Goal: Task Accomplishment & Management: Use online tool/utility

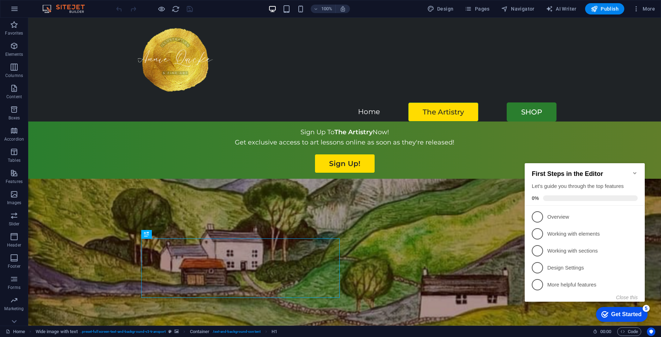
click at [638, 312] on div "Get Started" at bounding box center [626, 314] width 30 height 6
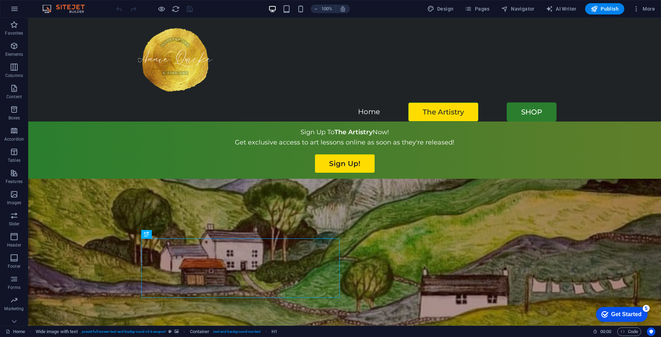
click at [630, 311] on div "Get Started" at bounding box center [626, 314] width 30 height 6
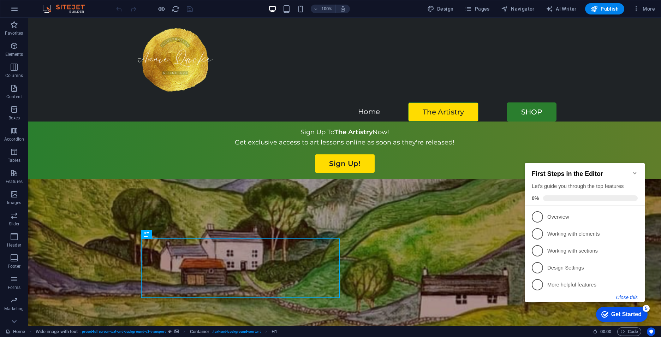
click at [626, 297] on button "Close this" at bounding box center [627, 297] width 22 height 6
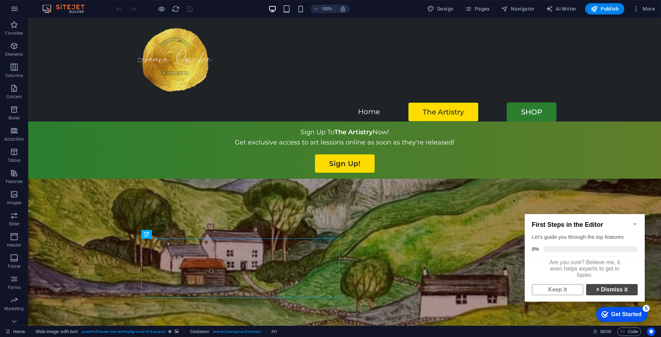
click at [615, 294] on link "× Dismiss it" at bounding box center [612, 289] width 52 height 11
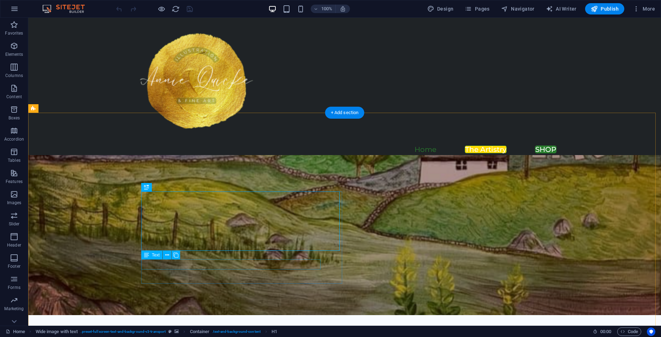
scroll to position [106, 0]
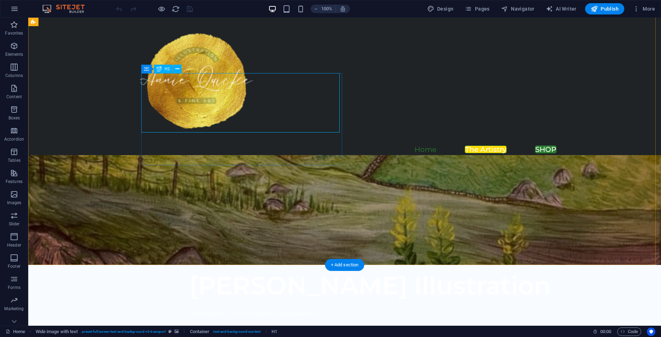
click at [284, 270] on div "[PERSON_NAME] Illustration" at bounding box center [398, 285] width 418 height 30
click at [276, 270] on div "[PERSON_NAME] Illustration" at bounding box center [398, 285] width 418 height 30
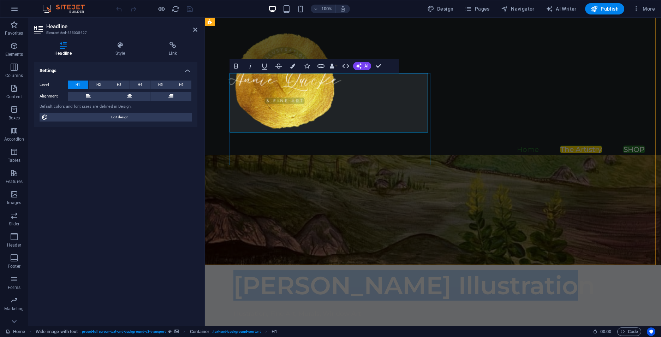
click at [373, 270] on h1 "[PERSON_NAME] Illustration" at bounding box center [442, 285] width 418 height 30
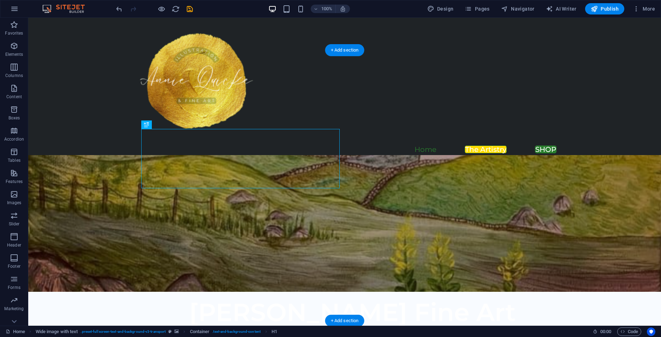
scroll to position [35, 0]
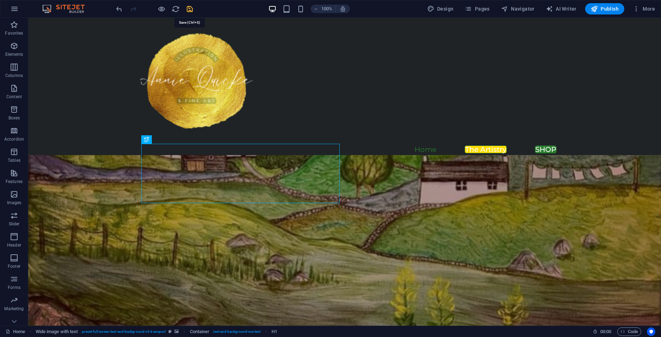
click at [191, 8] on icon "save" at bounding box center [190, 9] width 8 height 8
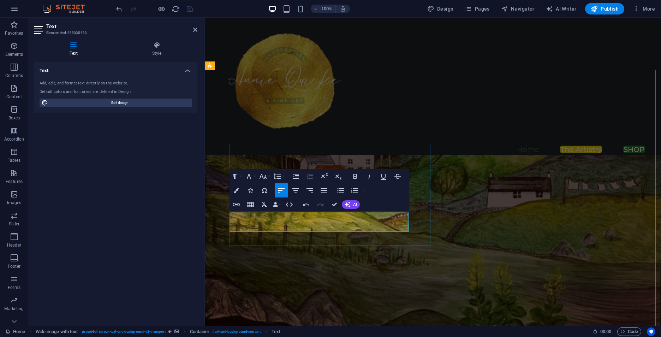
scroll to position [26, 0]
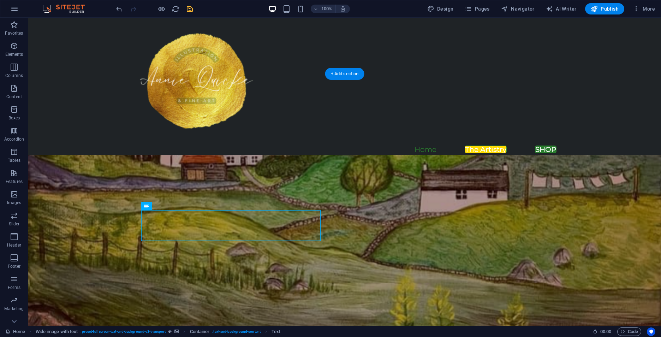
click at [417, 261] on figure at bounding box center [344, 209] width 633 height 270
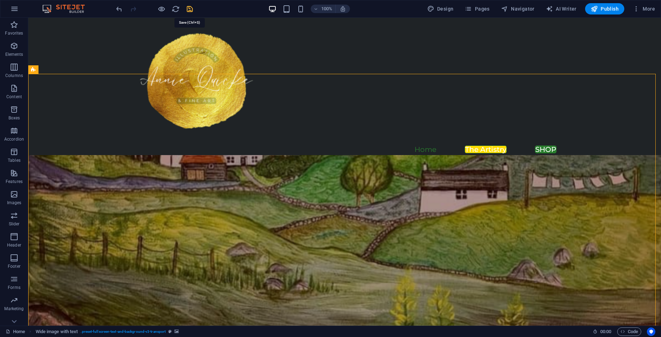
click at [189, 7] on icon "save" at bounding box center [190, 9] width 8 height 8
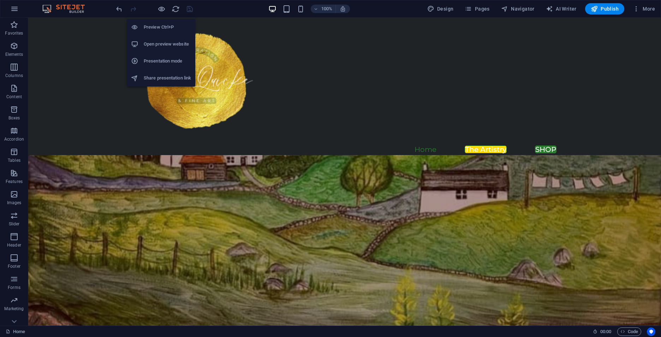
click at [161, 42] on h6 "Open preview website" at bounding box center [167, 44] width 47 height 8
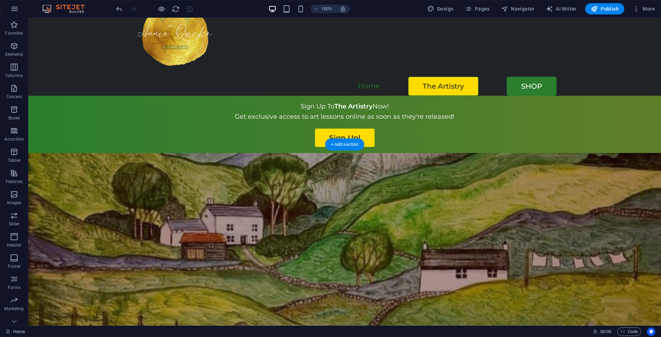
scroll to position [35, 0]
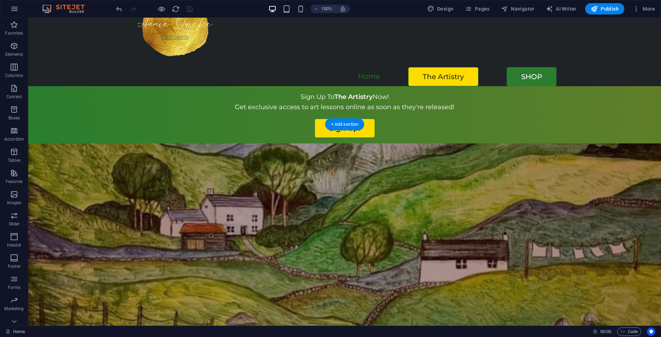
click at [96, 143] on figure at bounding box center [344, 278] width 633 height 270
click at [46, 150] on figure at bounding box center [344, 278] width 633 height 270
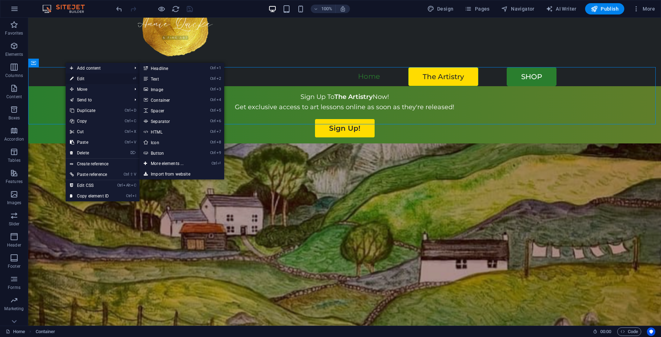
click at [77, 76] on link "⏎ Edit" at bounding box center [89, 78] width 47 height 11
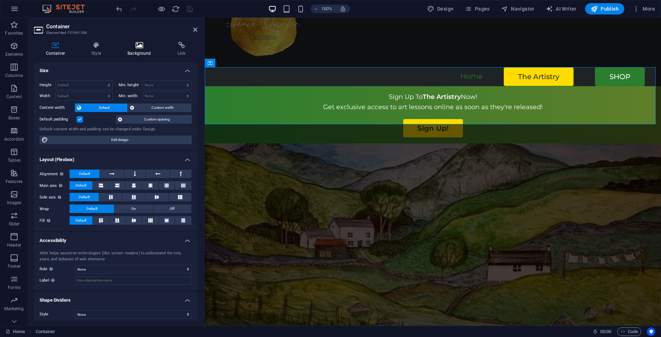
click at [136, 54] on h4 "Background" at bounding box center [141, 49] width 50 height 15
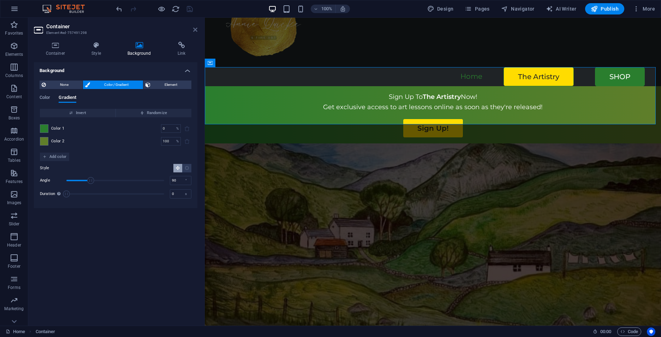
drag, startPoint x: 166, startPoint y: 12, endPoint x: 194, endPoint y: 30, distance: 33.3
click at [194, 30] on icon at bounding box center [195, 30] width 4 height 6
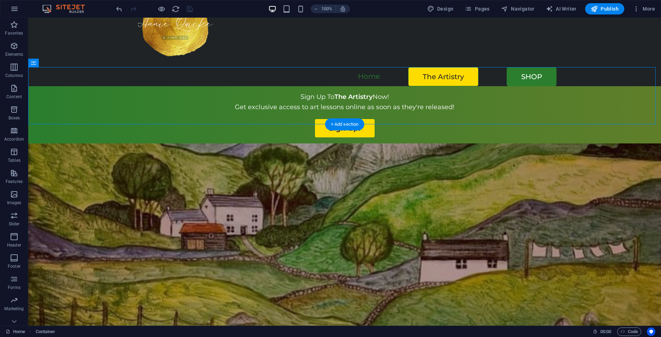
click at [105, 176] on figure at bounding box center [344, 278] width 633 height 270
click at [88, 173] on figure at bounding box center [344, 278] width 633 height 270
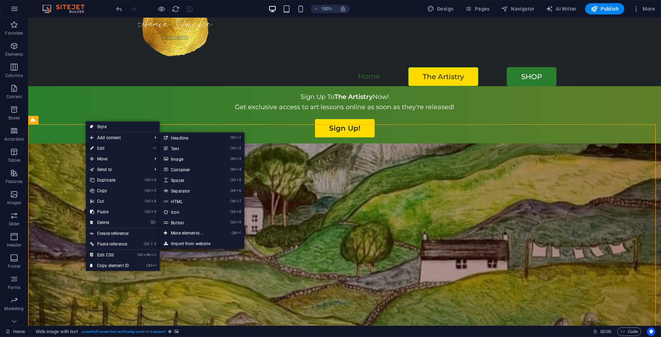
click at [99, 147] on link "⏎ Edit" at bounding box center [109, 148] width 47 height 11
select select "px"
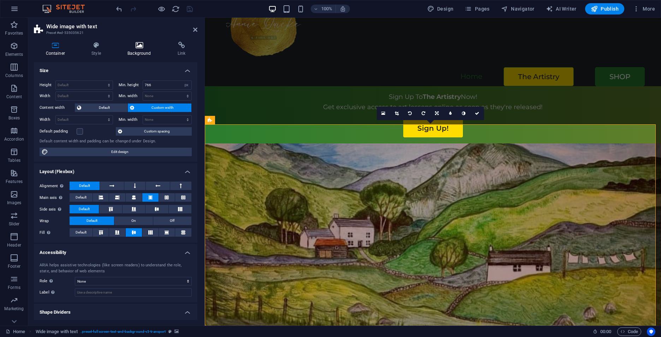
click at [142, 43] on icon at bounding box center [139, 45] width 47 height 7
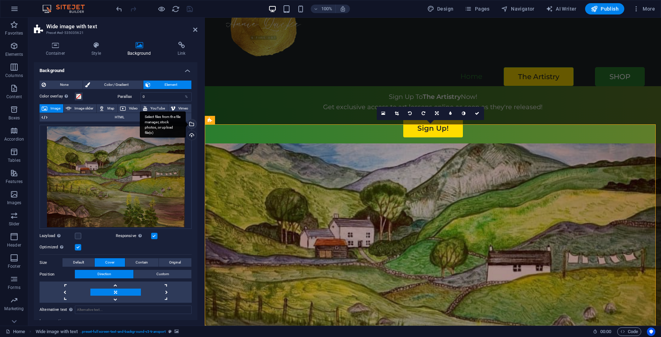
click at [186, 123] on div "Select files from the file manager, stock photos, or upload file(s)" at bounding box center [163, 124] width 46 height 26
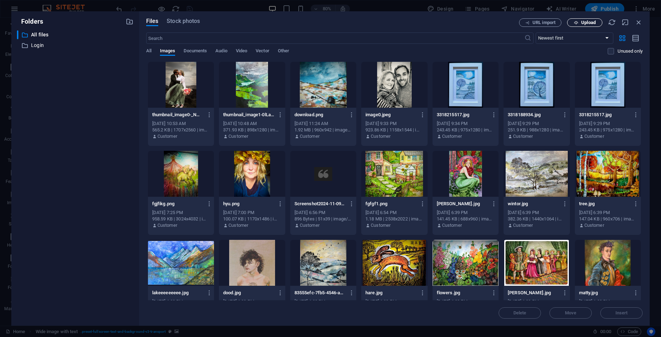
click at [586, 23] on span "Upload" at bounding box center [588, 22] width 14 height 4
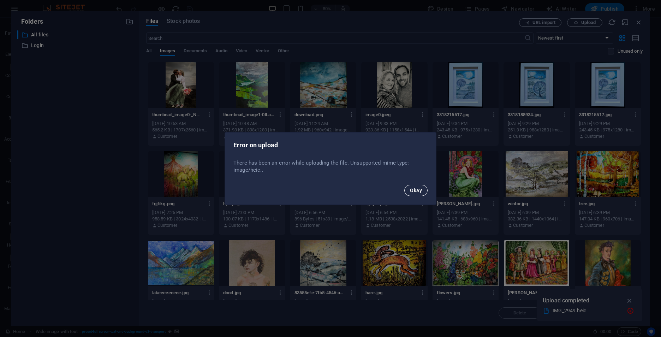
click at [415, 187] on span "Okay" at bounding box center [416, 190] width 12 height 6
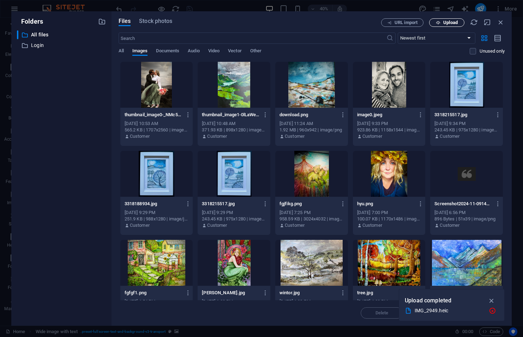
click at [455, 22] on span "Upload" at bounding box center [450, 22] width 14 height 4
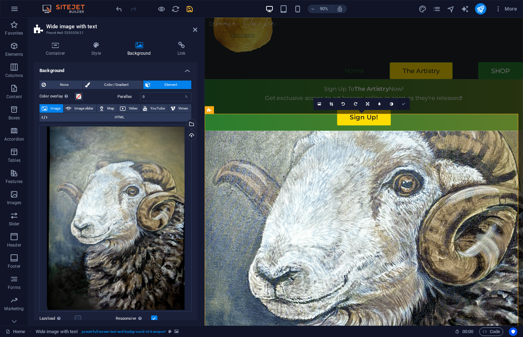
click at [405, 104] on icon at bounding box center [404, 104] width 4 height 4
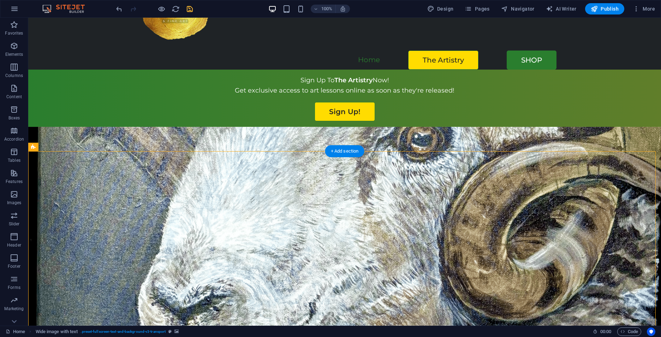
scroll to position [71, 0]
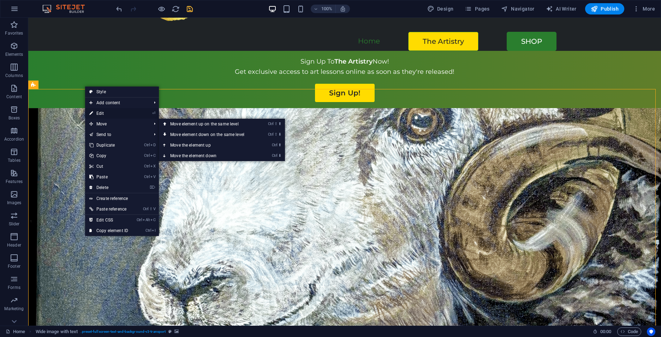
click at [104, 115] on link "⏎ Edit" at bounding box center [108, 113] width 47 height 11
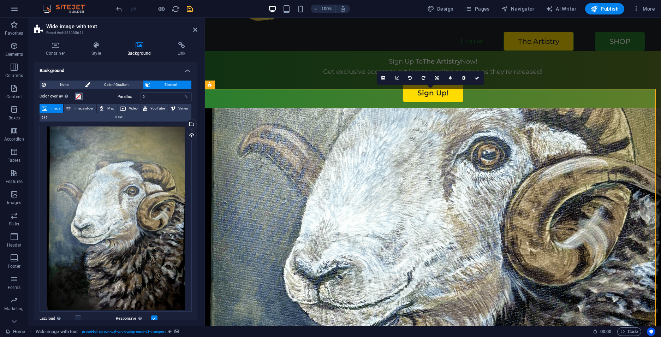
click at [79, 96] on span at bounding box center [79, 97] width 6 height 6
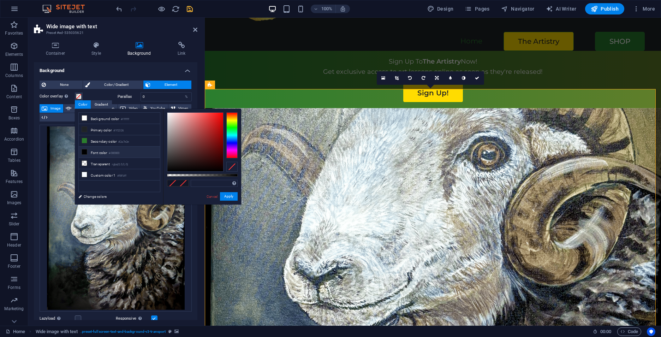
click at [117, 151] on small "#000000" at bounding box center [114, 153] width 11 height 5
type input "rgba(0, 0, 0, 0.72)"
drag, startPoint x: 227, startPoint y: 174, endPoint x: 218, endPoint y: 174, distance: 8.8
click at [218, 174] on div at bounding box center [202, 175] width 71 height 3
click at [478, 77] on icon at bounding box center [477, 78] width 4 height 4
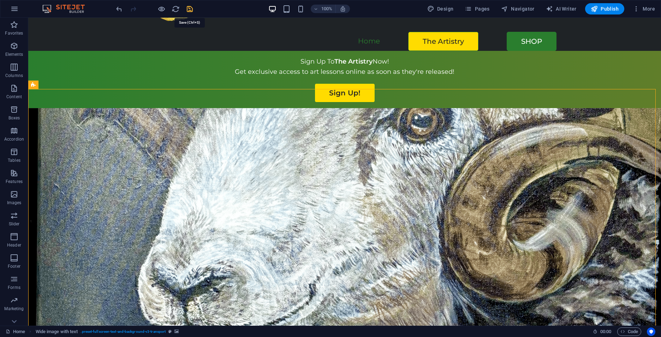
click at [190, 8] on icon "save" at bounding box center [190, 9] width 8 height 8
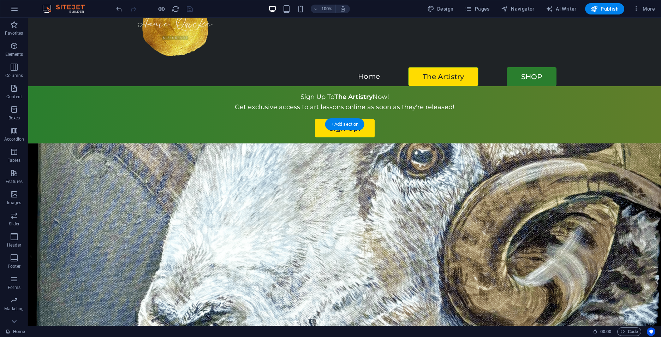
scroll to position [0, 0]
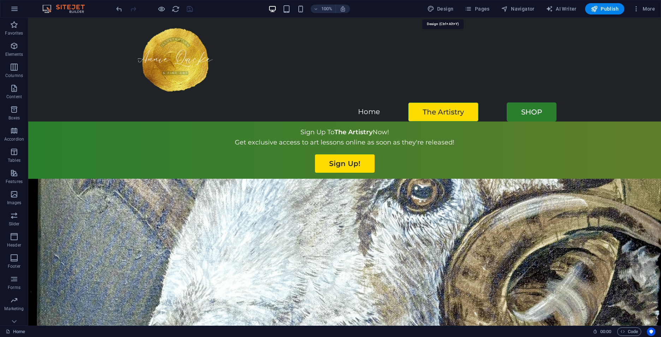
click at [450, 7] on span "Design" at bounding box center [440, 8] width 26 height 7
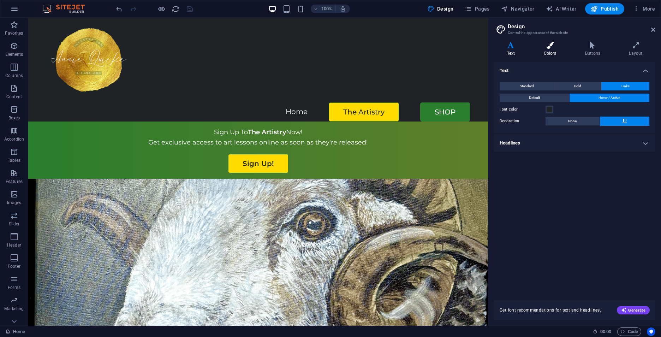
click at [557, 49] on h4 "Colors" at bounding box center [551, 49] width 41 height 15
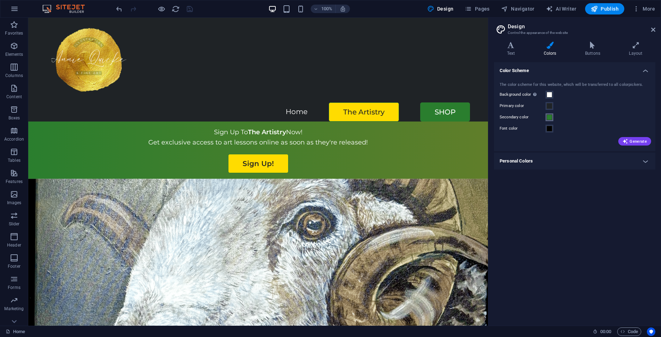
click at [548, 117] on span at bounding box center [549, 117] width 6 height 6
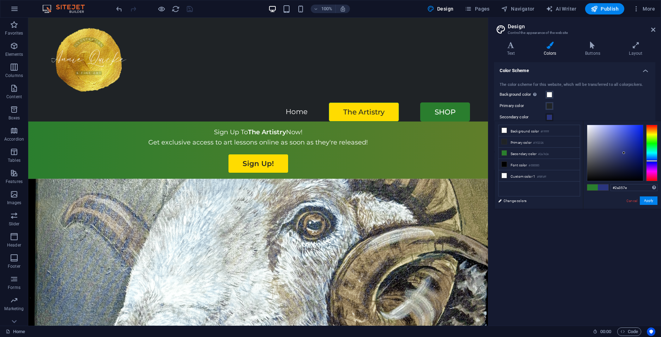
click at [651, 161] on div at bounding box center [651, 153] width 11 height 56
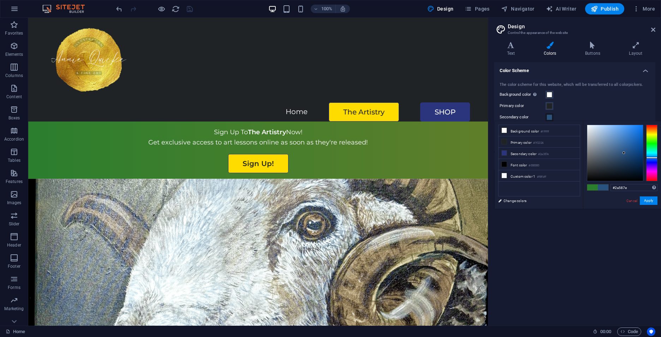
click at [651, 157] on div at bounding box center [651, 153] width 11 height 56
click at [652, 142] on div at bounding box center [651, 153] width 11 height 56
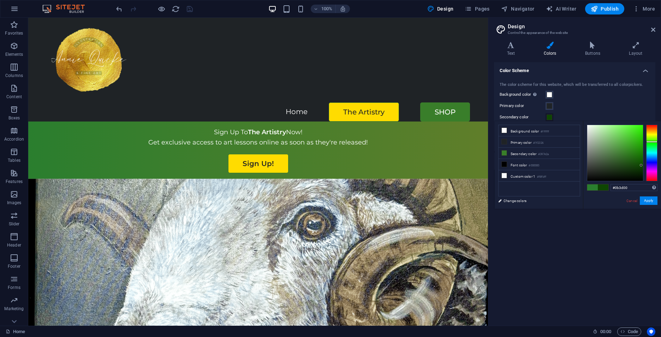
drag, startPoint x: 633, startPoint y: 159, endPoint x: 642, endPoint y: 167, distance: 12.5
click at [642, 167] on div at bounding box center [615, 153] width 56 height 56
drag, startPoint x: 642, startPoint y: 169, endPoint x: 644, endPoint y: 173, distance: 4.8
click at [644, 173] on div at bounding box center [622, 153] width 71 height 56
click at [622, 170] on div at bounding box center [615, 153] width 56 height 56
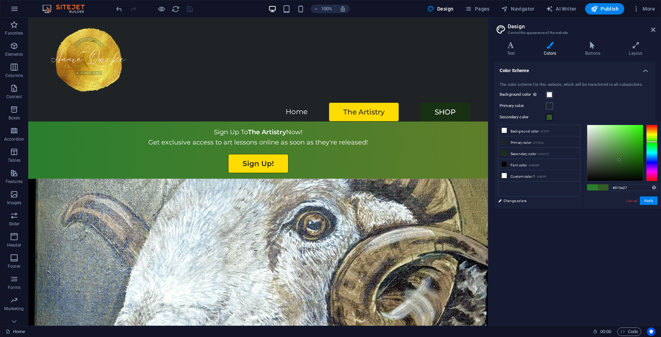
click at [619, 160] on div at bounding box center [615, 153] width 56 height 56
click at [652, 158] on div at bounding box center [651, 153] width 11 height 56
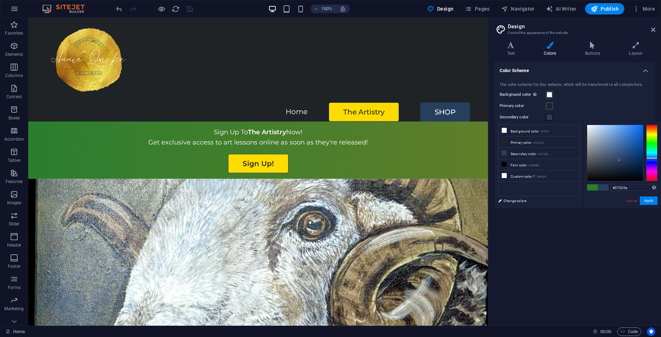
click at [652, 160] on div at bounding box center [651, 153] width 11 height 56
click at [638, 162] on div at bounding box center [615, 153] width 56 height 56
click at [615, 170] on div at bounding box center [615, 153] width 56 height 56
click at [626, 171] on div at bounding box center [615, 153] width 56 height 56
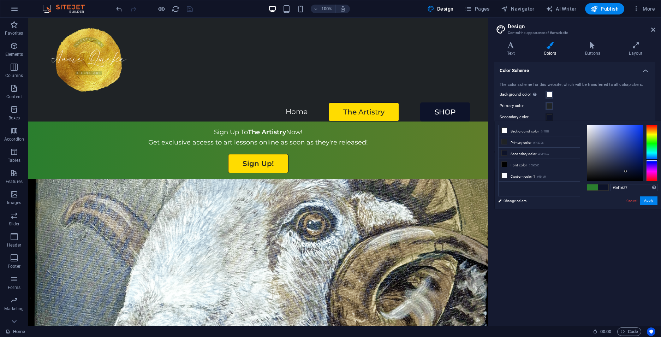
click at [629, 168] on div at bounding box center [615, 153] width 56 height 56
click at [603, 171] on div at bounding box center [615, 153] width 56 height 56
click at [614, 174] on div at bounding box center [615, 153] width 56 height 56
click at [629, 172] on div at bounding box center [615, 153] width 56 height 56
click at [638, 169] on div at bounding box center [615, 153] width 56 height 56
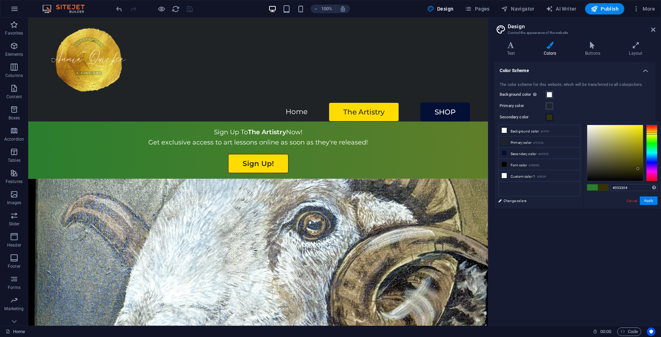
drag, startPoint x: 651, startPoint y: 159, endPoint x: 653, endPoint y: 133, distance: 25.5
click at [653, 133] on div at bounding box center [651, 134] width 11 height 2
click at [631, 168] on div at bounding box center [615, 153] width 56 height 56
click at [621, 164] on div at bounding box center [615, 153] width 56 height 56
click at [637, 163] on div at bounding box center [615, 153] width 56 height 56
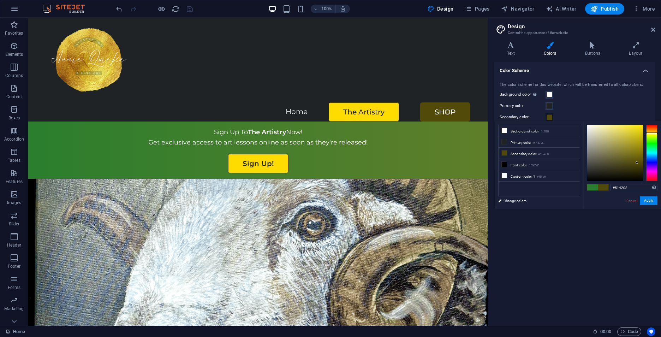
click at [653, 132] on div at bounding box center [651, 133] width 11 height 2
click at [640, 160] on div at bounding box center [615, 153] width 56 height 56
click at [633, 171] on div at bounding box center [615, 153] width 56 height 56
click at [639, 169] on div at bounding box center [615, 153] width 56 height 56
click at [614, 168] on div at bounding box center [615, 153] width 56 height 56
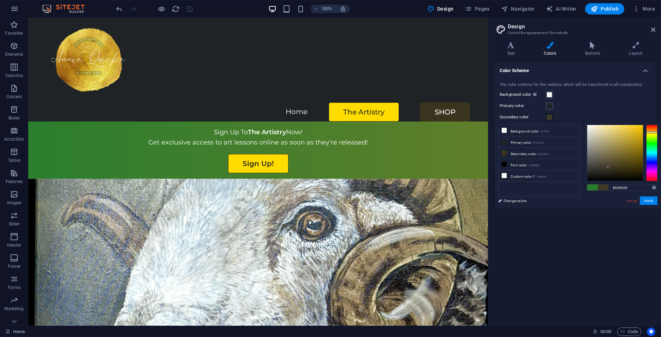
click at [608, 167] on div at bounding box center [615, 153] width 56 height 56
click at [602, 168] on div at bounding box center [615, 153] width 56 height 56
type input "#494537"
click at [600, 164] on div at bounding box center [615, 153] width 56 height 56
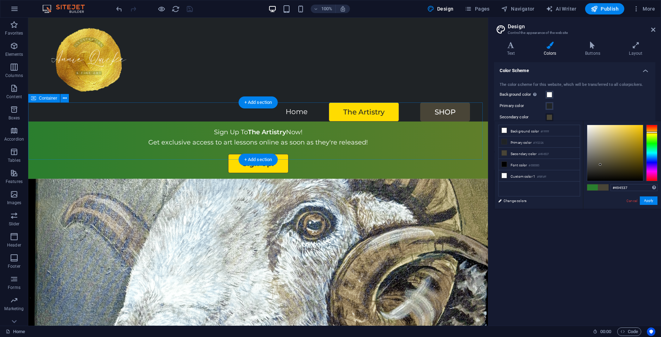
click at [469, 137] on div "Sign Up To The Artistry Now! Get exclusive access to art lessons online as soon…" at bounding box center [258, 149] width 460 height 57
click at [652, 201] on button "Apply" at bounding box center [649, 200] width 18 height 8
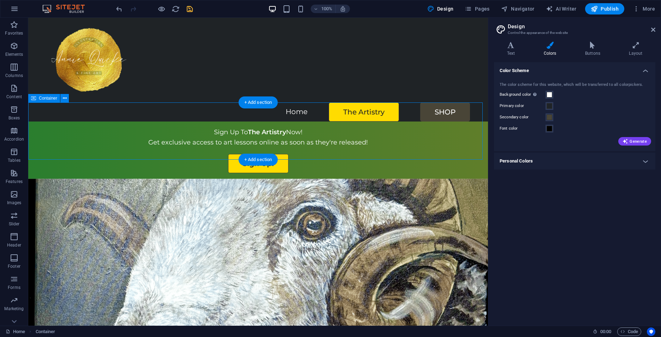
click at [469, 122] on div "Sign Up To The Artistry Now! Get exclusive access to art lessons online as soon…" at bounding box center [258, 149] width 460 height 57
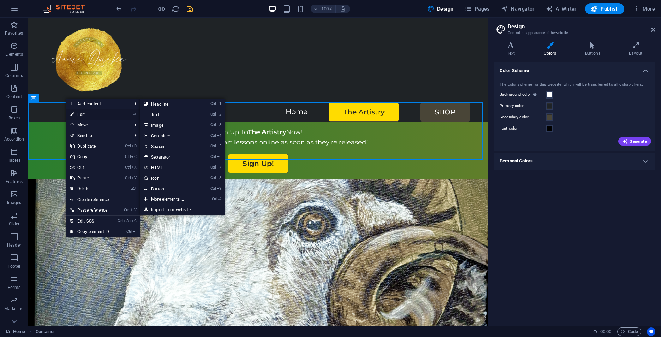
click at [76, 113] on link "⏎ Edit" at bounding box center [89, 114] width 47 height 11
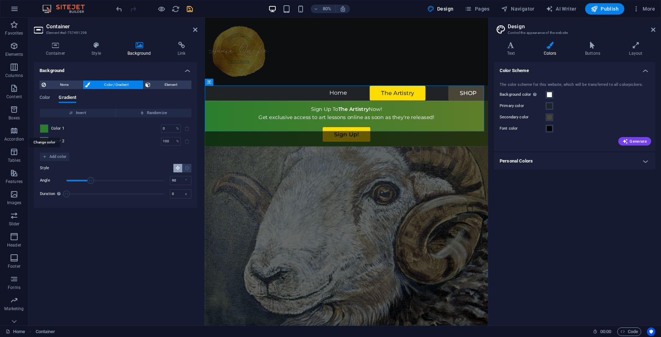
click at [43, 128] on span at bounding box center [44, 129] width 8 height 8
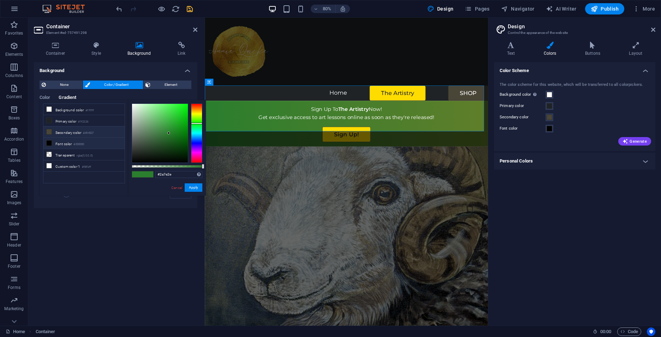
click at [61, 132] on li "Secondary color #494537" at bounding box center [83, 131] width 81 height 11
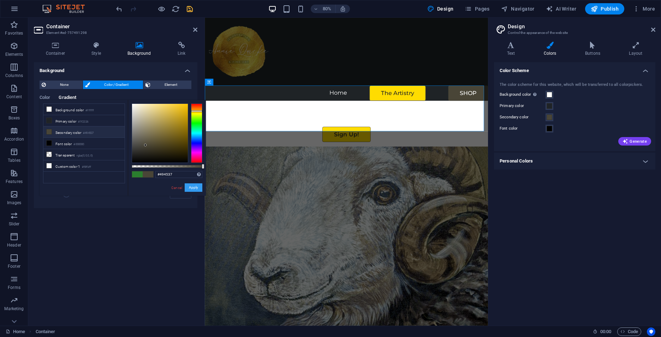
click at [191, 187] on button "Apply" at bounding box center [194, 187] width 18 height 8
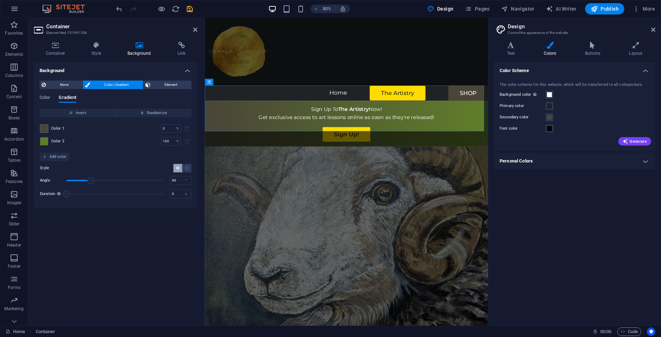
click at [42, 140] on span at bounding box center [44, 141] width 8 height 8
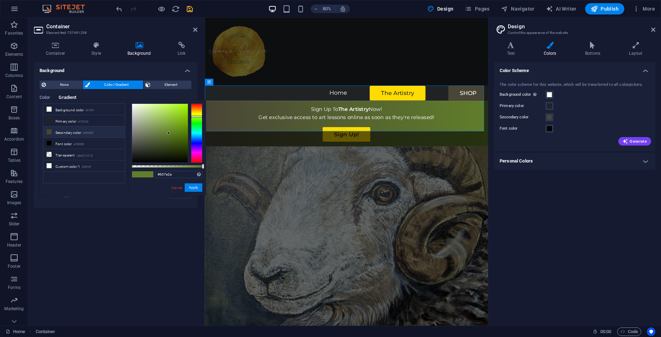
click at [88, 131] on small "#494537" at bounding box center [88, 133] width 11 height 5
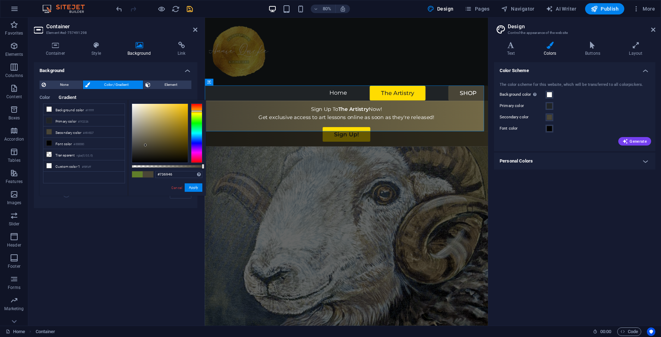
click at [153, 136] on div at bounding box center [160, 133] width 56 height 59
type input "#7a6e43"
click at [157, 134] on div at bounding box center [160, 133] width 56 height 59
click at [196, 188] on button "Apply" at bounding box center [194, 187] width 18 height 8
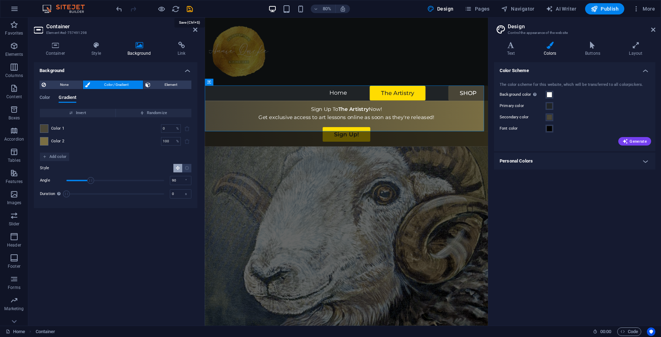
click at [191, 9] on icon "save" at bounding box center [190, 9] width 8 height 8
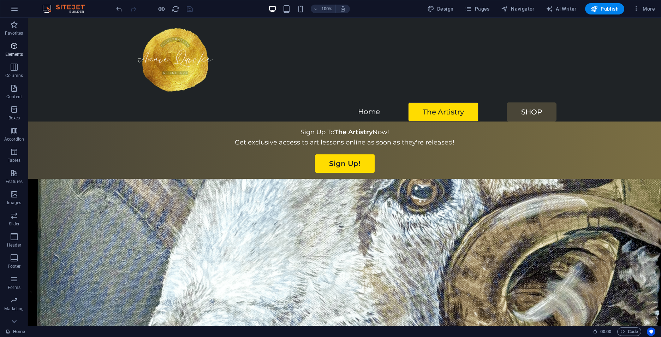
click at [17, 50] on span "Elements" at bounding box center [14, 50] width 28 height 17
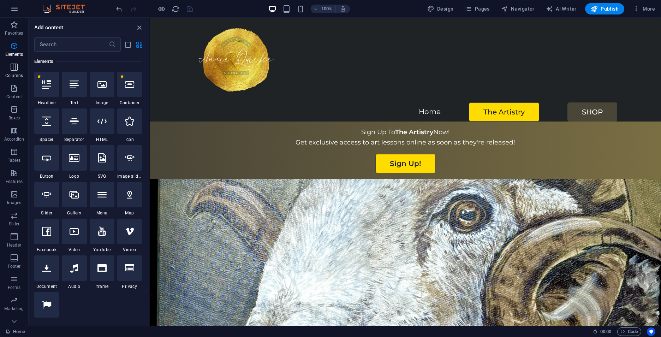
click at [13, 73] on p "Columns" at bounding box center [14, 76] width 18 height 6
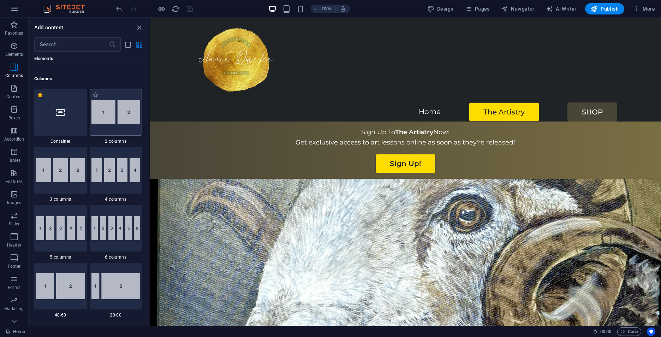
scroll to position [349, 0]
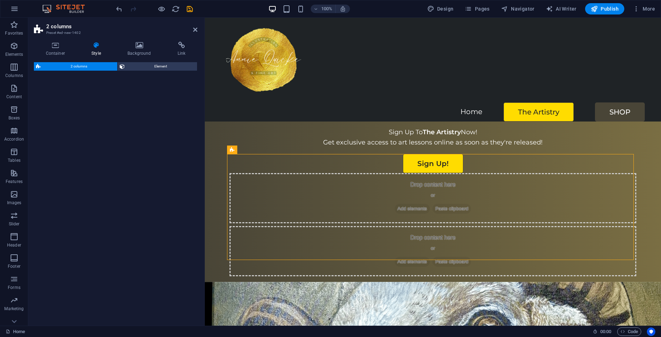
select select "rem"
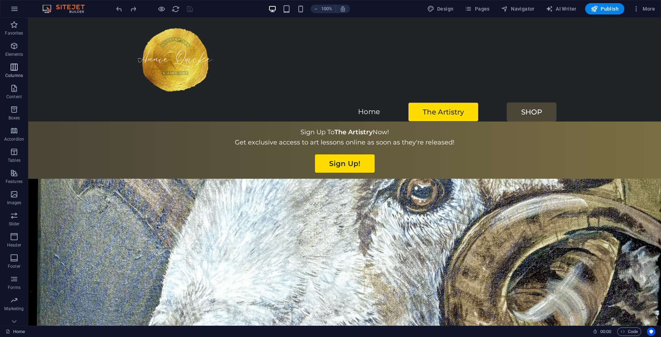
click at [13, 66] on icon "button" at bounding box center [14, 67] width 8 height 8
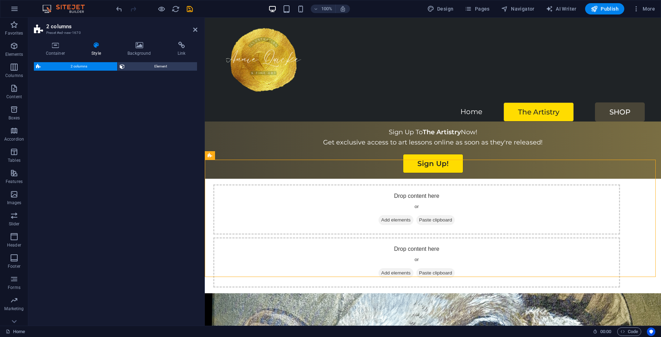
select select "rem"
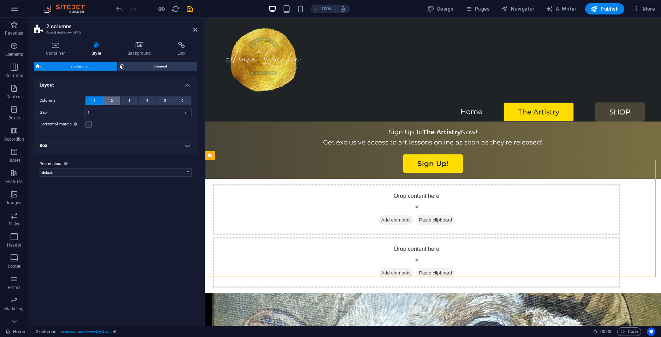
click at [109, 99] on button "2" at bounding box center [111, 100] width 17 height 8
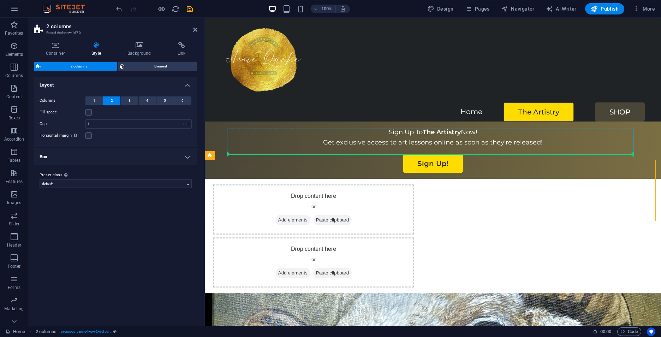
drag, startPoint x: 423, startPoint y: 172, endPoint x: 371, endPoint y: 152, distance: 55.5
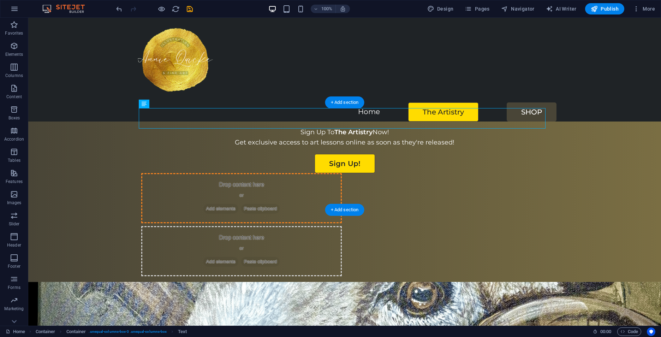
drag, startPoint x: 280, startPoint y: 121, endPoint x: 227, endPoint y: 175, distance: 75.6
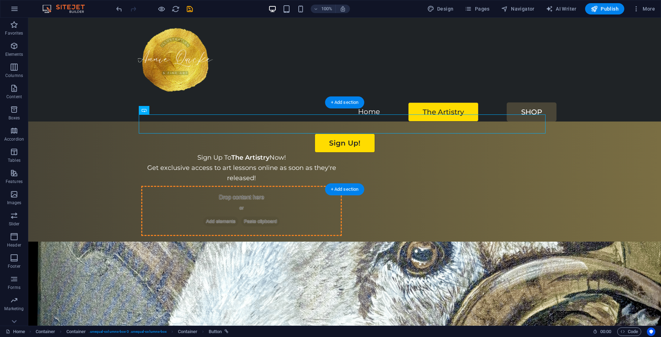
drag, startPoint x: 209, startPoint y: 129, endPoint x: 393, endPoint y: 162, distance: 187.2
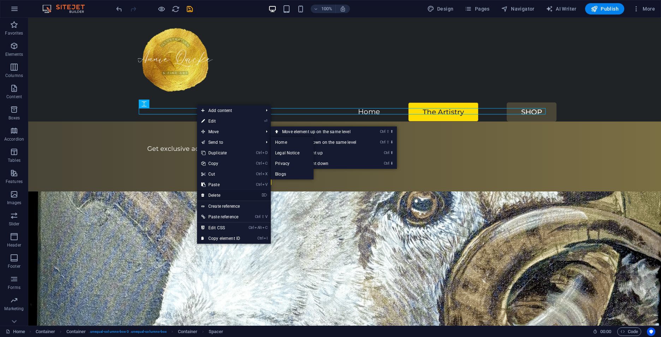
click at [218, 194] on link "⌦ Delete" at bounding box center [220, 195] width 47 height 11
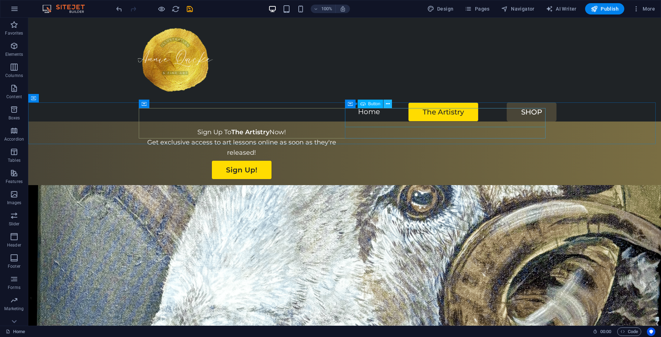
click at [389, 103] on icon at bounding box center [388, 103] width 4 height 7
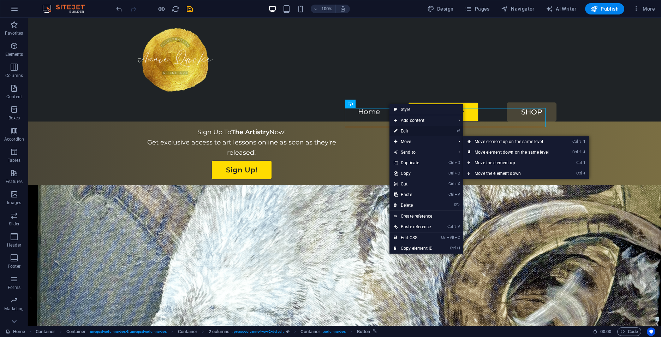
click at [410, 134] on link "⏎ Edit" at bounding box center [412, 131] width 47 height 11
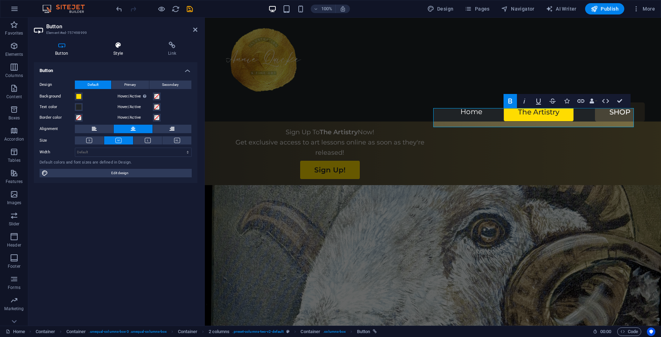
click at [113, 48] on icon at bounding box center [118, 45] width 52 height 7
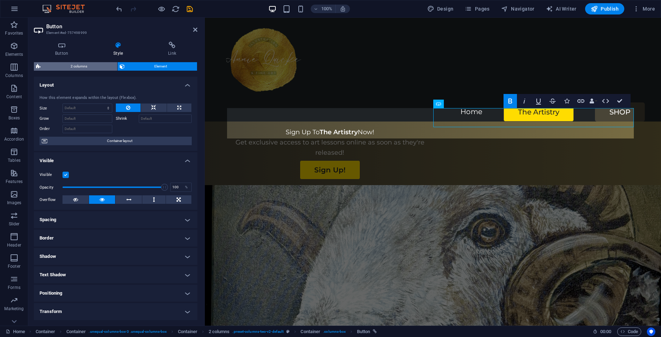
click at [73, 67] on span "2 columns" at bounding box center [79, 66] width 72 height 8
select select "rem"
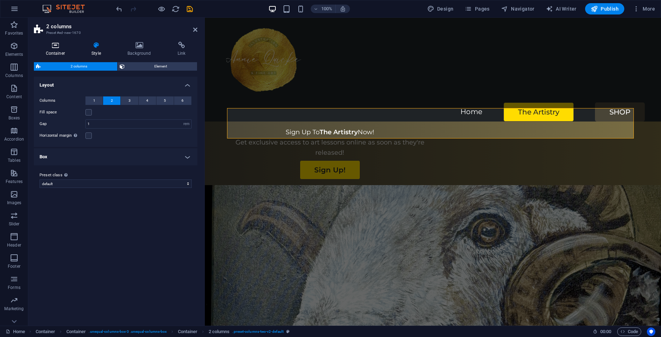
click at [57, 45] on icon at bounding box center [55, 45] width 43 height 7
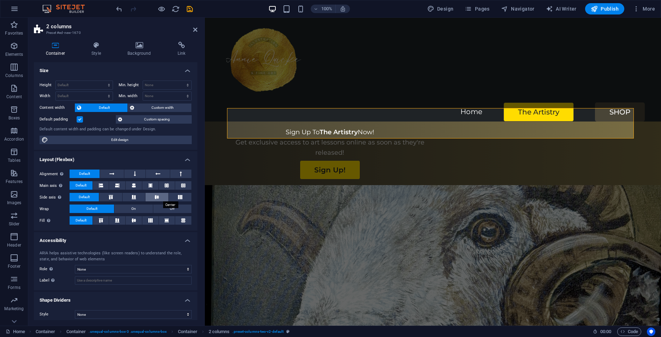
click at [155, 196] on icon at bounding box center [156, 197] width 8 height 4
click at [187, 8] on icon "save" at bounding box center [190, 9] width 8 height 8
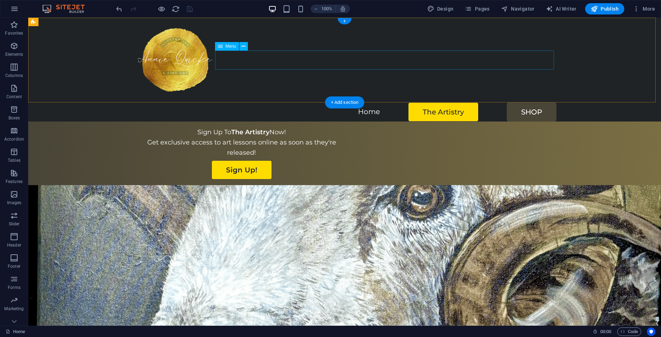
click at [463, 102] on nav "Home The Artistry SHOP" at bounding box center [345, 111] width 424 height 19
click at [243, 46] on icon at bounding box center [243, 46] width 4 height 7
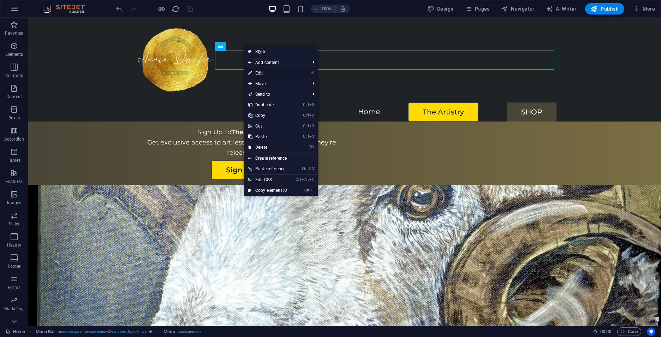
click at [261, 71] on link "⏎ Edit" at bounding box center [267, 73] width 47 height 11
select select
select select "secondary"
select select
select select "default"
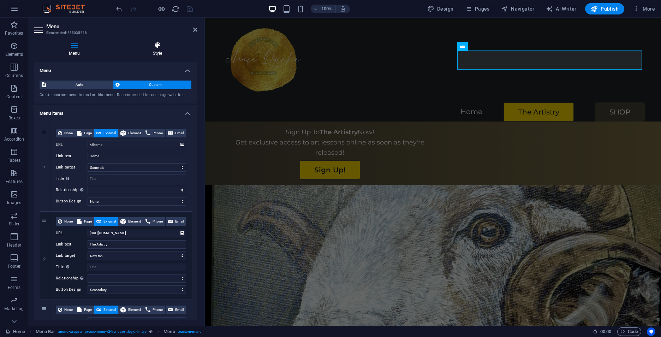
click at [158, 44] on icon at bounding box center [158, 45] width 80 height 7
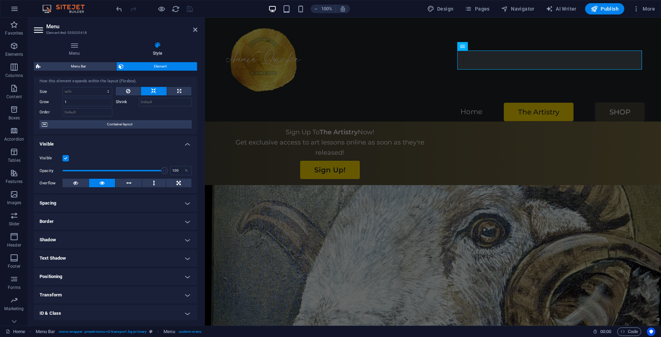
scroll to position [0, 0]
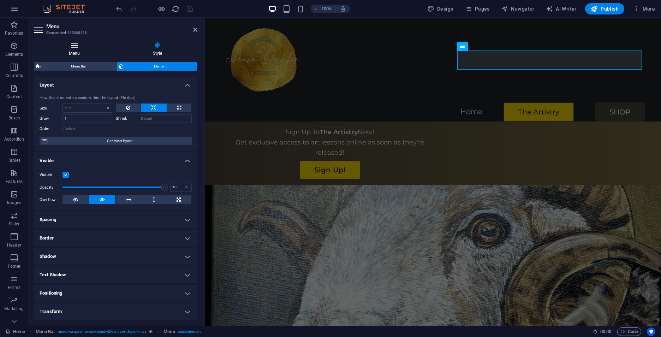
click at [72, 47] on icon at bounding box center [74, 45] width 81 height 7
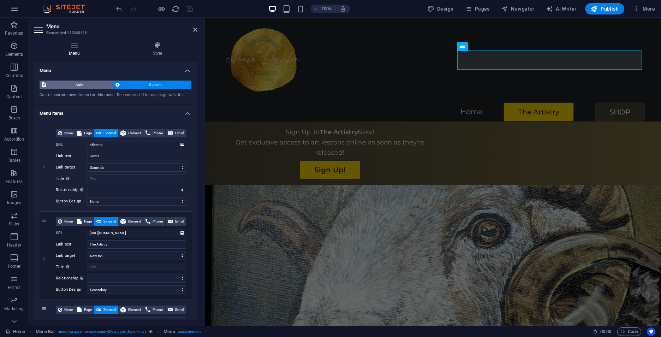
click at [80, 83] on span "Auto" at bounding box center [79, 84] width 63 height 8
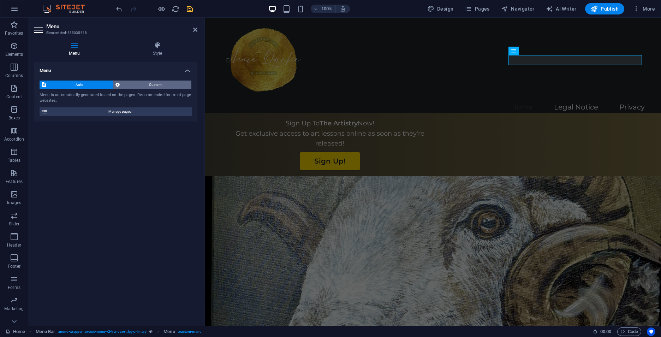
click at [162, 82] on span "Custom" at bounding box center [156, 84] width 68 height 8
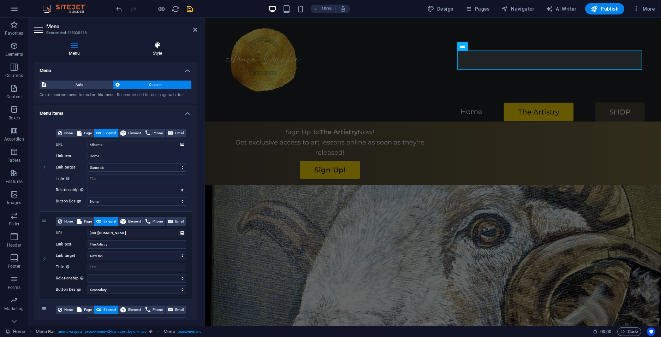
click at [156, 46] on icon at bounding box center [158, 45] width 80 height 7
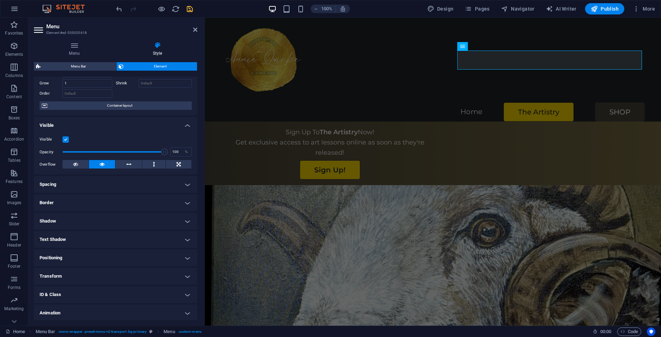
scroll to position [55, 0]
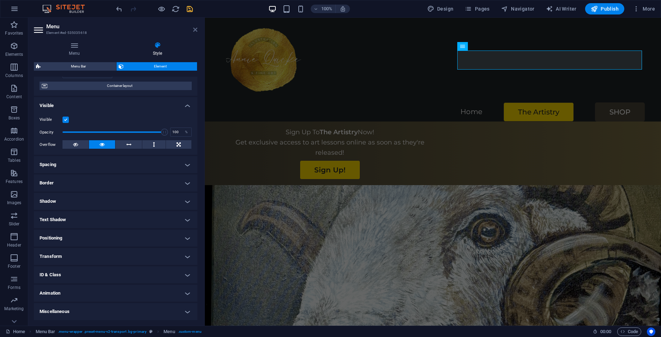
click at [194, 28] on icon at bounding box center [195, 30] width 4 height 6
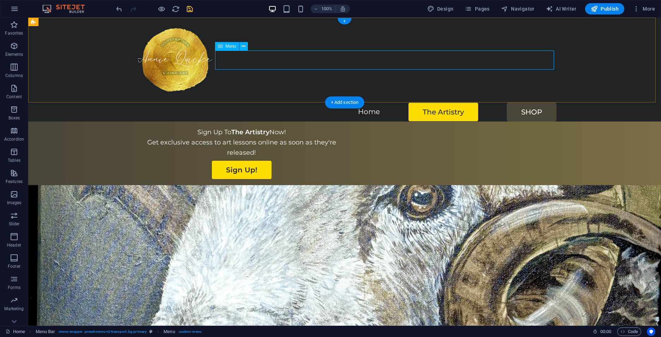
click at [411, 102] on nav "Home The Artistry SHOP" at bounding box center [345, 111] width 424 height 19
click at [410, 102] on nav "Home The Artistry SHOP" at bounding box center [345, 111] width 424 height 19
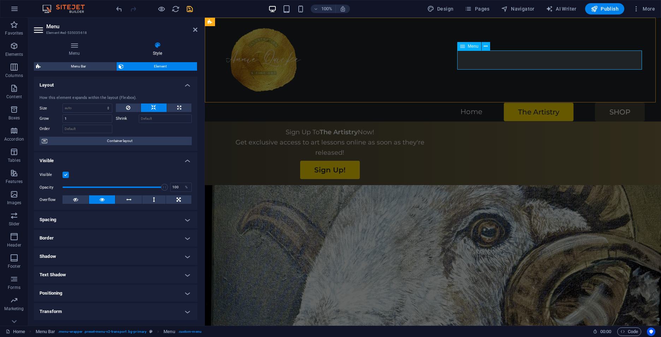
click at [549, 102] on nav "Home The Artistry SHOP" at bounding box center [433, 111] width 424 height 19
click at [194, 28] on icon at bounding box center [195, 30] width 4 height 6
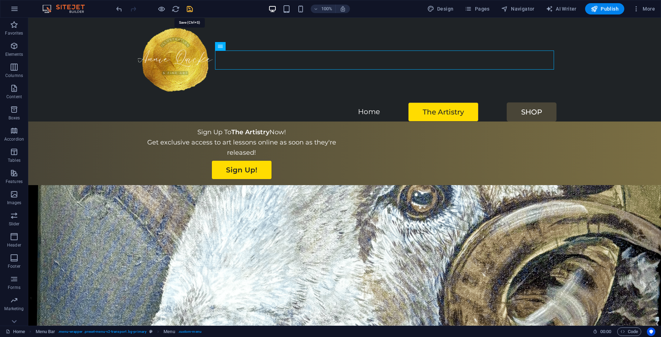
click at [188, 9] on icon "save" at bounding box center [190, 9] width 8 height 8
click at [582, 85] on div "Home The Artistry SHOP" at bounding box center [344, 70] width 633 height 104
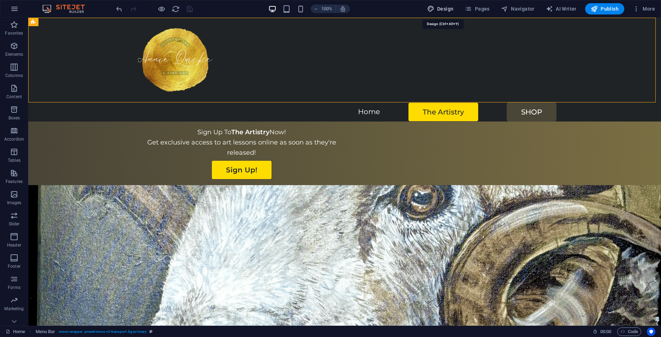
click at [444, 9] on span "Design" at bounding box center [440, 8] width 26 height 7
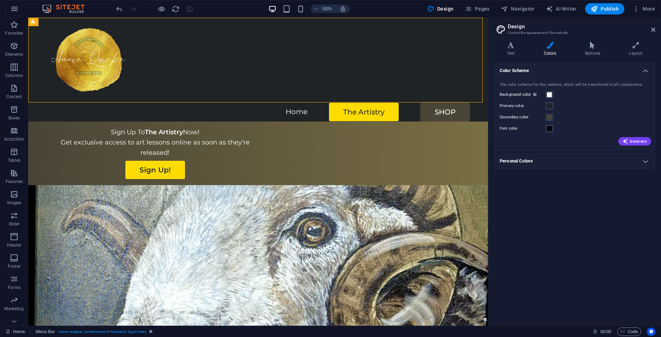
click at [553, 162] on h4 "Personal Colors" at bounding box center [574, 160] width 161 height 17
click at [652, 28] on icon at bounding box center [653, 30] width 4 height 6
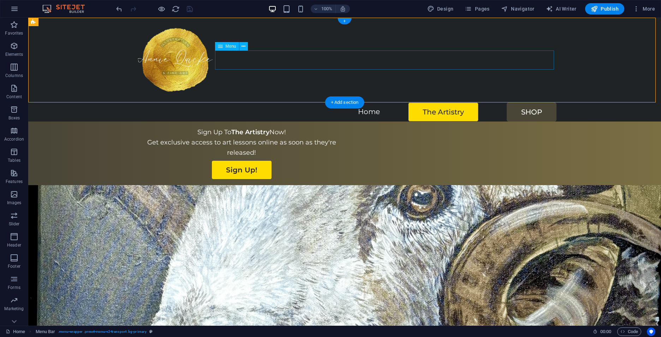
click at [461, 102] on nav "Home The Artistry SHOP" at bounding box center [345, 111] width 424 height 19
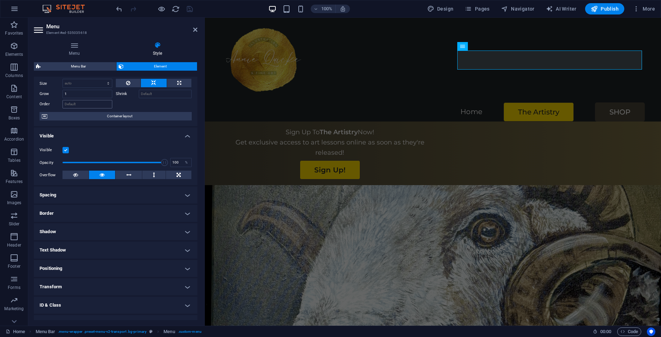
scroll to position [35, 0]
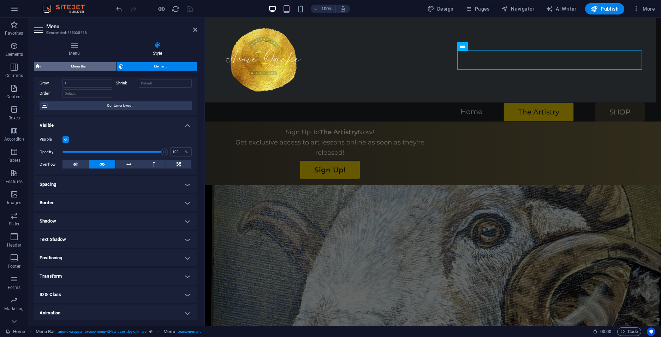
click at [73, 62] on span "Menu Bar" at bounding box center [78, 66] width 71 height 8
select select "%"
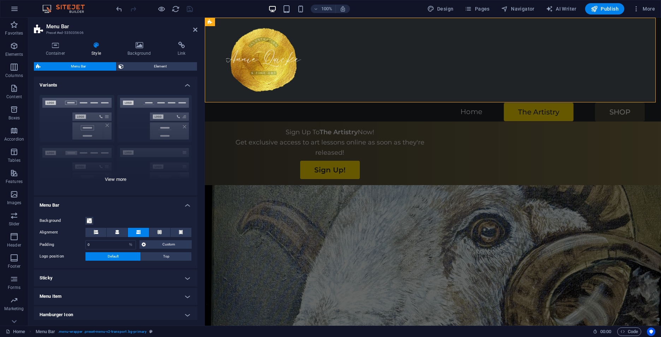
select select
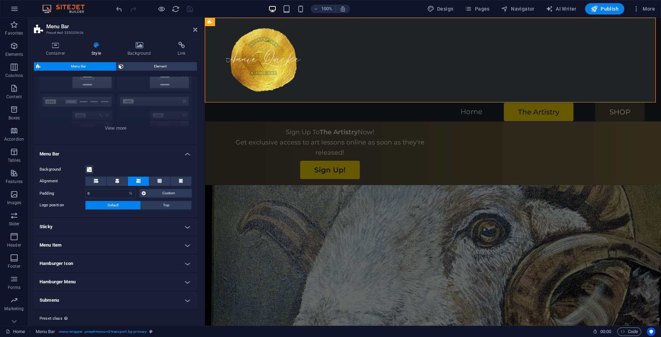
scroll to position [68, 0]
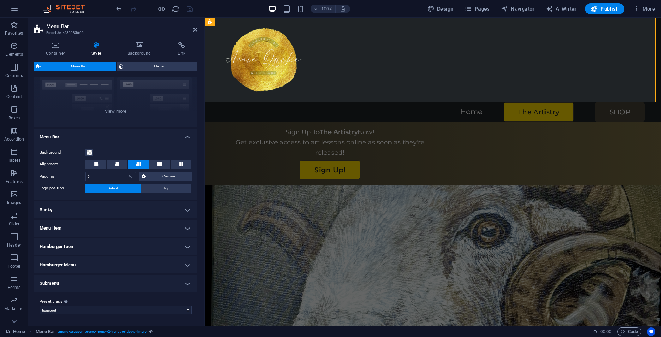
click at [92, 229] on h4 "Menu Item" at bounding box center [115, 228] width 163 height 17
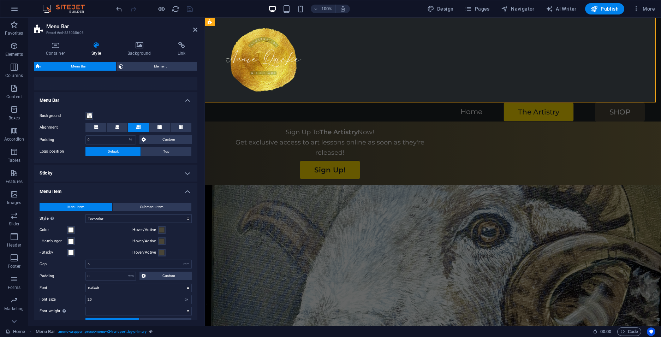
scroll to position [139, 0]
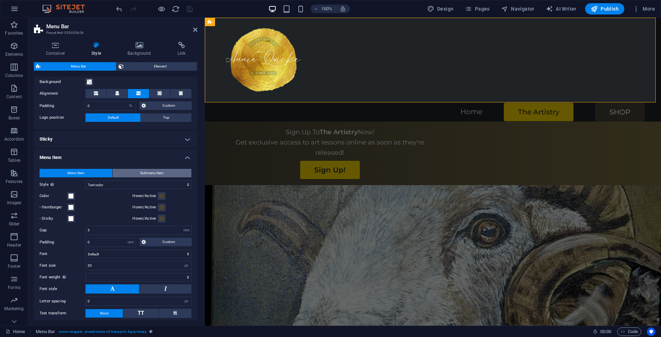
click at [160, 171] on span "Submenu Item" at bounding box center [151, 173] width 23 height 8
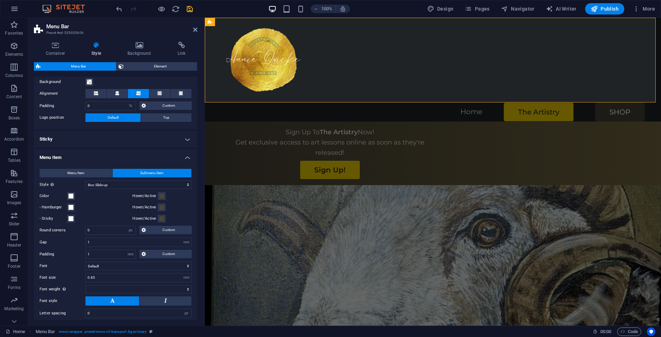
select select
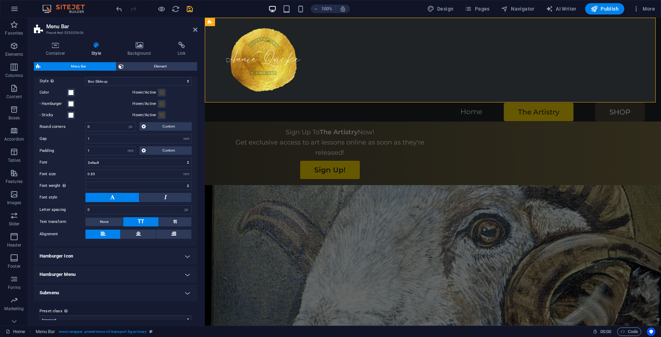
scroll to position [252, 0]
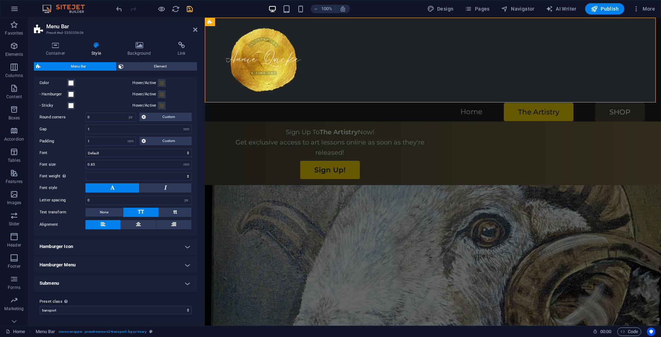
click at [102, 246] on h4 "Hamburger Icon" at bounding box center [115, 246] width 163 height 17
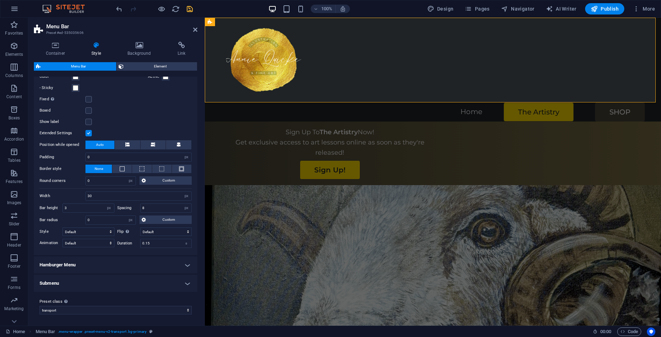
click at [103, 262] on h4 "Hamburger Menu" at bounding box center [115, 264] width 163 height 17
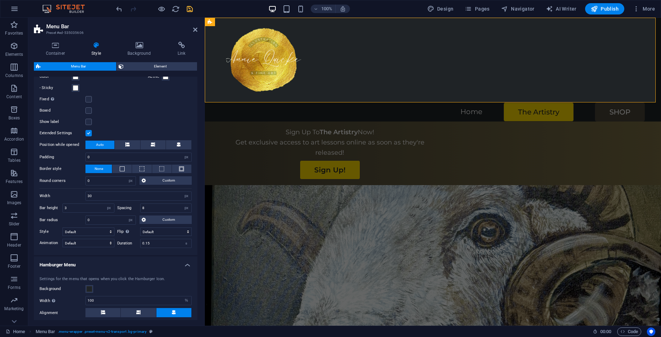
scroll to position [575, 0]
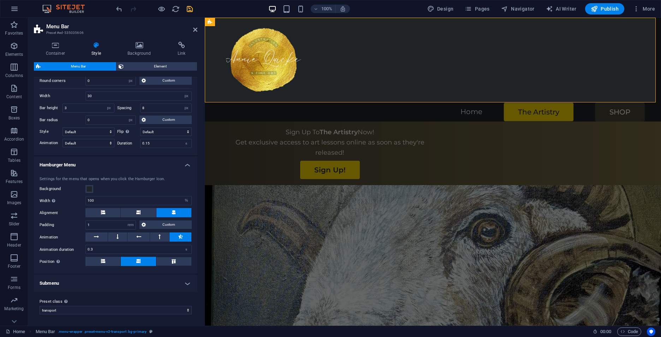
click at [86, 279] on h4 "Submenu" at bounding box center [115, 283] width 163 height 17
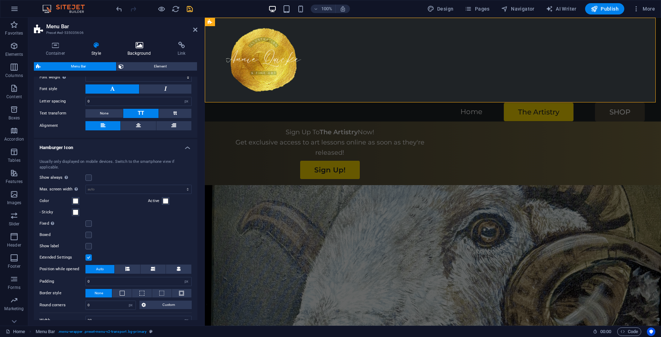
scroll to position [274, 0]
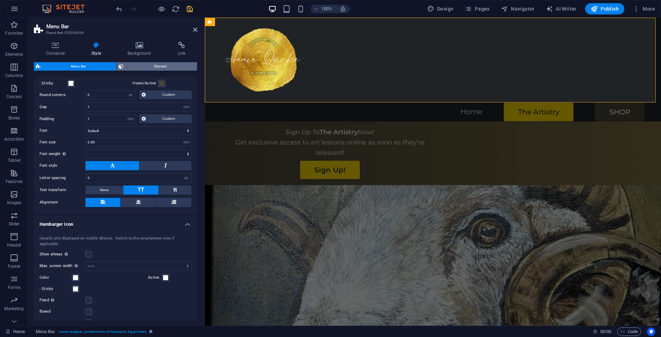
click at [159, 68] on span "Element" at bounding box center [160, 66] width 69 height 8
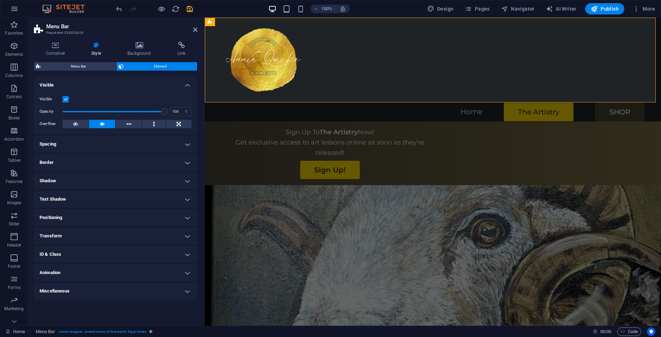
click at [60, 36] on div "Container Style Background Link Size Height Default px rem % vh vw Min. height …" at bounding box center [115, 180] width 175 height 289
click at [57, 51] on h4 "Container" at bounding box center [57, 49] width 46 height 15
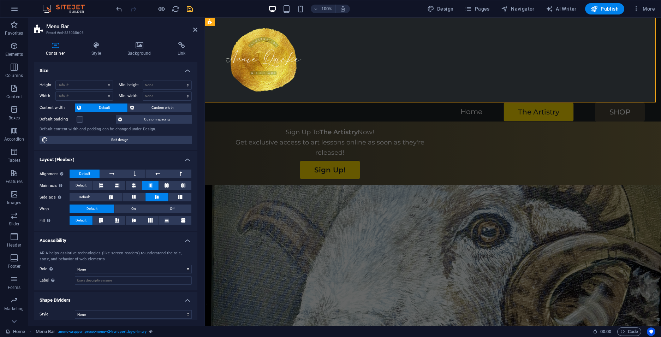
scroll to position [4, 0]
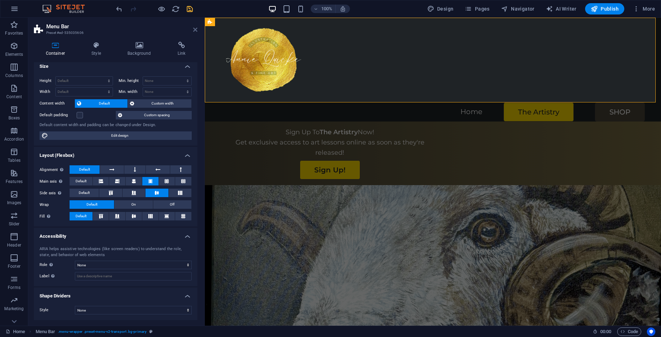
click at [195, 31] on icon at bounding box center [195, 30] width 4 height 6
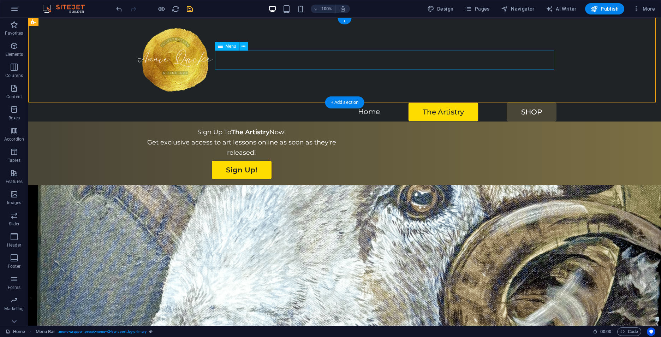
click at [437, 102] on nav "Home The Artistry SHOP" at bounding box center [345, 111] width 424 height 19
click at [241, 47] on button at bounding box center [243, 46] width 8 height 8
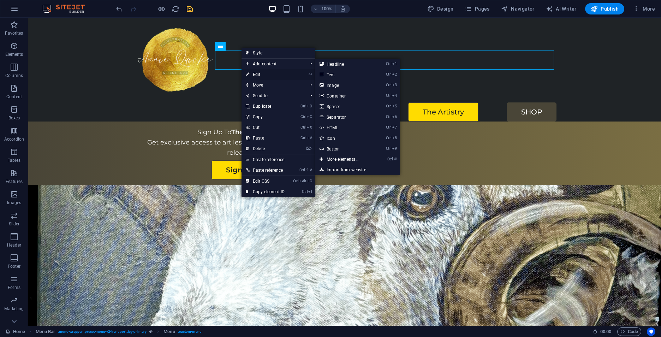
click at [259, 74] on link "⏎ Edit" at bounding box center [264, 74] width 47 height 11
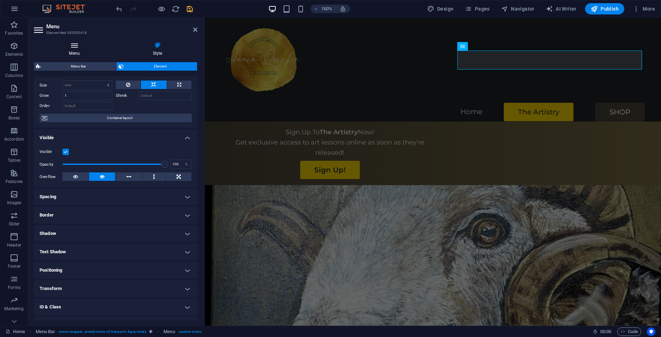
scroll to position [0, 0]
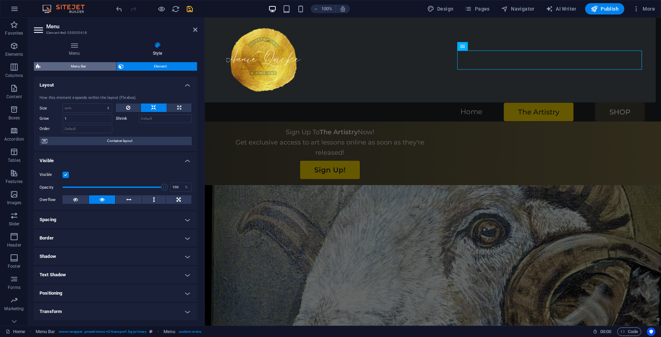
click at [83, 67] on span "Menu Bar" at bounding box center [78, 66] width 71 height 8
select select "%"
select select "hover_box_bottom"
select select "px"
select select "rem"
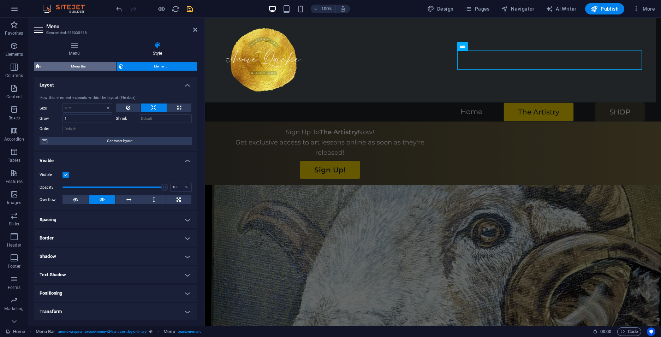
select select "rem"
select select
select select "px"
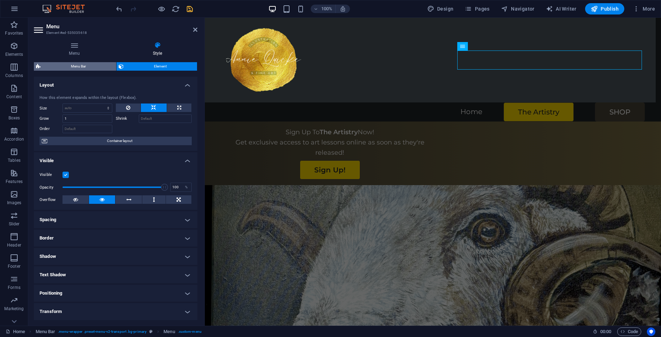
select select "px"
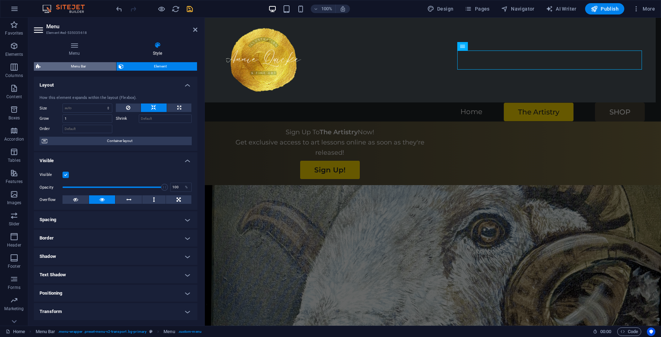
select select "%"
select select "rem"
select select "px"
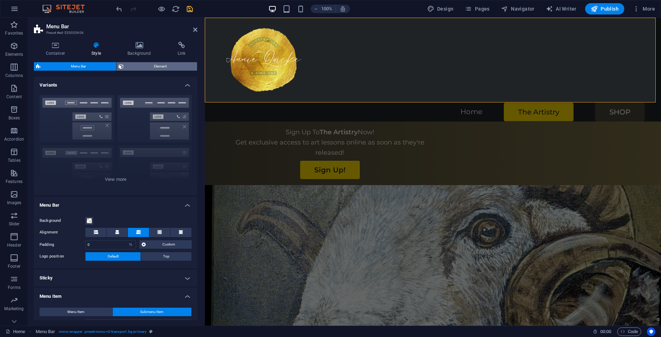
click at [143, 65] on span "Element" at bounding box center [160, 66] width 69 height 8
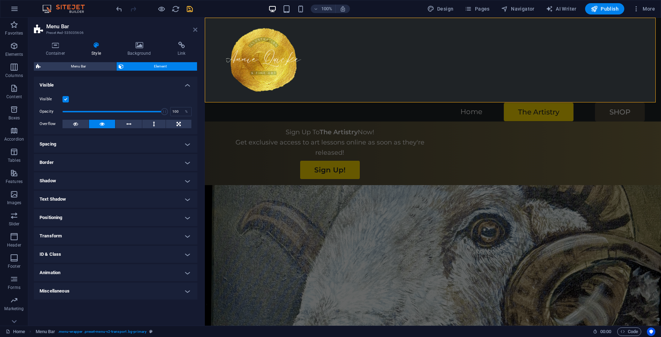
click at [195, 28] on icon at bounding box center [195, 30] width 4 height 6
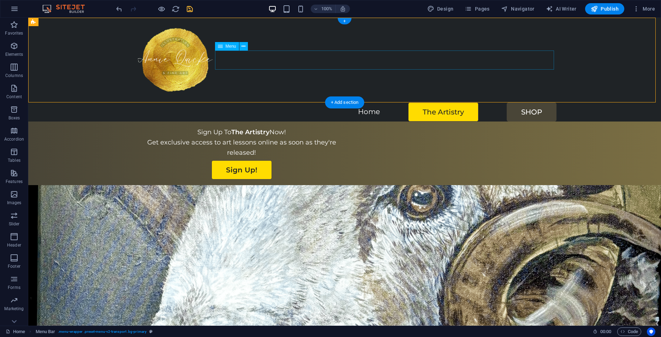
click at [447, 102] on nav "Home The Artistry SHOP" at bounding box center [345, 111] width 424 height 19
click at [246, 46] on button at bounding box center [243, 46] width 8 height 8
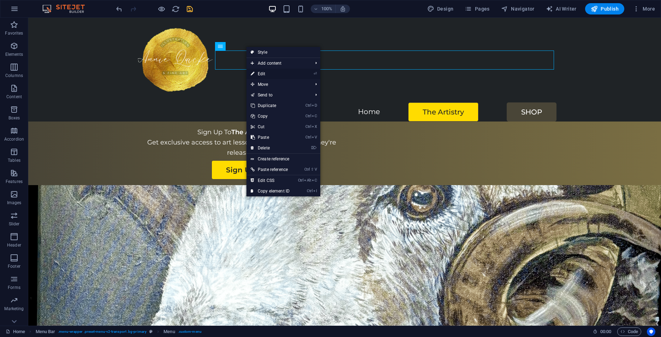
drag, startPoint x: 269, startPoint y: 71, endPoint x: 64, endPoint y: 54, distance: 205.5
click at [269, 71] on link "⏎ Edit" at bounding box center [269, 73] width 47 height 11
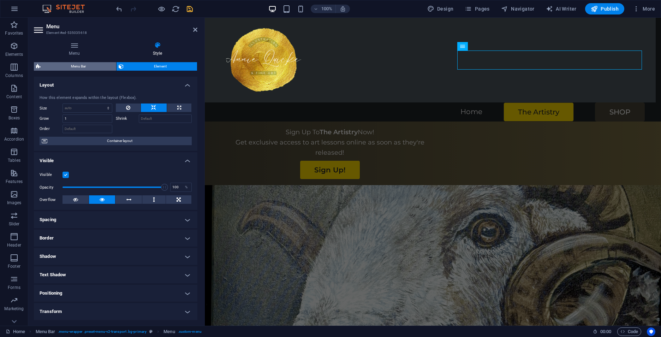
click at [85, 66] on span "Menu Bar" at bounding box center [78, 66] width 71 height 8
select select "%"
select select "hover_box_bottom"
select select "px"
select select "rem"
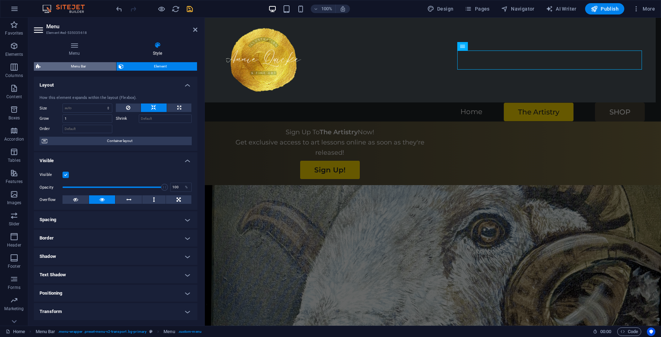
select select "rem"
select select
select select "px"
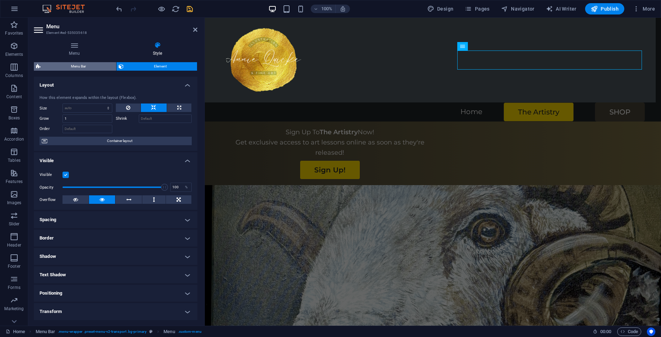
select select "px"
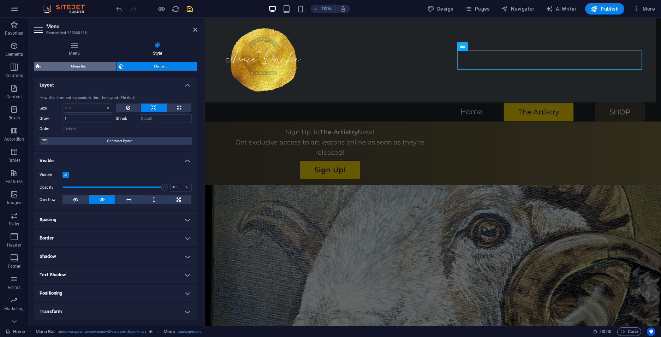
select select "%"
select select "rem"
select select "px"
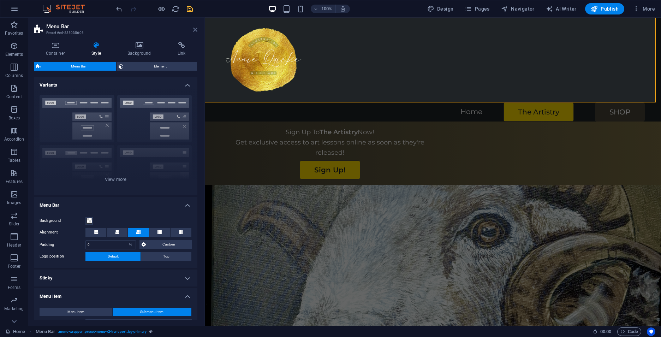
click at [196, 28] on icon at bounding box center [195, 30] width 4 height 6
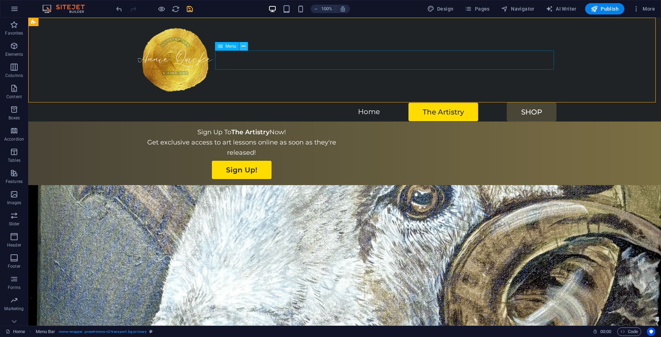
click at [243, 47] on icon at bounding box center [243, 46] width 4 height 7
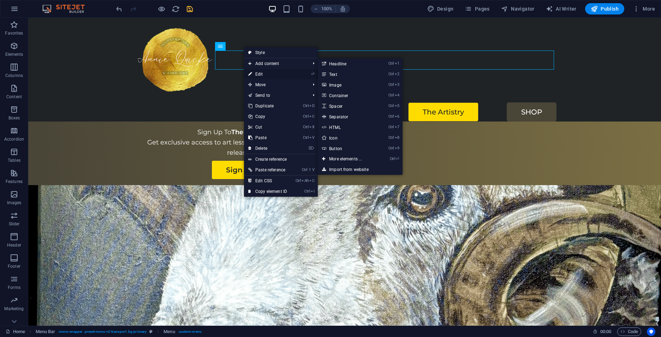
click at [256, 76] on link "⏎ Edit" at bounding box center [267, 74] width 47 height 11
select select
select select "secondary"
select select
select select "default"
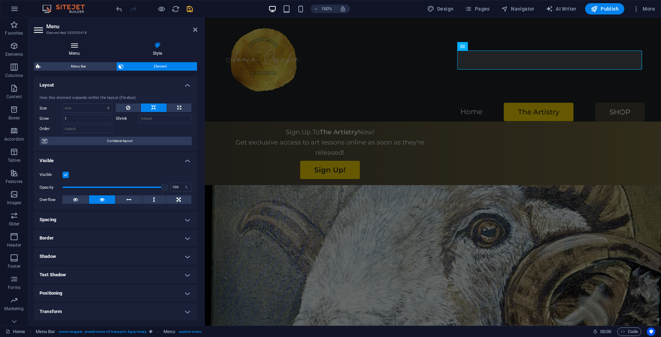
click at [75, 47] on icon at bounding box center [74, 45] width 81 height 7
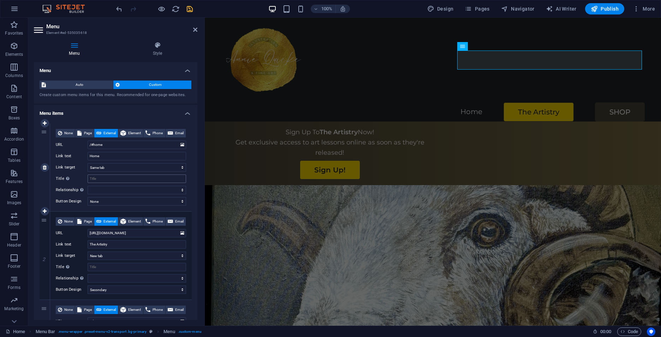
scroll to position [71, 0]
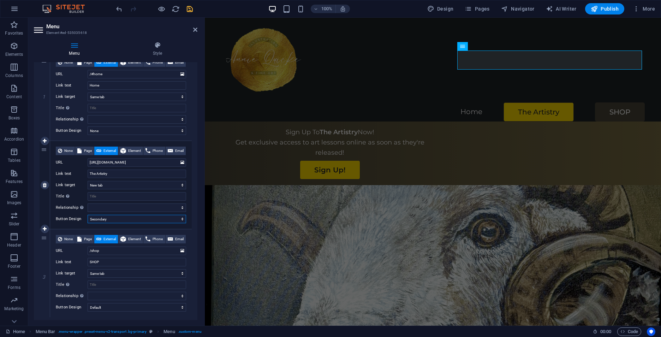
click at [116, 223] on select "None Default Primary Secondary" at bounding box center [137, 219] width 98 height 8
select select "default"
click at [88, 223] on select "None Default Primary Secondary" at bounding box center [137, 219] width 98 height 8
select select
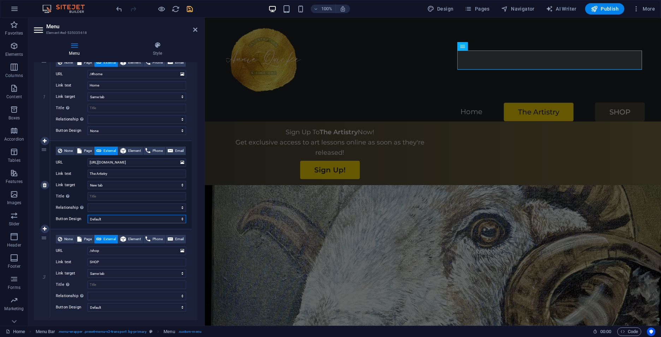
select select
click at [119, 223] on select "None Default Primary Secondary" at bounding box center [137, 219] width 98 height 8
select select "primary"
click at [88, 223] on select "None Default Primary Secondary" at bounding box center [137, 219] width 98 height 8
select select
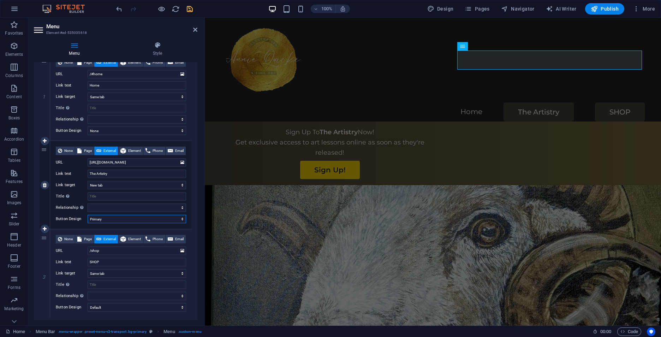
select select
click at [112, 223] on select "None Default Primary Secondary" at bounding box center [137, 219] width 98 height 8
select select "secondary"
click at [88, 223] on select "None Default Primary Secondary" at bounding box center [137, 219] width 98 height 8
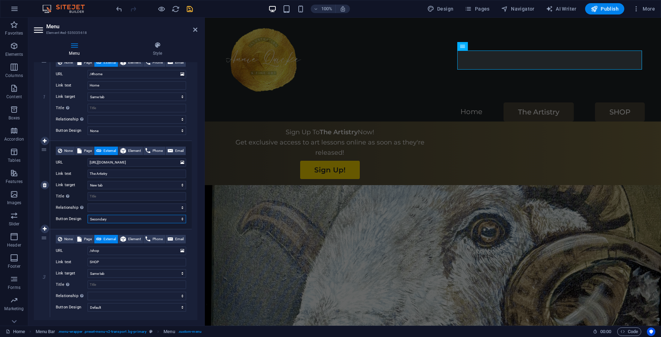
select select
click at [112, 223] on select "None Default Primary Secondary" at bounding box center [137, 219] width 98 height 8
select select "default"
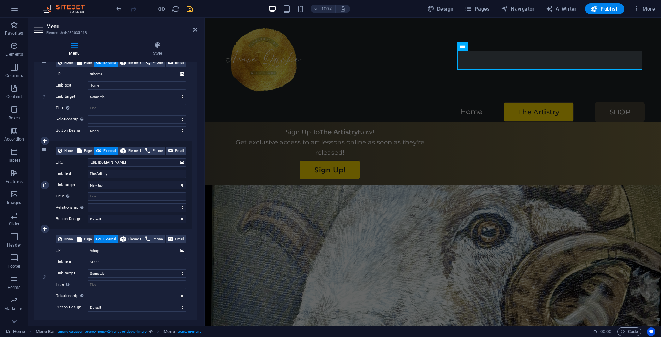
click at [88, 223] on select "None Default Primary Secondary" at bounding box center [137, 219] width 98 height 8
select select
click at [190, 9] on icon "save" at bounding box center [190, 9] width 8 height 8
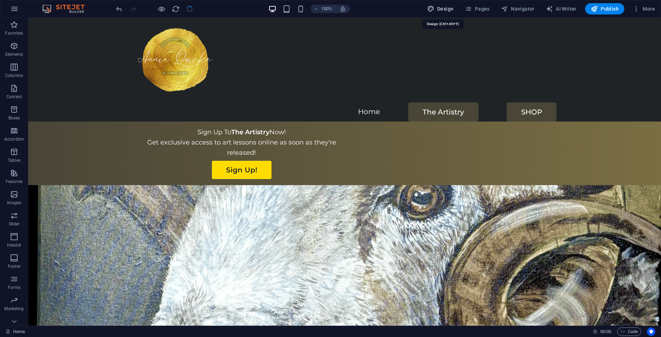
click at [451, 8] on span "Design" at bounding box center [440, 8] width 26 height 7
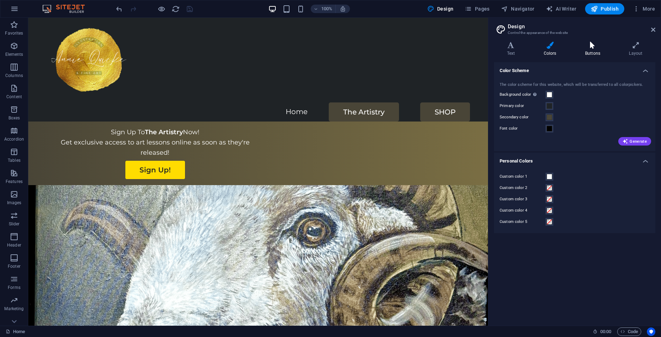
click at [587, 44] on icon at bounding box center [592, 45] width 41 height 7
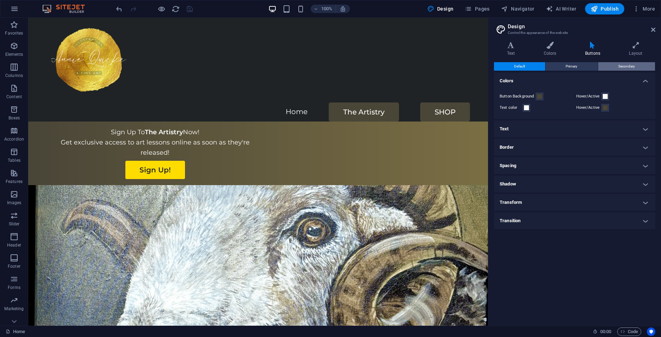
click at [615, 63] on button "Secondary" at bounding box center [626, 66] width 57 height 8
click at [539, 97] on span at bounding box center [540, 97] width 6 height 6
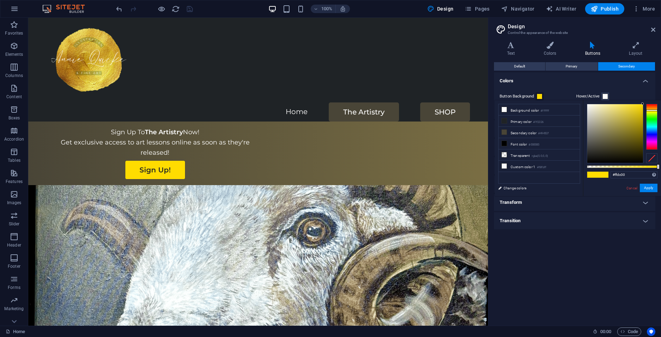
click at [595, 46] on icon at bounding box center [592, 45] width 41 height 7
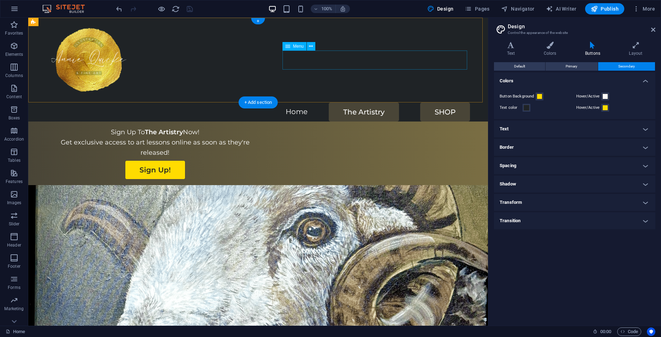
click at [338, 102] on nav "Home The Artistry SHOP" at bounding box center [258, 111] width 424 height 19
click at [312, 46] on icon at bounding box center [311, 46] width 4 height 7
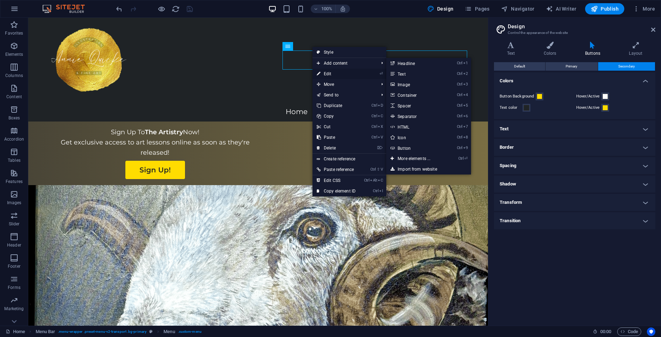
click at [328, 74] on link "⏎ Edit" at bounding box center [335, 73] width 47 height 11
select select
select select "default"
select select
select select "default"
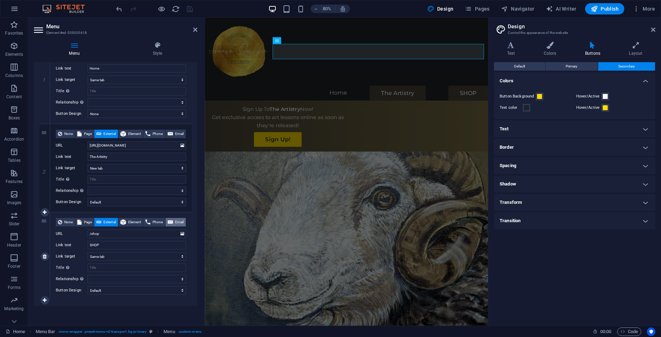
scroll to position [106, 0]
click at [104, 200] on select "None Default Primary Secondary" at bounding box center [137, 201] width 98 height 8
select select "secondary"
click at [88, 197] on select "None Default Primary Secondary" at bounding box center [137, 201] width 98 height 8
select select
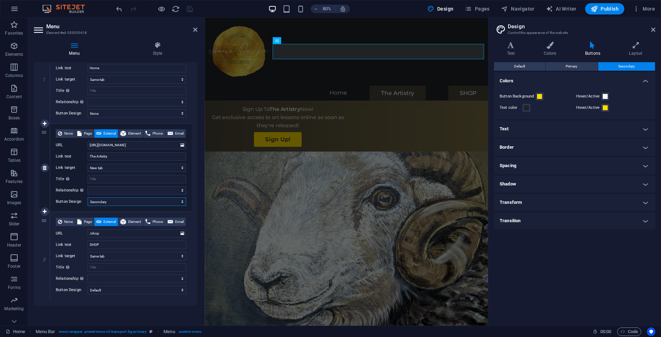
select select
click at [187, 8] on icon "save" at bounding box center [190, 9] width 8 height 8
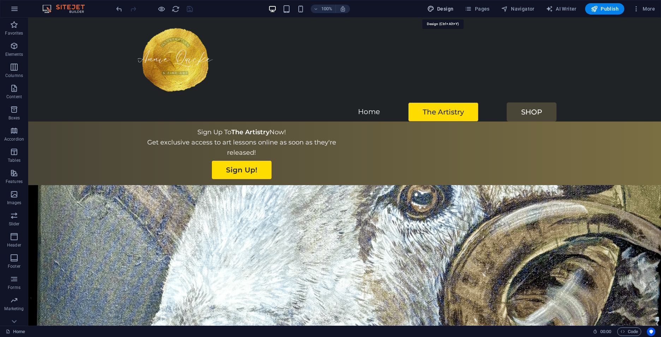
click at [442, 8] on span "Design" at bounding box center [440, 8] width 26 height 7
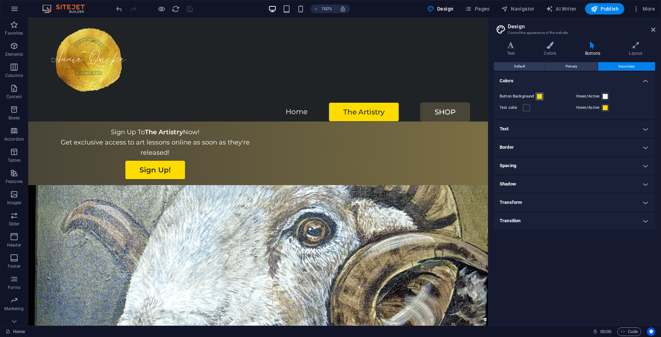
click at [539, 94] on span at bounding box center [540, 97] width 6 height 6
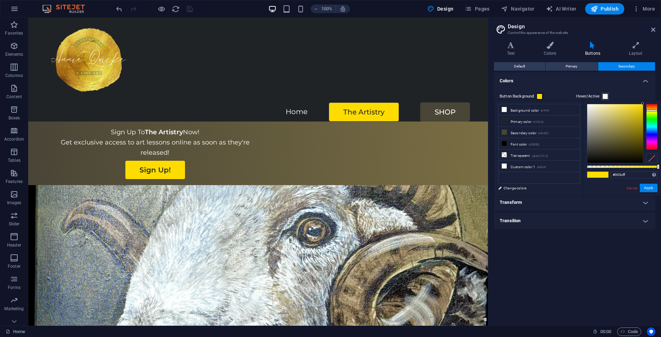
click at [652, 132] on div at bounding box center [651, 127] width 11 height 46
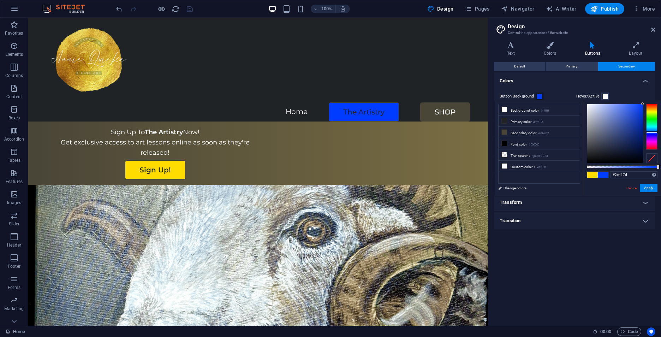
click at [622, 133] on div at bounding box center [615, 133] width 56 height 59
type input "#25366c"
click at [623, 137] on div at bounding box center [615, 133] width 56 height 59
click at [603, 80] on h4 "Colors" at bounding box center [574, 78] width 161 height 13
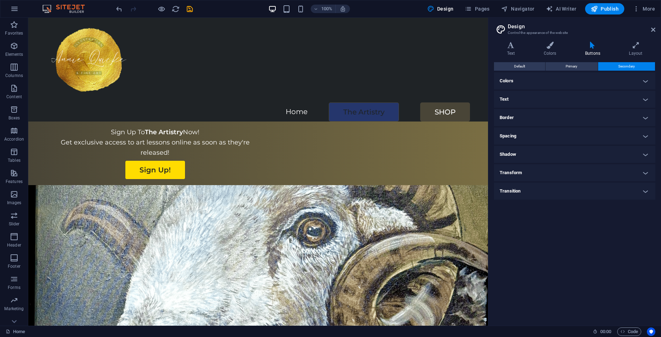
click at [603, 80] on h4 "Colors" at bounding box center [574, 80] width 161 height 17
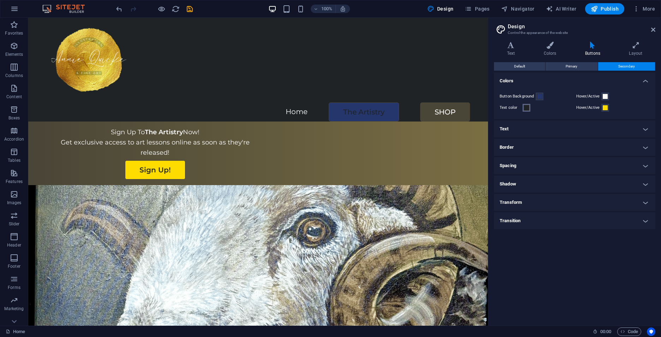
click at [524, 107] on span at bounding box center [526, 108] width 6 height 6
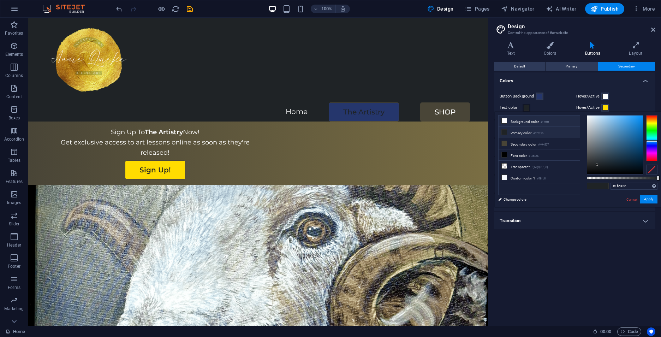
click at [529, 120] on li "Background color #ffffff" at bounding box center [538, 120] width 81 height 11
type input "#ffffff"
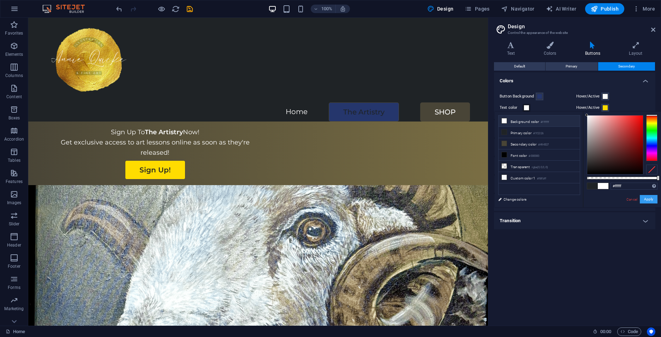
click at [642, 197] on button "Apply" at bounding box center [649, 199] width 18 height 8
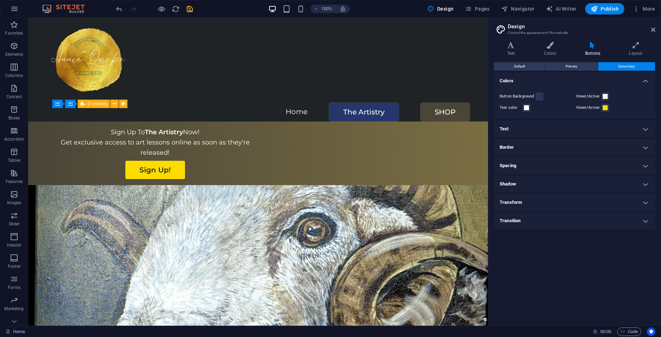
click at [191, 7] on icon "save" at bounding box center [190, 9] width 8 height 8
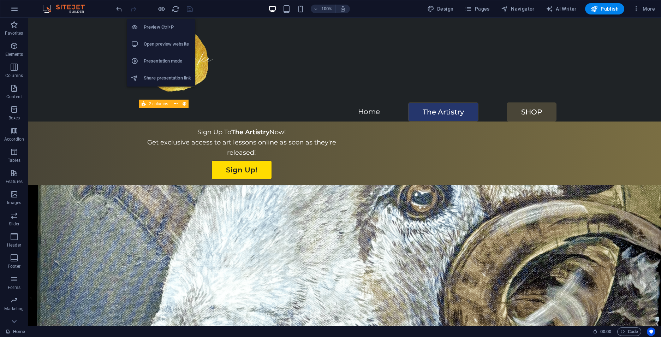
click at [159, 41] on h6 "Open preview website" at bounding box center [167, 44] width 47 height 8
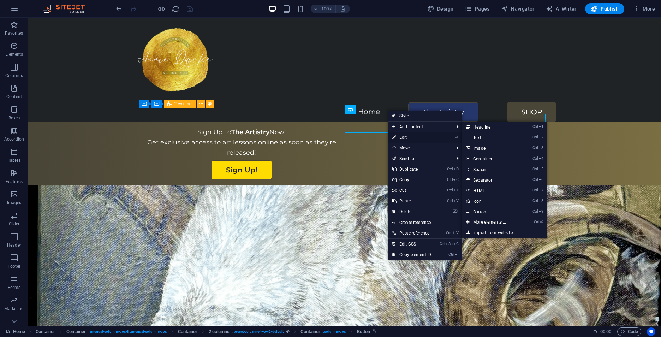
click at [403, 138] on link "⏎ Edit" at bounding box center [411, 137] width 47 height 11
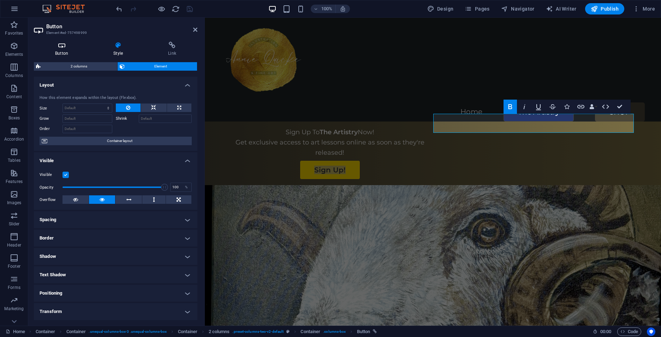
click at [62, 48] on icon at bounding box center [61, 45] width 55 height 7
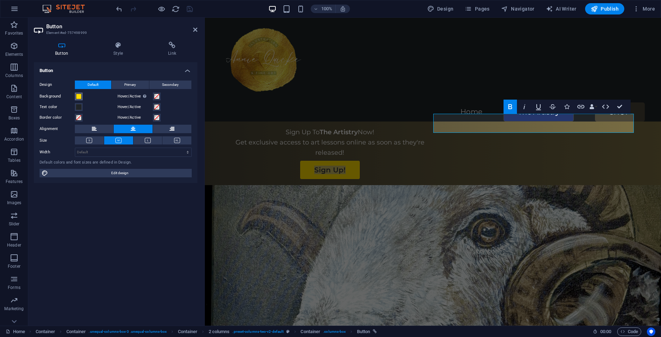
click at [78, 96] on span at bounding box center [79, 97] width 6 height 6
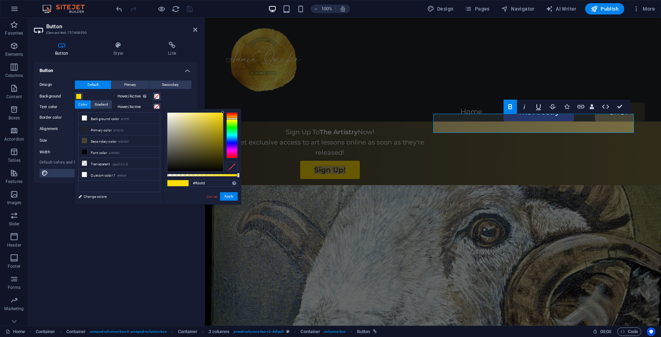
click at [94, 72] on h4 "Button" at bounding box center [115, 68] width 163 height 13
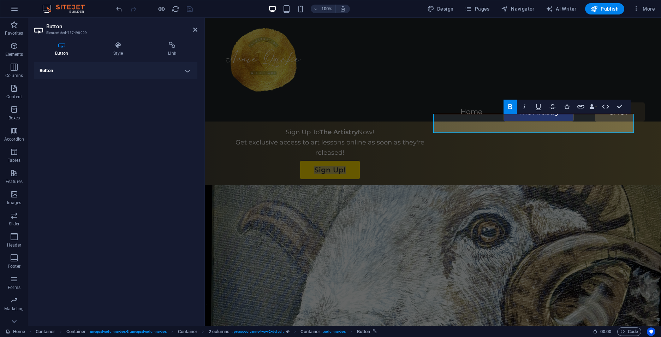
click at [93, 71] on h4 "Button" at bounding box center [115, 70] width 163 height 17
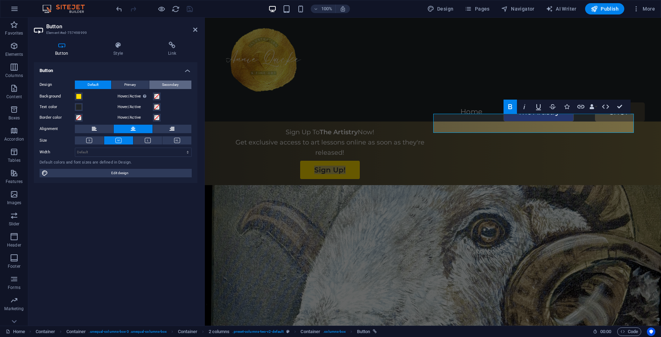
click at [174, 84] on span "Secondary" at bounding box center [170, 84] width 17 height 8
click at [79, 96] on span at bounding box center [79, 97] width 6 height 6
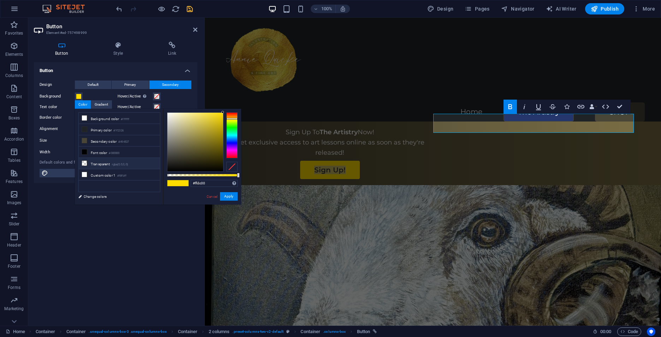
click at [113, 162] on small "rgba(0,0,0,.0)" at bounding box center [120, 164] width 17 height 5
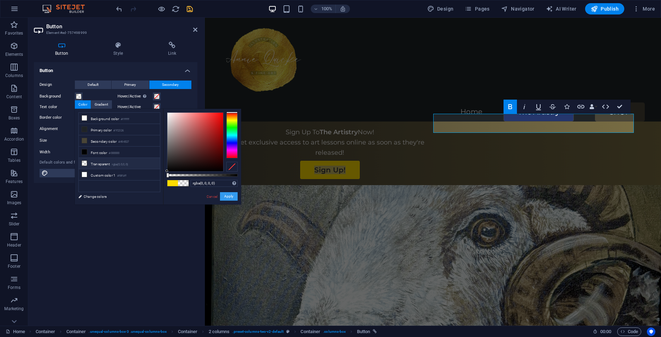
click at [228, 197] on button "Apply" at bounding box center [229, 196] width 18 height 8
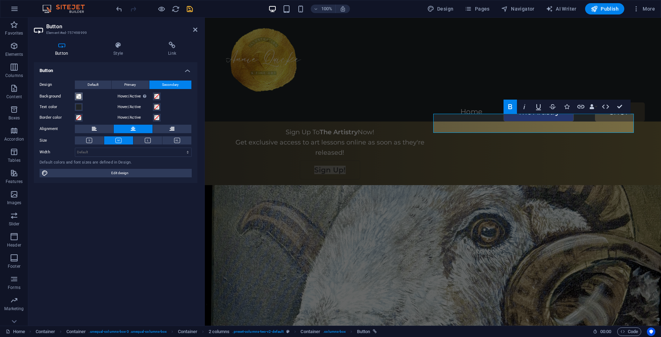
click at [79, 94] on span at bounding box center [79, 97] width 6 height 6
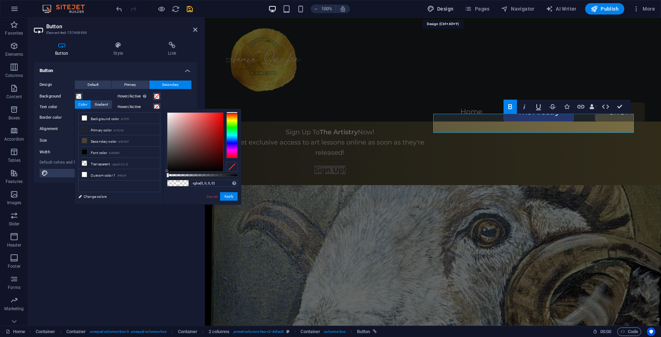
click at [452, 9] on span "Design" at bounding box center [440, 8] width 26 height 7
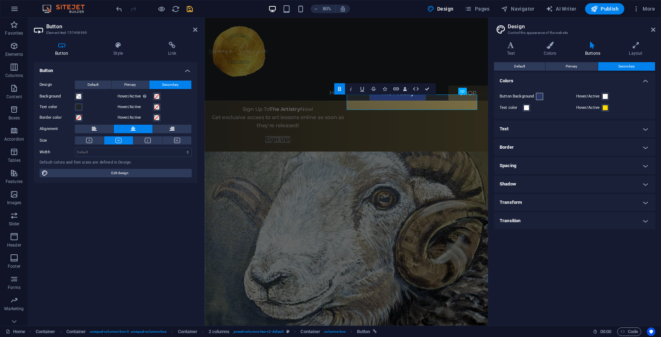
click at [537, 96] on span at bounding box center [540, 97] width 6 height 6
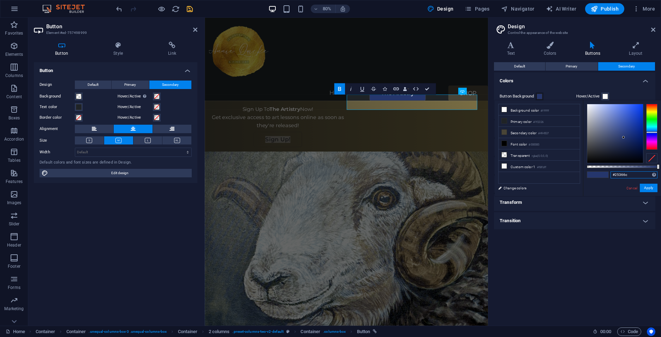
click at [628, 174] on input "#25366c" at bounding box center [633, 174] width 47 height 7
drag, startPoint x: 628, startPoint y: 174, endPoint x: 607, endPoint y: 174, distance: 20.8
click at [607, 174] on div "#25366c Supported formats #0852ed rgb(8, 82, 237) rgba(8, 82, 237, 90%) hsv(221…" at bounding box center [622, 199] width 78 height 198
click at [78, 96] on span at bounding box center [79, 97] width 6 height 6
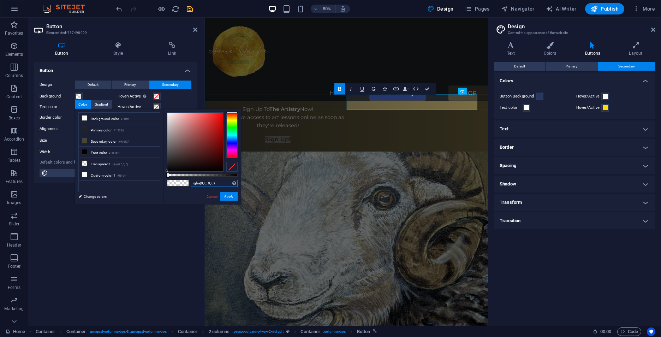
click at [215, 182] on input "rgba(0, 0, 0, 0)" at bounding box center [214, 183] width 47 height 7
drag, startPoint x: 218, startPoint y: 184, endPoint x: 181, endPoint y: 185, distance: 36.4
click at [181, 185] on div "rgba(0, 0, 0, 0) Supported formats #0852ed rgb(8, 82, 237) rgba(8, 82, 237, 90%…" at bounding box center [202, 208] width 78 height 198
paste input "#25366c"
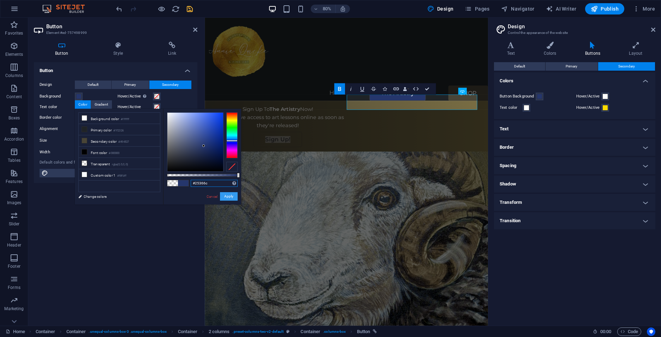
type input "#25366c"
click at [228, 196] on button "Apply" at bounding box center [229, 196] width 18 height 8
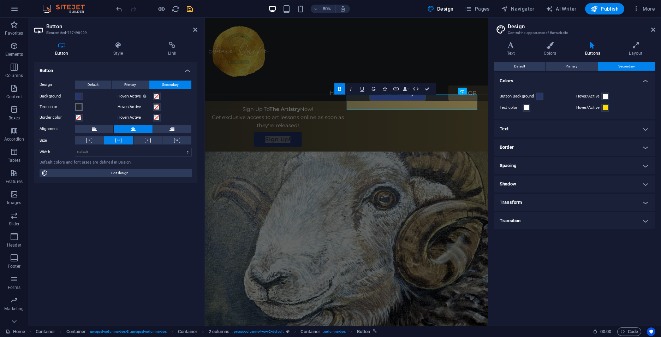
click at [79, 106] on span at bounding box center [79, 107] width 6 height 6
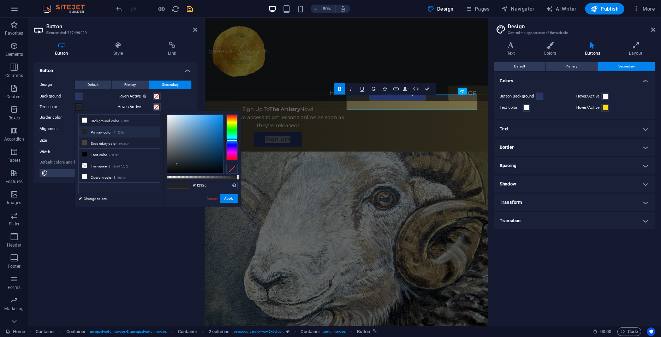
drag, startPoint x: 114, startPoint y: 120, endPoint x: 123, endPoint y: 126, distance: 11.0
click at [114, 119] on li "Background color #ffffff" at bounding box center [119, 120] width 81 height 11
type input "#ffffff"
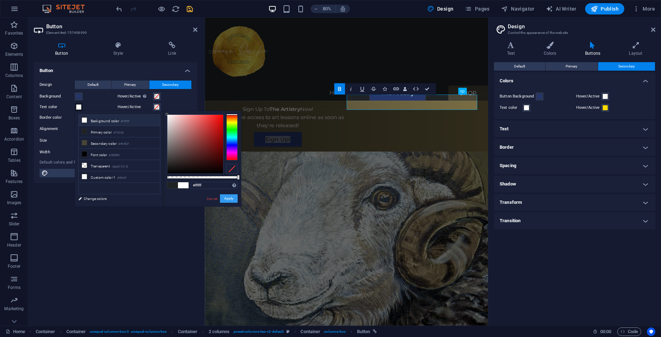
click at [231, 199] on button "Apply" at bounding box center [229, 198] width 18 height 8
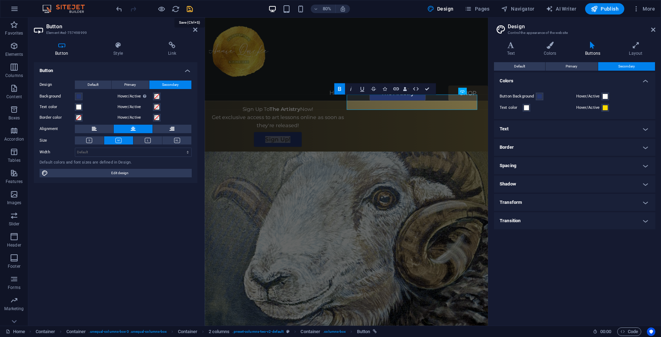
click at [190, 7] on icon "save" at bounding box center [190, 9] width 8 height 8
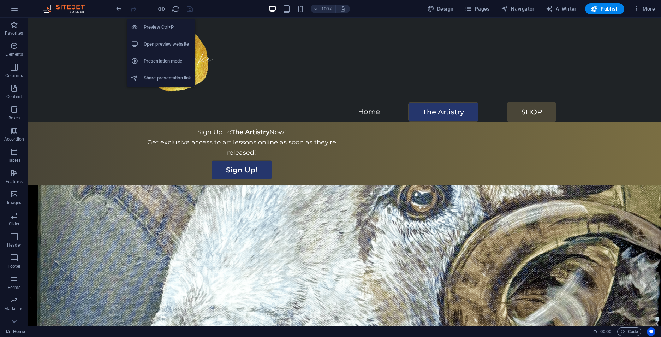
click at [163, 44] on h6 "Open preview website" at bounding box center [167, 44] width 47 height 8
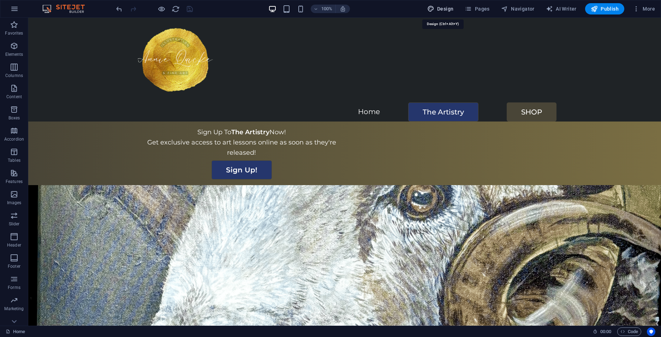
click at [444, 10] on span "Design" at bounding box center [440, 8] width 26 height 7
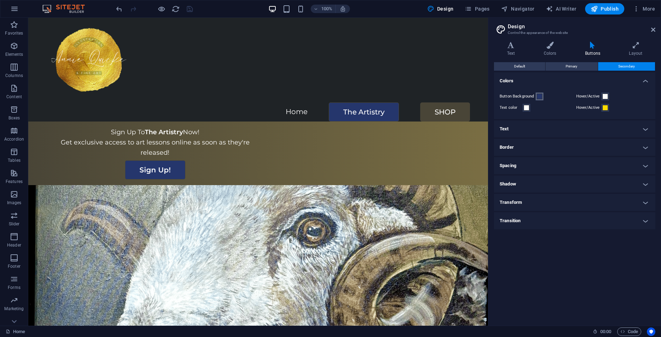
click at [540, 96] on span at bounding box center [540, 97] width 6 height 6
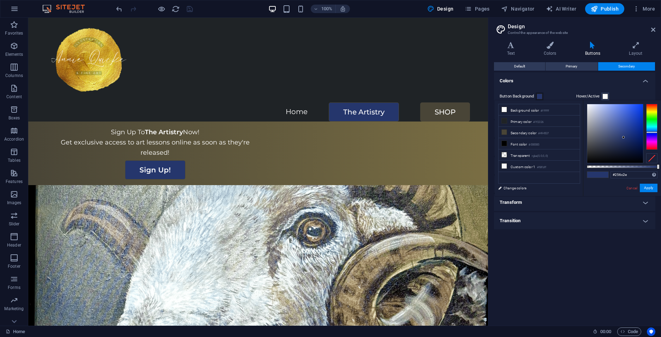
click at [653, 120] on div at bounding box center [651, 127] width 11 height 46
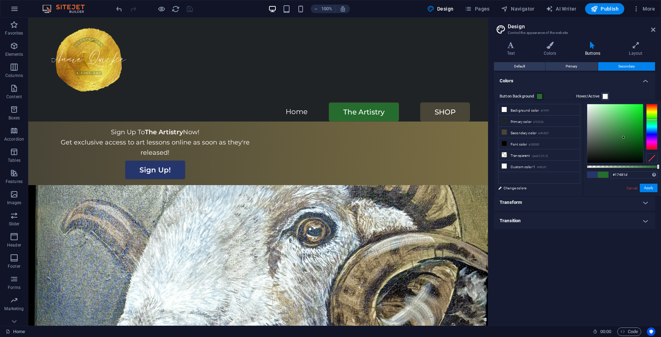
click at [624, 146] on div at bounding box center [615, 133] width 56 height 59
type input "#18341b"
click at [617, 150] on div at bounding box center [615, 133] width 56 height 59
click at [648, 188] on button "Apply" at bounding box center [649, 188] width 18 height 8
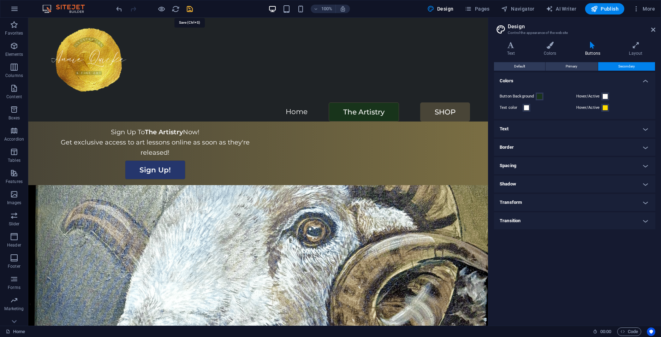
click at [188, 7] on icon "save" at bounding box center [190, 9] width 8 height 8
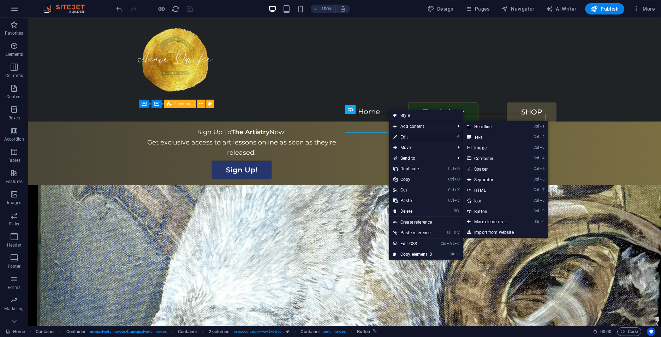
click at [404, 136] on link "⏎ Edit" at bounding box center [412, 137] width 47 height 11
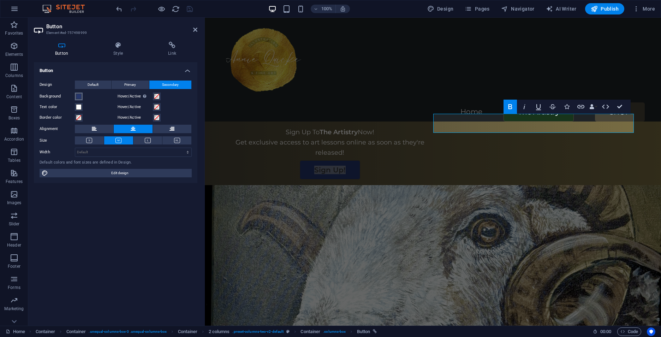
click at [78, 96] on span at bounding box center [79, 97] width 6 height 6
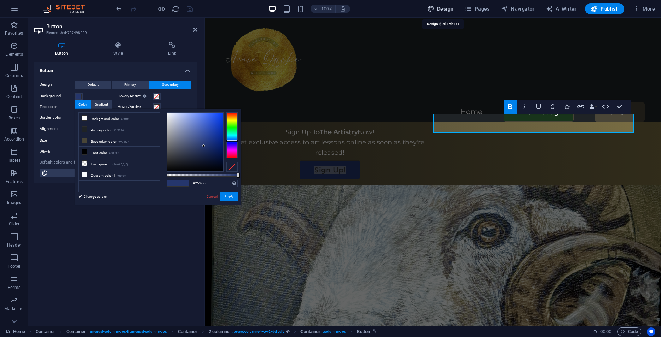
drag, startPoint x: 445, startPoint y: 7, endPoint x: 455, endPoint y: 12, distance: 11.2
click at [445, 7] on span "Design" at bounding box center [440, 8] width 26 height 7
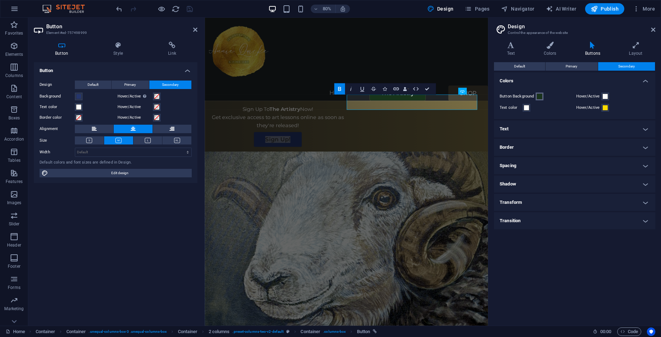
click at [540, 95] on span at bounding box center [540, 97] width 6 height 6
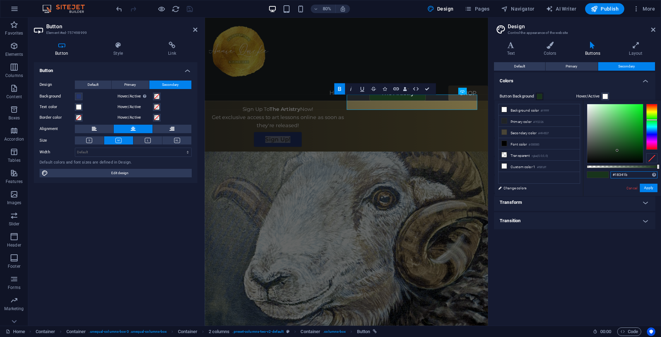
click at [629, 173] on input "#18341b" at bounding box center [633, 174] width 47 height 7
drag, startPoint x: 632, startPoint y: 174, endPoint x: 611, endPoint y: 174, distance: 20.5
click at [611, 174] on input "#18341b" at bounding box center [633, 174] width 47 height 7
click at [80, 95] on span at bounding box center [79, 97] width 6 height 6
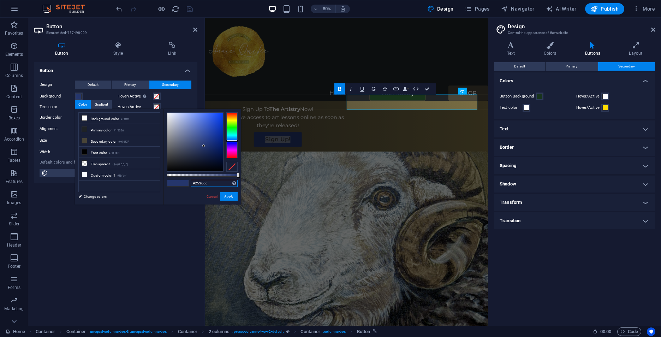
click at [214, 185] on input "#25366c" at bounding box center [214, 183] width 47 height 7
drag, startPoint x: 210, startPoint y: 184, endPoint x: 186, endPoint y: 185, distance: 24.0
click at [186, 185] on div "#25366c Supported formats #0852ed rgb(8, 82, 237) rgba(8, 82, 237, 90%) hsv(221…" at bounding box center [202, 208] width 78 height 198
paste input "18341b"
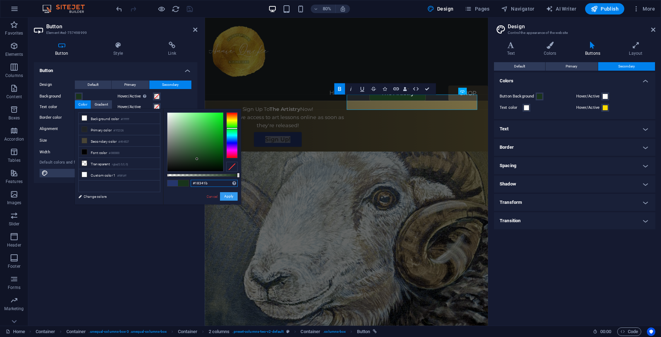
type input "#18341b"
click at [231, 196] on button "Apply" at bounding box center [229, 196] width 18 height 8
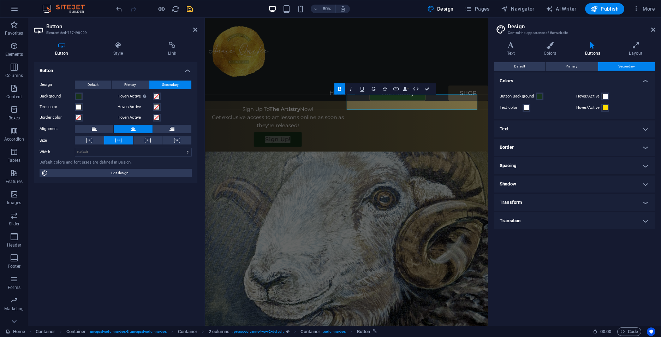
click at [188, 8] on icon "save" at bounding box center [190, 9] width 8 height 8
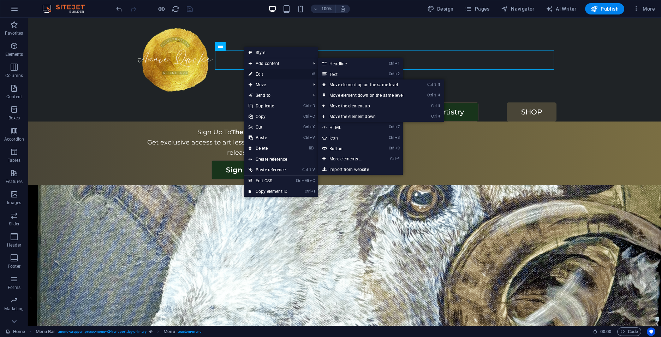
click at [260, 75] on link "⏎ Edit" at bounding box center [267, 74] width 47 height 11
select select
select select "secondary"
select select
select select "default"
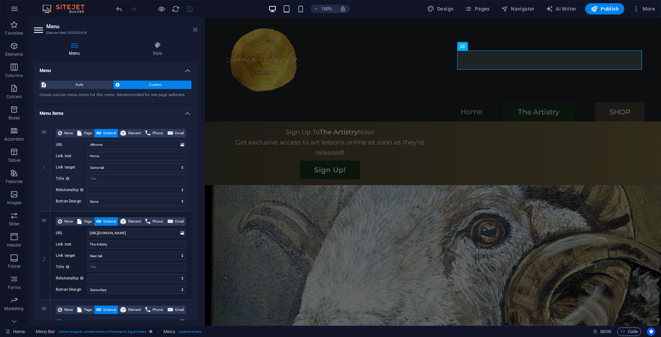
click at [195, 29] on icon at bounding box center [195, 30] width 4 height 6
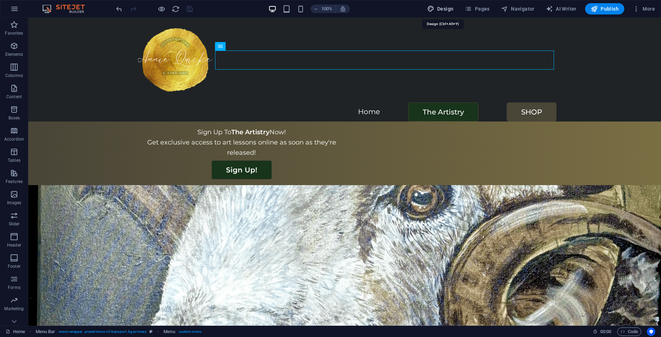
click at [441, 8] on span "Design" at bounding box center [440, 8] width 26 height 7
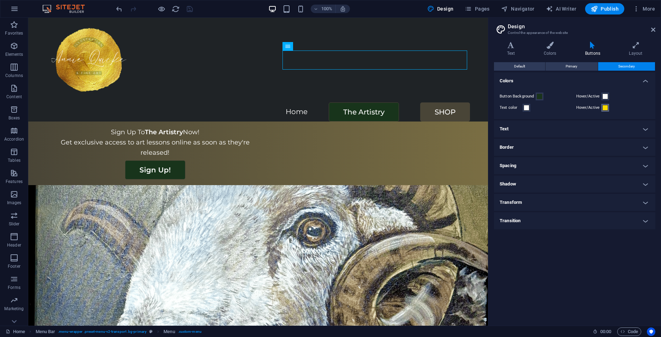
click at [604, 107] on span at bounding box center [605, 108] width 6 height 6
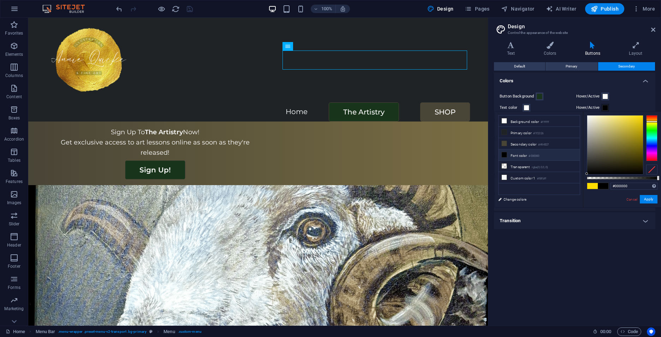
drag, startPoint x: 597, startPoint y: 141, endPoint x: 582, endPoint y: 195, distance: 56.1
click at [582, 195] on div "less Background color #ffffff Primary color #1f2326 Secondary color #494537 Fon…" at bounding box center [578, 160] width 166 height 96
click at [647, 199] on button "Apply" at bounding box center [649, 199] width 18 height 8
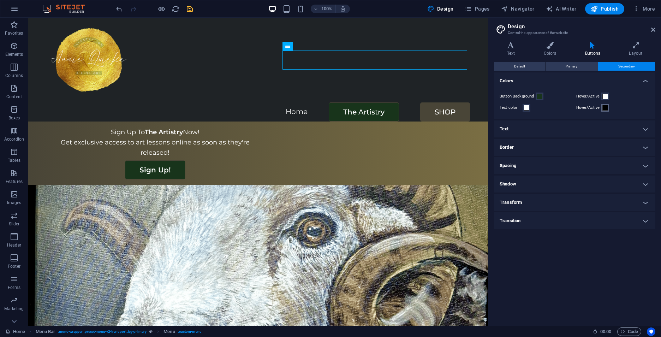
click at [605, 109] on span at bounding box center [605, 108] width 6 height 6
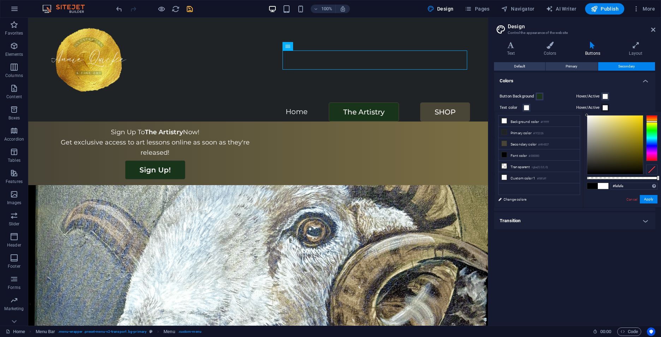
type input "#ffffff"
drag, startPoint x: 592, startPoint y: 140, endPoint x: 583, endPoint y: 112, distance: 30.0
click at [583, 112] on div "#ffffff Supported formats #0852ed rgb(8, 82, 237) rgba(8, 82, 237, 90%) hsv(221…" at bounding box center [622, 211] width 78 height 198
click at [646, 200] on button "Apply" at bounding box center [649, 199] width 18 height 8
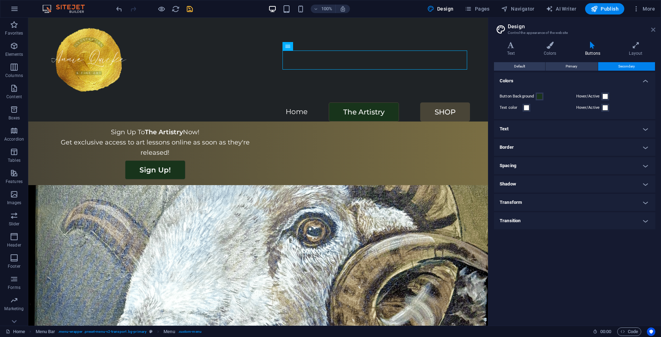
click at [652, 29] on icon at bounding box center [653, 30] width 4 height 6
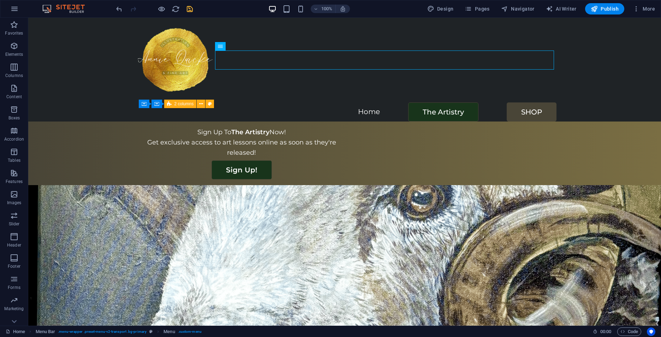
click at [182, 9] on div at bounding box center [154, 8] width 79 height 11
click at [188, 9] on icon "save" at bounding box center [190, 9] width 8 height 8
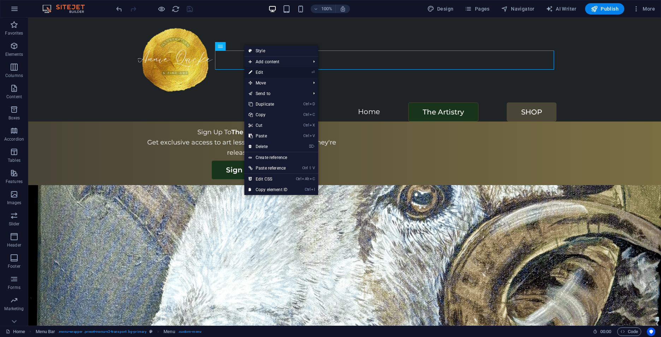
click at [267, 73] on link "⏎ Edit" at bounding box center [267, 72] width 47 height 11
select select
select select "secondary"
select select
select select "default"
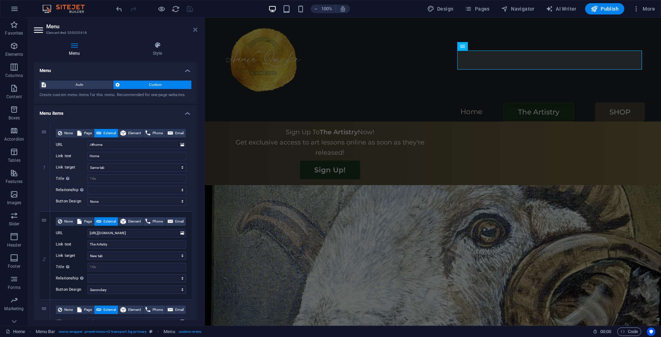
click at [195, 29] on icon at bounding box center [195, 30] width 4 height 6
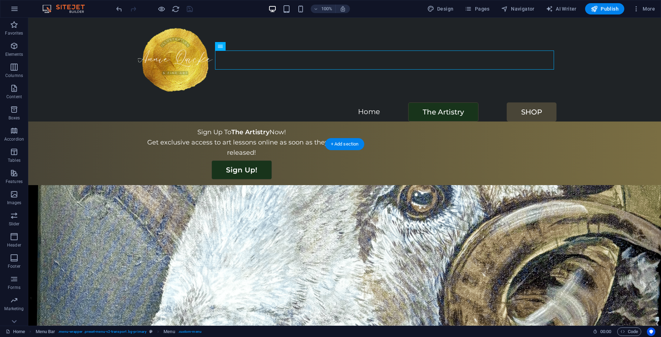
click at [589, 185] on figure at bounding box center [344, 320] width 633 height 270
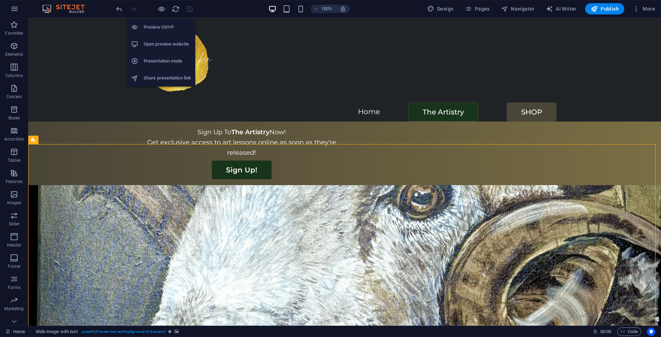
click at [164, 39] on li "Open preview website" at bounding box center [161, 44] width 68 height 17
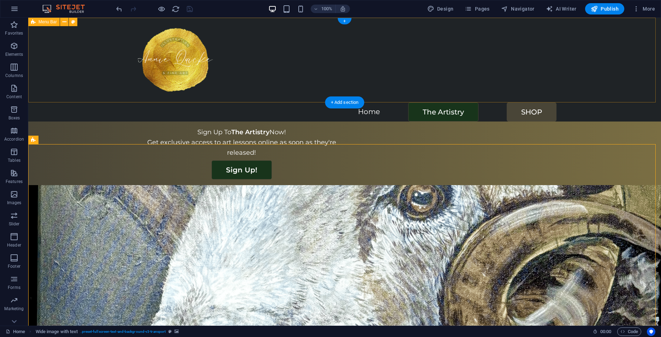
click at [607, 42] on div "Home The Artistry SHOP" at bounding box center [344, 70] width 633 height 104
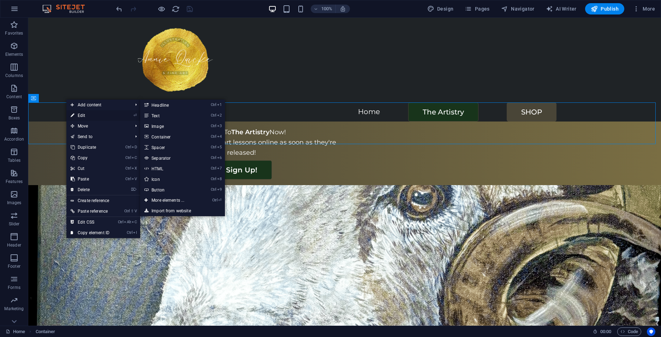
click at [88, 117] on link "⏎ Edit" at bounding box center [89, 115] width 47 height 11
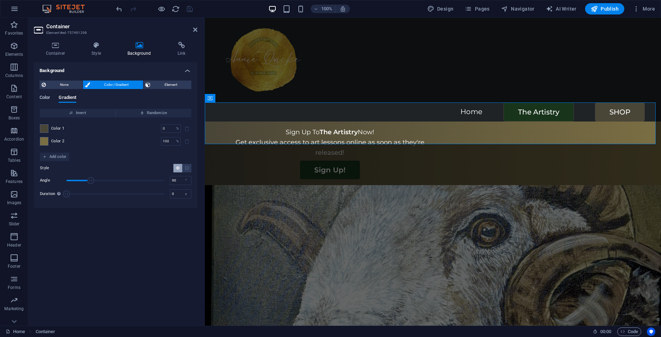
click at [46, 98] on span "Color" at bounding box center [45, 98] width 11 height 10
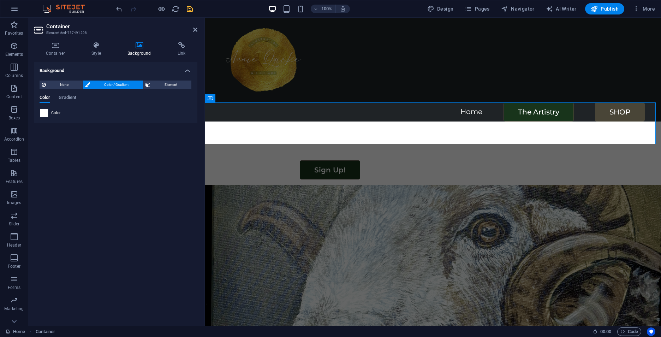
click at [47, 114] on span at bounding box center [44, 113] width 8 height 8
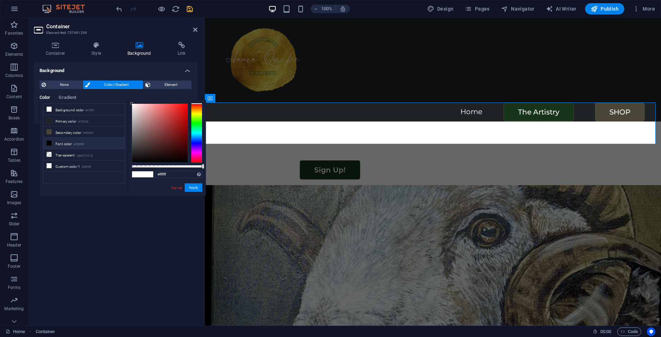
click at [64, 142] on li "Font color #000000" at bounding box center [83, 143] width 81 height 11
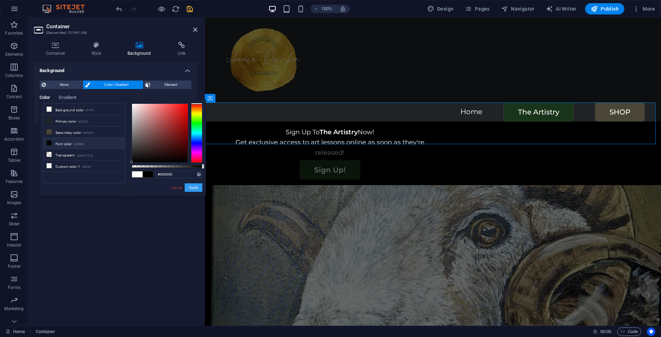
click at [197, 188] on button "Apply" at bounding box center [194, 187] width 18 height 8
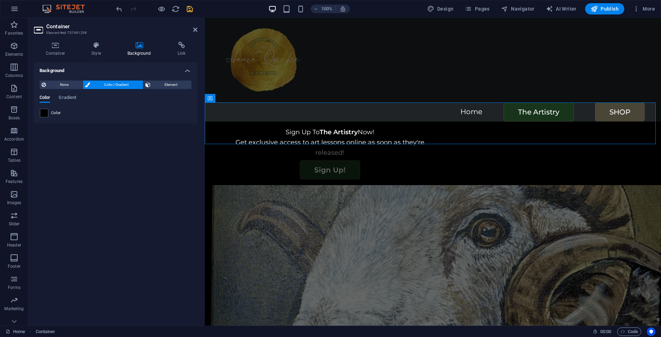
click at [190, 11] on icon "save" at bounding box center [190, 9] width 8 height 8
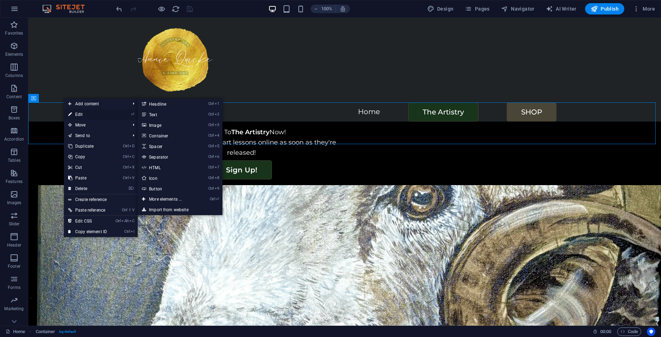
click at [74, 113] on link "⏎ Edit" at bounding box center [87, 114] width 47 height 11
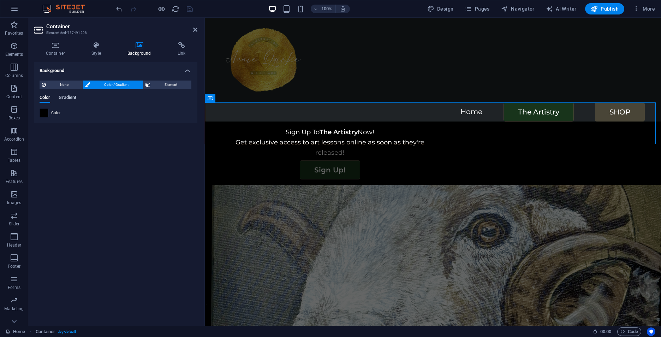
click at [66, 97] on span "Gradient" at bounding box center [68, 98] width 18 height 10
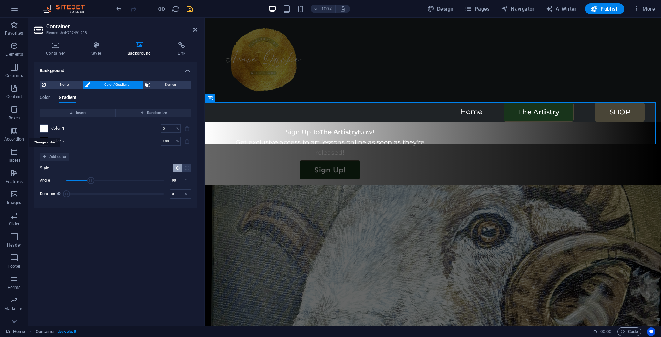
click at [44, 128] on span at bounding box center [44, 129] width 8 height 8
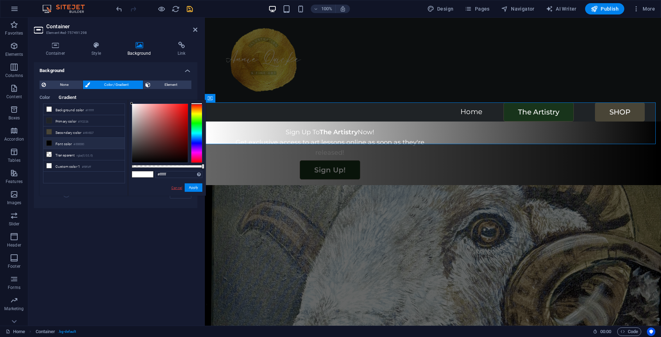
click at [178, 188] on link "Cancel" at bounding box center [176, 187] width 12 height 5
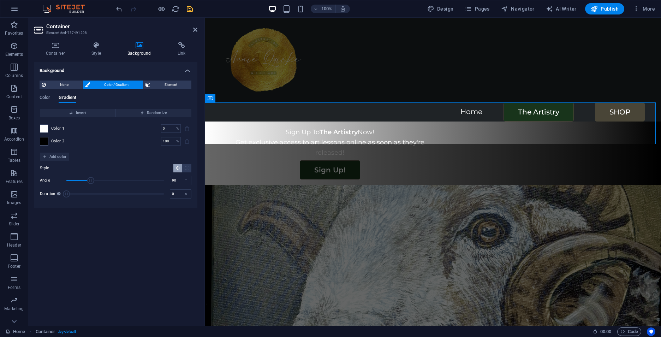
click at [43, 127] on span at bounding box center [44, 129] width 8 height 8
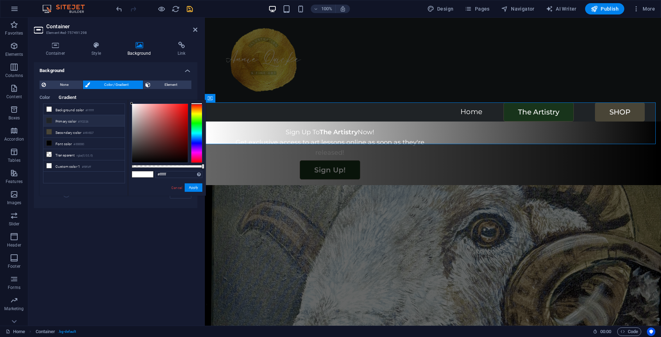
click at [87, 121] on small "#1f2326" at bounding box center [83, 121] width 10 height 5
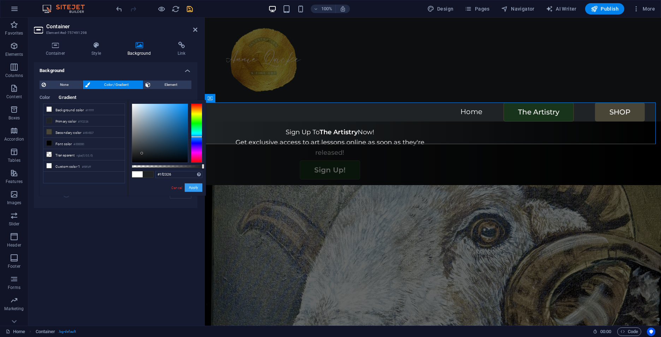
click at [192, 185] on button "Apply" at bounding box center [194, 187] width 18 height 8
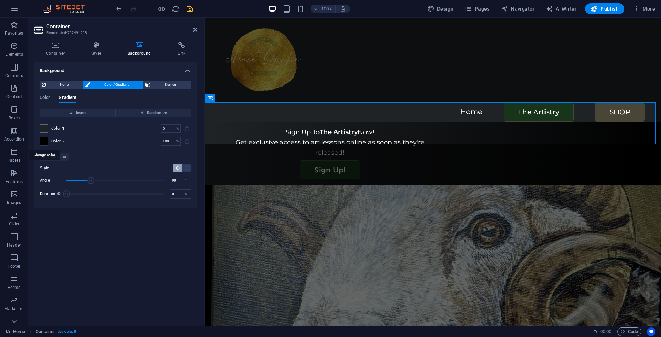
click at [45, 139] on span at bounding box center [44, 141] width 8 height 8
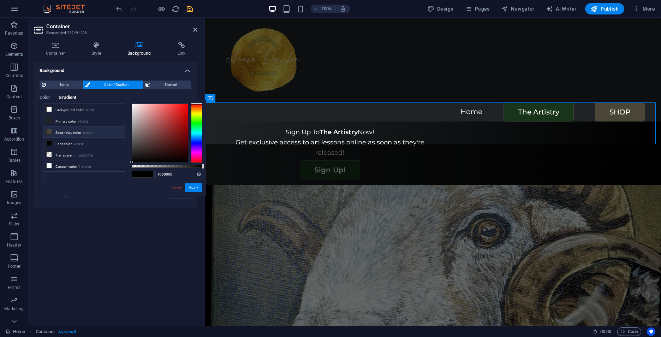
click at [65, 132] on li "Secondary color #494537" at bounding box center [83, 131] width 81 height 11
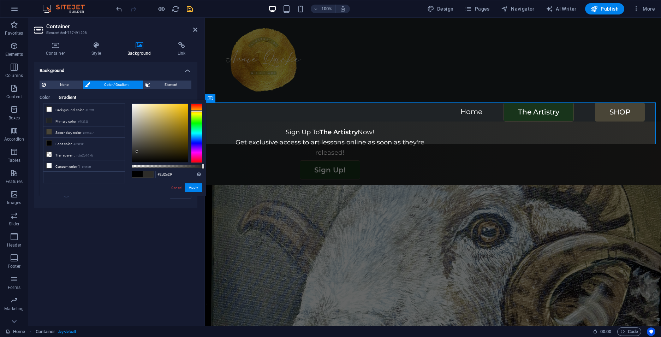
drag, startPoint x: 144, startPoint y: 145, endPoint x: 137, endPoint y: 151, distance: 9.3
click at [137, 151] on div at bounding box center [137, 151] width 2 height 2
click at [135, 152] on div at bounding box center [134, 151] width 2 height 2
click at [195, 188] on button "Apply" at bounding box center [194, 187] width 18 height 8
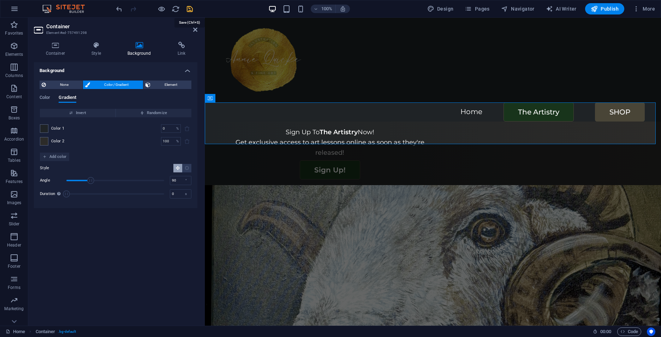
click at [190, 10] on icon "save" at bounding box center [190, 9] width 8 height 8
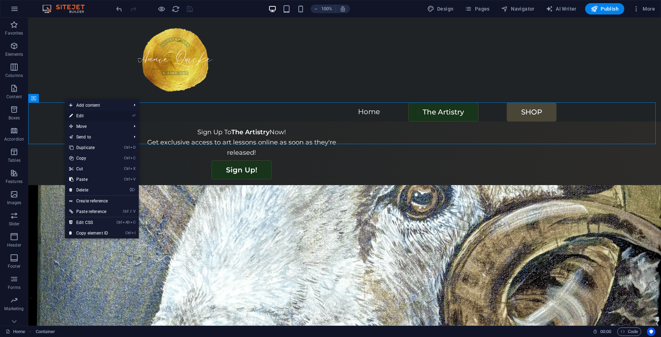
click at [72, 115] on icon at bounding box center [71, 115] width 4 height 11
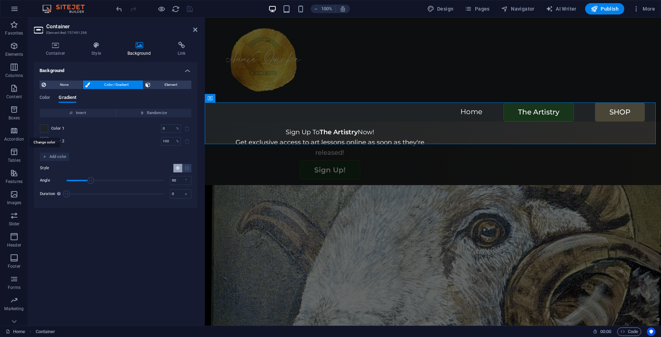
click at [44, 129] on span at bounding box center [44, 129] width 8 height 8
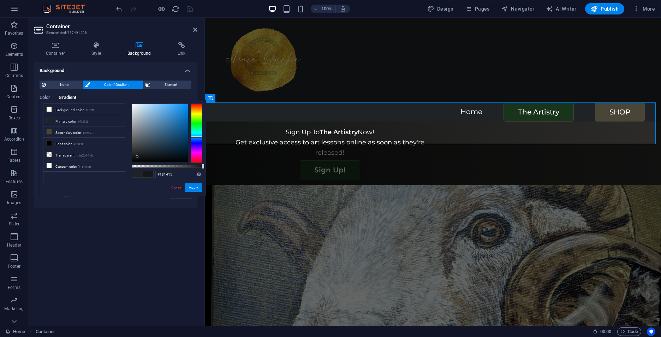
type input "#121313"
drag, startPoint x: 140, startPoint y: 154, endPoint x: 135, endPoint y: 157, distance: 6.6
click at [135, 157] on div at bounding box center [160, 133] width 56 height 59
click at [194, 186] on button "Apply" at bounding box center [194, 187] width 18 height 8
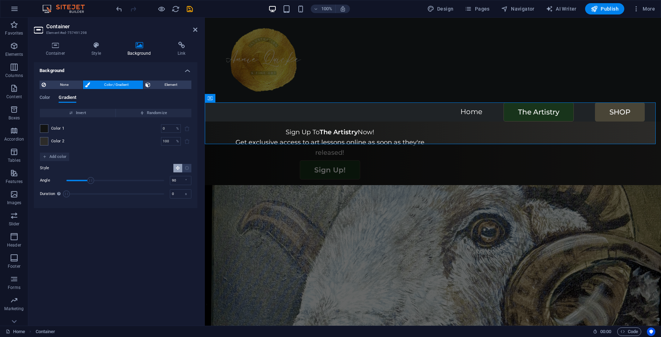
click at [187, 10] on icon "save" at bounding box center [190, 9] width 8 height 8
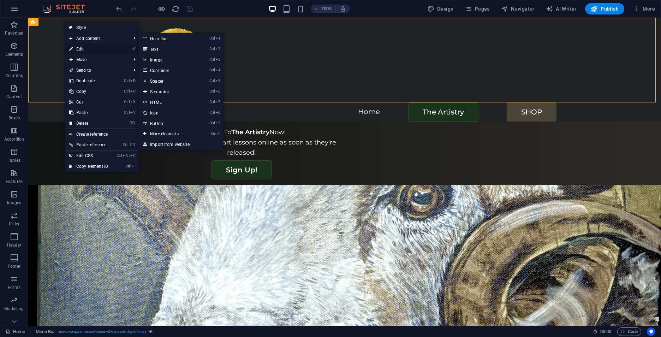
click at [81, 47] on link "⏎ Edit" at bounding box center [88, 49] width 47 height 11
select select "%"
select select "hover_box_bottom"
select select "px"
select select "rem"
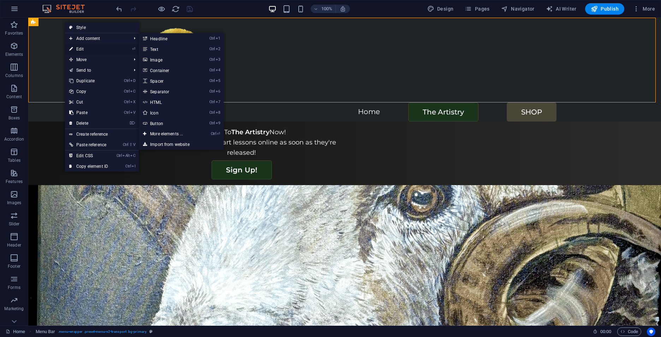
select select "rem"
select select
select select "px"
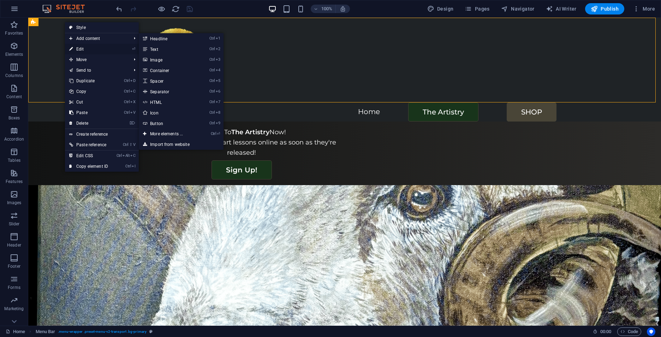
select select "px"
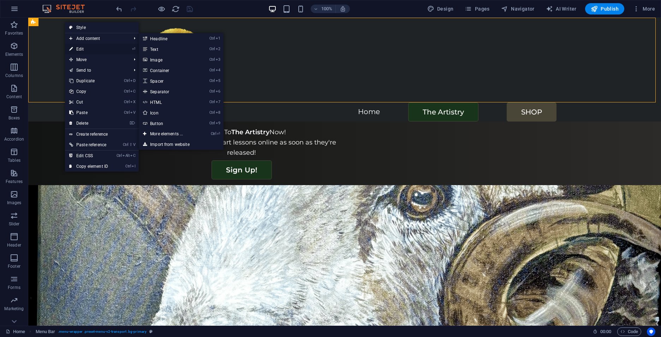
select select "%"
select select "rem"
select select "px"
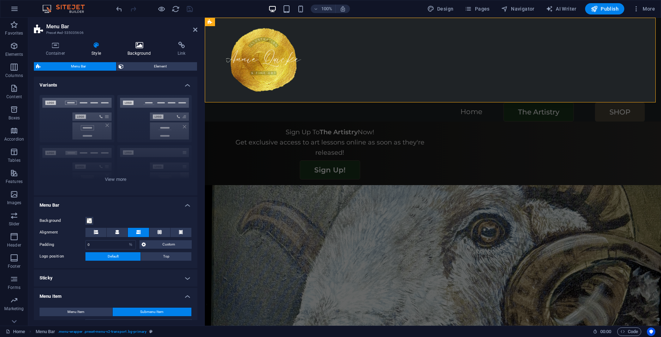
click at [136, 44] on icon at bounding box center [139, 45] width 47 height 7
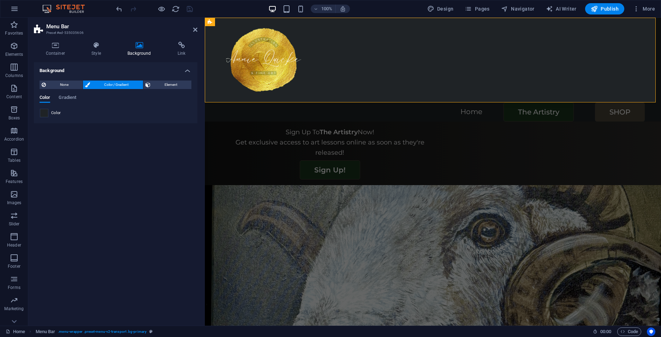
click at [43, 113] on span at bounding box center [44, 113] width 8 height 8
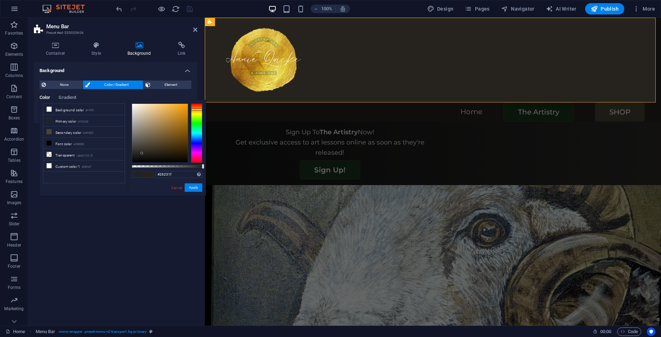
drag, startPoint x: 195, startPoint y: 136, endPoint x: 197, endPoint y: 109, distance: 26.2
click at [197, 109] on div at bounding box center [196, 132] width 11 height 59
drag, startPoint x: 197, startPoint y: 109, endPoint x: 198, endPoint y: 113, distance: 4.3
click at [198, 113] on div at bounding box center [196, 114] width 11 height 2
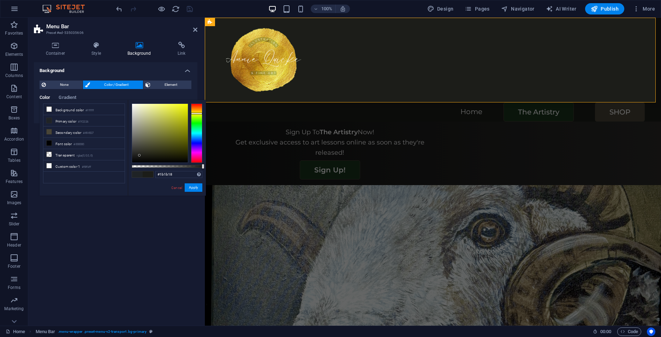
click at [139, 156] on div at bounding box center [160, 133] width 56 height 59
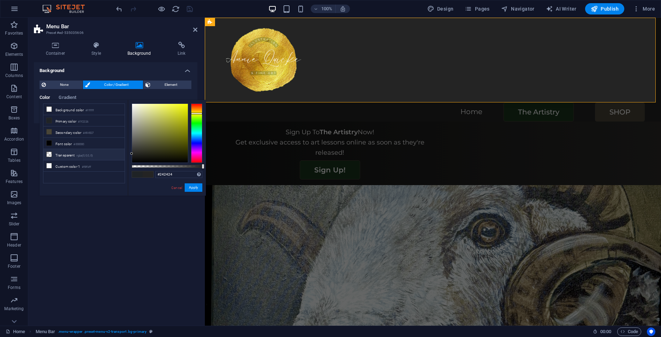
drag, startPoint x: 139, startPoint y: 156, endPoint x: 122, endPoint y: 154, distance: 16.4
click at [122, 154] on div "less Background color #ffffff Primary color #1f2326 Secondary color #494537 Fon…" at bounding box center [123, 148] width 166 height 96
click at [194, 187] on button "Apply" at bounding box center [194, 187] width 18 height 8
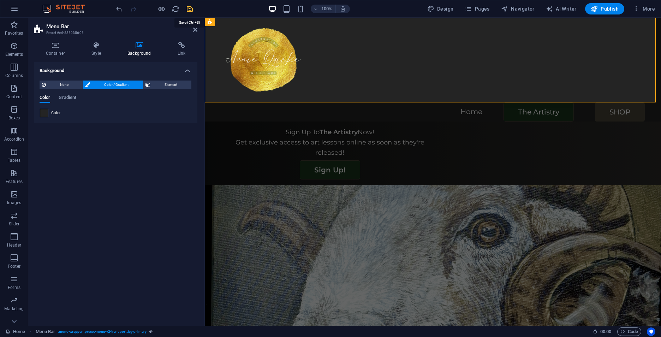
click at [192, 6] on icon "save" at bounding box center [190, 9] width 8 height 8
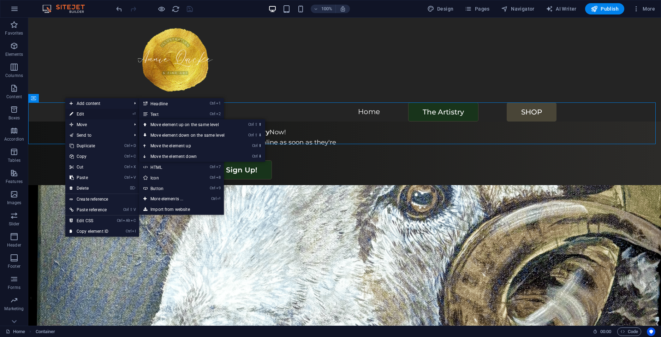
click at [83, 115] on link "⏎ Edit" at bounding box center [88, 114] width 47 height 11
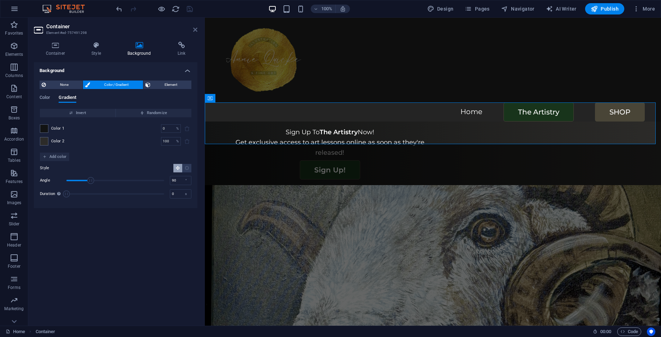
click at [196, 31] on icon at bounding box center [195, 30] width 4 height 6
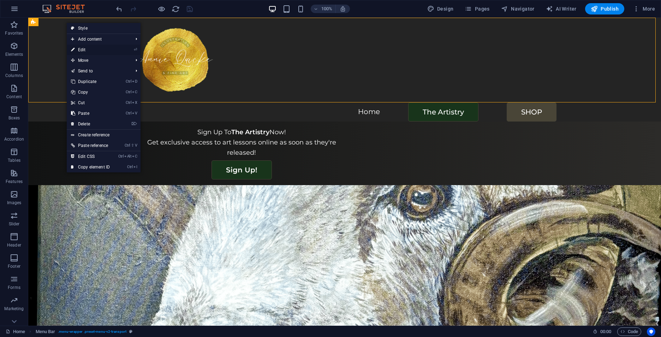
click at [79, 53] on link "⏎ Edit" at bounding box center [90, 49] width 47 height 11
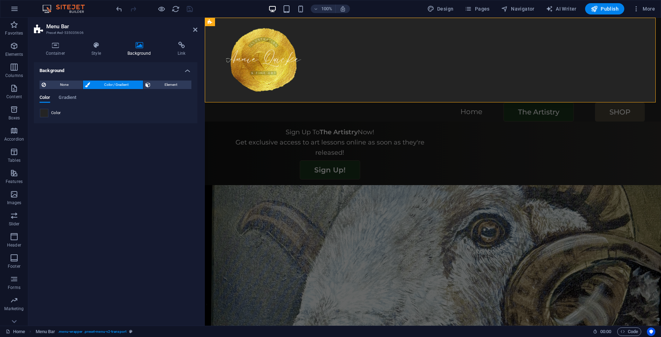
click at [42, 114] on span at bounding box center [44, 113] width 8 height 8
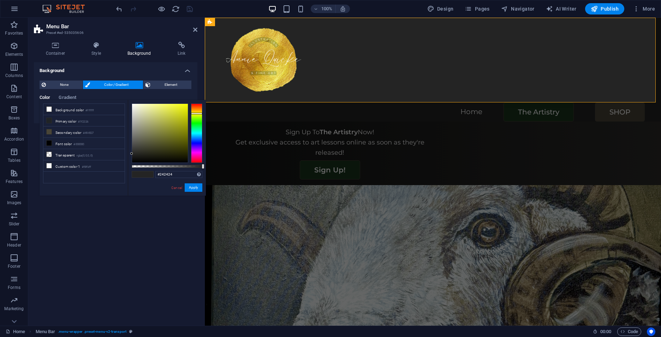
click at [193, 140] on div at bounding box center [196, 132] width 11 height 59
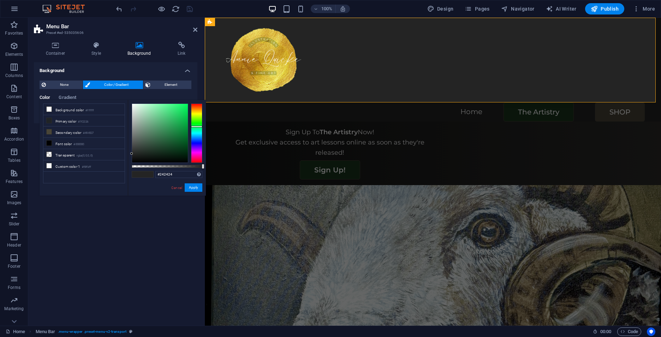
drag, startPoint x: 196, startPoint y: 142, endPoint x: 192, endPoint y: 112, distance: 30.5
click at [192, 112] on div at bounding box center [196, 132] width 11 height 59
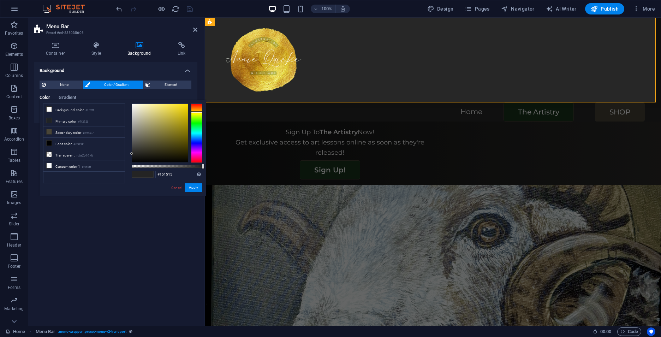
type input "#131313"
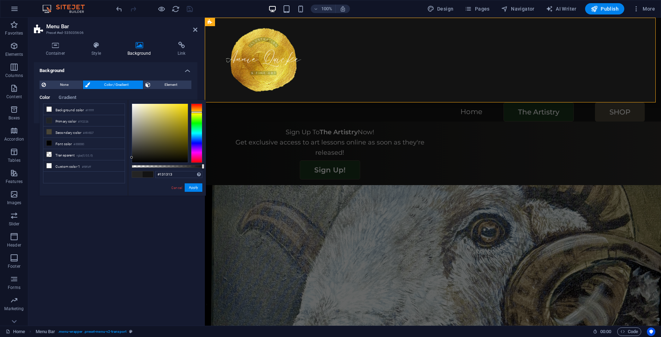
drag, startPoint x: 131, startPoint y: 153, endPoint x: 128, endPoint y: 157, distance: 5.4
click at [128, 157] on div "#131313 Supported formats #0852ed rgb(8, 82, 237) rgba(8, 82, 237, 90%) hsv(221…" at bounding box center [167, 199] width 78 height 198
click at [191, 190] on button "Apply" at bounding box center [194, 187] width 18 height 8
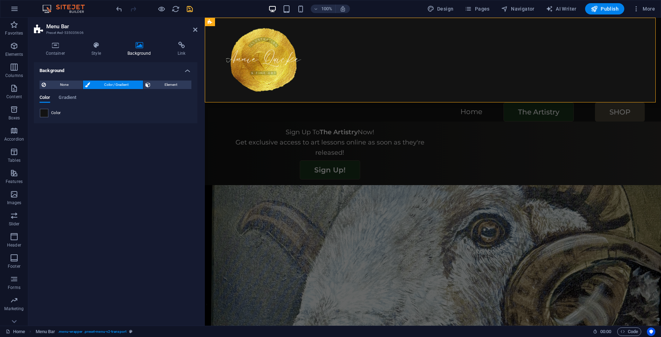
click at [191, 11] on icon "save" at bounding box center [190, 9] width 8 height 8
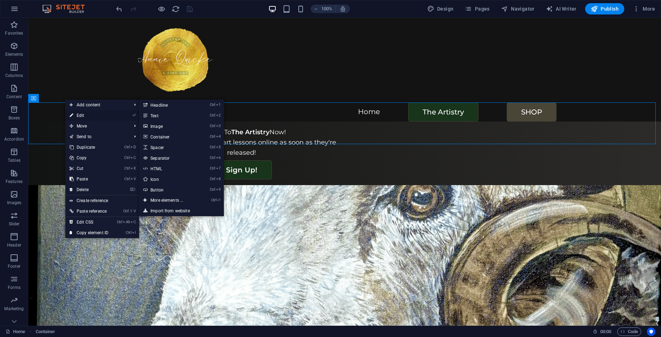
click at [76, 114] on link "⏎ Edit" at bounding box center [88, 115] width 47 height 11
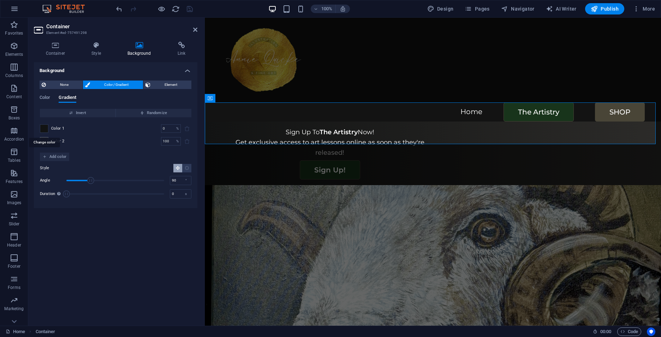
click at [44, 128] on span at bounding box center [44, 129] width 8 height 8
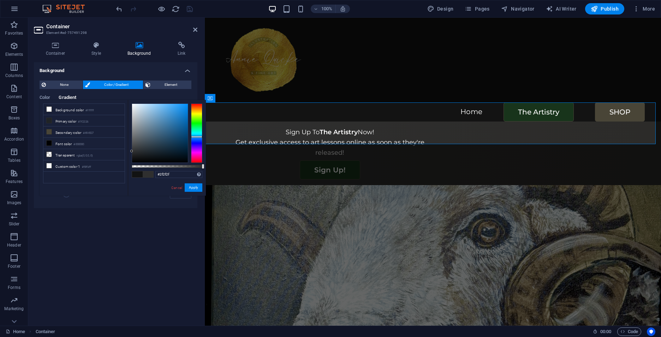
drag, startPoint x: 135, startPoint y: 156, endPoint x: 128, endPoint y: 151, distance: 8.3
click at [128, 151] on div "#2f2f2f Supported formats #0852ed rgb(8, 82, 237) rgba(8, 82, 237, 90%) hsv(221…" at bounding box center [167, 199] width 78 height 198
click at [196, 189] on button "Apply" at bounding box center [194, 187] width 18 height 8
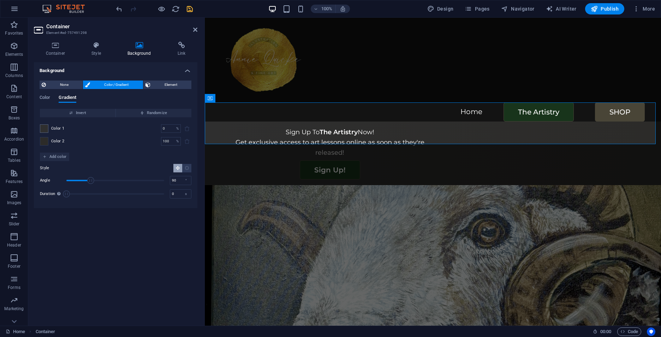
click at [44, 141] on span at bounding box center [44, 141] width 8 height 8
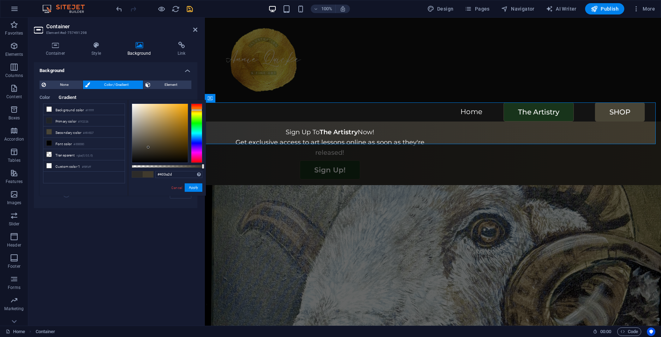
drag, startPoint x: 134, startPoint y: 150, endPoint x: 148, endPoint y: 147, distance: 14.1
click at [148, 147] on div at bounding box center [148, 147] width 2 height 2
click at [192, 187] on button "Apply" at bounding box center [194, 187] width 18 height 8
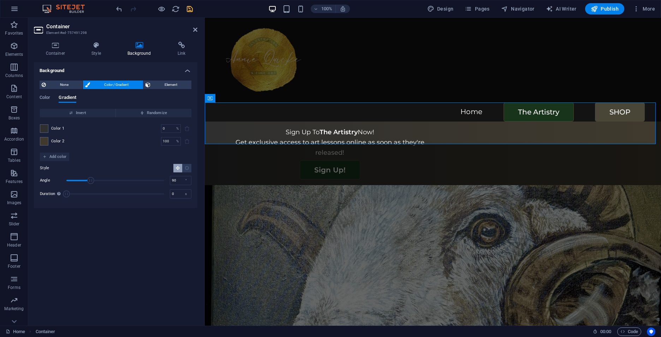
click at [190, 8] on icon "save" at bounding box center [190, 9] width 8 height 8
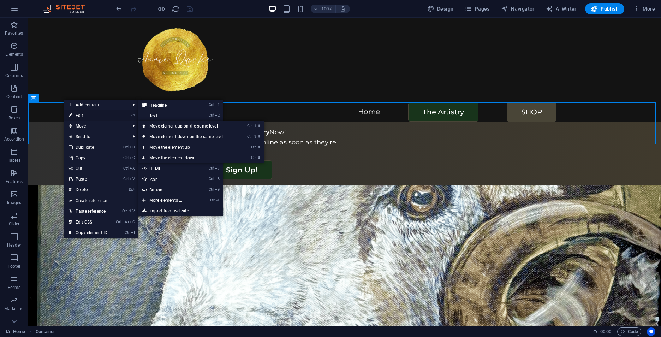
click at [81, 116] on link "⏎ Edit" at bounding box center [87, 115] width 47 height 11
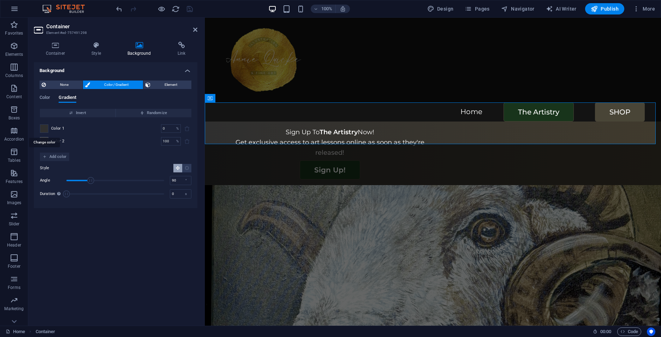
click at [44, 127] on span at bounding box center [44, 129] width 8 height 8
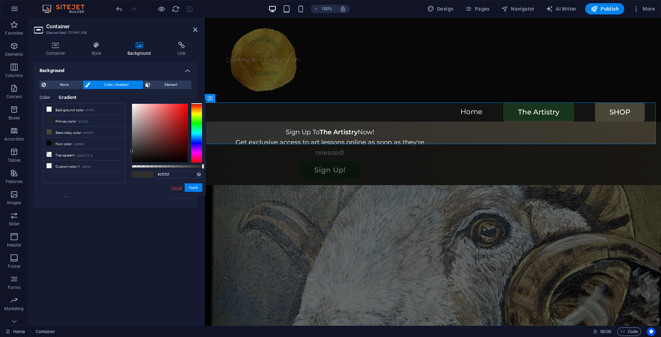
click at [176, 186] on link "Cancel" at bounding box center [176, 187] width 12 height 5
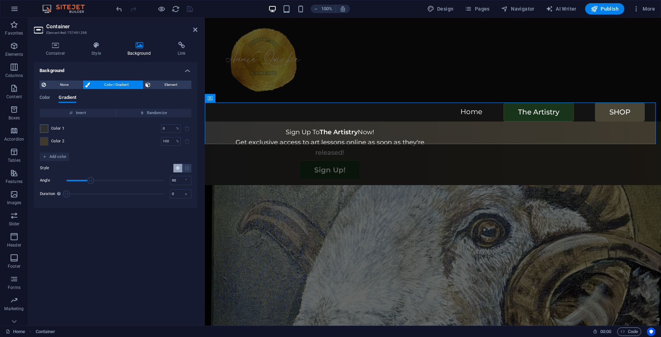
click at [43, 141] on span at bounding box center [44, 141] width 8 height 8
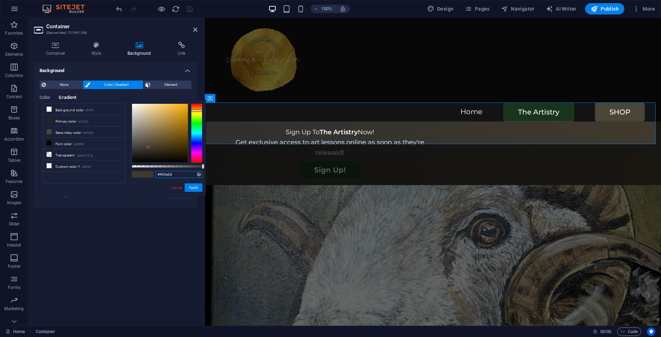
drag, startPoint x: 172, startPoint y: 175, endPoint x: 150, endPoint y: 175, distance: 22.2
click at [150, 175] on div "#403a2d Supported formats #0852ed rgb(8, 82, 237) rgba(8, 82, 237, 90%) hsv(221…" at bounding box center [167, 199] width 78 height 198
click at [175, 187] on link "Cancel" at bounding box center [176, 187] width 12 height 5
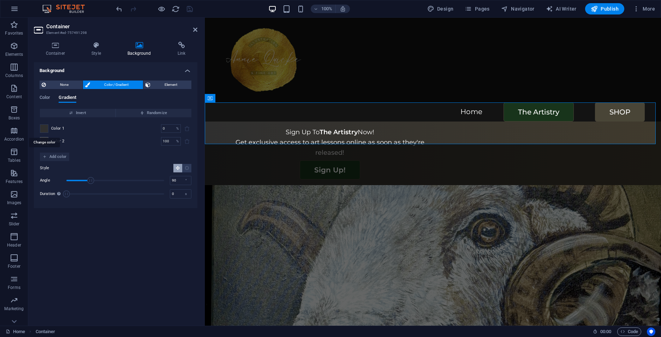
click at [45, 127] on span at bounding box center [44, 129] width 8 height 8
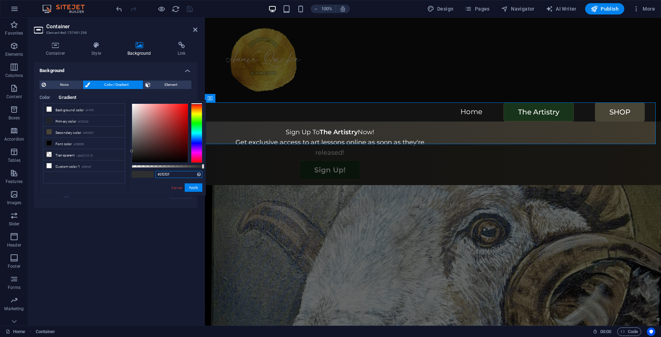
drag, startPoint x: 178, startPoint y: 172, endPoint x: 145, endPoint y: 175, distance: 32.6
click at [145, 175] on div "#2f2f2f Supported formats #0852ed rgb(8, 82, 237) rgba(8, 82, 237, 90%) hsv(221…" at bounding box center [167, 199] width 78 height 198
paste input "403a2d"
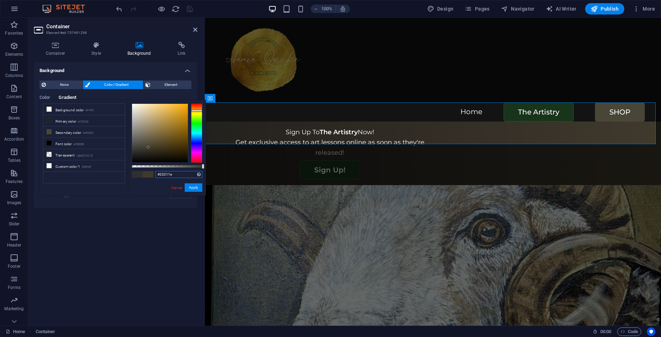
click at [140, 154] on div at bounding box center [160, 133] width 56 height 59
click at [194, 186] on button "Apply" at bounding box center [194, 187] width 18 height 8
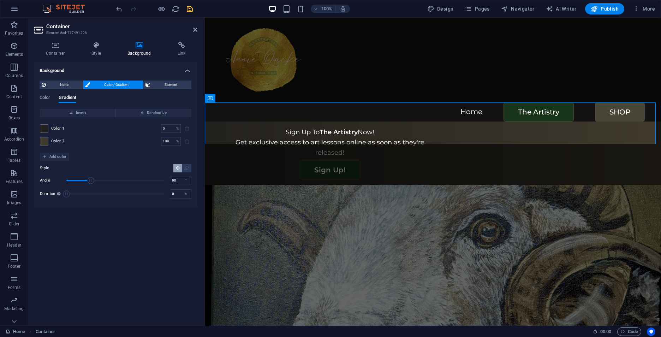
click at [189, 9] on icon "save" at bounding box center [190, 9] width 8 height 8
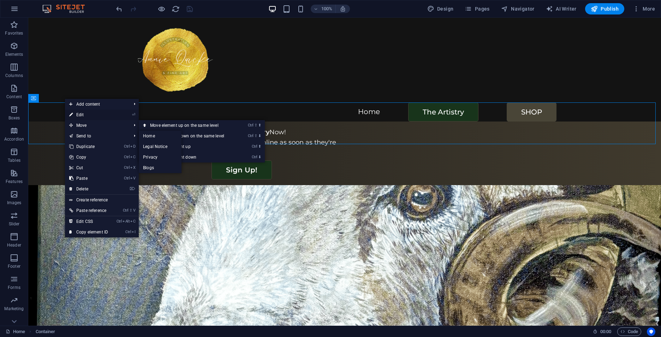
click at [84, 115] on link "⏎ Edit" at bounding box center [88, 114] width 47 height 11
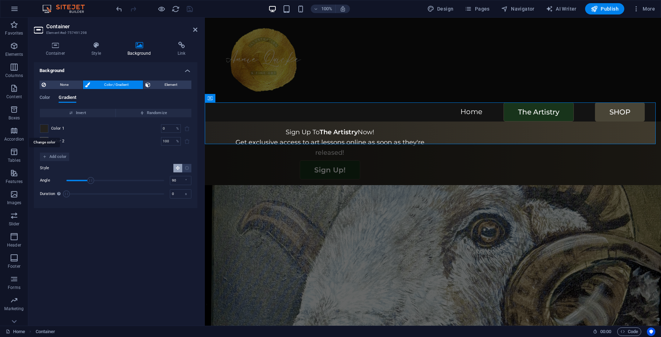
click at [43, 125] on span at bounding box center [44, 129] width 8 height 8
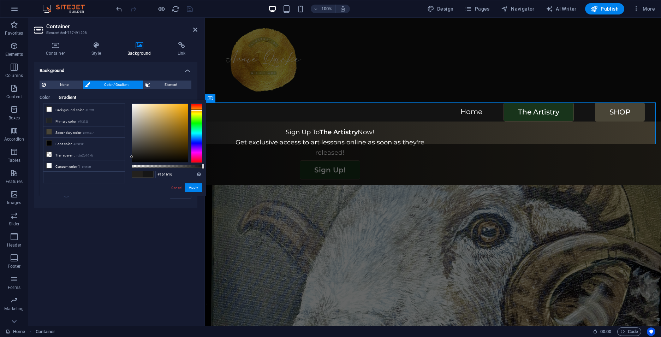
drag, startPoint x: 138, startPoint y: 154, endPoint x: 131, endPoint y: 157, distance: 6.8
click at [132, 157] on div at bounding box center [160, 133] width 56 height 59
click at [197, 187] on button "Apply" at bounding box center [194, 187] width 18 height 8
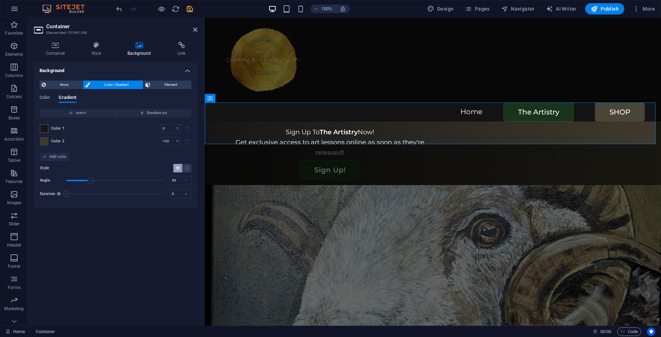
click at [44, 139] on span at bounding box center [44, 141] width 8 height 8
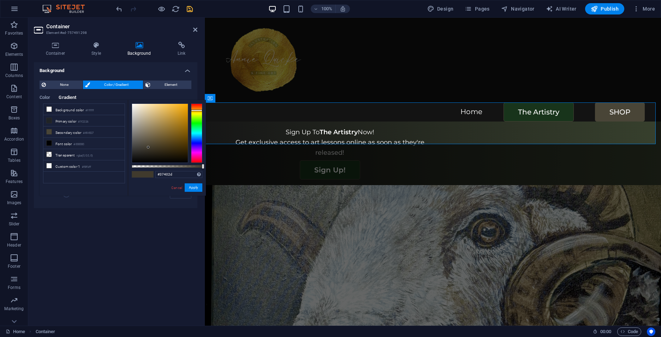
click at [196, 118] on div at bounding box center [196, 132] width 11 height 59
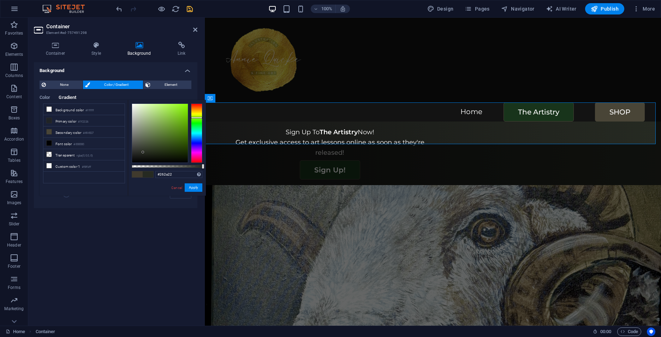
click at [143, 152] on div at bounding box center [160, 133] width 56 height 59
click at [195, 188] on button "Apply" at bounding box center [194, 187] width 18 height 8
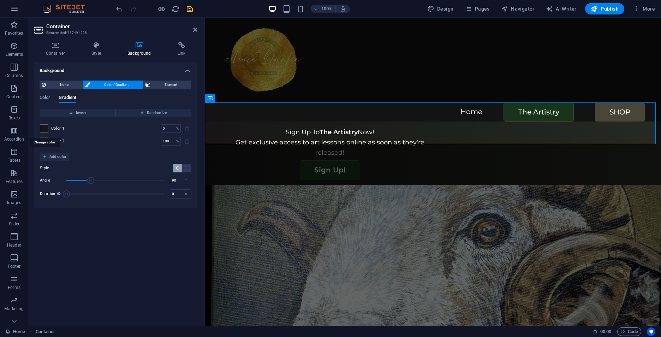
click at [45, 127] on span at bounding box center [44, 129] width 8 height 8
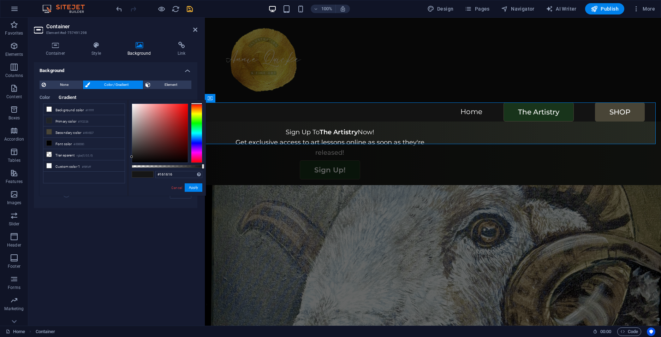
click at [179, 187] on link "Cancel" at bounding box center [176, 187] width 12 height 5
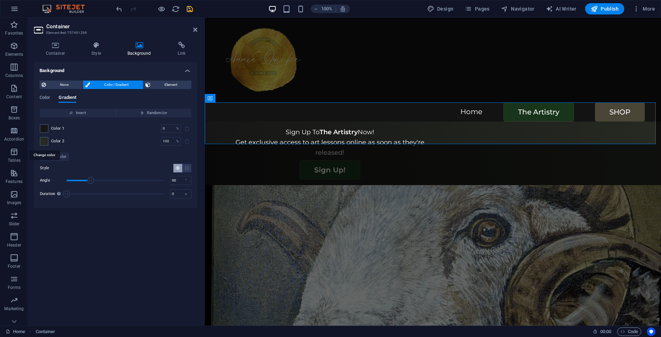
drag, startPoint x: 44, startPoint y: 140, endPoint x: 76, endPoint y: 148, distance: 32.8
click at [45, 139] on span at bounding box center [44, 141] width 8 height 8
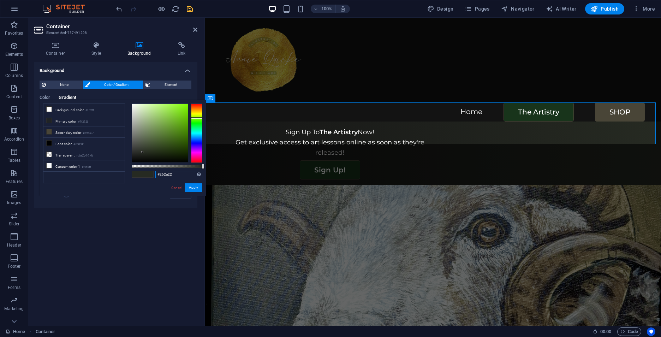
drag, startPoint x: 180, startPoint y: 172, endPoint x: 151, endPoint y: 172, distance: 29.3
click at [151, 172] on div "#262a22 Supported formats #0852ed rgb(8, 82, 237) rgba(8, 82, 237, 90%) hsv(221…" at bounding box center [167, 199] width 78 height 198
click at [179, 187] on link "Cancel" at bounding box center [176, 187] width 12 height 5
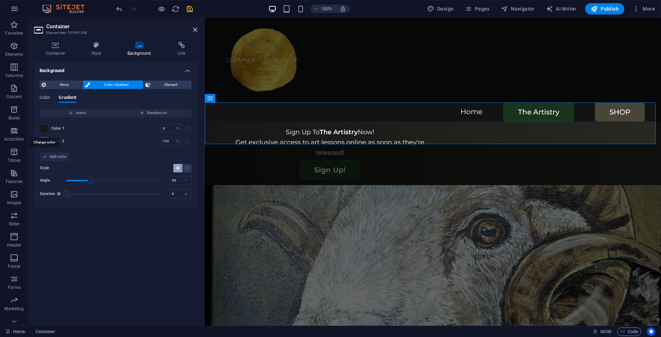
click at [44, 127] on span at bounding box center [44, 129] width 8 height 8
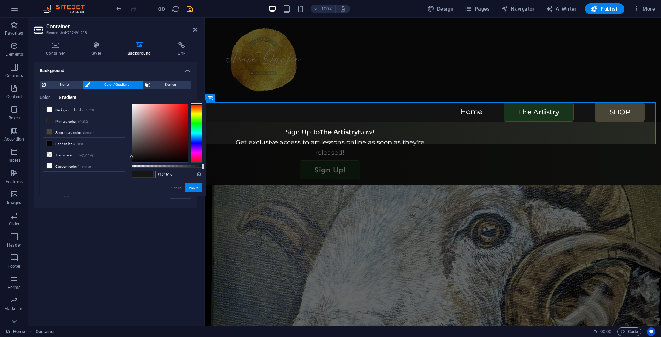
drag, startPoint x: 174, startPoint y: 176, endPoint x: 149, endPoint y: 175, distance: 25.5
click at [149, 175] on div "#161616 Supported formats #0852ed rgb(8, 82, 237) rgba(8, 82, 237, 90%) hsv(221…" at bounding box center [167, 199] width 78 height 198
paste input "262a22"
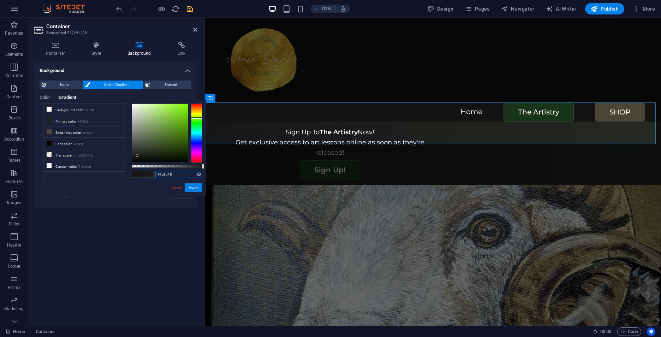
click at [137, 156] on div at bounding box center [160, 133] width 56 height 59
drag, startPoint x: 136, startPoint y: 155, endPoint x: 130, endPoint y: 155, distance: 6.0
click at [130, 155] on div "#1d1d1d Supported formats #0852ed rgb(8, 82, 237) rgba(8, 82, 237, 90%) hsv(221…" at bounding box center [167, 199] width 78 height 198
drag, startPoint x: 133, startPoint y: 157, endPoint x: 128, endPoint y: 157, distance: 5.0
click at [128, 157] on div "#151515 Supported formats #0852ed rgb(8, 82, 237) rgba(8, 82, 237, 90%) hsv(221…" at bounding box center [167, 199] width 78 height 198
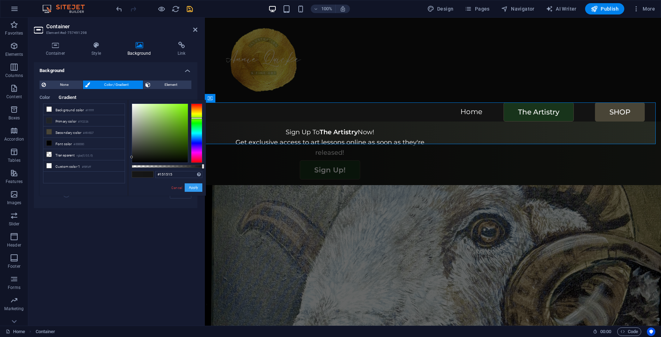
click at [193, 187] on button "Apply" at bounding box center [194, 187] width 18 height 8
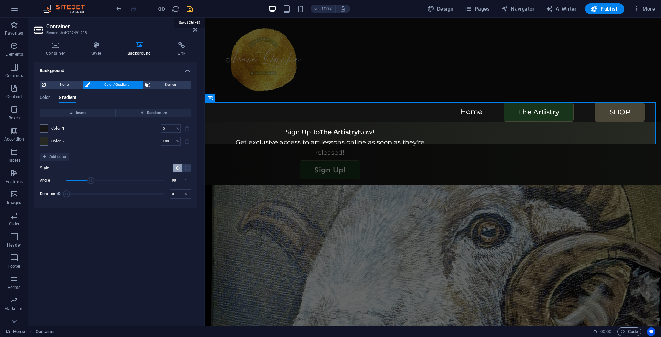
click at [188, 12] on icon "save" at bounding box center [190, 9] width 8 height 8
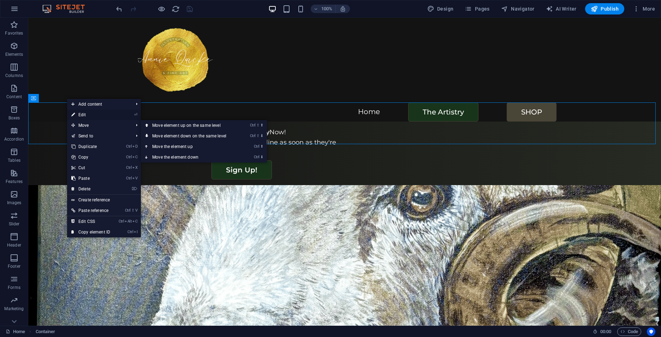
click at [85, 115] on link "⏎ Edit" at bounding box center [90, 114] width 47 height 11
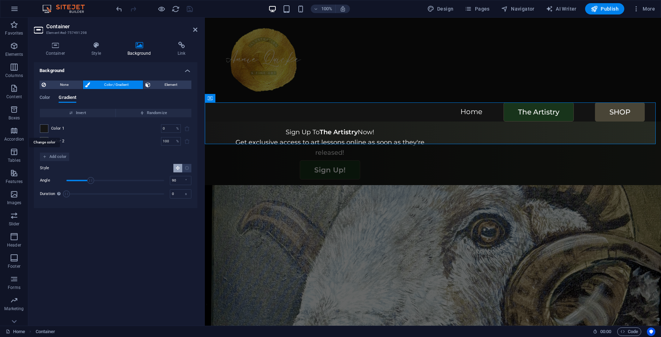
click at [43, 126] on span at bounding box center [44, 129] width 8 height 8
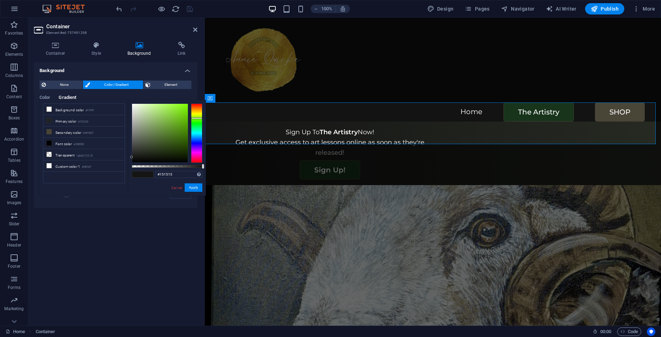
click at [131, 152] on div "#151515 Supported formats #0852ed rgb(8, 82, 237) rgba(8, 82, 237, 90%) hsv(221…" at bounding box center [167, 199] width 78 height 198
click at [132, 151] on div "#151515 Supported formats #0852ed rgb(8, 82, 237) rgba(8, 82, 237, 90%) hsv(221…" at bounding box center [167, 199] width 78 height 198
click at [133, 152] on div at bounding box center [160, 133] width 56 height 59
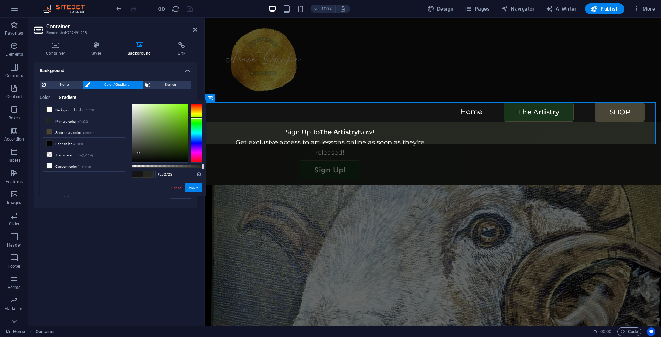
drag, startPoint x: 134, startPoint y: 153, endPoint x: 139, endPoint y: 153, distance: 5.0
click at [139, 153] on div at bounding box center [160, 133] width 56 height 59
click at [196, 187] on button "Apply" at bounding box center [194, 187] width 18 height 8
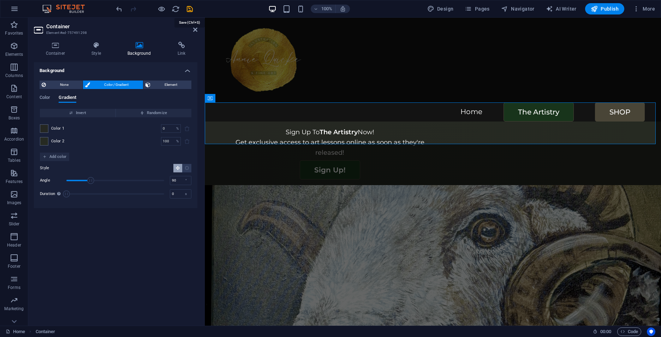
click at [193, 6] on icon "save" at bounding box center [190, 9] width 8 height 8
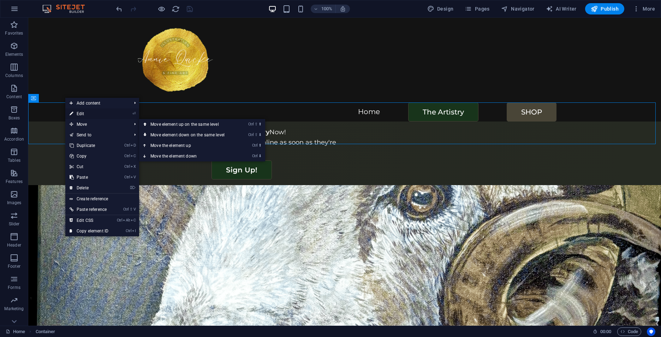
click at [82, 114] on link "⏎ Edit" at bounding box center [88, 113] width 47 height 11
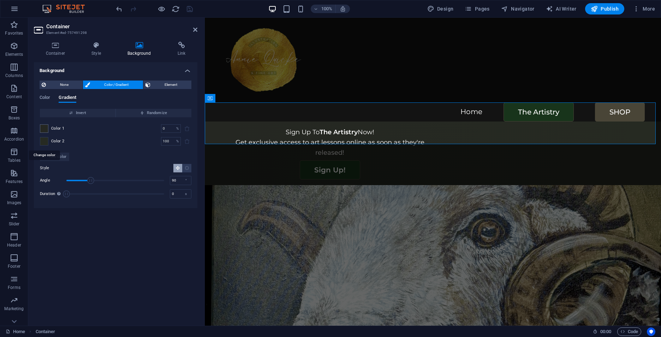
click at [43, 142] on span at bounding box center [44, 141] width 8 height 8
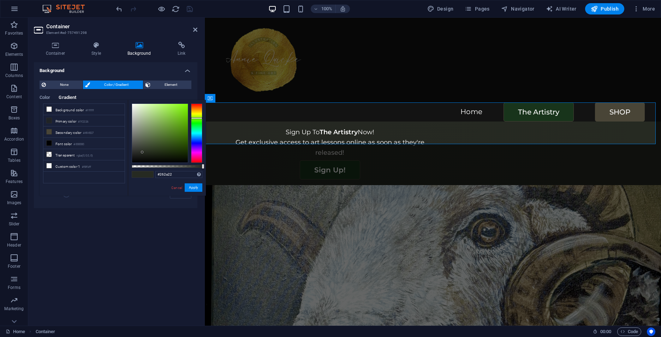
type input "#363d2f"
click at [144, 148] on div at bounding box center [160, 133] width 56 height 59
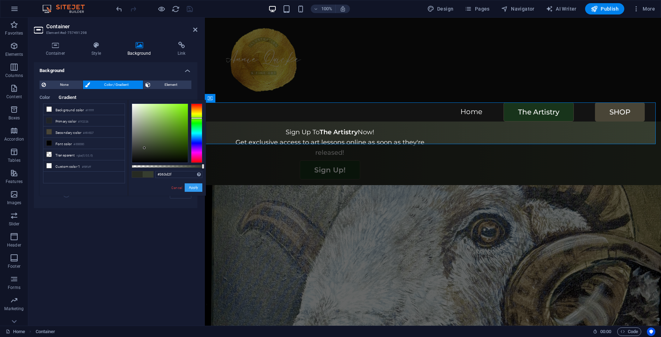
drag, startPoint x: 192, startPoint y: 188, endPoint x: 193, endPoint y: 181, distance: 7.4
click at [193, 188] on button "Apply" at bounding box center [194, 187] width 18 height 8
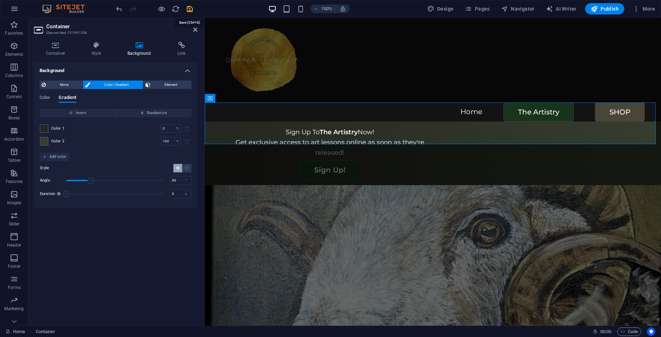
click at [190, 8] on icon "save" at bounding box center [190, 9] width 8 height 8
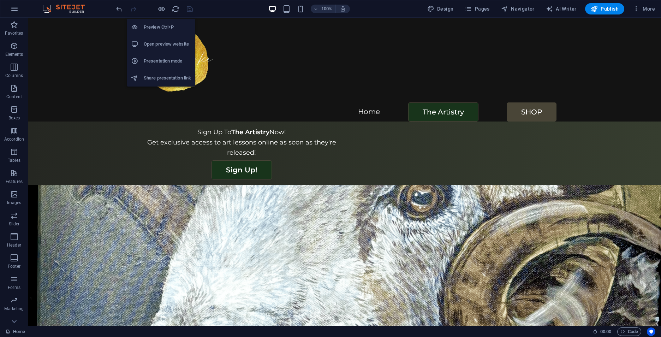
click at [158, 43] on h6 "Open preview website" at bounding box center [167, 44] width 47 height 8
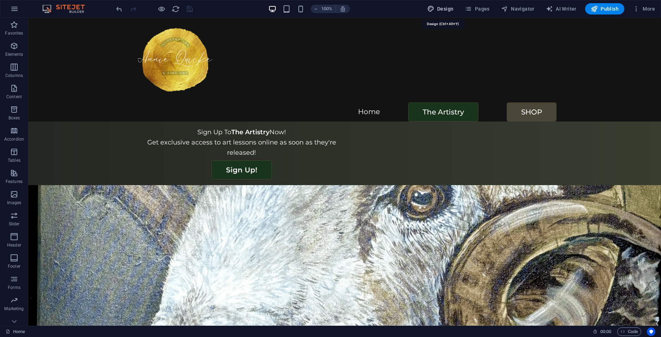
click at [450, 8] on span "Design" at bounding box center [440, 8] width 26 height 7
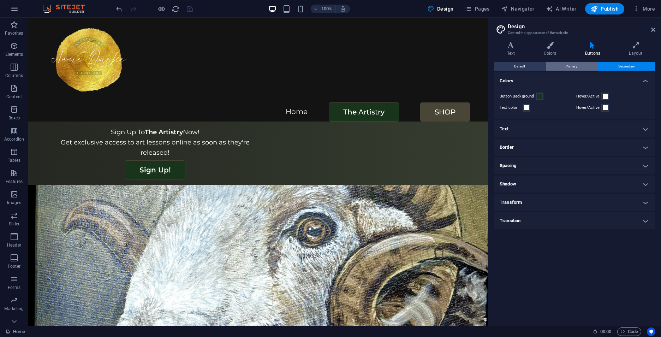
click at [569, 65] on span "Primary" at bounding box center [571, 66] width 12 height 8
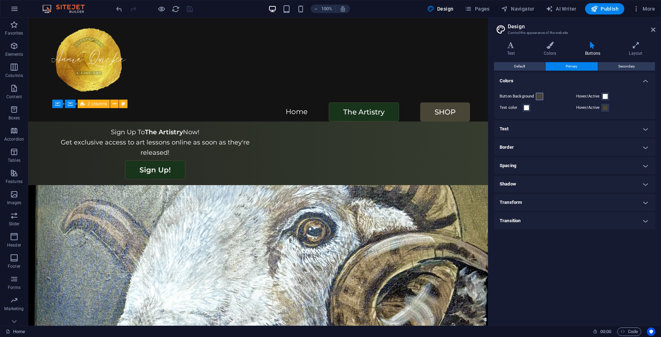
click at [540, 96] on span at bounding box center [540, 97] width 6 height 6
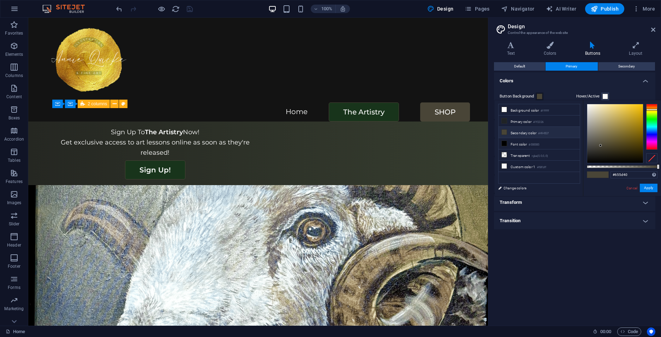
click at [607, 139] on div at bounding box center [615, 133] width 56 height 59
drag, startPoint x: 611, startPoint y: 132, endPoint x: 611, endPoint y: 127, distance: 5.0
click at [611, 127] on div at bounding box center [615, 133] width 56 height 59
drag, startPoint x: 613, startPoint y: 128, endPoint x: 622, endPoint y: 122, distance: 10.8
click at [622, 122] on div at bounding box center [615, 133] width 56 height 59
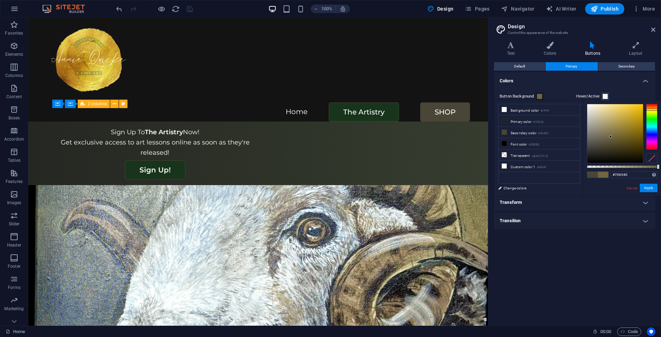
drag, startPoint x: 621, startPoint y: 123, endPoint x: 611, endPoint y: 137, distance: 17.4
click at [611, 137] on div at bounding box center [610, 136] width 2 height 2
click at [651, 187] on button "Apply" at bounding box center [649, 188] width 18 height 8
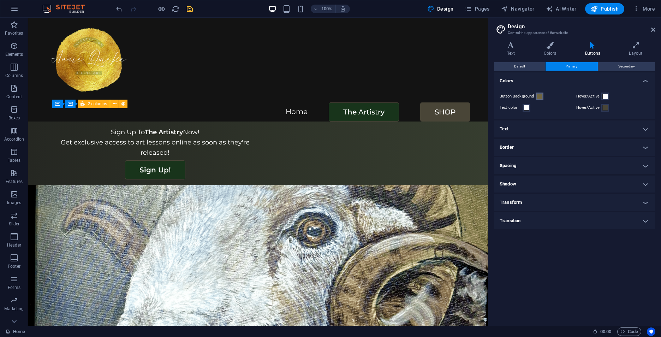
click at [538, 95] on span at bounding box center [540, 97] width 6 height 6
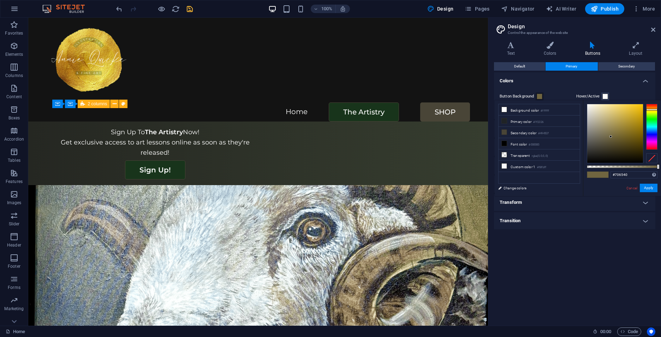
type input "#aa9752"
click at [616, 123] on div at bounding box center [615, 133] width 56 height 59
click at [650, 188] on button "Apply" at bounding box center [649, 188] width 18 height 8
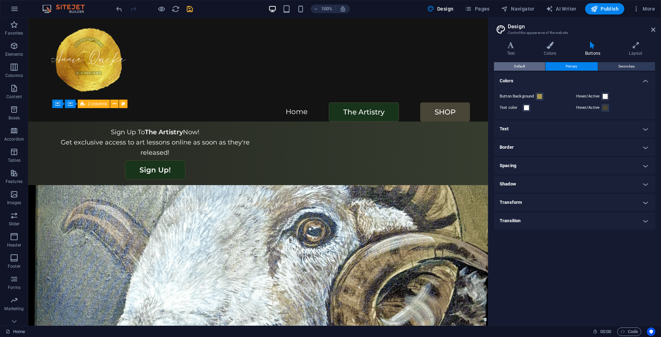
click at [518, 64] on span "Default" at bounding box center [519, 66] width 11 height 8
click at [540, 96] on span at bounding box center [540, 97] width 6 height 6
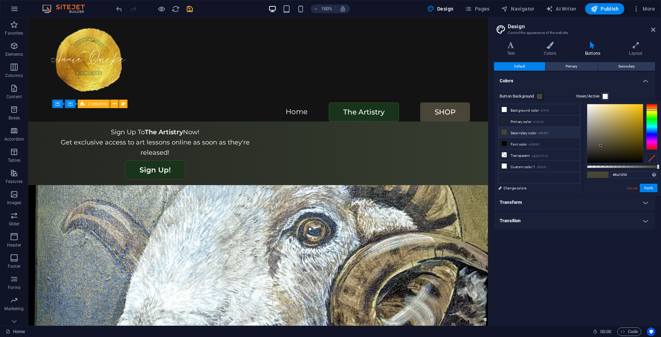
click at [610, 131] on div at bounding box center [615, 133] width 56 height 59
click at [621, 115] on div at bounding box center [615, 133] width 56 height 59
click at [624, 138] on div at bounding box center [615, 133] width 56 height 59
click at [631, 132] on div at bounding box center [615, 133] width 56 height 59
click at [629, 126] on div at bounding box center [615, 133] width 56 height 59
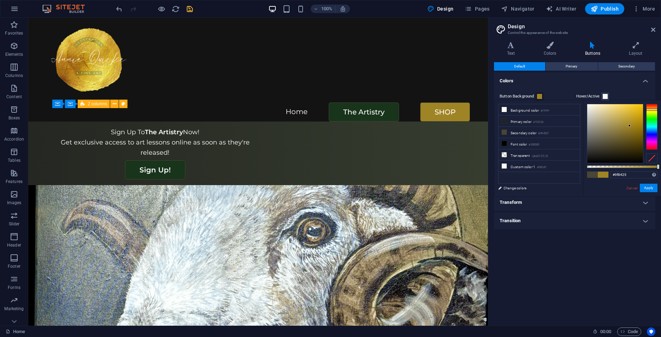
type input "#947b23"
click at [629, 128] on div at bounding box center [615, 133] width 56 height 59
click at [649, 189] on button "Apply" at bounding box center [649, 188] width 18 height 8
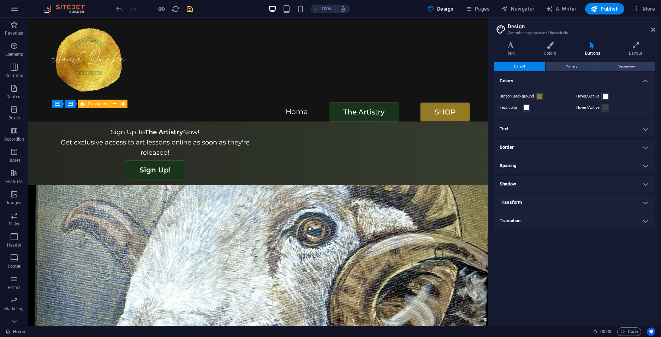
click at [188, 10] on icon "save" at bounding box center [190, 9] width 8 height 8
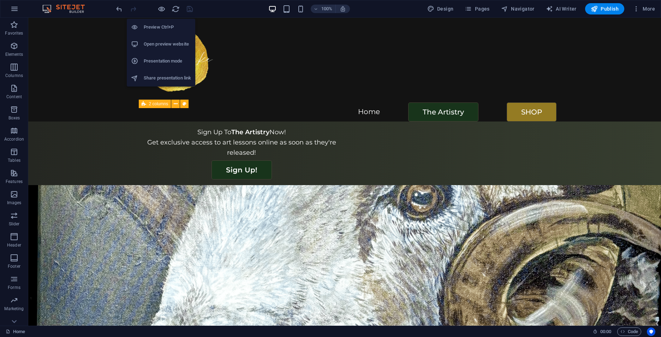
click at [161, 44] on h6 "Open preview website" at bounding box center [167, 44] width 47 height 8
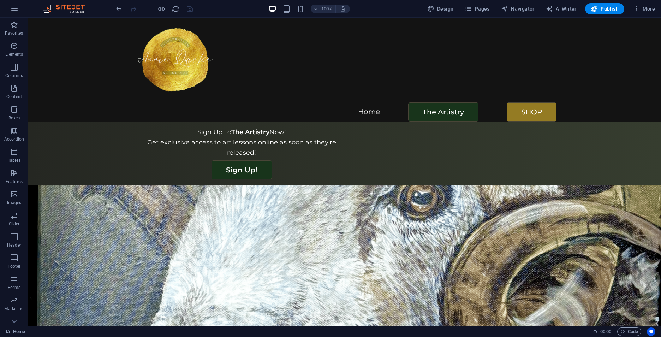
click at [66, 199] on figure at bounding box center [344, 320] width 633 height 270
click at [0, 0] on icon at bounding box center [0, 0] width 0 height 0
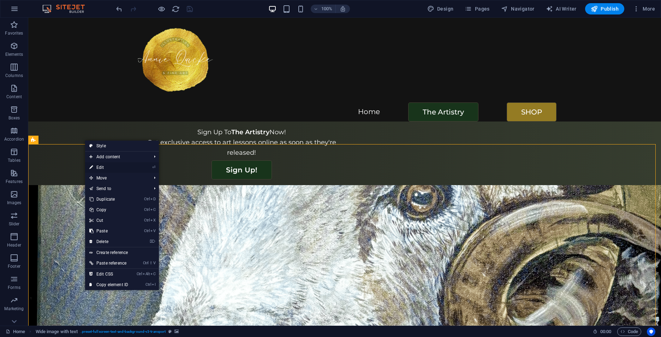
click at [106, 168] on link "⏎ Edit" at bounding box center [108, 167] width 47 height 11
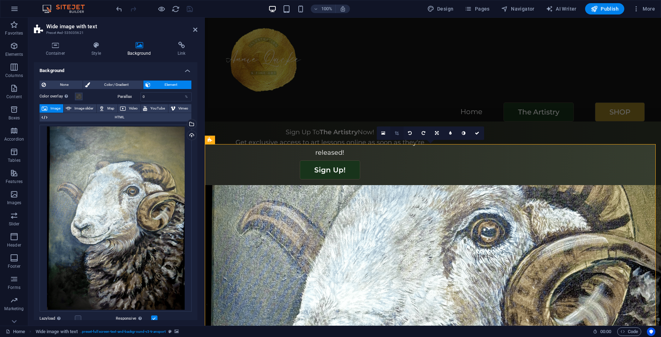
click at [397, 131] on icon at bounding box center [397, 133] width 4 height 4
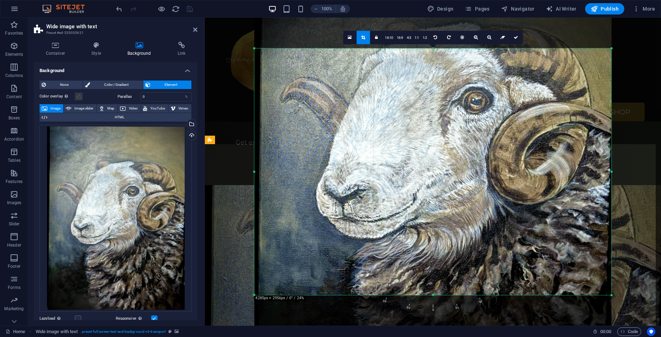
click at [408, 166] on div at bounding box center [433, 171] width 357 height 476
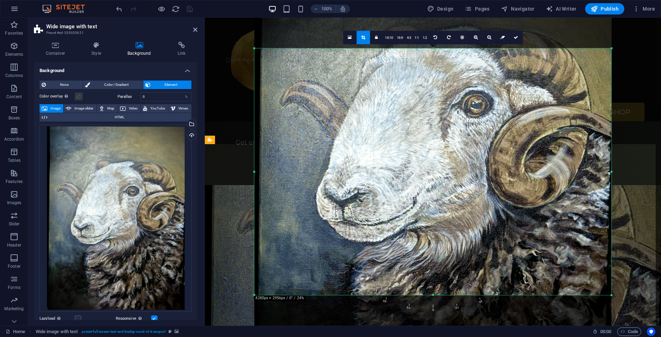
click at [401, 168] on div at bounding box center [433, 174] width 357 height 476
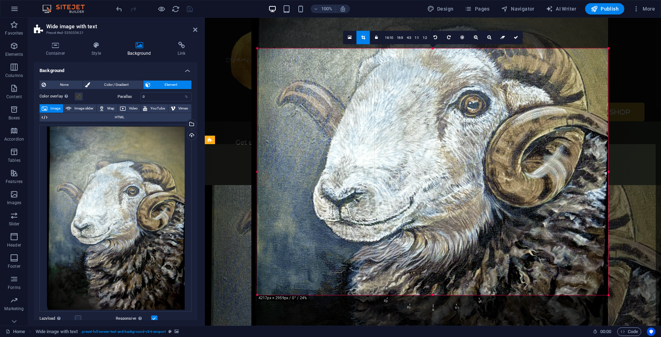
drag, startPoint x: 256, startPoint y: 172, endPoint x: 262, endPoint y: 172, distance: 6.0
click at [262, 172] on div "180 170 160 150 140 130 120 110 100 90 80 70 60 50 40 30 20 10 0 -10 -20 -30 -4…" at bounding box center [432, 171] width 351 height 246
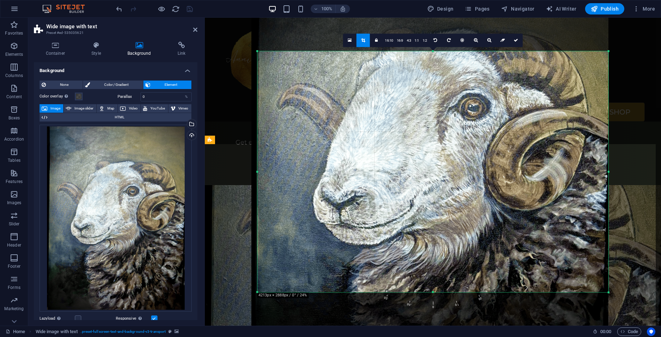
drag, startPoint x: 433, startPoint y: 294, endPoint x: 433, endPoint y: 289, distance: 5.6
click at [433, 289] on div "180 170 160 150 140 130 120 110 100 90 80 70 60 50 40 30 20 10 0 -10 -20 -30 -4…" at bounding box center [432, 171] width 351 height 241
click at [401, 41] on link "16:9" at bounding box center [400, 40] width 10 height 13
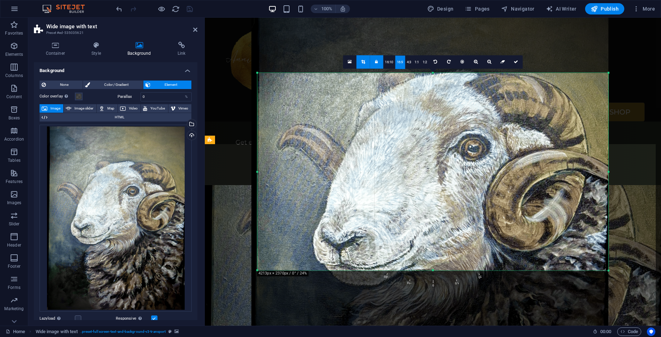
drag, startPoint x: 425, startPoint y: 183, endPoint x: 425, endPoint y: 196, distance: 12.4
click at [425, 196] on div at bounding box center [429, 218] width 357 height 476
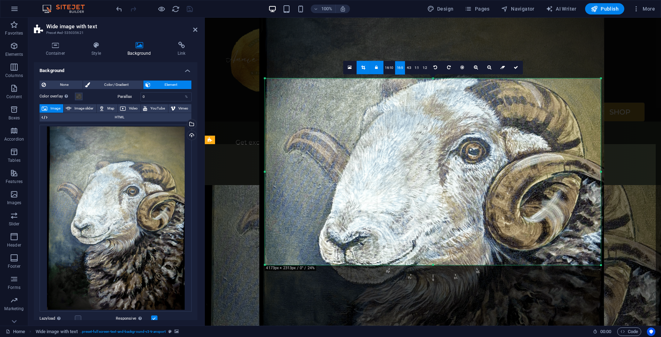
drag, startPoint x: 609, startPoint y: 272, endPoint x: 594, endPoint y: 261, distance: 18.9
click at [594, 261] on div "180 170 160 150 140 130 120 110 100 90 80 70 60 50 40 30 20 10 0 -10 -20 -30 -4…" at bounding box center [433, 171] width 336 height 186
click at [501, 174] on div at bounding box center [431, 217] width 344 height 459
click at [518, 68] on link at bounding box center [515, 67] width 13 height 13
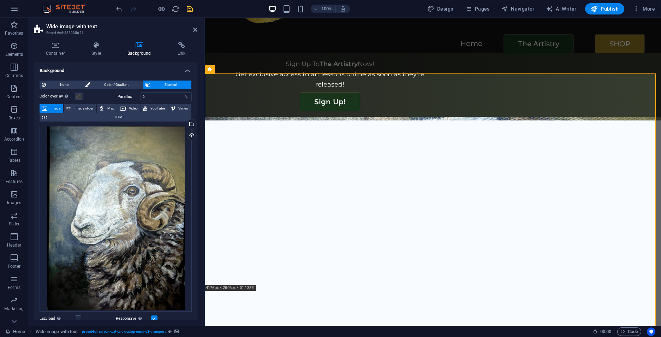
scroll to position [71, 0]
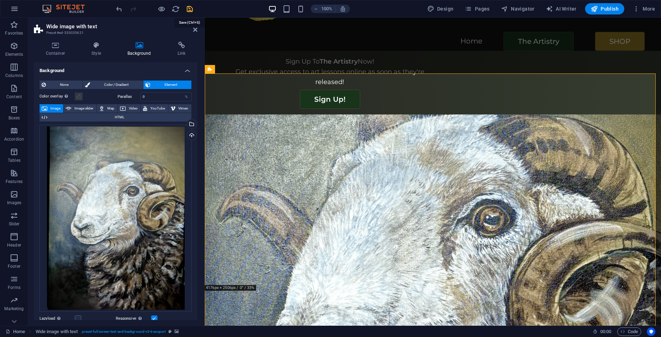
click at [188, 8] on icon "save" at bounding box center [190, 9] width 8 height 8
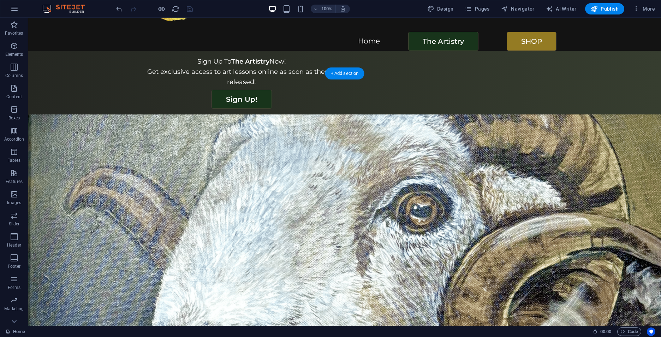
click at [110, 114] on figure at bounding box center [344, 249] width 633 height 270
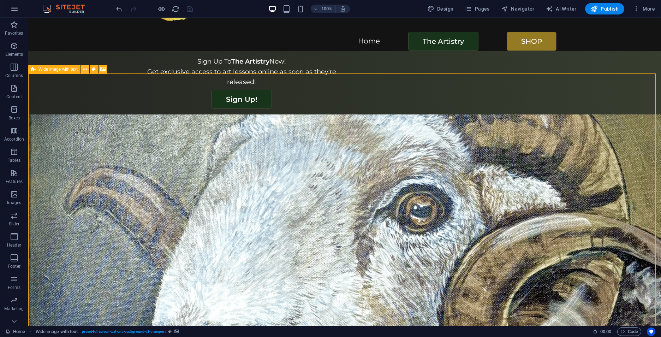
click at [0, 0] on icon at bounding box center [0, 0] width 0 height 0
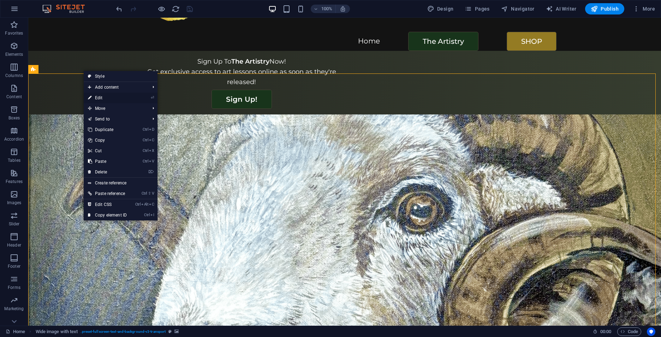
click at [104, 98] on link "⏎ Edit" at bounding box center [107, 97] width 47 height 11
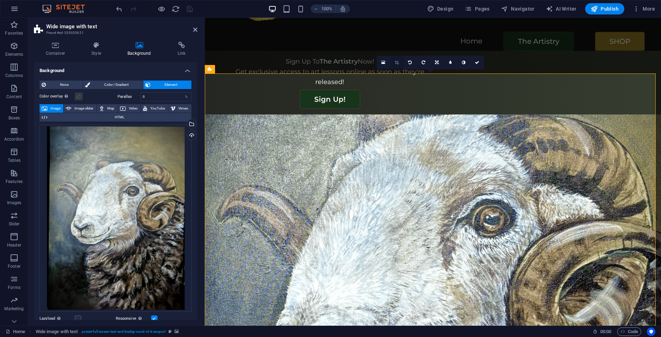
click at [395, 60] on link at bounding box center [396, 62] width 13 height 13
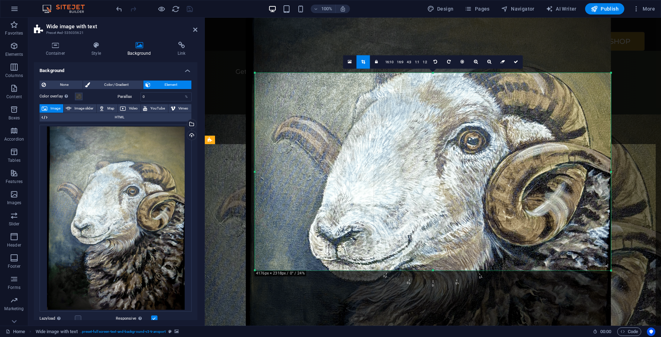
drag, startPoint x: 418, startPoint y: 133, endPoint x: 417, endPoint y: 124, distance: 8.9
click at [417, 124] on div at bounding box center [428, 211] width 365 height 487
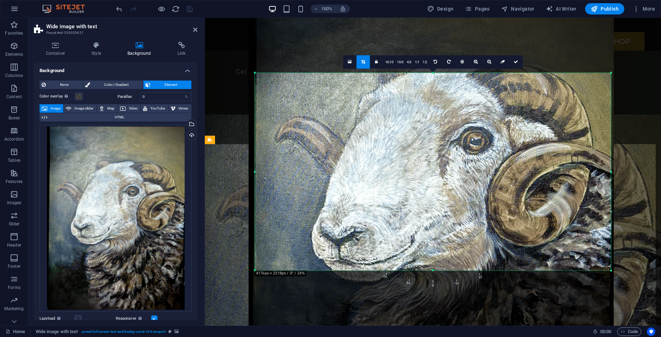
click at [420, 125] on div at bounding box center [431, 212] width 365 height 487
click at [514, 61] on icon at bounding box center [516, 62] width 4 height 4
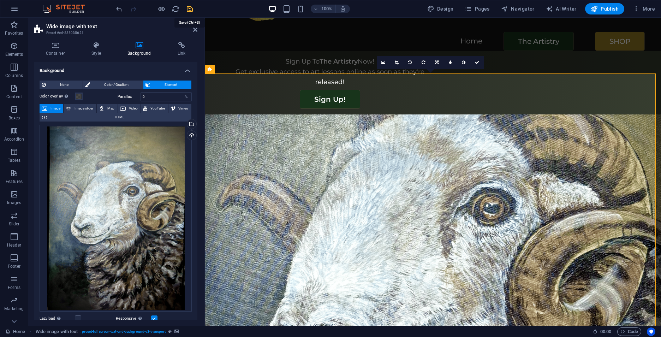
click at [189, 8] on icon "save" at bounding box center [190, 9] width 8 height 8
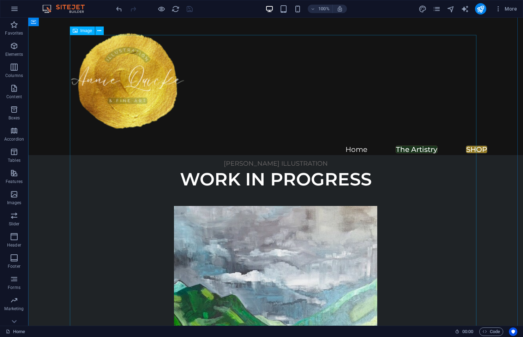
scroll to position [741, 0]
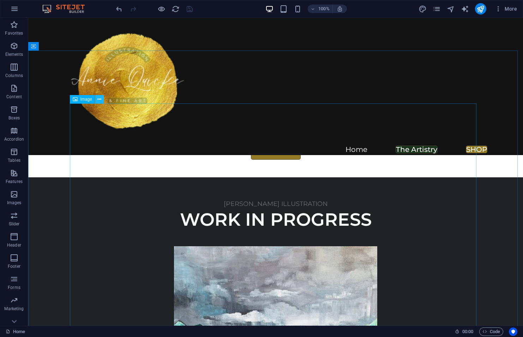
click at [97, 100] on icon at bounding box center [99, 99] width 4 height 7
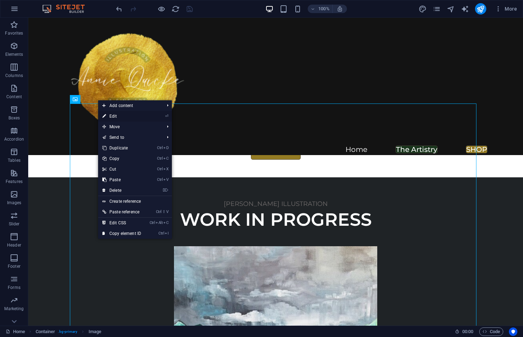
click at [112, 117] on link "⏎ Edit" at bounding box center [121, 116] width 47 height 11
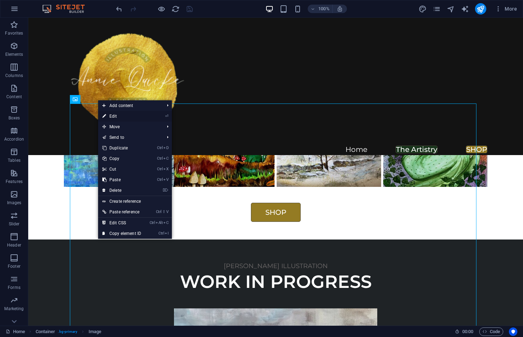
select select "%"
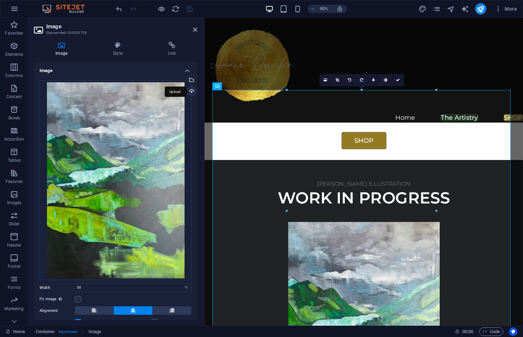
click at [191, 91] on div "Upload" at bounding box center [191, 91] width 11 height 11
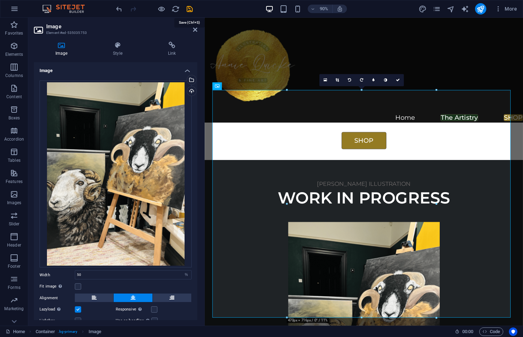
click at [188, 11] on icon "save" at bounding box center [190, 9] width 8 height 8
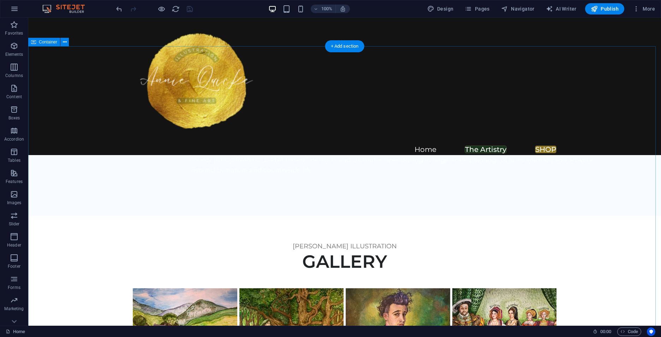
scroll to position [217, 0]
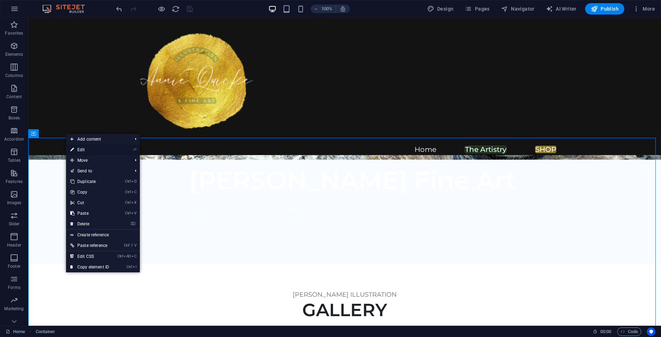
click at [86, 151] on link "⏎ Edit" at bounding box center [89, 149] width 47 height 11
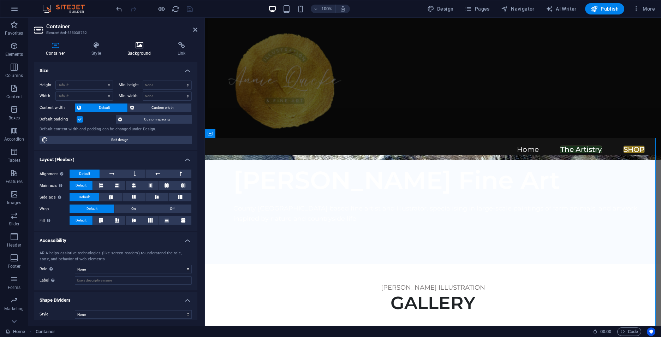
click at [142, 46] on icon at bounding box center [139, 45] width 47 height 7
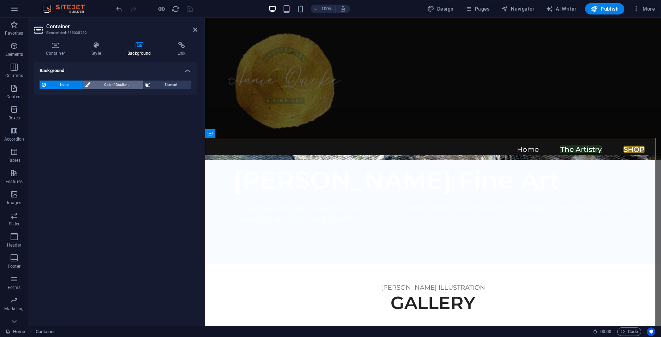
click at [114, 84] on span "Color / Gradient" at bounding box center [116, 84] width 48 height 8
click at [195, 29] on icon at bounding box center [195, 30] width 4 height 6
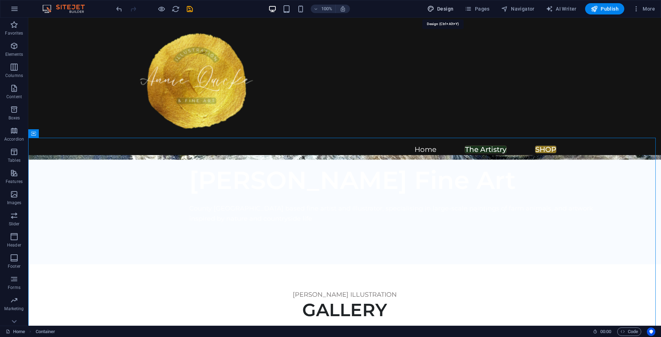
click at [442, 8] on span "Design" at bounding box center [440, 8] width 26 height 7
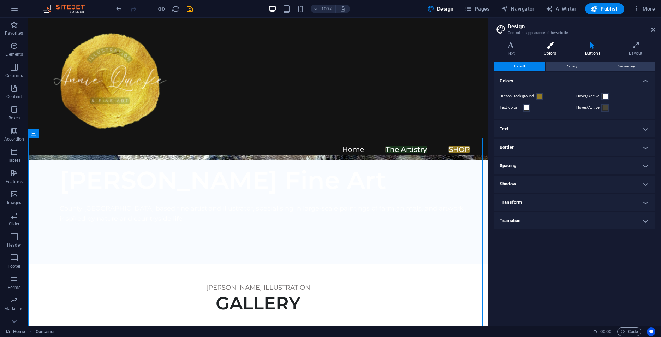
click at [549, 46] on icon at bounding box center [550, 45] width 38 height 7
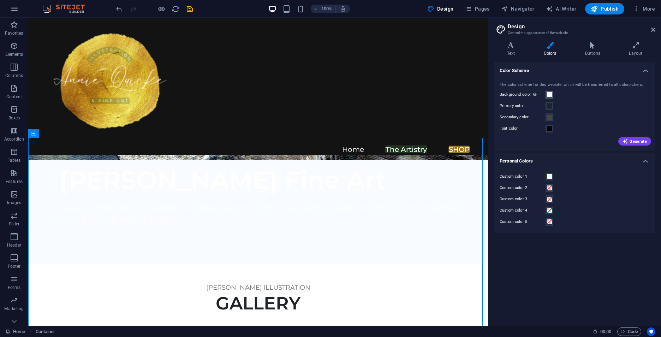
click at [549, 94] on span at bounding box center [549, 95] width 6 height 6
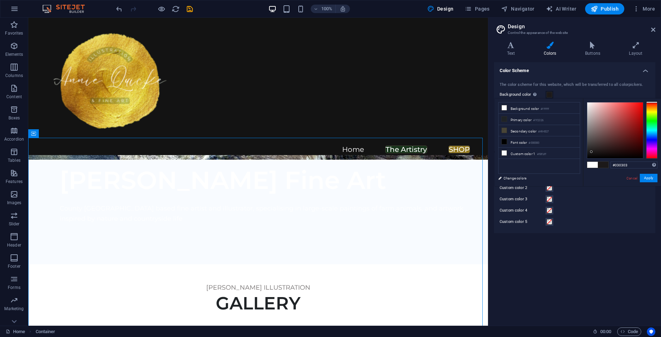
type input "#000000"
drag, startPoint x: 591, startPoint y: 152, endPoint x: 579, endPoint y: 170, distance: 22.4
click at [579, 170] on div "less Background color #ffffff Primary color #1f2326 Secondary color #494537 Fon…" at bounding box center [578, 142] width 166 height 88
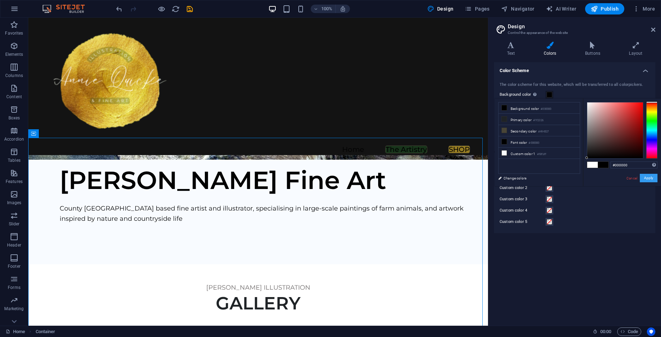
click at [651, 178] on button "Apply" at bounding box center [649, 178] width 18 height 8
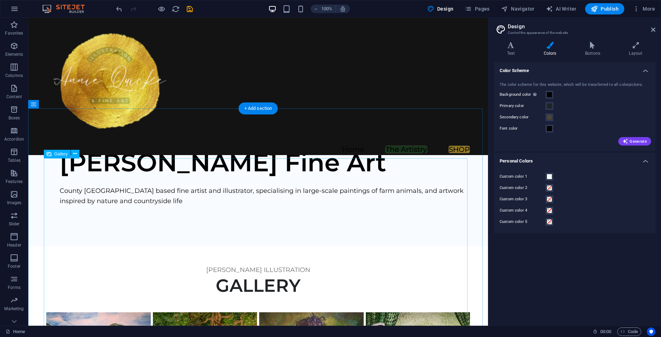
scroll to position [247, 0]
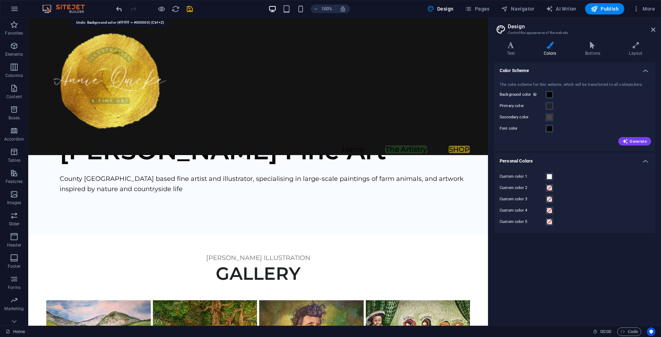
click at [117, 8] on icon "undo" at bounding box center [119, 9] width 8 height 8
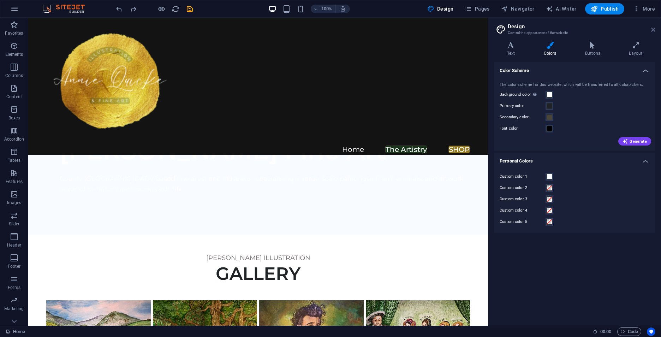
drag, startPoint x: 653, startPoint y: 30, endPoint x: 625, endPoint y: 12, distance: 33.5
click at [653, 30] on icon at bounding box center [653, 30] width 4 height 6
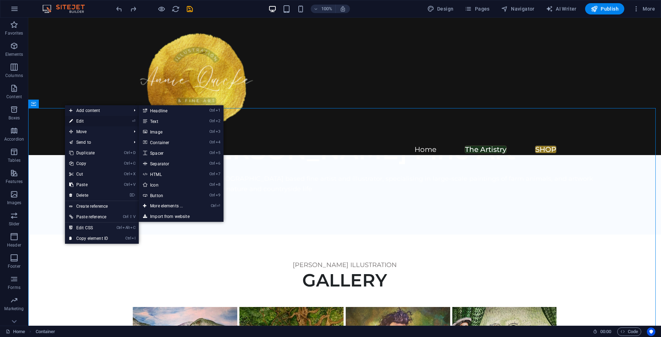
click at [72, 121] on icon at bounding box center [71, 121] width 4 height 11
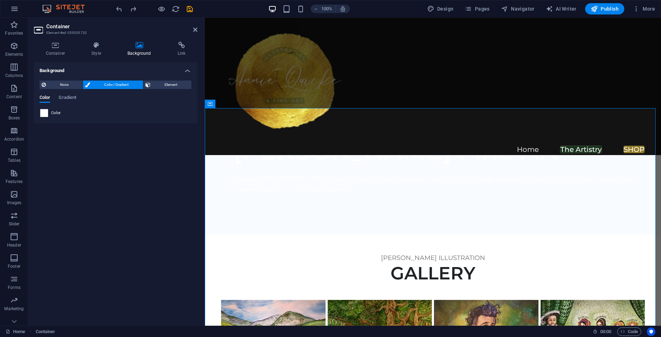
click at [43, 110] on span at bounding box center [44, 113] width 8 height 8
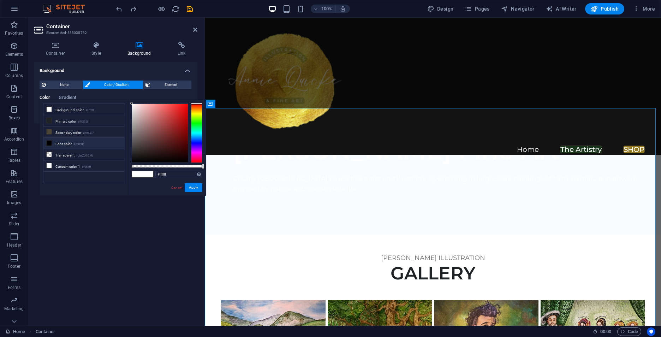
click at [77, 142] on small "#000000" at bounding box center [78, 144] width 11 height 5
type input "#000000"
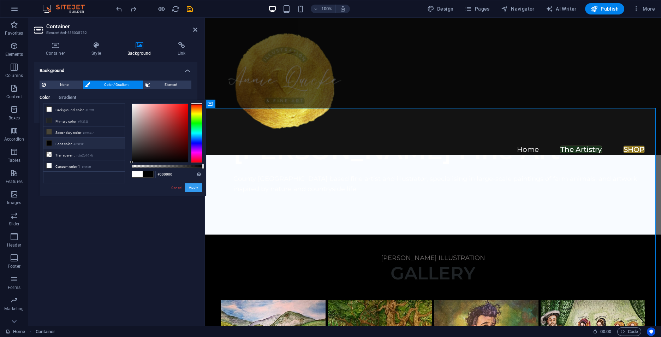
click at [193, 188] on button "Apply" at bounding box center [194, 187] width 18 height 8
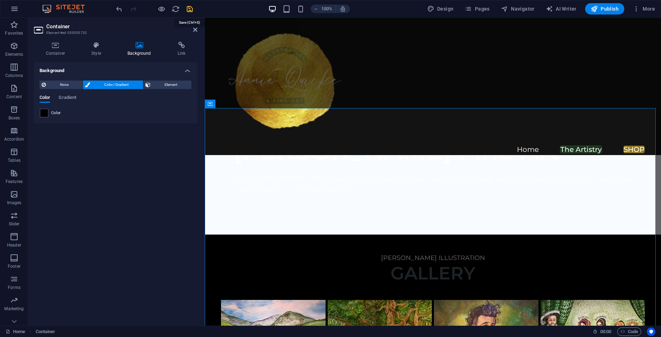
click at [187, 12] on icon "save" at bounding box center [190, 9] width 8 height 8
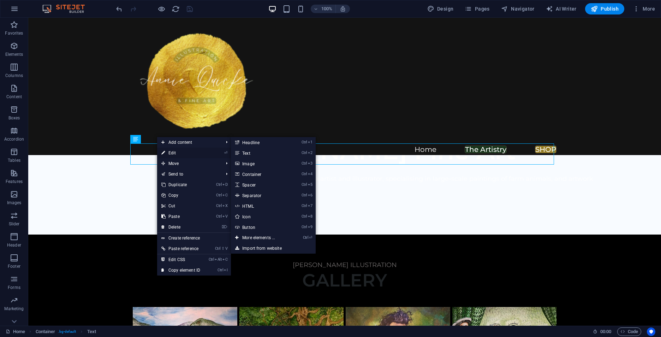
click at [179, 154] on link "⏎ Edit" at bounding box center [180, 153] width 47 height 11
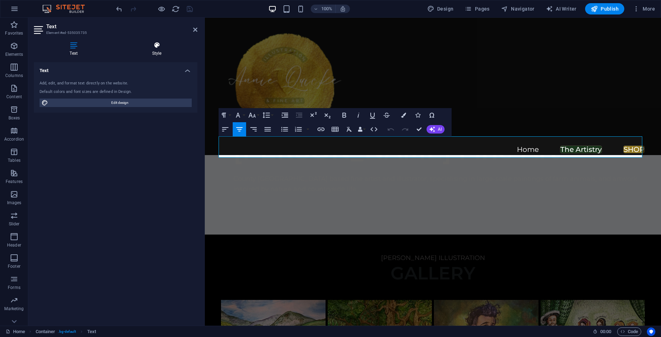
click at [158, 48] on icon at bounding box center [156, 45] width 81 height 7
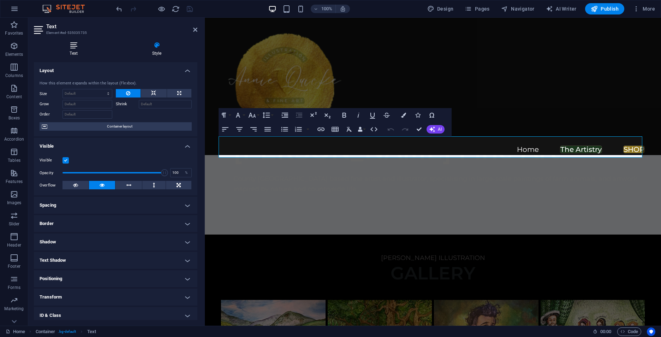
click at [77, 49] on h4 "Text" at bounding box center [75, 49] width 82 height 15
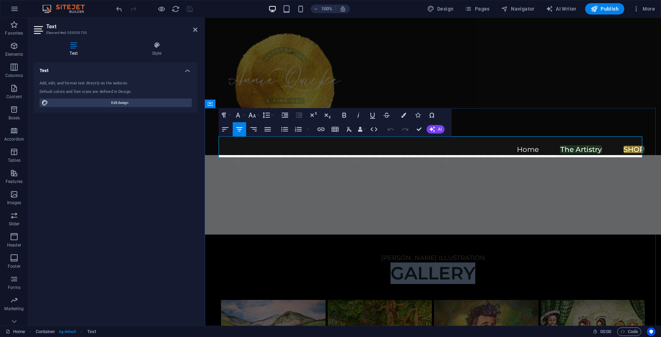
drag, startPoint x: 481, startPoint y: 144, endPoint x: 364, endPoint y: 143, distance: 116.8
click at [364, 263] on h3 "GALLERY" at bounding box center [433, 273] width 424 height 21
click at [403, 116] on icon "button" at bounding box center [403, 115] width 5 height 5
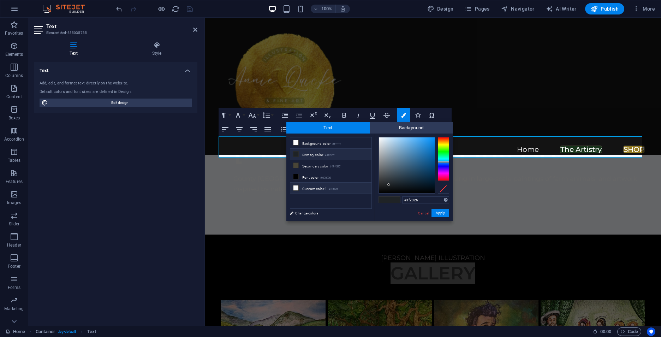
drag, startPoint x: 321, startPoint y: 186, endPoint x: 325, endPoint y: 187, distance: 3.7
click at [321, 186] on li "Custom color 1 #f8fbff" at bounding box center [330, 187] width 81 height 11
drag, startPoint x: 379, startPoint y: 137, endPoint x: 372, endPoint y: 135, distance: 7.3
click at [372, 135] on div "less Background color #ffffff Primary color #1f2326 Secondary color #494537 Fon…" at bounding box center [369, 177] width 166 height 88
click at [342, 143] on li "Background color #ffffff" at bounding box center [330, 142] width 81 height 11
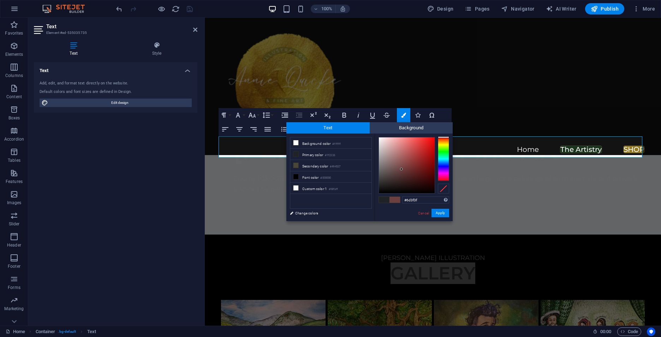
type input "#6b3e3e"
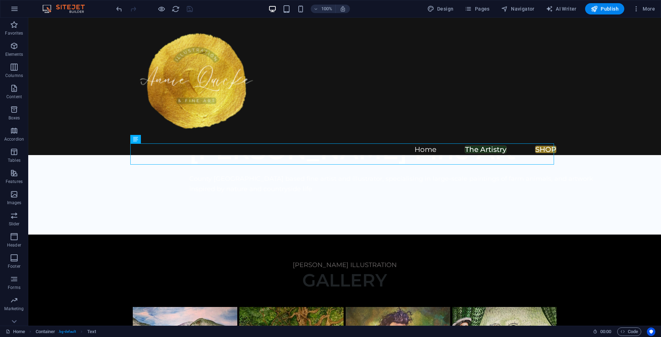
click at [180, 156] on div "Container H1 Wide image with text Container Container Container Spacer Containe…" at bounding box center [344, 172] width 633 height 308
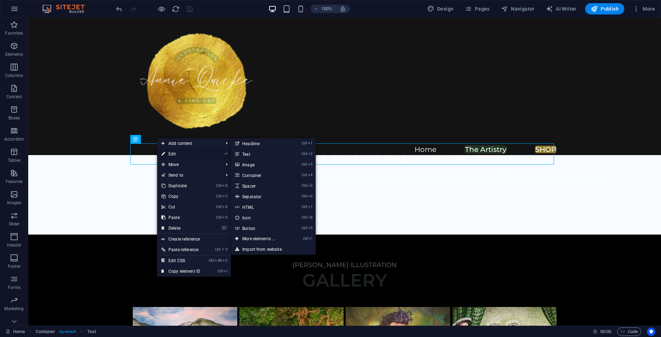
click at [173, 154] on link "⏎ Edit" at bounding box center [180, 154] width 47 height 11
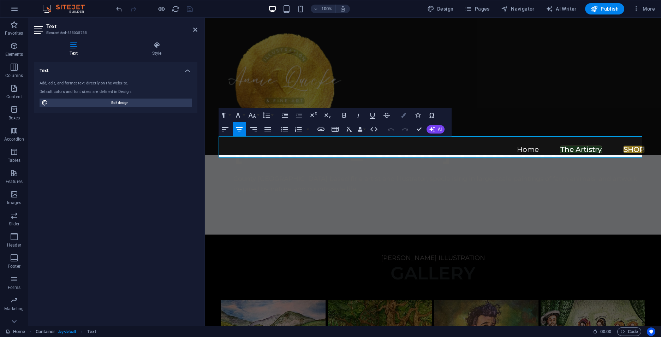
click at [405, 116] on icon "button" at bounding box center [403, 115] width 5 height 5
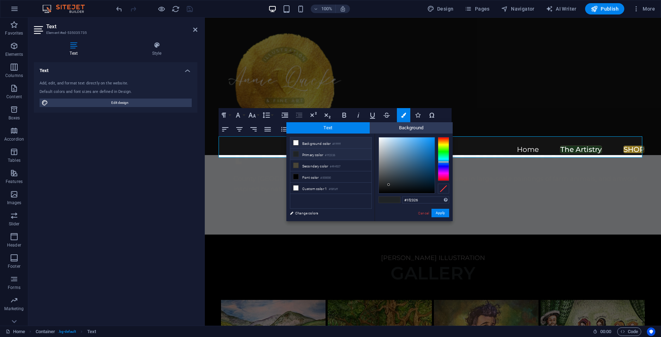
click at [306, 145] on li "Background color #ffffff" at bounding box center [330, 142] width 81 height 11
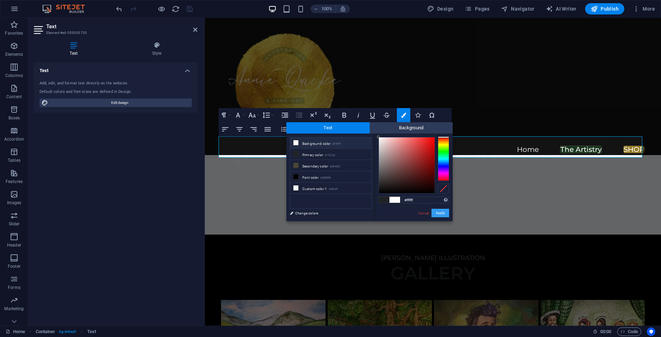
click at [443, 212] on button "Apply" at bounding box center [440, 213] width 18 height 8
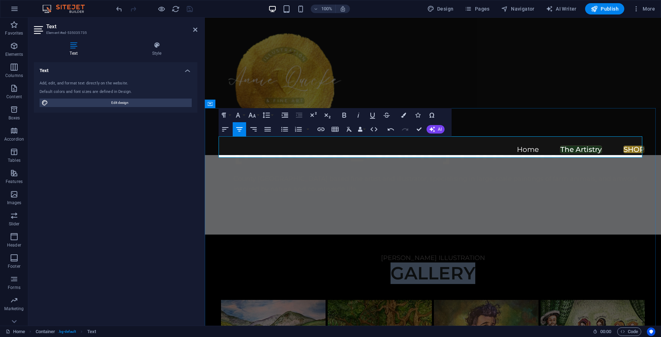
drag, startPoint x: 471, startPoint y: 144, endPoint x: 387, endPoint y: 144, distance: 83.7
click at [387, 263] on h3 "​ ​ GALLERY" at bounding box center [433, 273] width 424 height 21
click at [406, 115] on button "Colors" at bounding box center [403, 115] width 13 height 14
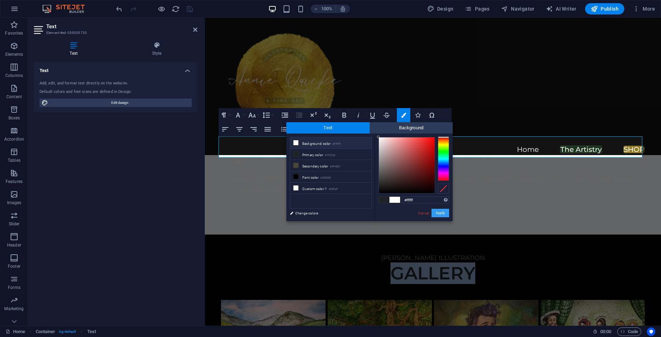
click at [438, 211] on button "Apply" at bounding box center [440, 213] width 18 height 8
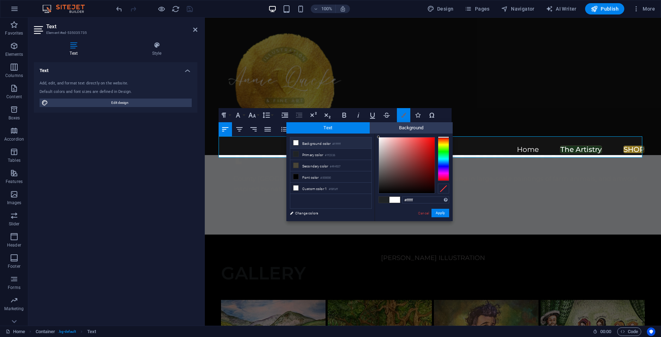
click at [405, 113] on icon "button" at bounding box center [403, 115] width 5 height 5
type input "#1f2326"
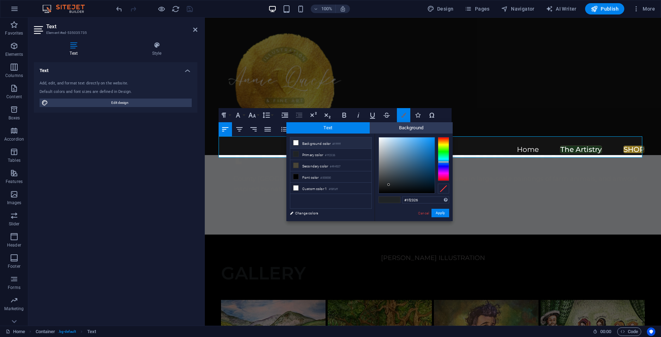
click at [405, 113] on icon "button" at bounding box center [403, 115] width 5 height 5
click at [242, 127] on icon "button" at bounding box center [239, 129] width 8 height 8
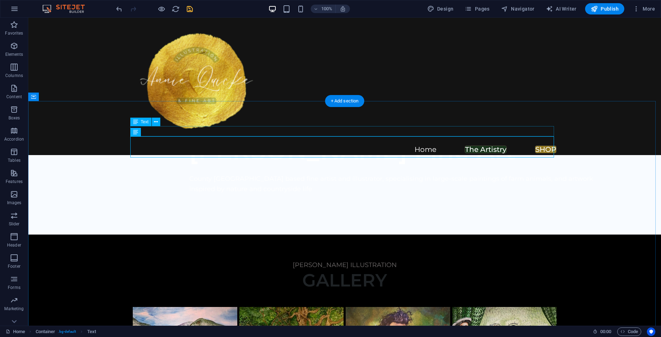
scroll to position [254, 0]
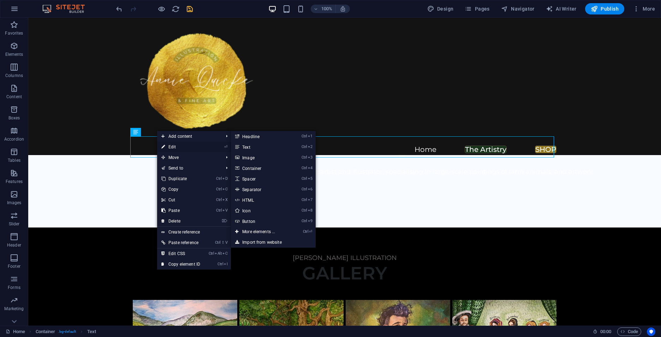
click at [166, 143] on link "⏎ Edit" at bounding box center [180, 147] width 47 height 11
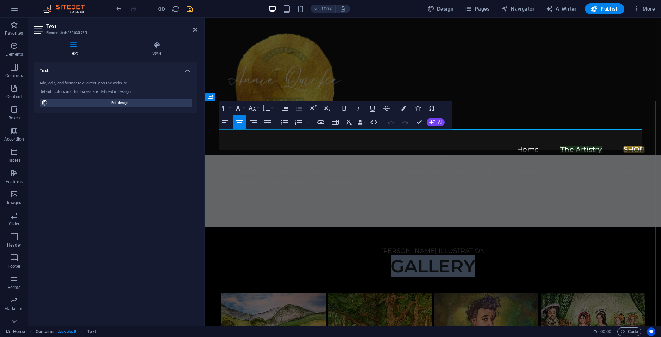
drag, startPoint x: 433, startPoint y: 140, endPoint x: 386, endPoint y: 139, distance: 47.3
click at [386, 256] on h3 "GALLERY" at bounding box center [433, 266] width 424 height 21
click at [401, 107] on icon "button" at bounding box center [403, 108] width 5 height 5
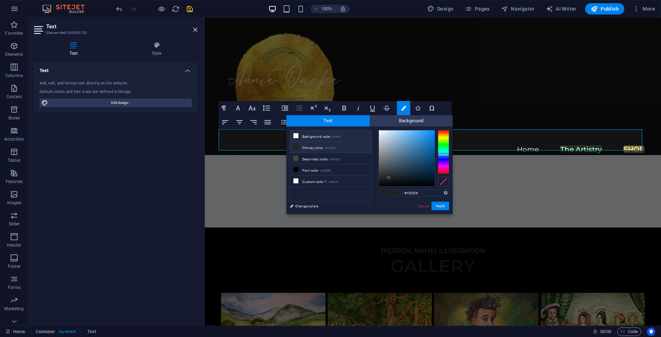
click at [341, 135] on small "#ffffff" at bounding box center [336, 136] width 8 height 5
type input "#ffffff"
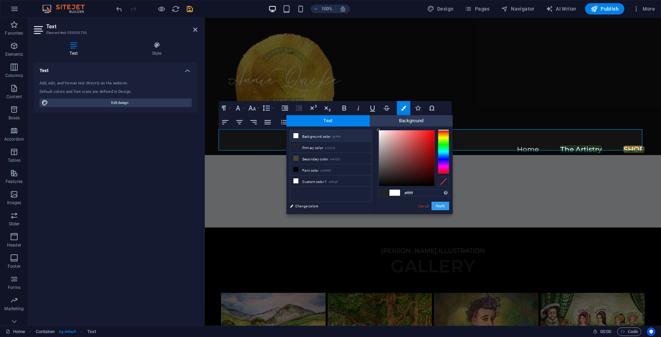
click at [439, 205] on button "Apply" at bounding box center [440, 206] width 18 height 8
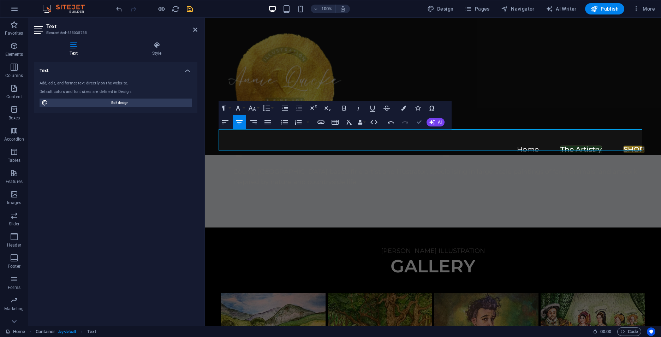
drag, startPoint x: 419, startPoint y: 121, endPoint x: 391, endPoint y: 104, distance: 33.3
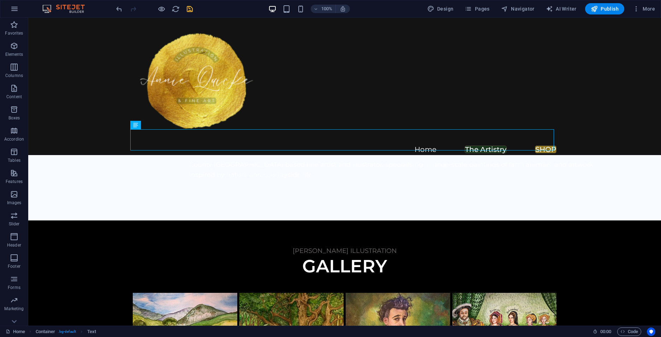
click at [191, 8] on icon "save" at bounding box center [190, 9] width 8 height 8
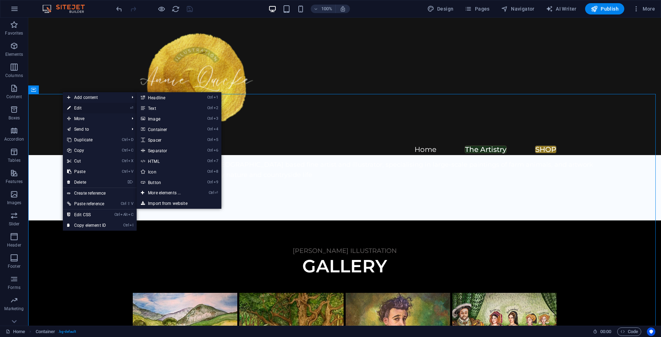
click at [68, 106] on icon at bounding box center [69, 108] width 4 height 11
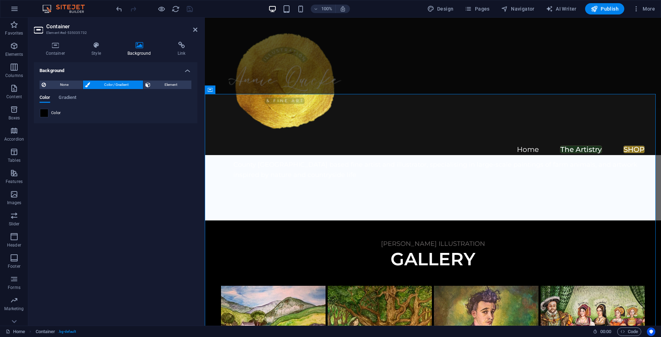
click at [42, 113] on span at bounding box center [44, 113] width 8 height 8
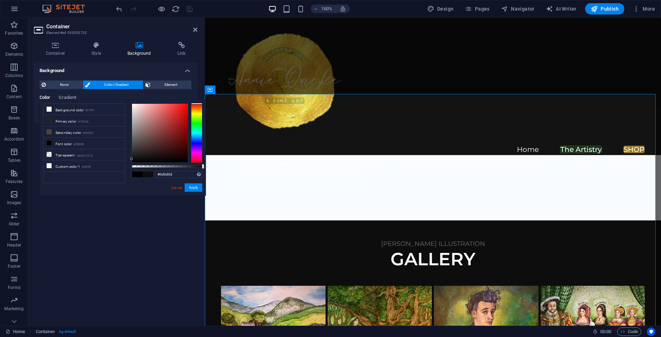
drag, startPoint x: 132, startPoint y: 151, endPoint x: 128, endPoint y: 159, distance: 9.0
click at [128, 159] on div "#0d0d0d Supported formats #0852ed rgb(8, 82, 237) rgba(8, 82, 237, 90%) hsv(221…" at bounding box center [167, 199] width 78 height 198
click at [196, 189] on button "Apply" at bounding box center [194, 187] width 18 height 8
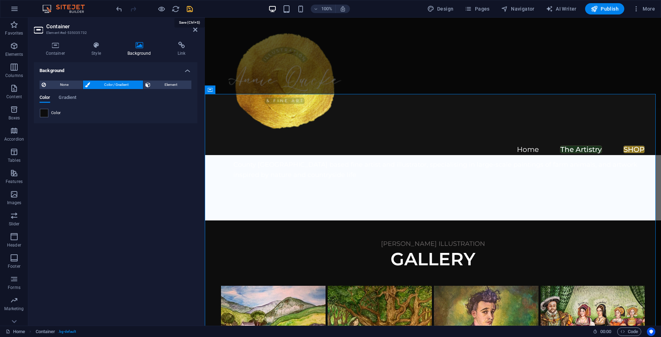
click at [191, 9] on icon "save" at bounding box center [190, 9] width 8 height 8
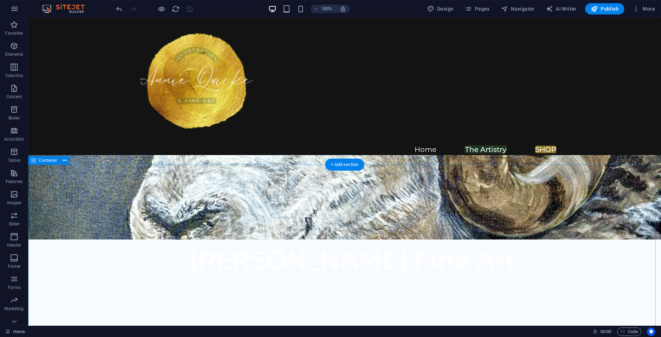
scroll to position [0, 0]
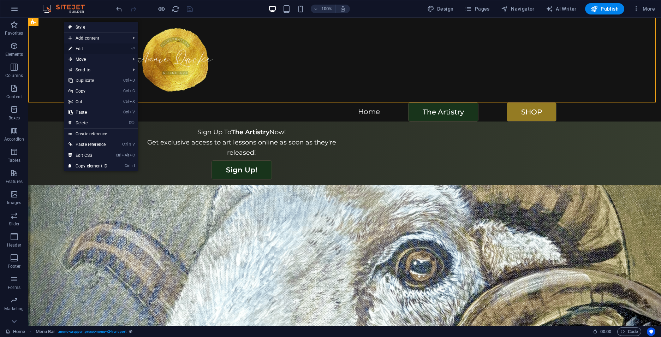
click at [83, 48] on link "⏎ Edit" at bounding box center [87, 48] width 47 height 11
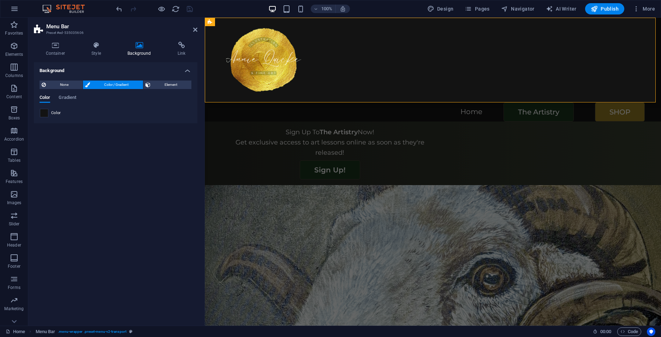
click at [45, 113] on span at bounding box center [44, 113] width 8 height 8
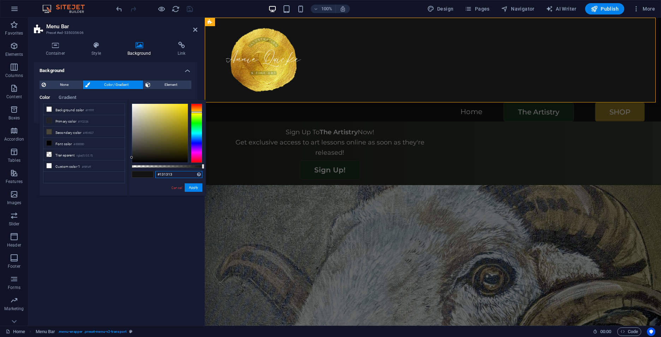
drag, startPoint x: 178, startPoint y: 176, endPoint x: 151, endPoint y: 177, distance: 27.2
click at [151, 177] on div "#131313 Supported formats #0852ed rgb(8, 82, 237) rgba(8, 82, 237, 90%) hsv(221…" at bounding box center [167, 199] width 78 height 198
click at [175, 187] on link "Cancel" at bounding box center [176, 187] width 12 height 5
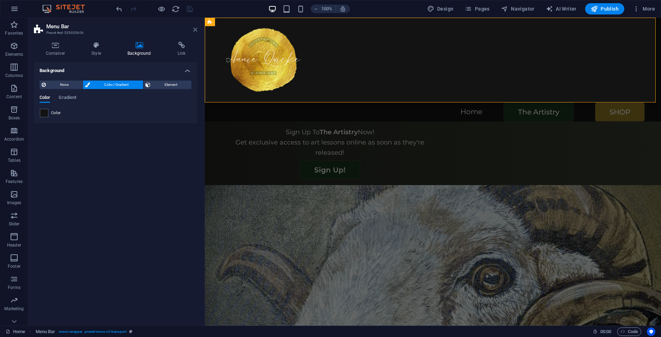
drag, startPoint x: 196, startPoint y: 30, endPoint x: 208, endPoint y: 96, distance: 67.5
click at [196, 30] on icon at bounding box center [195, 30] width 4 height 6
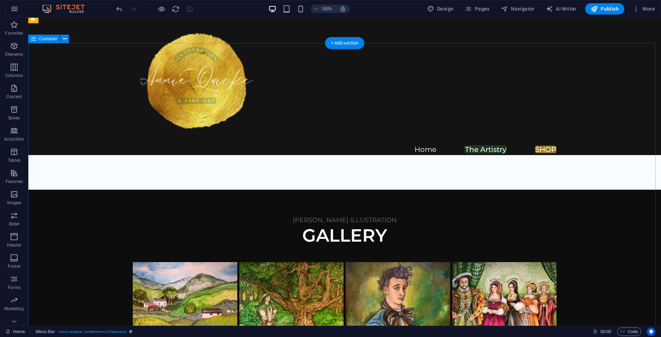
scroll to position [282, 0]
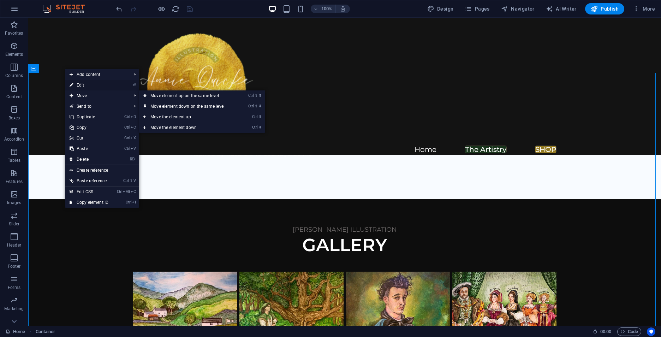
click at [81, 86] on link "⏎ Edit" at bounding box center [88, 85] width 47 height 11
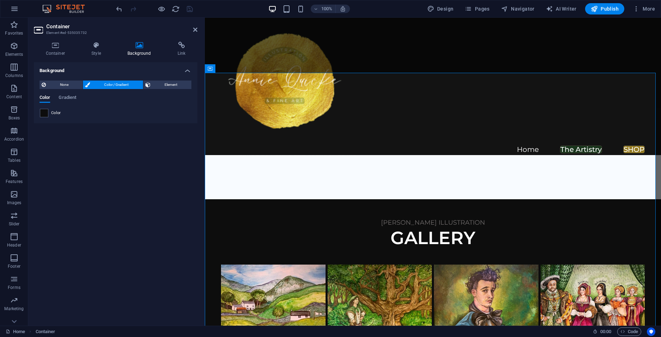
click at [49, 111] on div "Color" at bounding box center [115, 113] width 151 height 8
click at [44, 113] on span at bounding box center [44, 113] width 8 height 8
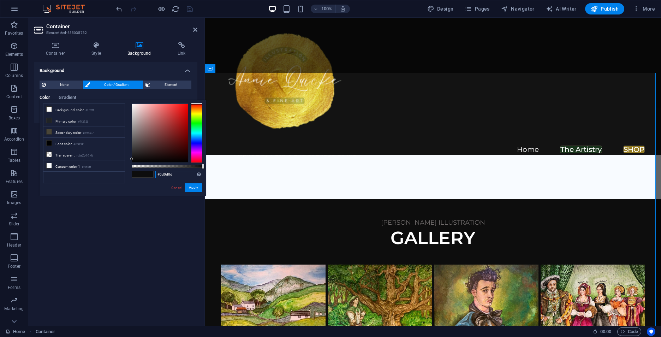
drag, startPoint x: 183, startPoint y: 176, endPoint x: 144, endPoint y: 176, distance: 39.2
click at [144, 176] on div "#0d0d0d Supported formats #0852ed rgb(8, 82, 237) rgba(8, 82, 237, 90%) hsv(221…" at bounding box center [167, 199] width 78 height 198
paste input "131313"
type input "#131313"
click at [196, 187] on button "Apply" at bounding box center [194, 187] width 18 height 8
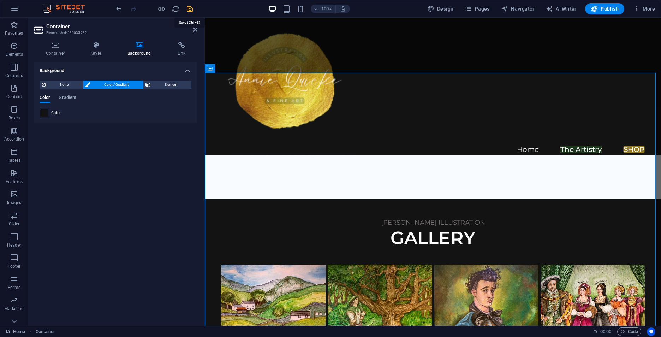
click at [191, 9] on icon "save" at bounding box center [190, 9] width 8 height 8
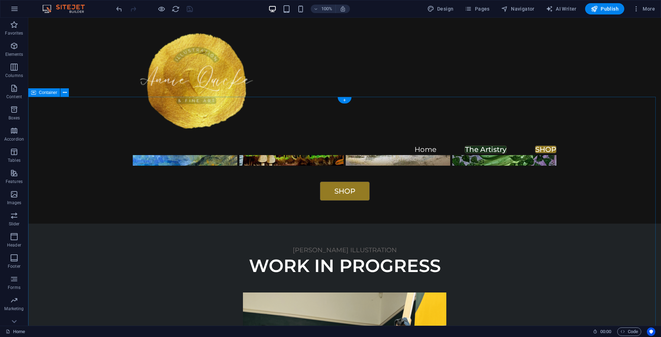
scroll to position [741, 0]
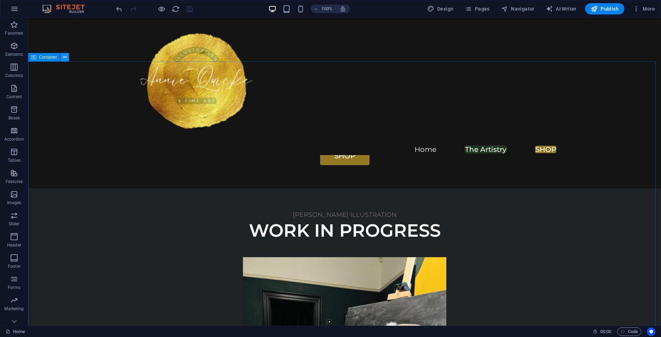
click at [64, 57] on icon at bounding box center [65, 57] width 4 height 7
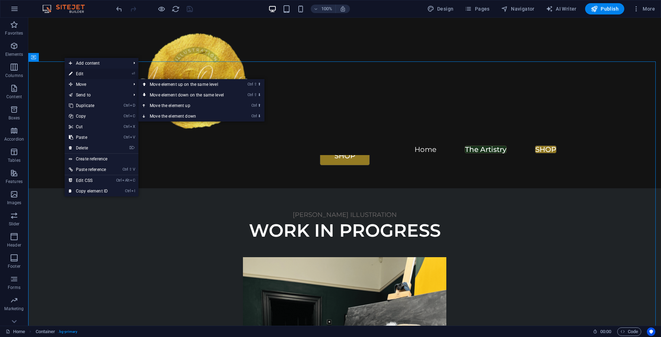
click at [83, 75] on link "⏎ Edit" at bounding box center [88, 73] width 47 height 11
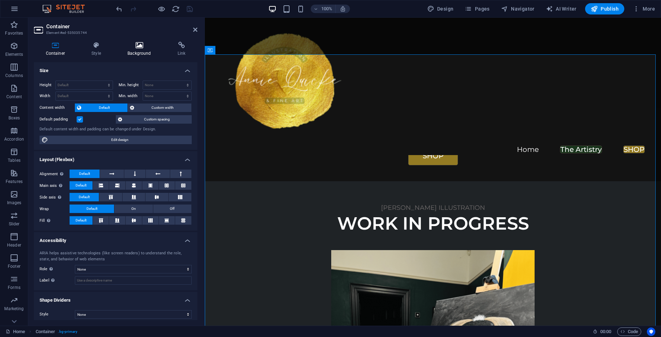
click at [140, 47] on icon at bounding box center [139, 45] width 47 height 7
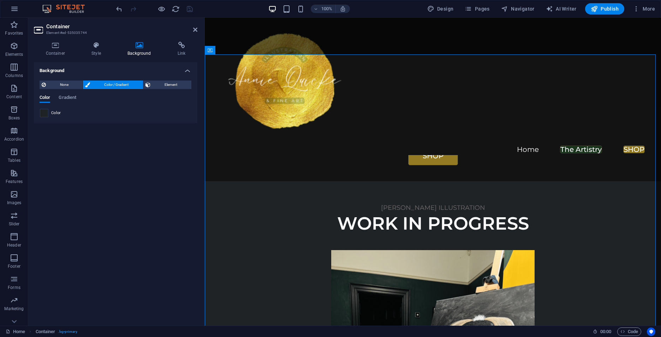
click at [44, 110] on span at bounding box center [44, 113] width 8 height 8
type input "#1f2326"
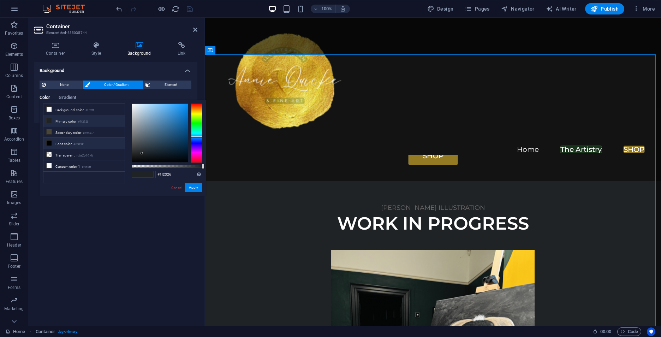
click at [99, 119] on li "Primary color #1f2326" at bounding box center [83, 120] width 81 height 11
click at [193, 189] on button "Apply" at bounding box center [194, 187] width 18 height 8
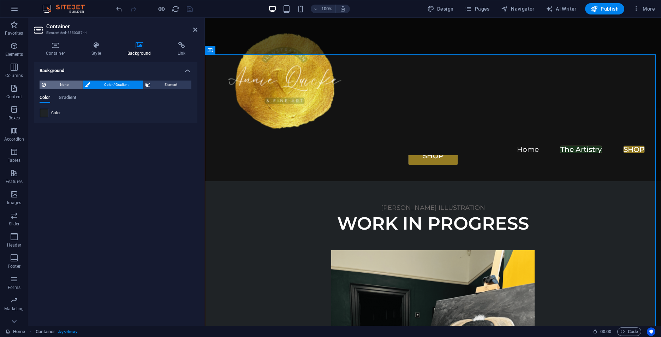
click at [64, 84] on span "None" at bounding box center [64, 84] width 32 height 8
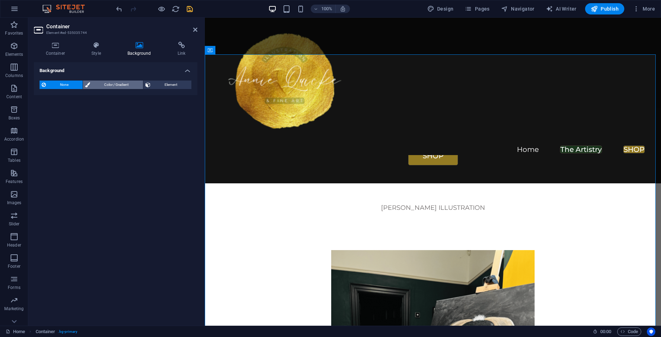
click at [113, 85] on span "Color / Gradient" at bounding box center [116, 84] width 48 height 8
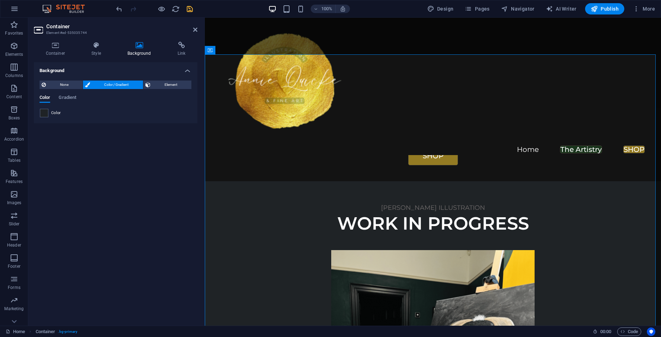
click at [46, 113] on span at bounding box center [44, 113] width 8 height 8
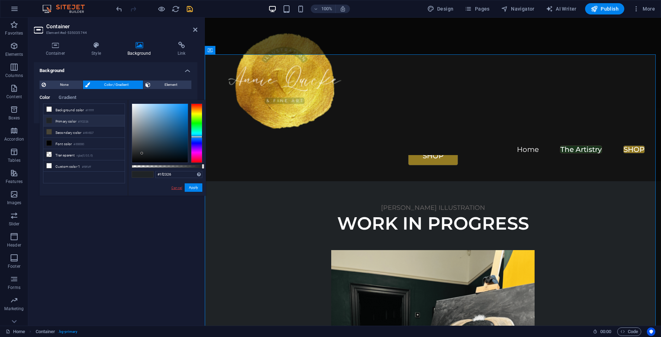
click at [175, 186] on link "Cancel" at bounding box center [176, 187] width 12 height 5
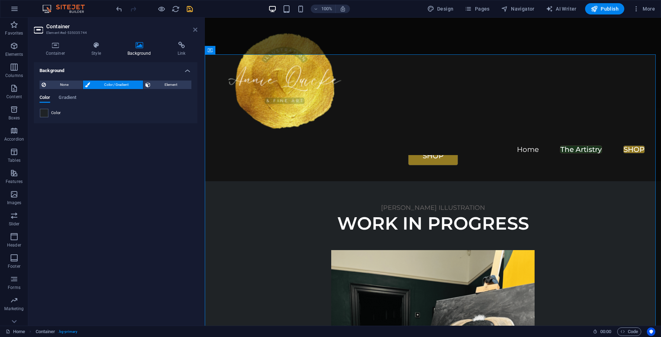
click at [196, 28] on icon at bounding box center [195, 30] width 4 height 6
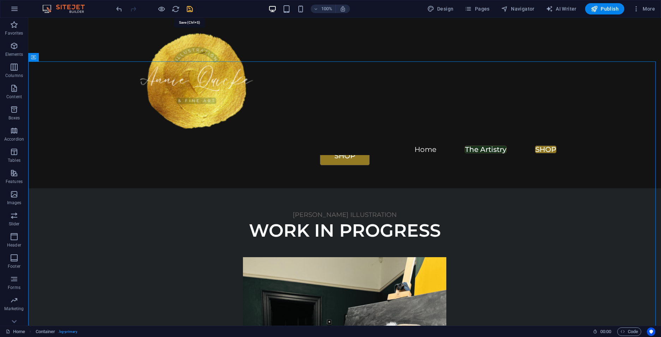
click at [188, 9] on icon "save" at bounding box center [190, 9] width 8 height 8
click at [170, 109] on icon at bounding box center [168, 110] width 4 height 7
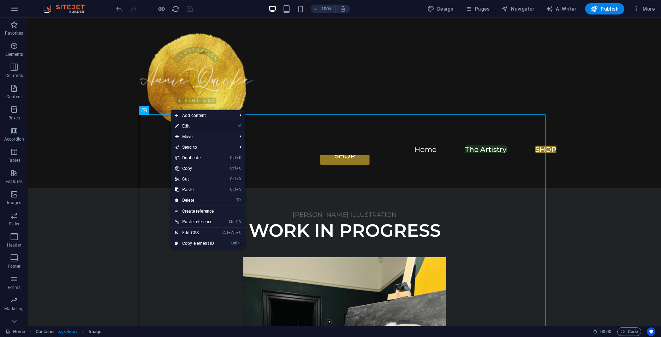
click at [198, 124] on link "⏎ Edit" at bounding box center [194, 126] width 47 height 11
select select "%"
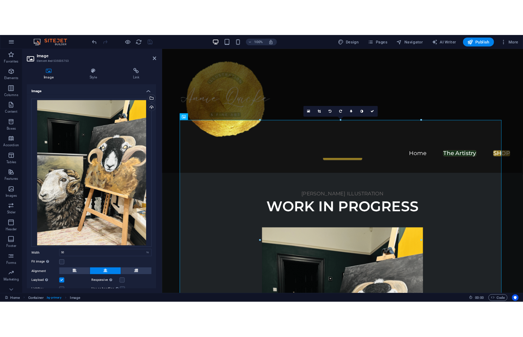
scroll to position [734, 0]
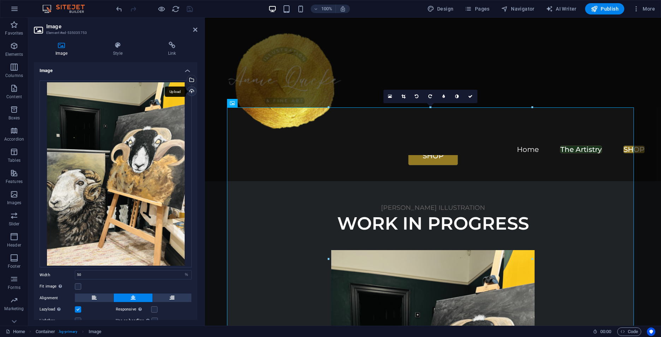
click at [190, 89] on div "Upload" at bounding box center [191, 91] width 11 height 11
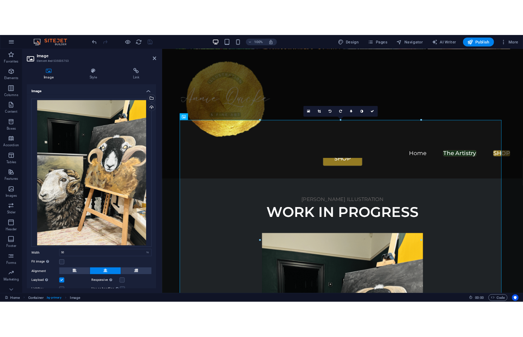
scroll to position [903, 0]
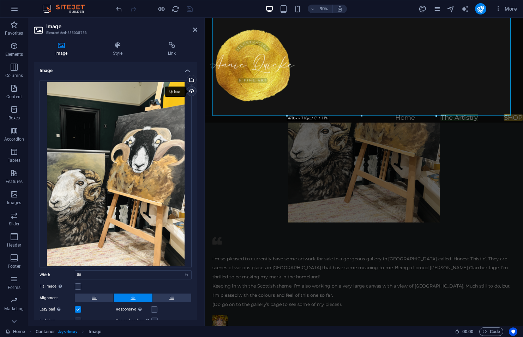
click at [189, 91] on div "Upload" at bounding box center [191, 91] width 11 height 11
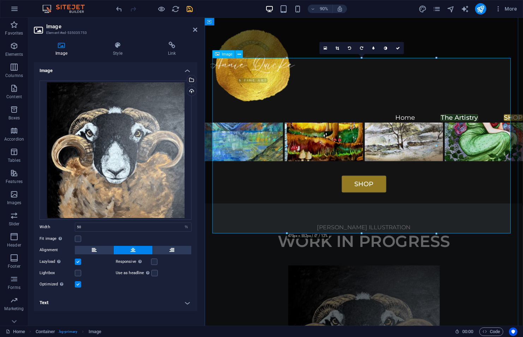
scroll to position [621, 0]
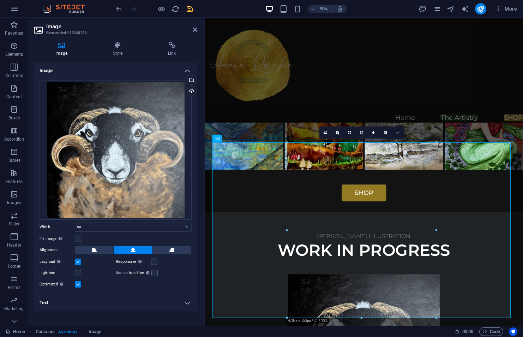
click at [399, 133] on icon at bounding box center [398, 133] width 4 height 4
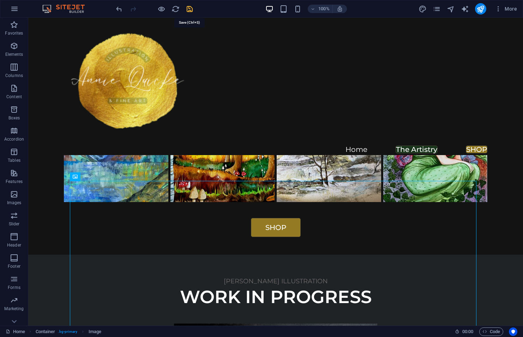
click at [191, 8] on icon "save" at bounding box center [190, 9] width 8 height 8
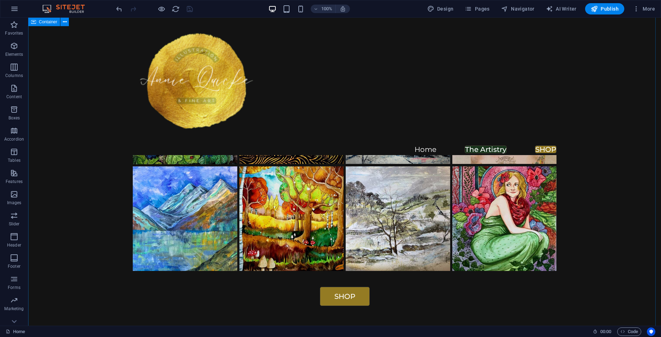
scroll to position [670, 0]
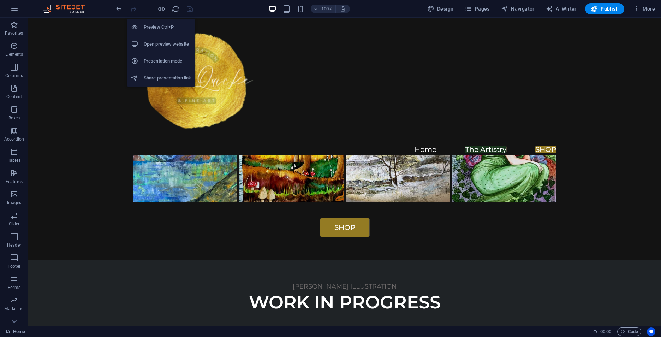
click at [166, 45] on h6 "Open preview website" at bounding box center [167, 44] width 47 height 8
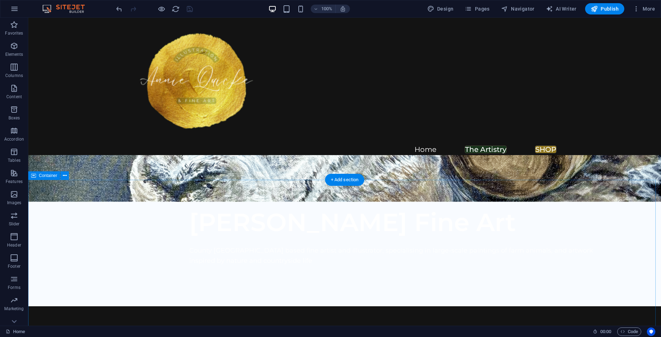
scroll to position [0, 0]
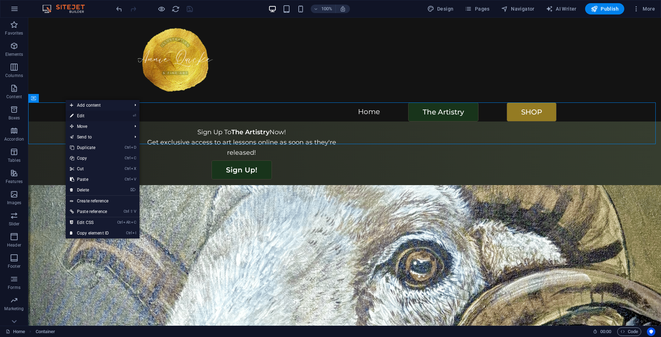
click at [82, 116] on link "⏎ Edit" at bounding box center [89, 115] width 47 height 11
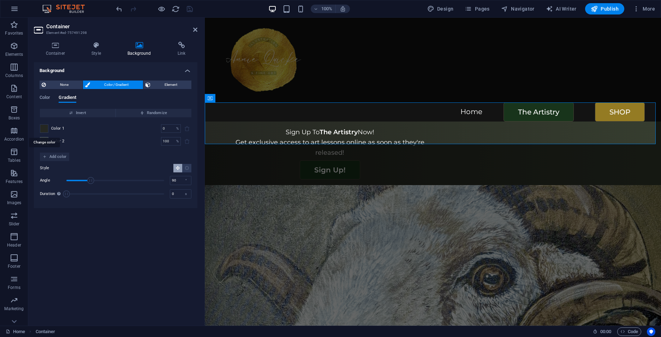
click at [46, 130] on span at bounding box center [44, 129] width 8 height 8
type input "#252722"
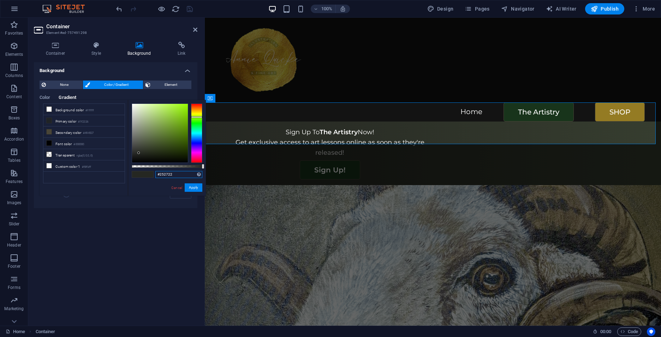
drag, startPoint x: 178, startPoint y: 175, endPoint x: 151, endPoint y: 174, distance: 26.1
click at [151, 174] on div "#252722 Supported formats #0852ed rgb(8, 82, 237) rgba(8, 82, 237, 90%) hsv(221…" at bounding box center [167, 199] width 78 height 198
click at [195, 29] on icon at bounding box center [195, 30] width 4 height 6
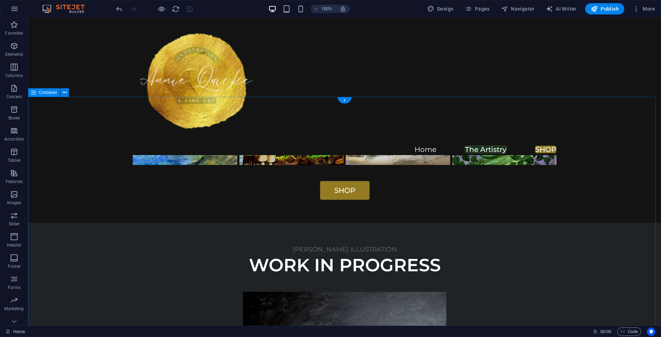
scroll to position [706, 0]
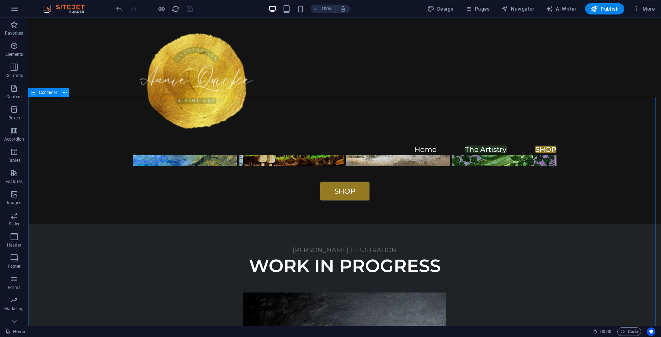
click at [64, 92] on icon at bounding box center [65, 92] width 4 height 7
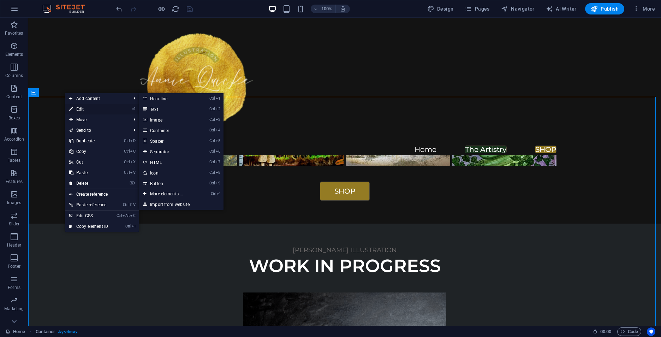
click at [80, 111] on link "⏎ Edit" at bounding box center [88, 109] width 47 height 11
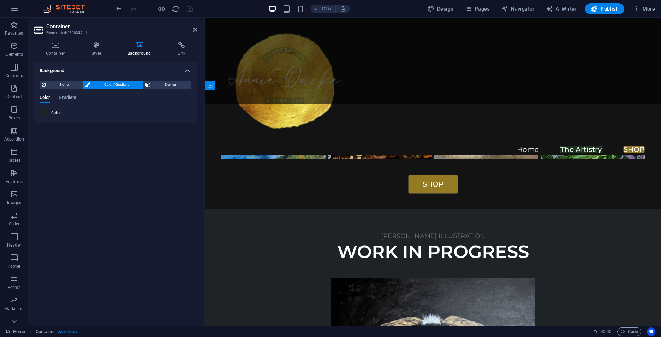
scroll to position [699, 0]
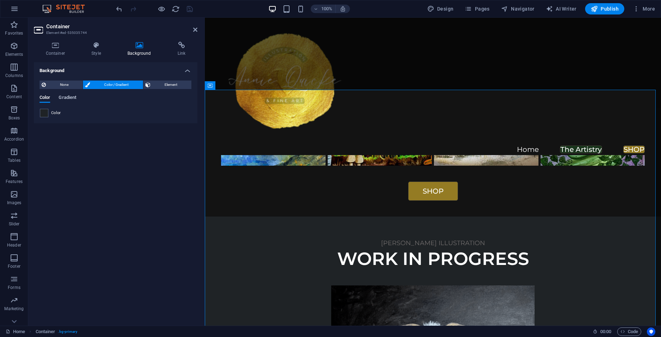
click at [65, 96] on span "Gradient" at bounding box center [68, 98] width 18 height 10
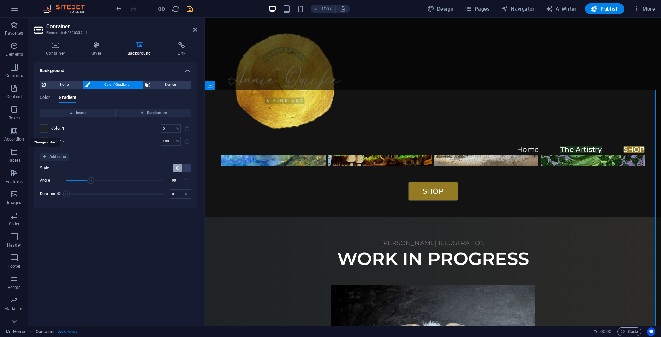
click at [46, 130] on span at bounding box center [44, 129] width 8 height 8
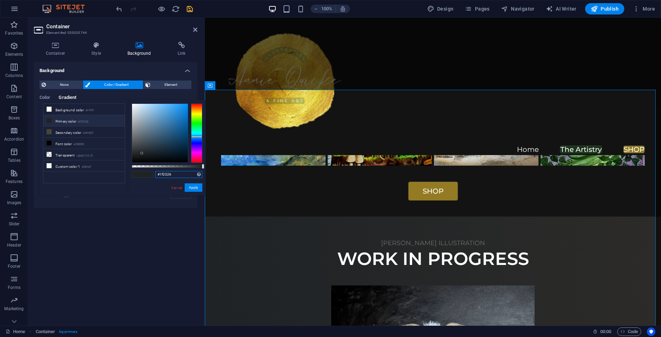
click at [177, 175] on input "#1f2326" at bounding box center [178, 174] width 47 height 7
drag, startPoint x: 180, startPoint y: 175, endPoint x: 139, endPoint y: 173, distance: 41.3
click at [139, 173] on div "#1f2326 Supported formats #0852ed rgb(8, 82, 237) rgba(8, 82, 237, 90%) hsv(221…" at bounding box center [167, 199] width 78 height 198
paste input "252722"
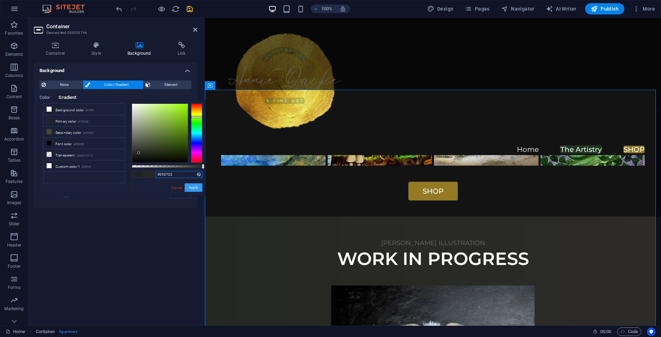
type input "#252722"
click at [196, 186] on button "Apply" at bounding box center [194, 187] width 18 height 8
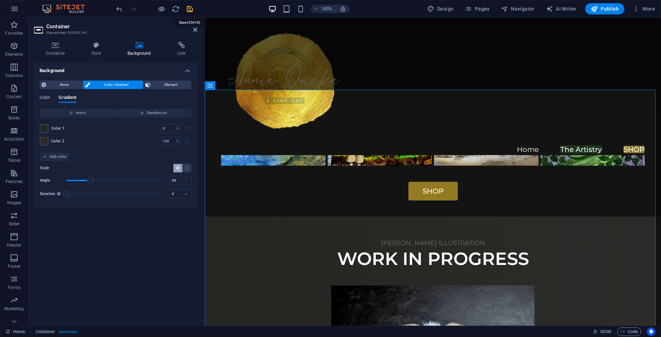
click at [189, 9] on icon "save" at bounding box center [190, 9] width 8 height 8
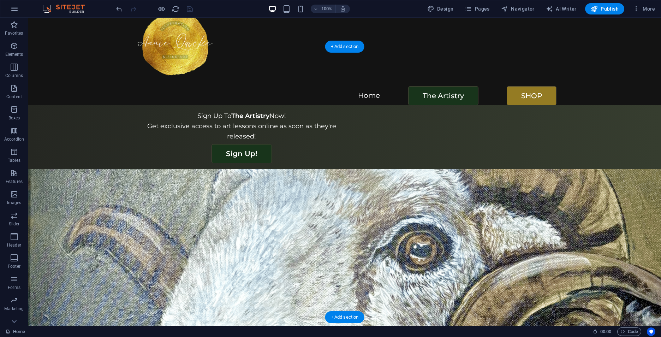
scroll to position [0, 0]
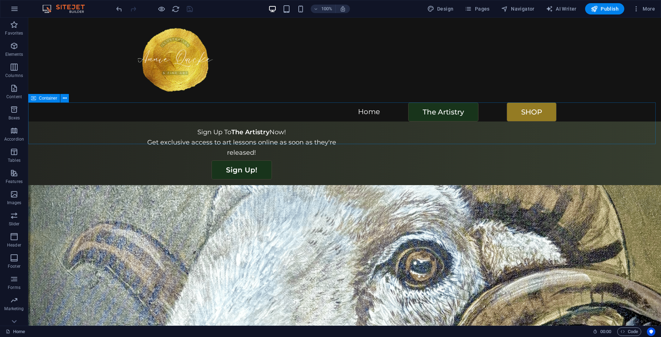
click at [65, 94] on div "Home The Artistry SHOP" at bounding box center [344, 70] width 633 height 104
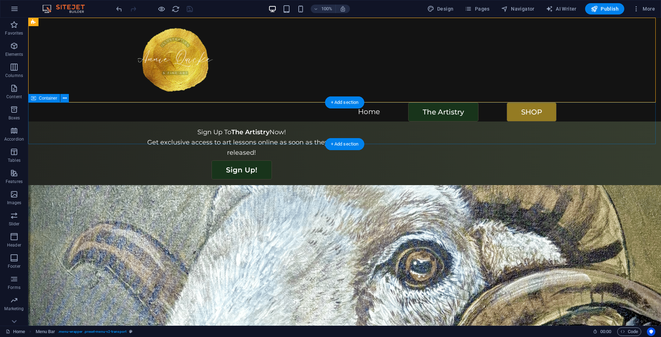
click at [68, 121] on div "Sign Up To The Artistry Now! Get exclusive access to art lessons online as soon…" at bounding box center [344, 153] width 633 height 64
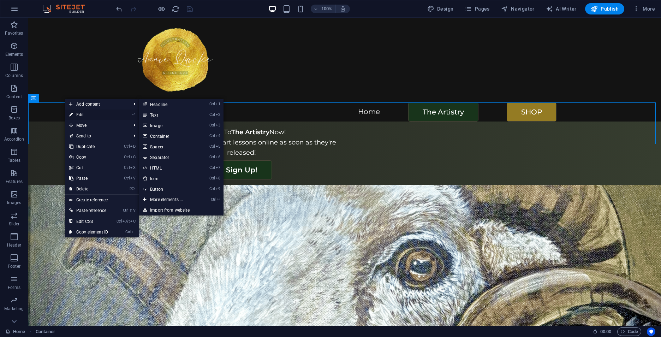
click at [77, 115] on link "⏎ Edit" at bounding box center [88, 114] width 47 height 11
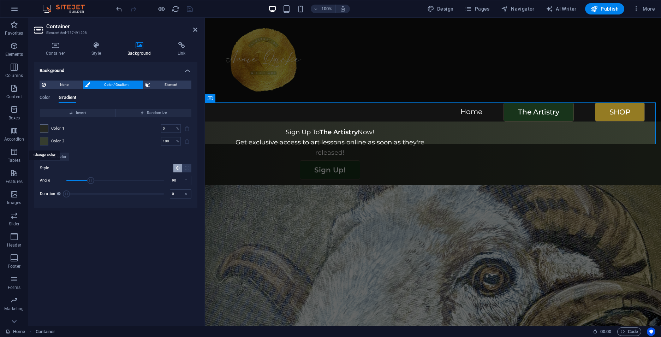
click at [44, 140] on span at bounding box center [44, 141] width 8 height 8
type input "#363d2f"
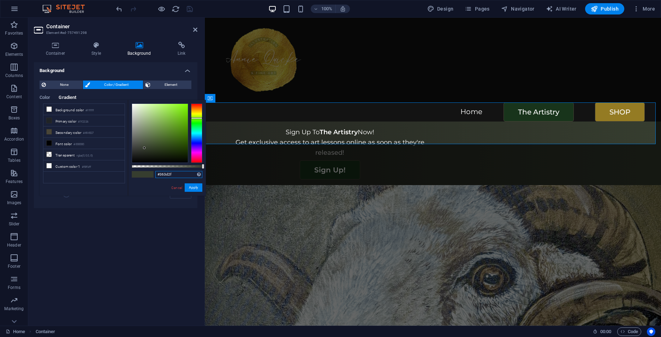
drag, startPoint x: 178, startPoint y: 173, endPoint x: 155, endPoint y: 175, distance: 23.1
click at [155, 175] on input "#363d2f" at bounding box center [178, 174] width 47 height 7
click at [176, 189] on link "Cancel" at bounding box center [176, 187] width 12 height 5
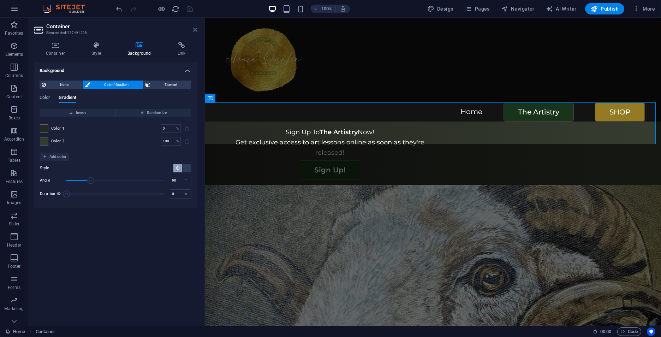
click at [195, 29] on icon at bounding box center [195, 30] width 4 height 6
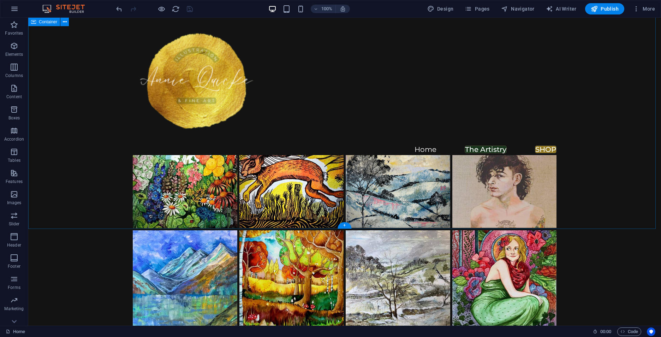
scroll to position [671, 0]
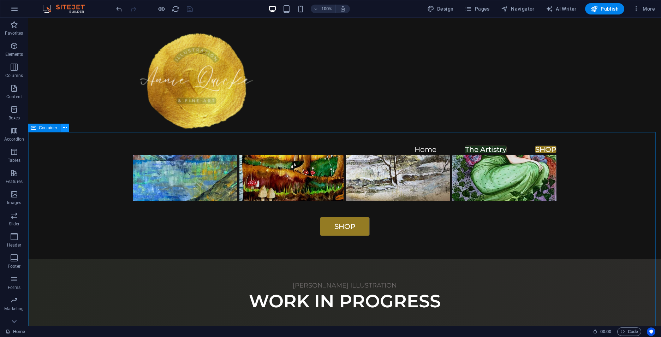
click at [65, 128] on icon at bounding box center [65, 127] width 4 height 7
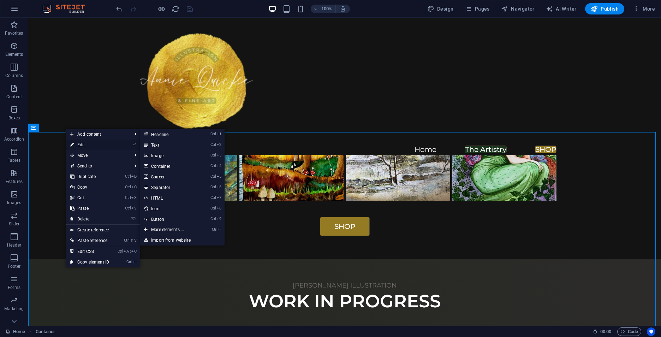
click at [77, 148] on link "⏎ Edit" at bounding box center [89, 144] width 47 height 11
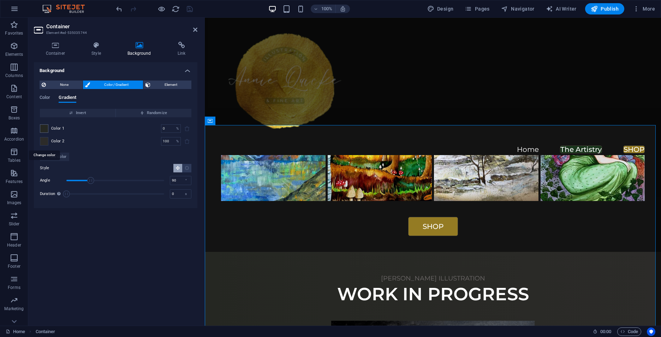
click at [45, 139] on span at bounding box center [44, 141] width 8 height 8
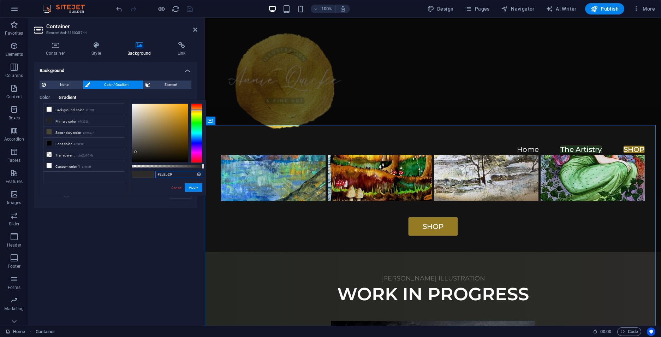
drag, startPoint x: 181, startPoint y: 173, endPoint x: 142, endPoint y: 175, distance: 39.6
click at [142, 175] on div "#2c2b29 Supported formats #0852ed rgb(8, 82, 237) rgba(8, 82, 237, 90%) hsv(221…" at bounding box center [167, 199] width 78 height 198
paste input "363d2f"
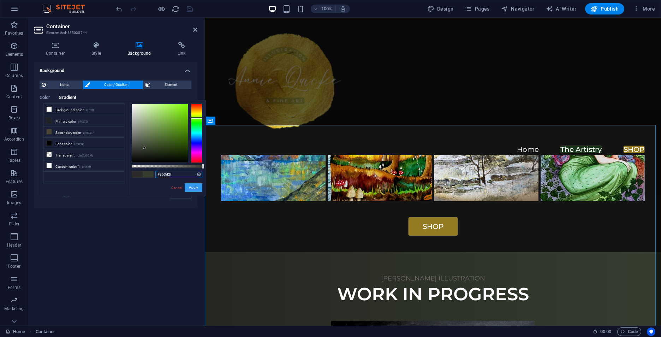
type input "#363d2f"
click at [195, 187] on button "Apply" at bounding box center [194, 187] width 18 height 8
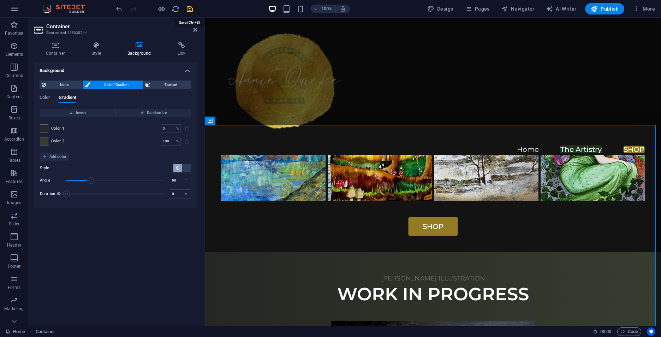
click at [191, 11] on icon "save" at bounding box center [190, 9] width 8 height 8
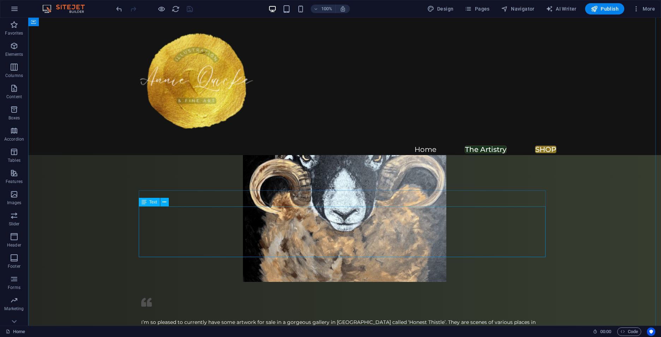
scroll to position [918, 0]
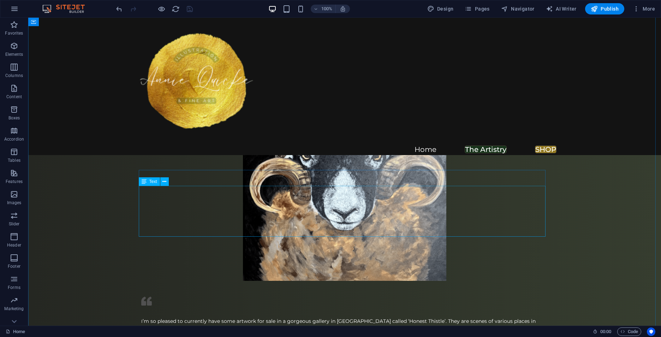
click at [215, 316] on div "I ’m so pleased to currently have some artwork for sale in a gorgeous gallery i…" at bounding box center [344, 341] width 407 height 51
click at [219, 316] on div "I ’m so pleased to currently have some artwork for sale in a gorgeous gallery i…" at bounding box center [344, 341] width 407 height 51
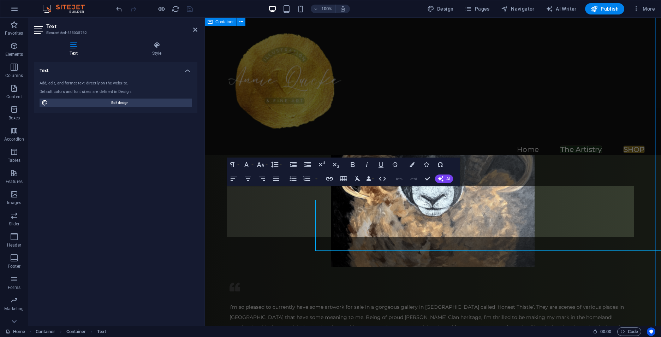
scroll to position [904, 0]
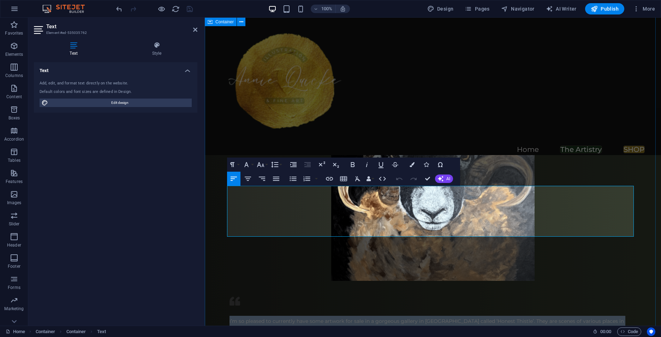
drag, startPoint x: 373, startPoint y: 227, endPoint x: 231, endPoint y: 186, distance: 148.4
click at [229, 316] on div "I ’m so pleased to currently have some artwork for sale in a gorgeous gallery i…" at bounding box center [432, 341] width 407 height 51
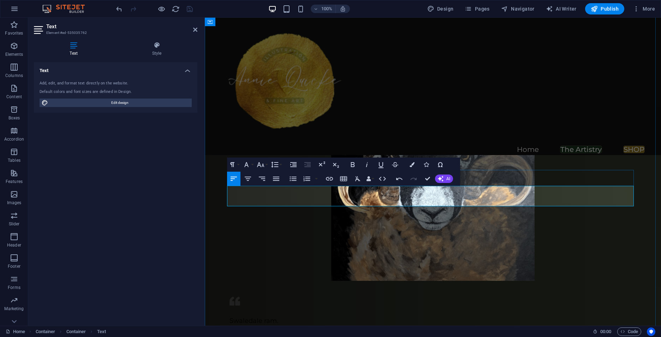
click at [484, 326] on p "The second in my series of large-scale British sheep breeds paintings. Acrylic …" at bounding box center [432, 331] width 407 height 10
click at [481, 326] on p "The second in my series of large-scale British sheep breeds paintings. Acrylic …" at bounding box center [432, 331] width 407 height 10
click at [479, 326] on p "The second in my series of large-scale British sheep breeds paintings. Acrylic …" at bounding box center [432, 331] width 407 height 10
click at [555, 326] on p "The second in my series of large-scale British sheep breeds paintings. Acrylic …" at bounding box center [432, 331] width 407 height 10
drag, startPoint x: 312, startPoint y: 199, endPoint x: 346, endPoint y: 200, distance: 34.6
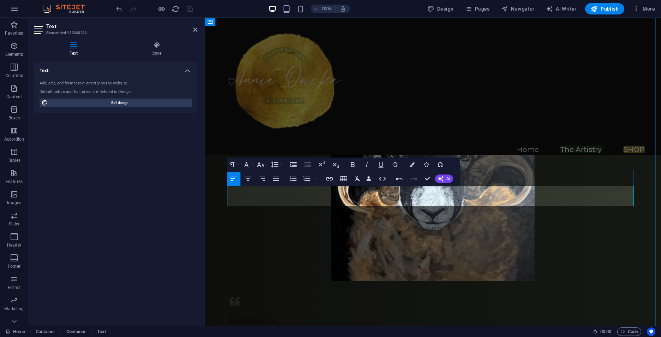
click at [346, 326] on p "The second in my series of large-scale British sheep breeds paintings. Acrylic …" at bounding box center [432, 331] width 407 height 10
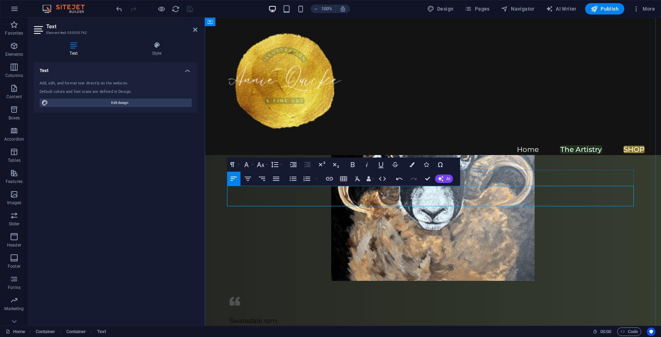
drag, startPoint x: 314, startPoint y: 200, endPoint x: 317, endPoint y: 199, distance: 3.7
click at [315, 326] on p "The second in my series of British sheep breeds large-scale paintings. Acrylic …" at bounding box center [432, 331] width 407 height 10
drag, startPoint x: 414, startPoint y: 202, endPoint x: 419, endPoint y: 204, distance: 5.2
click at [414, 326] on p "The second in my series of British sheep breeds large-scale paintings. Acrylic …" at bounding box center [432, 331] width 407 height 10
click at [552, 326] on p "The second in my series of British sheep breeds large-scale paintings. Acrylic …" at bounding box center [432, 331] width 407 height 10
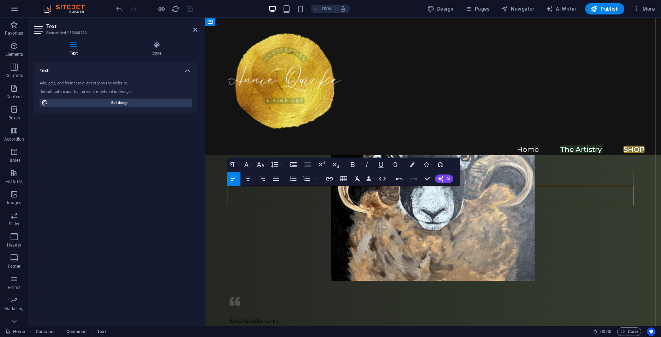
click at [455, 326] on p "The second in my series of British sheep breeds large-scale paintings. Acrylic …" at bounding box center [432, 331] width 407 height 10
click at [557, 326] on p "The second in my series of British sheep breeds large-scale paintings. Acrylic …" at bounding box center [432, 331] width 407 height 10
click at [281, 336] on p at bounding box center [432, 341] width 407 height 10
click at [550, 326] on p "The second in my series of British sheep breeds large-scale paintings. Acrylic …" at bounding box center [432, 331] width 407 height 10
click at [270, 336] on p at bounding box center [432, 341] width 407 height 10
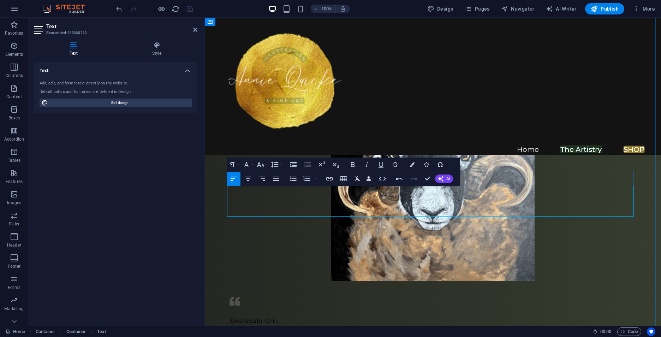
drag, startPoint x: 394, startPoint y: 212, endPoint x: 418, endPoint y: 215, distance: 24.6
click at [394, 336] on p "Hoping to have this one finished this week. Availablesoon to purchase." at bounding box center [432, 341] width 407 height 10
click at [450, 336] on p "Hoping to have this one finished this week. Available soon to purchase." at bounding box center [432, 341] width 407 height 10
click at [376, 326] on p "The second in my series of British sheep breeds large-scale paintings. Acrylic …" at bounding box center [432, 331] width 407 height 10
click at [491, 336] on p "Hoping to have this one finished this week. Available soon to purchase in the s…" at bounding box center [432, 341] width 407 height 10
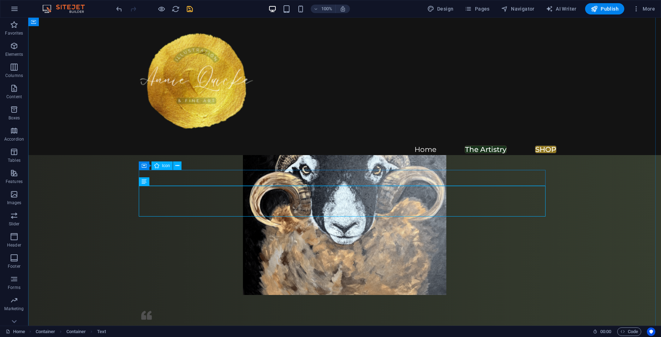
scroll to position [918, 0]
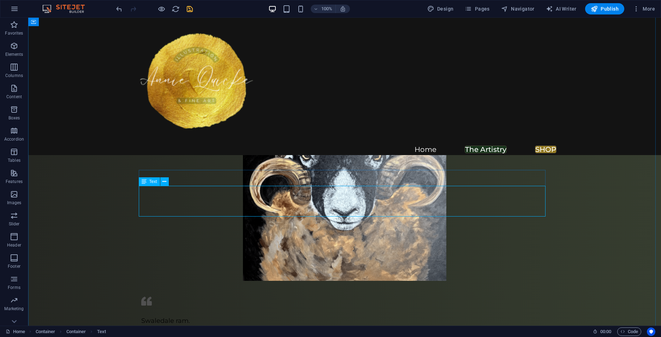
click at [313, 316] on div "Swaledale ram. The second in my series of British sheep breeds, large-scale pai…" at bounding box center [344, 331] width 407 height 30
click at [166, 183] on icon at bounding box center [164, 181] width 4 height 7
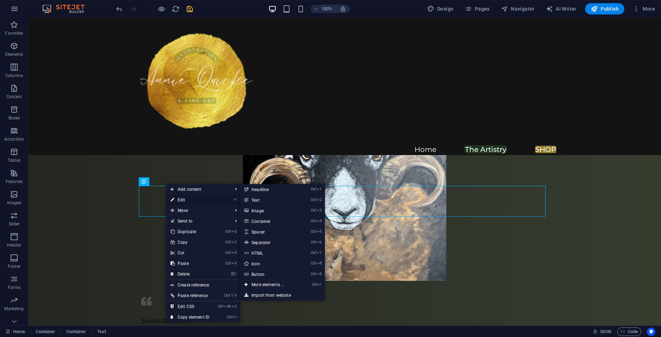
click at [180, 198] on link "⏎ Edit" at bounding box center [189, 200] width 47 height 11
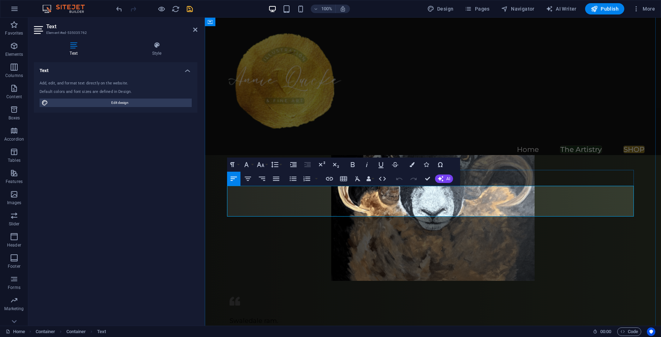
drag, startPoint x: 380, startPoint y: 201, endPoint x: 415, endPoint y: 202, distance: 35.7
click at [415, 326] on p "The second in my series of British sheep breeds, large-scale paintings. Acrylic…" at bounding box center [432, 331] width 407 height 10
click at [417, 326] on p "The second in my series of British sheep breeds, large-scale paintings. Acrylic…" at bounding box center [432, 331] width 407 height 10
drag, startPoint x: 417, startPoint y: 201, endPoint x: 387, endPoint y: 200, distance: 29.7
click at [387, 326] on p "The second in my series of British sheep breeds, large-scale paintings. Acrylic…" at bounding box center [432, 331] width 407 height 10
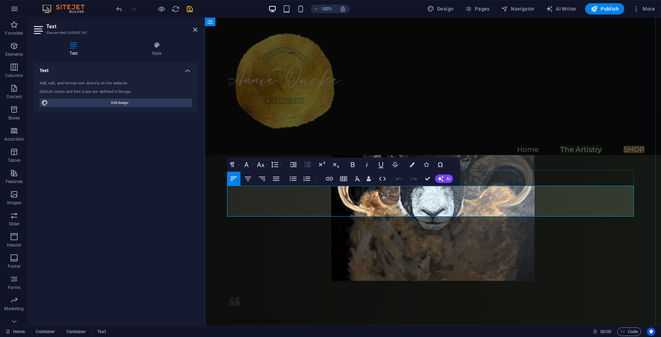
click at [415, 327] on span "large-scale" at bounding box center [399, 331] width 35 height 8
drag, startPoint x: 417, startPoint y: 201, endPoint x: 381, endPoint y: 200, distance: 35.7
click at [381, 326] on p "The second in my series of British sheep breeds, large-scale paintings. Acrylic…" at bounding box center [432, 331] width 407 height 10
click at [411, 166] on icon "button" at bounding box center [411, 164] width 5 height 5
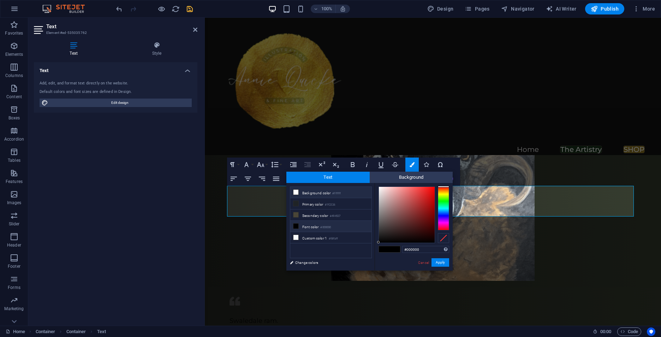
click at [348, 190] on li "Background color #ffffff" at bounding box center [330, 192] width 81 height 11
type input "#ffffff"
click at [395, 178] on span "Background" at bounding box center [411, 177] width 83 height 11
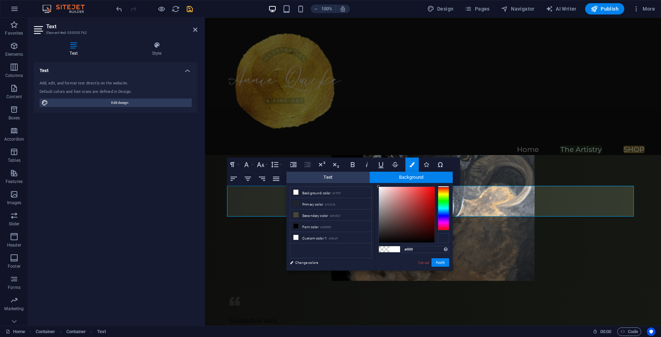
click at [445, 240] on div at bounding box center [443, 238] width 11 height 10
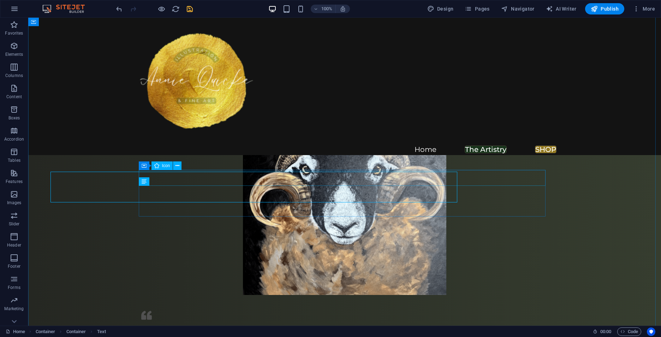
scroll to position [918, 0]
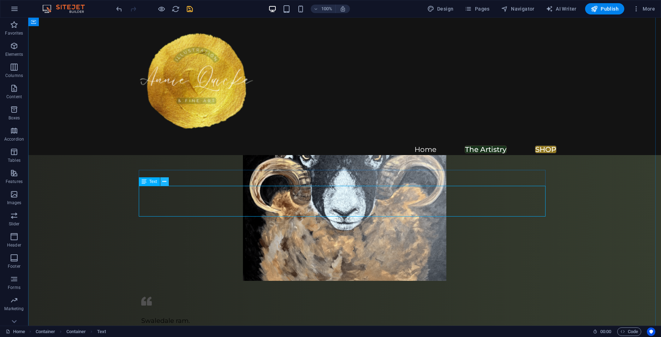
click at [164, 182] on icon at bounding box center [164, 181] width 4 height 7
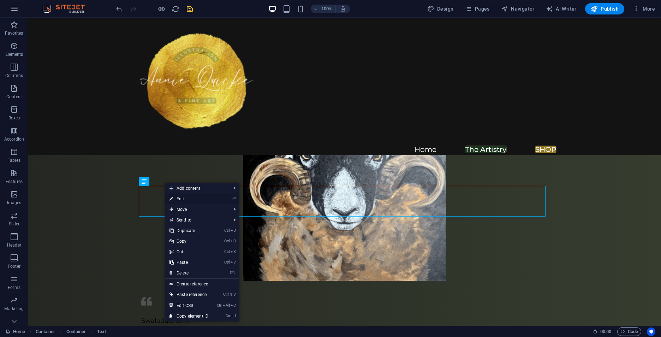
click at [191, 198] on link "⏎ Edit" at bounding box center [188, 198] width 47 height 11
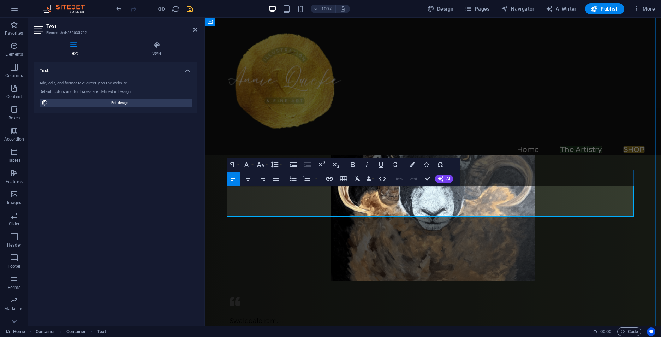
click at [263, 316] on p "Swaledale ram." at bounding box center [432, 321] width 407 height 10
click at [277, 326] on p "The second in my series of British sheep breeds, large-scale paintings. Acrylic…" at bounding box center [432, 331] width 407 height 10
drag, startPoint x: 496, startPoint y: 210, endPoint x: 228, endPoint y: 192, distance: 268.6
click at [229, 316] on div "Swaledale Ram. The second in my series of British sheep breeds, large-scale pai…" at bounding box center [432, 331] width 407 height 30
click at [410, 166] on icon "button" at bounding box center [411, 164] width 5 height 5
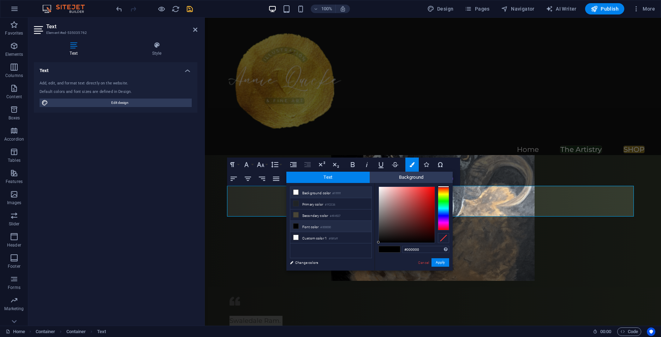
click at [345, 193] on li "Background color #ffffff" at bounding box center [330, 192] width 81 height 11
click at [378, 191] on div "#ffffff Supported formats #0852ed rgb(8, 82, 237) rgba(8, 82, 237, 90%) hsv(221…" at bounding box center [414, 278] width 78 height 190
drag, startPoint x: 379, startPoint y: 191, endPoint x: 376, endPoint y: 197, distance: 7.0
click at [376, 197] on div "#cfcfcf Supported formats #0852ed rgb(8, 82, 237) rgba(8, 82, 237, 90%) hsv(221…" at bounding box center [414, 278] width 78 height 190
type input "#d1d1d1"
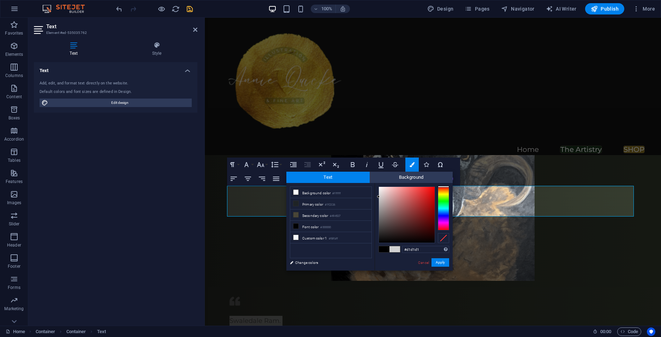
click at [378, 197] on div at bounding box center [378, 196] width 2 height 2
click at [442, 261] on button "Apply" at bounding box center [440, 262] width 18 height 8
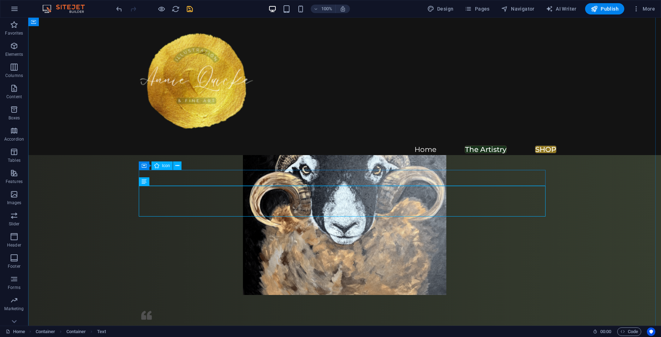
scroll to position [918, 0]
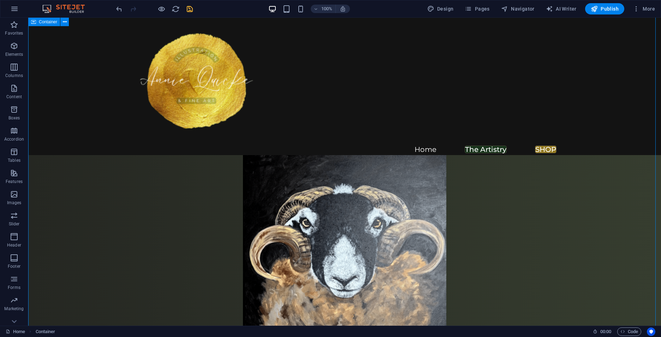
scroll to position [847, 0]
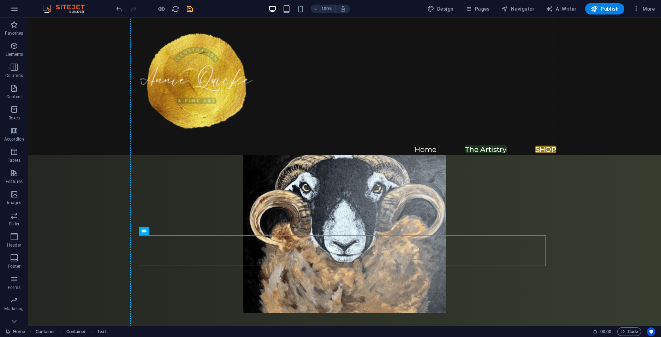
drag, startPoint x: 297, startPoint y: 277, endPoint x: 339, endPoint y: 285, distance: 42.7
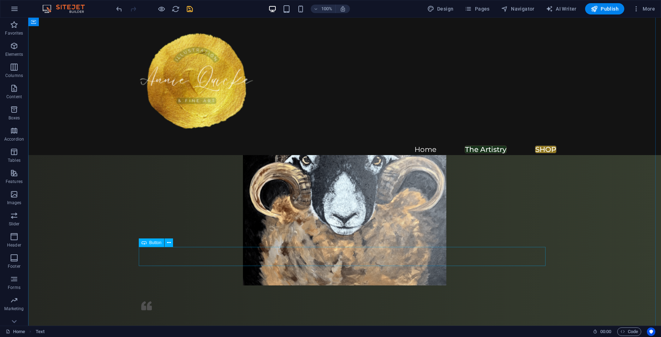
scroll to position [929, 0]
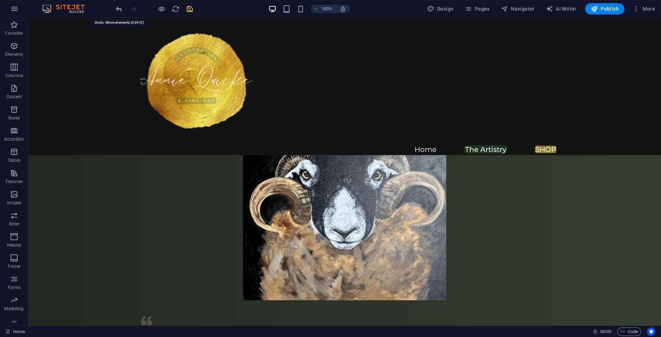
click at [117, 7] on icon "undo" at bounding box center [119, 9] width 8 height 8
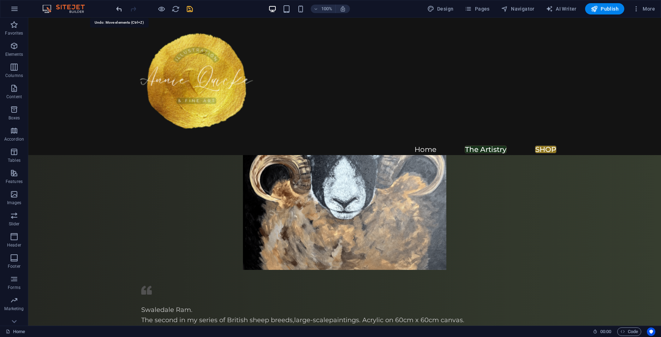
scroll to position [898, 0]
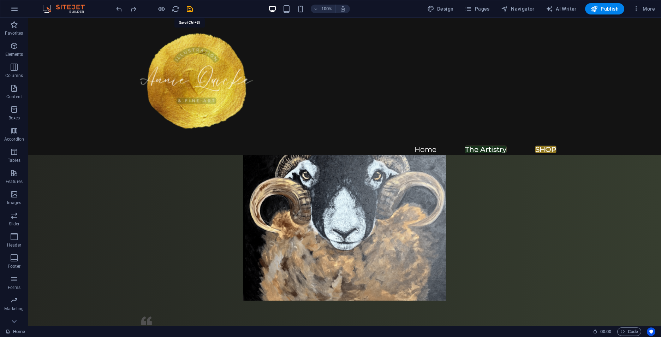
click at [191, 9] on icon "save" at bounding box center [190, 9] width 8 height 8
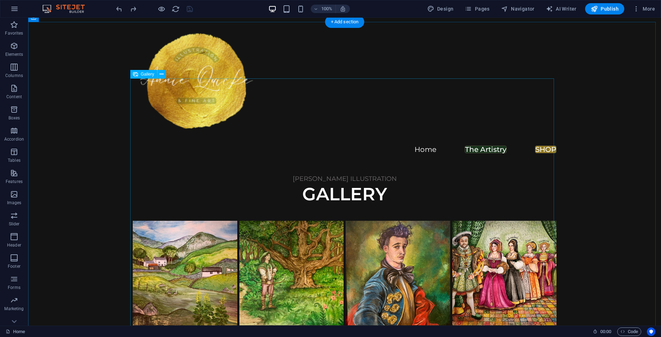
scroll to position [298, 0]
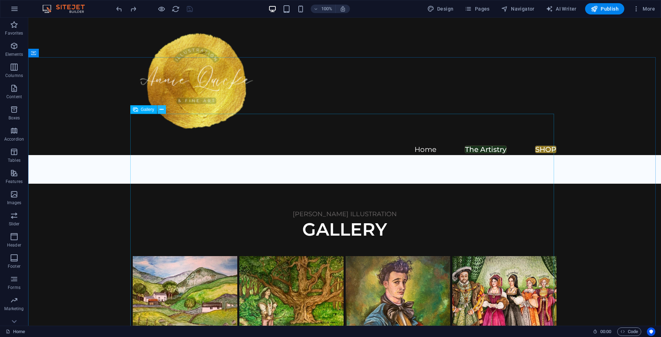
click at [0, 0] on icon at bounding box center [0, 0] width 0 height 0
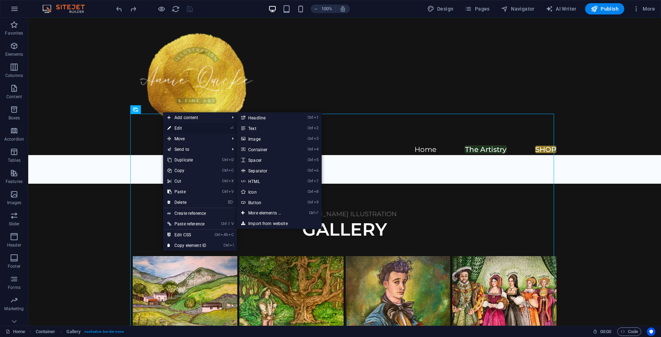
click at [178, 126] on link "⏎ Edit" at bounding box center [186, 128] width 47 height 11
select select "4"
select select "%"
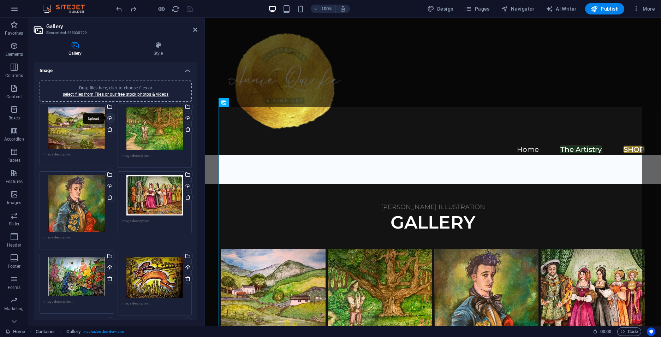
click at [109, 118] on div "Upload" at bounding box center [109, 118] width 11 height 11
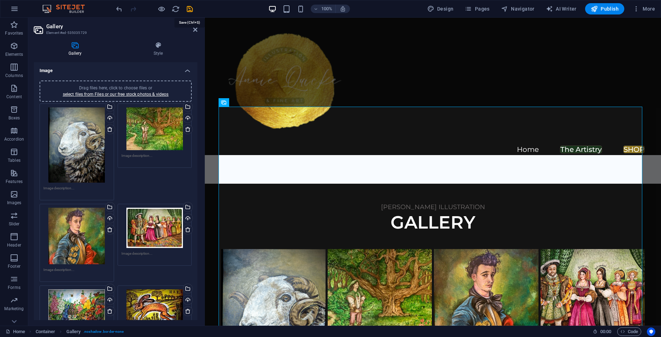
click at [191, 10] on icon "save" at bounding box center [190, 9] width 8 height 8
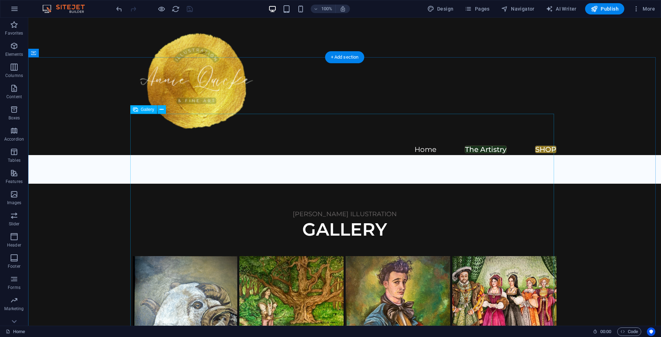
click at [170, 255] on li at bounding box center [185, 308] width 107 height 107
click at [164, 110] on button at bounding box center [161, 109] width 8 height 8
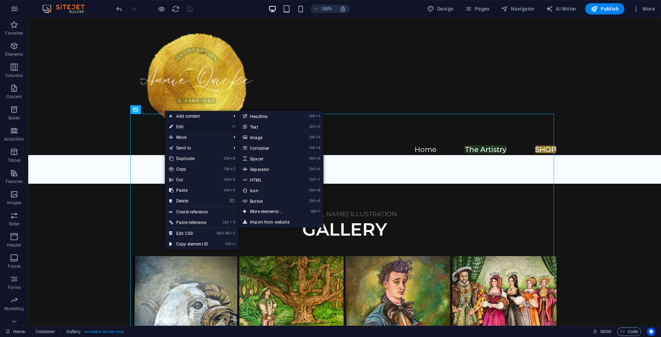
click at [179, 126] on link "⏎ Edit" at bounding box center [188, 126] width 47 height 11
select select "4"
select select "%"
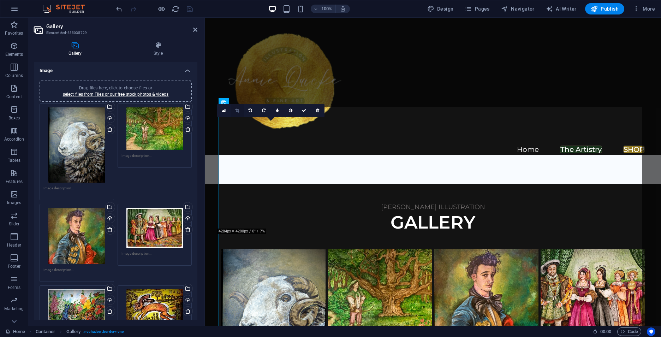
click at [238, 110] on icon at bounding box center [237, 110] width 4 height 4
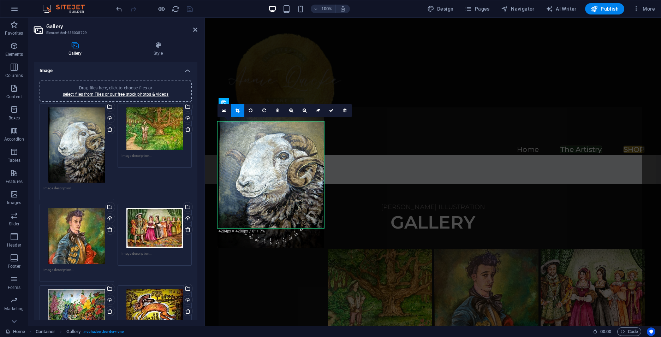
drag, startPoint x: 276, startPoint y: 165, endPoint x: 276, endPoint y: 149, distance: 15.5
click at [276, 149] on div at bounding box center [270, 177] width 107 height 142
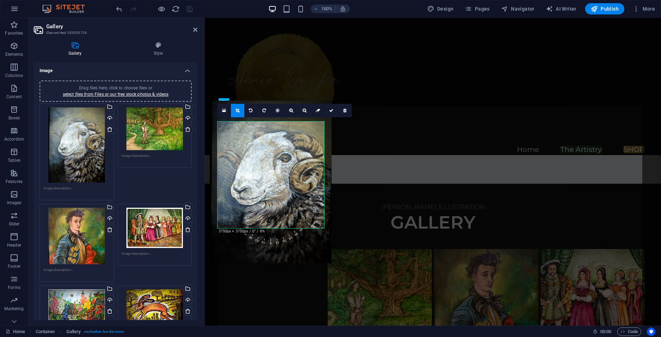
click at [273, 161] on div at bounding box center [271, 182] width 122 height 162
click at [332, 110] on icon at bounding box center [331, 110] width 4 height 4
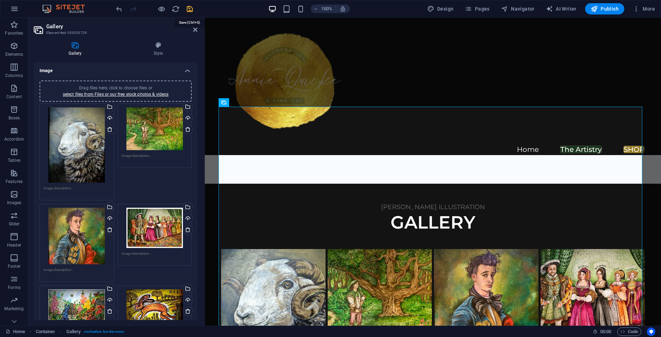
click at [191, 8] on icon "save" at bounding box center [190, 9] width 8 height 8
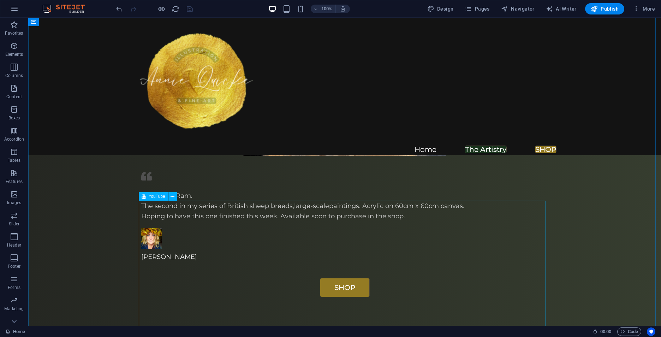
scroll to position [1180, 0]
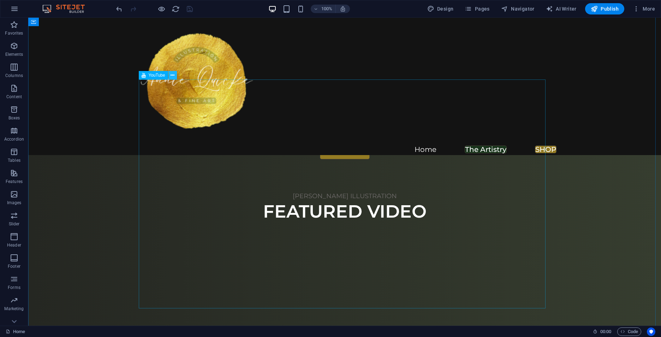
click at [173, 77] on icon at bounding box center [172, 75] width 4 height 7
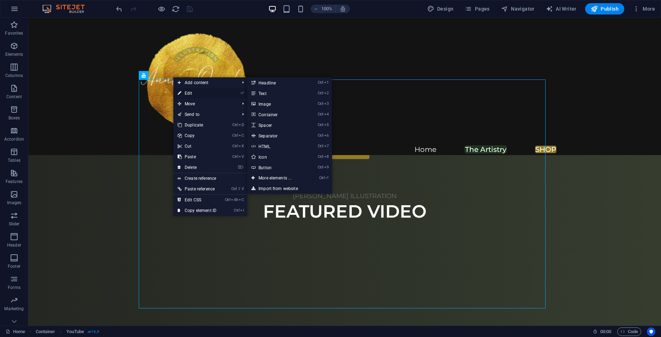
click at [185, 91] on link "⏎ Edit" at bounding box center [196, 93] width 47 height 11
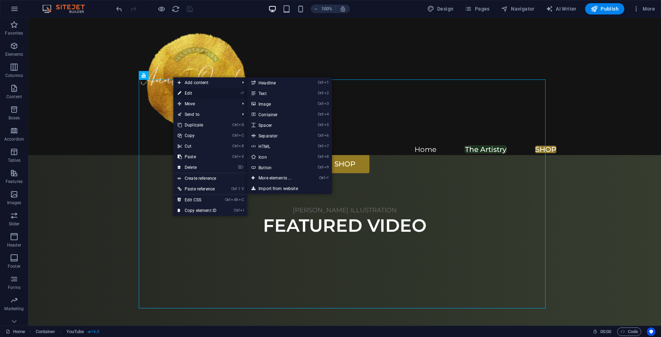
select select "ar16_9"
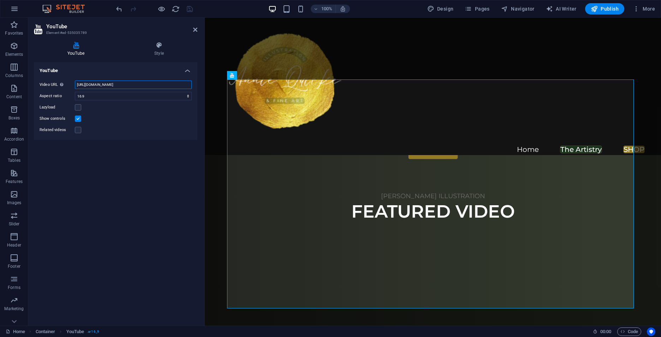
drag, startPoint x: 162, startPoint y: 84, endPoint x: 60, endPoint y: 80, distance: 102.1
click at [60, 80] on div "Video URL Insert (or paste) a video URL. https://www.youtube.com/watch?v=siJVgH…" at bounding box center [115, 107] width 163 height 65
paste input "youtube.com/shorts/WTMvdEjvyT4?si=8_c9T-Hka-6tNzeT"
type input "https://youtube.com/shorts/WTMvdEjvyT4?si=8_c9T-Hka-6tNzeT"
click at [146, 201] on div "YouTube Video URL Insert (or paste) a video URL. https://youtube.com/shorts/WTM…" at bounding box center [115, 191] width 163 height 258
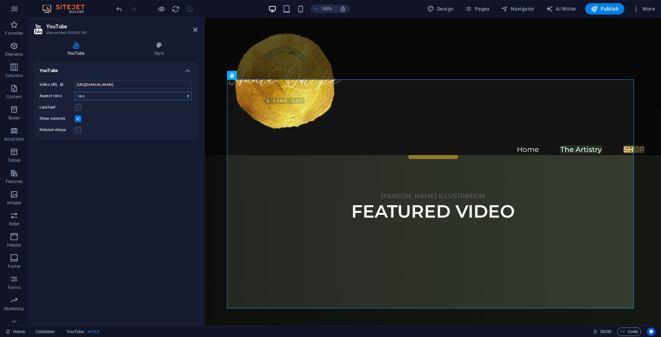
click at [98, 98] on select "16:10 16:9 4:3 2:1 1:1" at bounding box center [133, 96] width 117 height 8
click at [106, 204] on div "YouTube Video URL Insert (or paste) a video URL. https://youtube.com/shorts/WTM…" at bounding box center [115, 191] width 163 height 258
click at [202, 9] on div "100% Design Pages Navigator AI Writer Publish More" at bounding box center [386, 8] width 543 height 11
click at [187, 85] on input "https://youtube.com/shorts/WTMvdEjvyT4?si=8_c9T-Hka-6tNzeT" at bounding box center [133, 84] width 117 height 8
click at [196, 6] on div "100% Design Pages Navigator AI Writer Publish More" at bounding box center [386, 8] width 543 height 11
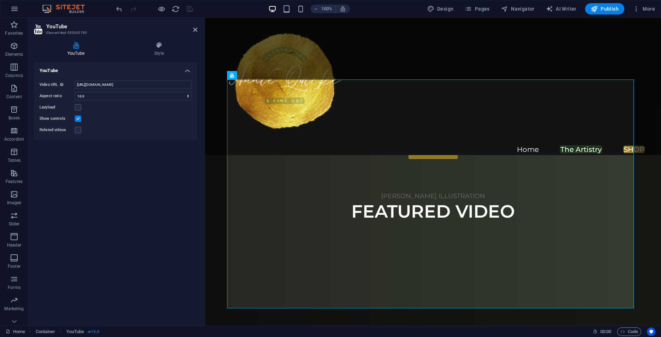
click at [190, 9] on div at bounding box center [154, 8] width 79 height 11
click at [195, 31] on icon at bounding box center [195, 30] width 4 height 6
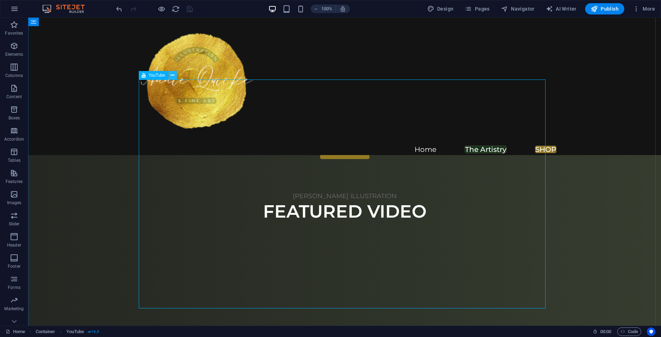
click at [174, 76] on icon at bounding box center [172, 75] width 4 height 7
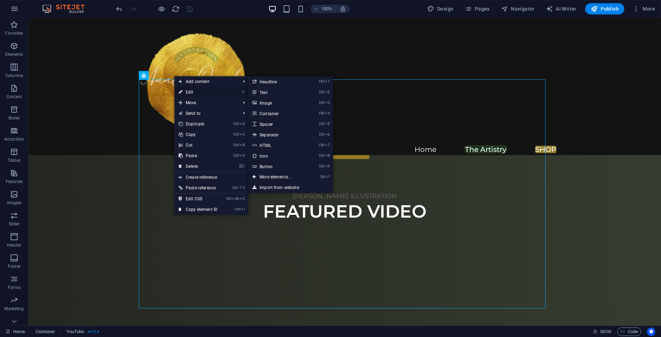
click at [180, 95] on icon at bounding box center [181, 92] width 4 height 11
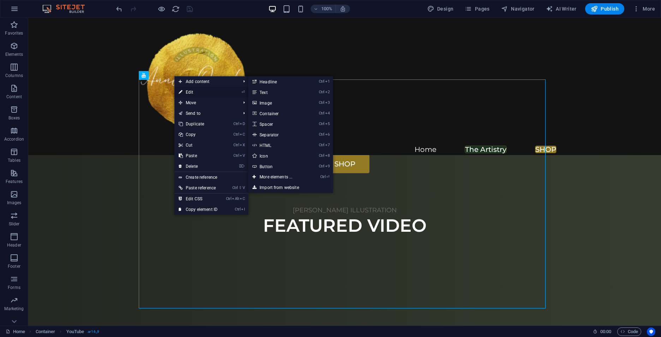
select select "ar16_9"
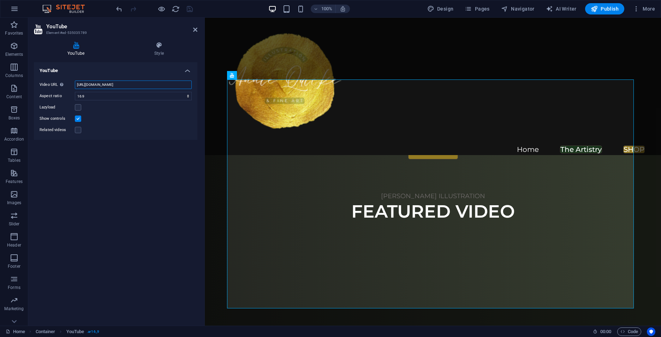
drag, startPoint x: 186, startPoint y: 81, endPoint x: 74, endPoint y: 77, distance: 111.3
click at [74, 77] on div "Video URL Insert (or paste) a video URL. https://youtube.com/shorts/WTMvdEjvyT4…" at bounding box center [115, 107] width 163 height 65
click at [162, 213] on div "YouTube Video URL Insert (or paste) a video URL. https://youtube.com/shorts/WTM…" at bounding box center [115, 191] width 163 height 258
click at [193, 30] on icon at bounding box center [195, 30] width 4 height 6
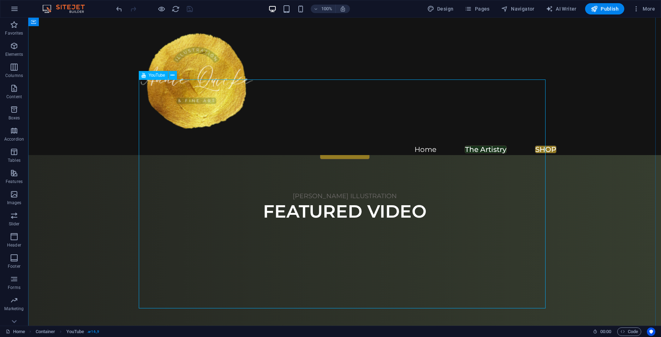
scroll to position [1286, 0]
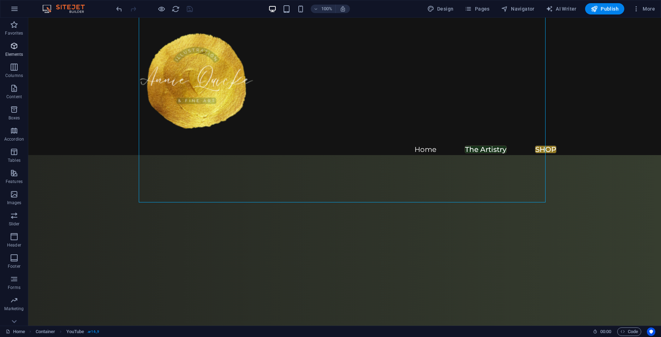
click at [17, 50] on icon "button" at bounding box center [14, 46] width 8 height 8
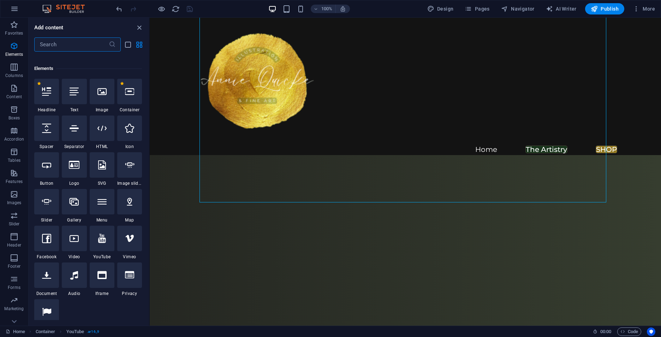
scroll to position [75, 0]
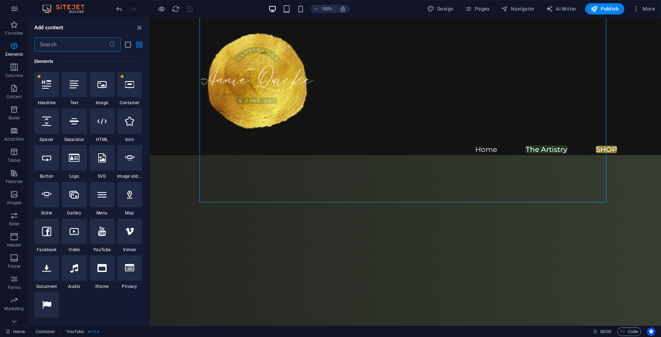
click at [75, 46] on input "text" at bounding box center [71, 44] width 74 height 14
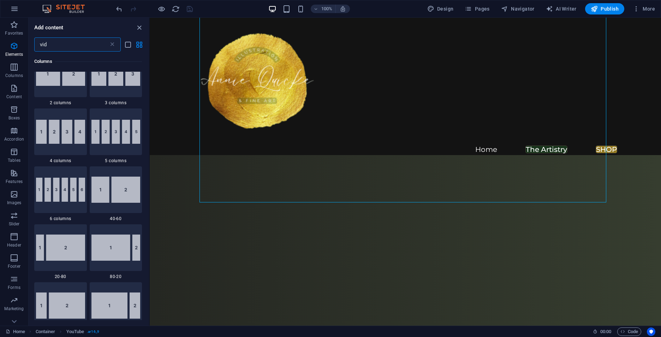
scroll to position [0, 0]
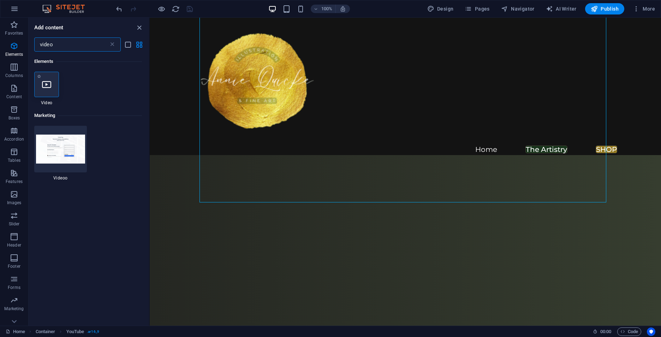
type input "video"
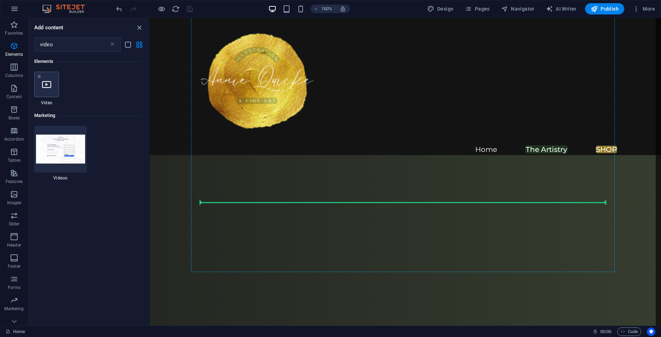
select select "%"
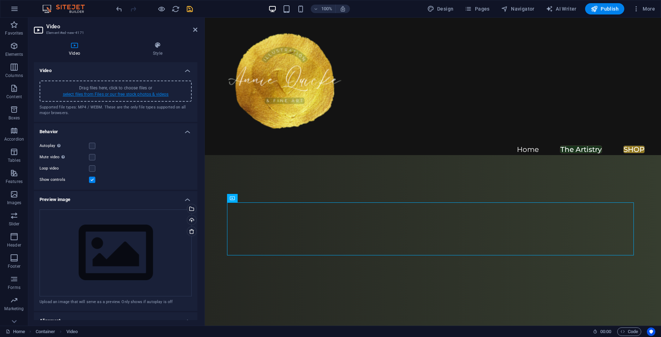
click at [145, 94] on link "select files from Files or our free stock photos & videos" at bounding box center [116, 94] width 106 height 5
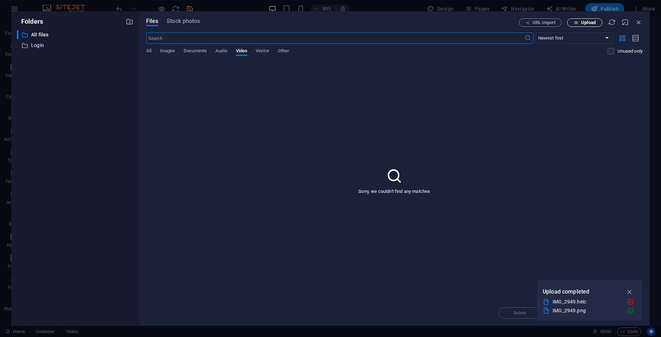
click at [584, 21] on span "Upload" at bounding box center [588, 22] width 14 height 4
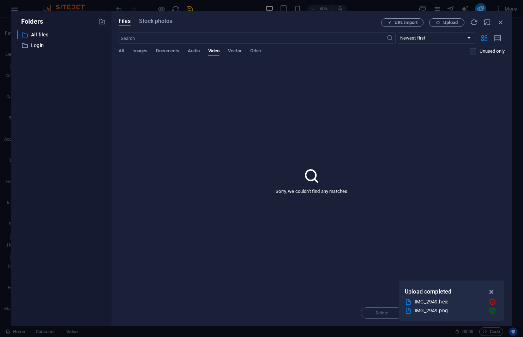
click at [493, 289] on icon "button" at bounding box center [492, 292] width 8 height 8
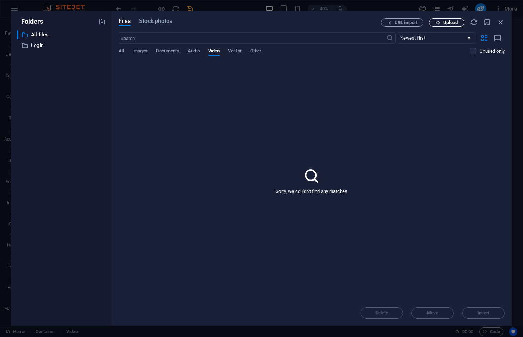
click at [446, 25] on span "Upload" at bounding box center [450, 22] width 14 height 4
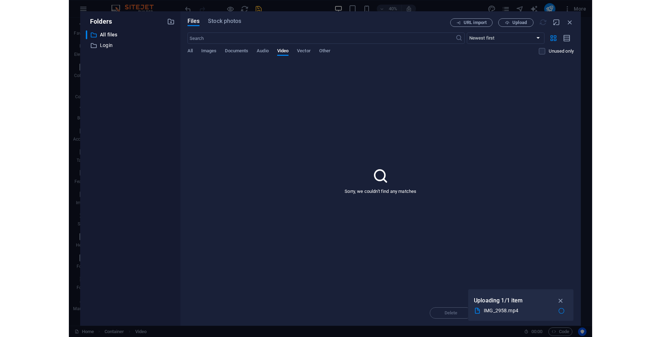
scroll to position [1152, 0]
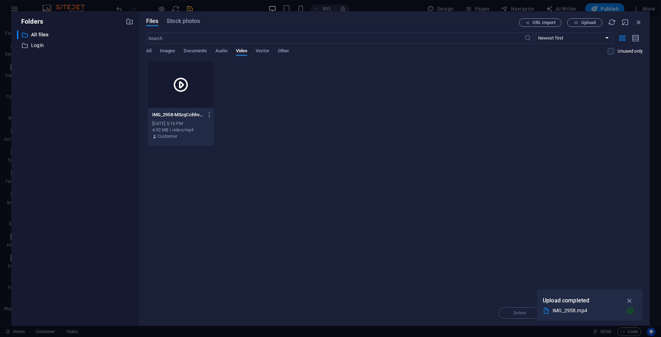
click at [184, 93] on div at bounding box center [181, 85] width 66 height 46
click at [630, 298] on icon "button" at bounding box center [630, 301] width 8 height 8
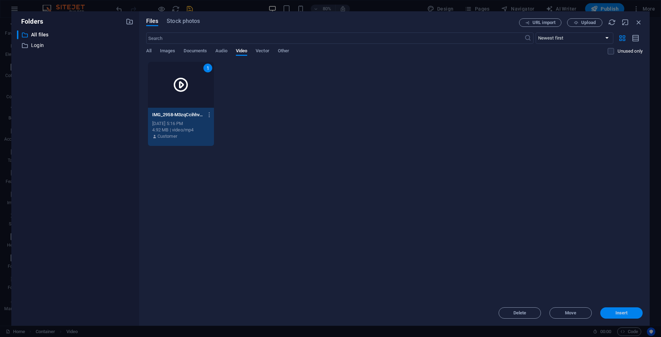
click at [627, 311] on span "Insert" at bounding box center [621, 313] width 12 height 4
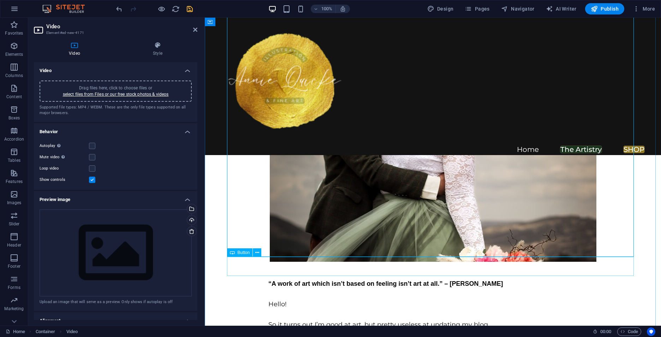
scroll to position [2034, 0]
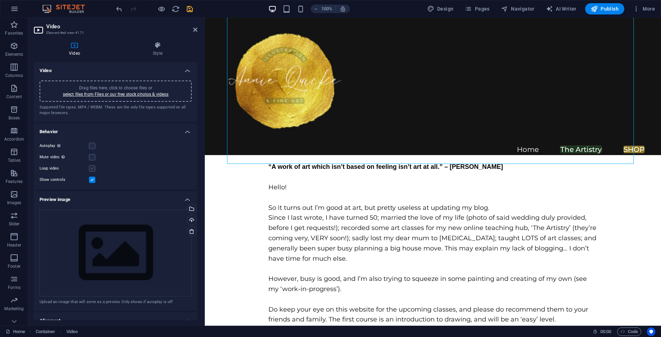
click at [91, 168] on label at bounding box center [92, 168] width 6 height 6
click at [0, 0] on input "Loop video" at bounding box center [0, 0] width 0 height 0
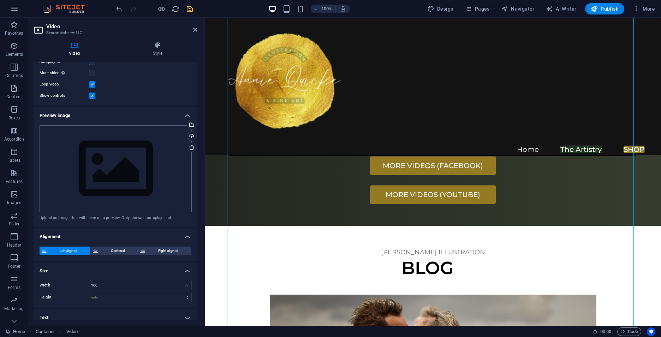
scroll to position [89, 0]
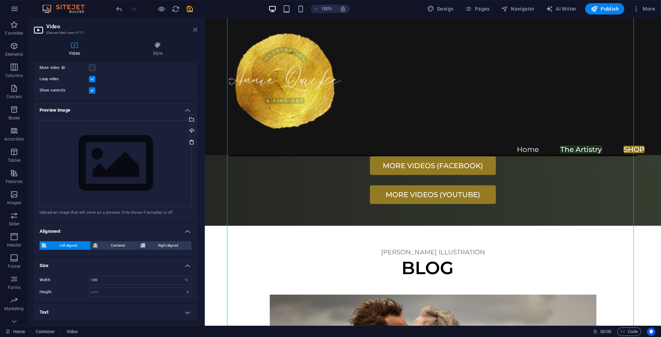
click at [195, 29] on icon at bounding box center [195, 30] width 4 height 6
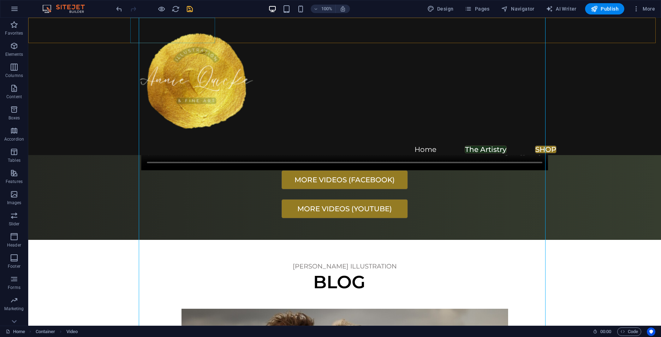
scroll to position [1678, 0]
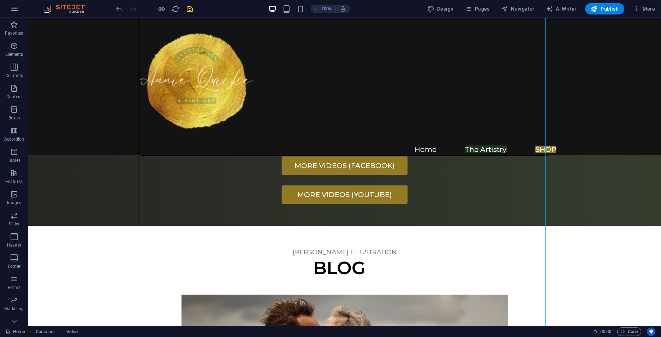
click at [192, 9] on icon "save" at bounding box center [190, 9] width 8 height 8
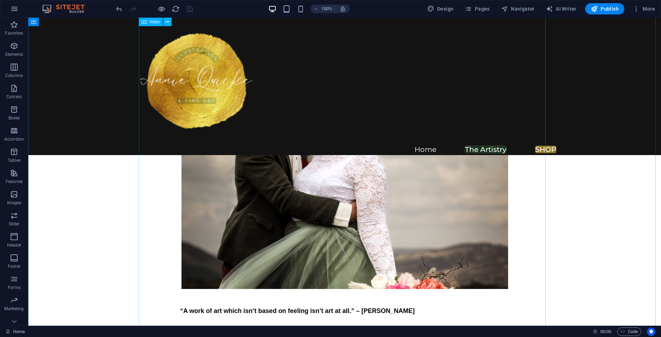
scroll to position [2031, 0]
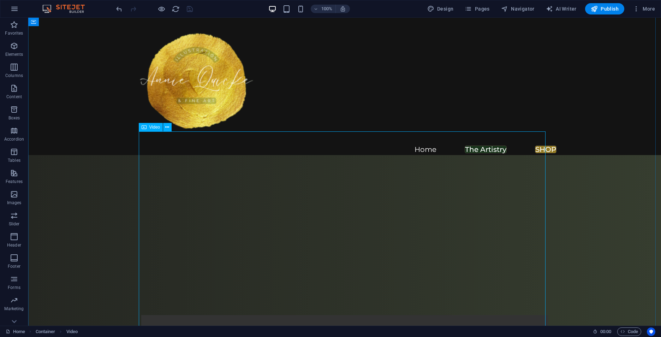
scroll to position [1255, 0]
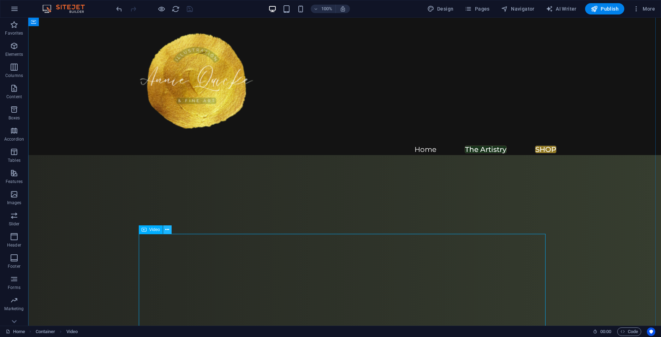
click at [168, 230] on icon at bounding box center [167, 229] width 4 height 7
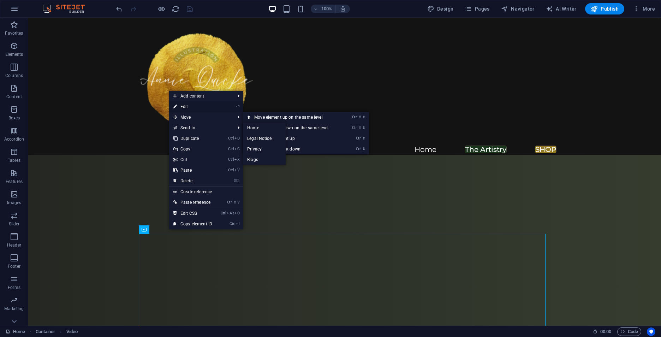
click at [190, 109] on link "⏎ Edit" at bounding box center [192, 106] width 47 height 11
select select "%"
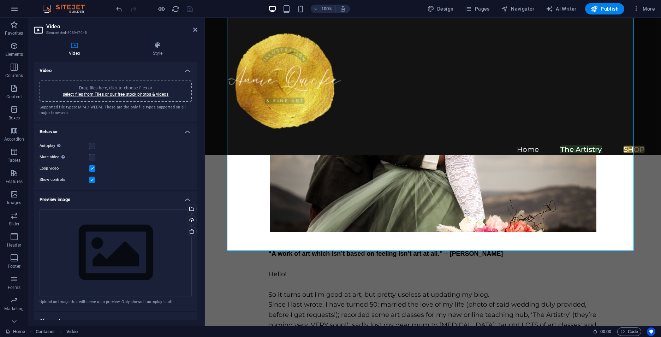
scroll to position [89, 0]
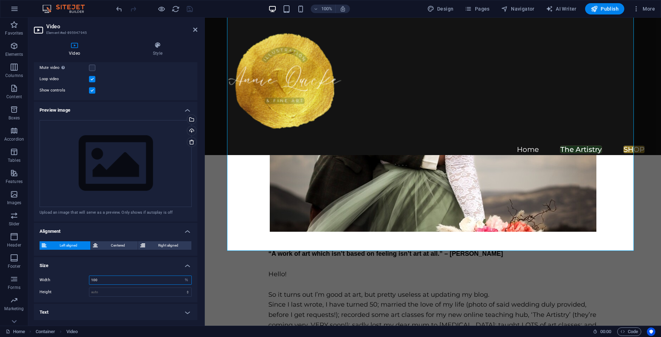
click at [115, 280] on input "100" at bounding box center [140, 280] width 102 height 8
type input "1"
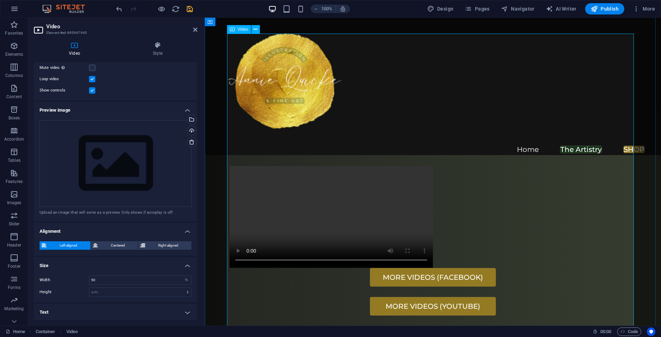
scroll to position [1484, 0]
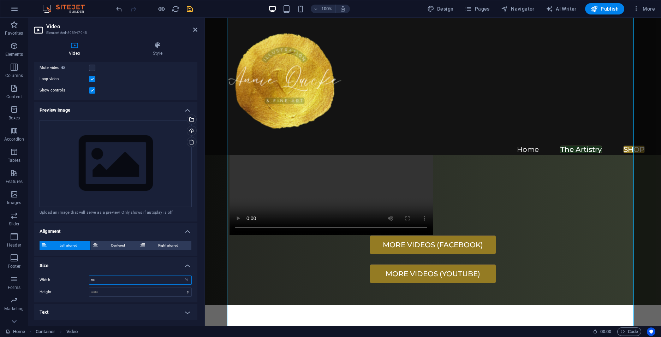
drag, startPoint x: 108, startPoint y: 275, endPoint x: 73, endPoint y: 277, distance: 35.4
click at [73, 277] on div "Width 50 auto px %" at bounding box center [116, 279] width 152 height 9
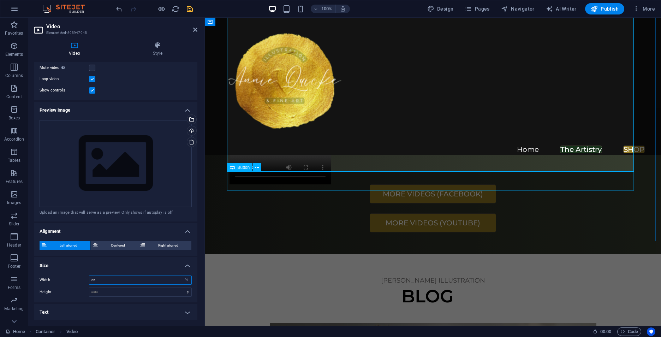
type input "25"
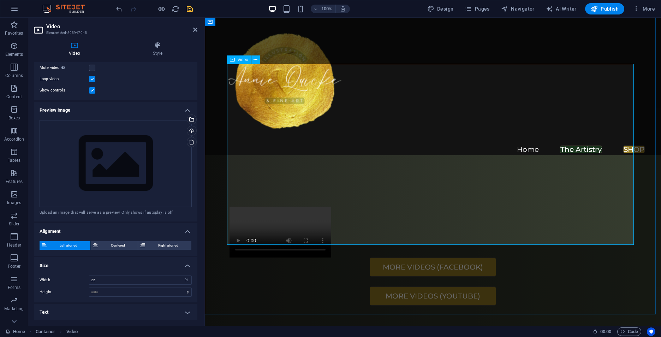
scroll to position [1413, 0]
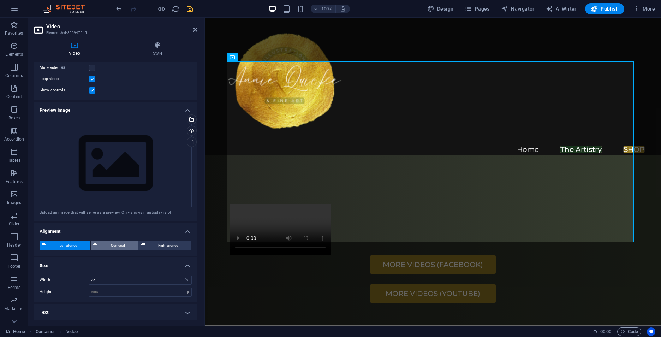
click at [109, 243] on span "Centered" at bounding box center [118, 245] width 36 height 8
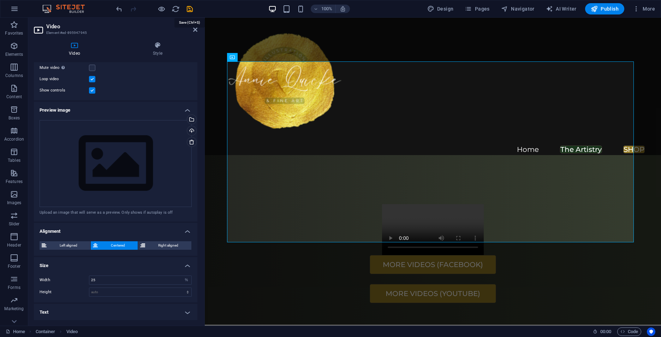
click at [187, 9] on icon "save" at bounding box center [190, 9] width 8 height 8
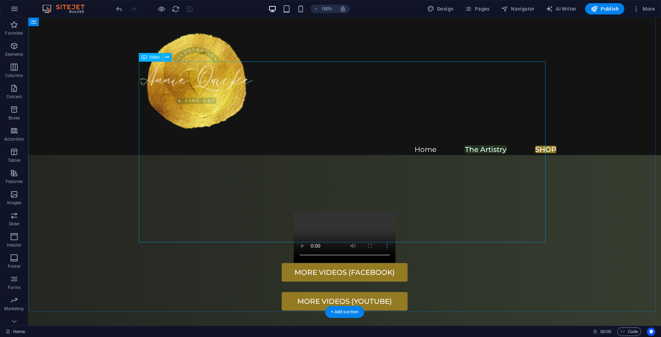
scroll to position [1427, 0]
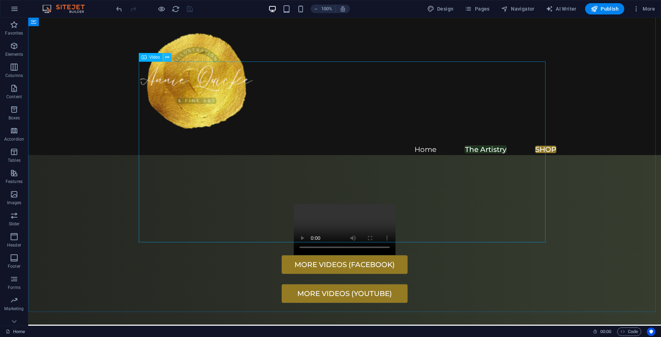
click at [167, 57] on icon at bounding box center [167, 57] width 4 height 7
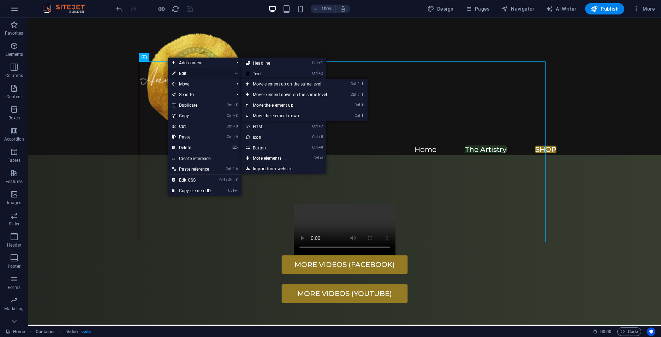
click at [185, 74] on link "⏎ Edit" at bounding box center [191, 73] width 47 height 11
select select "%"
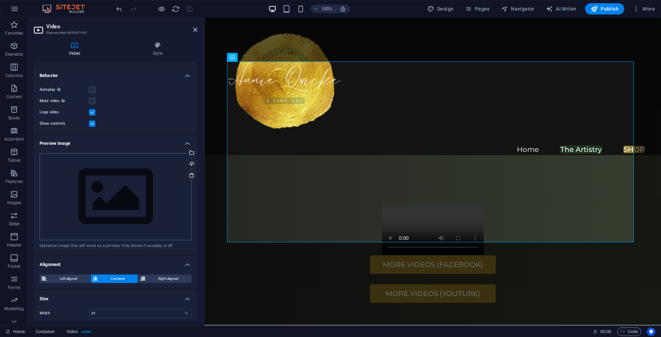
scroll to position [89, 0]
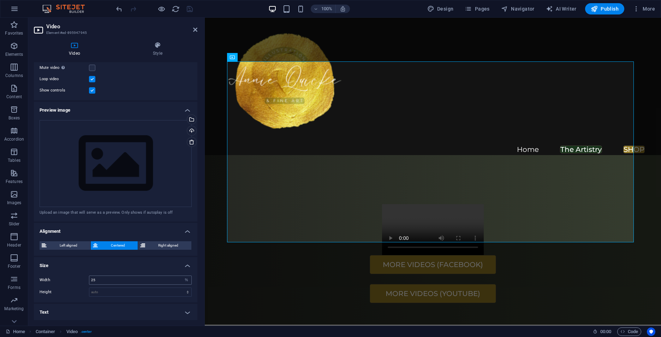
click at [101, 275] on div "25 auto px %" at bounding box center [140, 279] width 103 height 9
click at [102, 277] on input "25" at bounding box center [140, 280] width 102 height 8
type input "2"
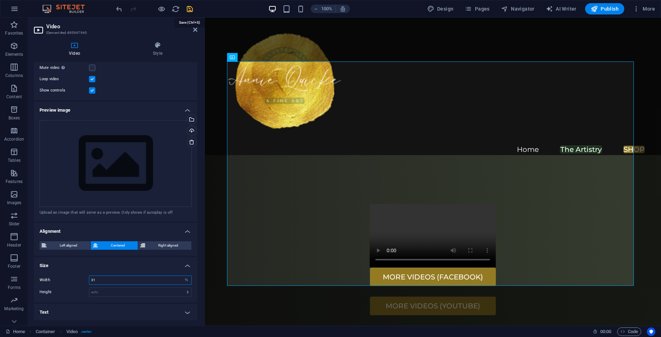
type input "31"
click at [193, 9] on icon "save" at bounding box center [190, 9] width 8 height 8
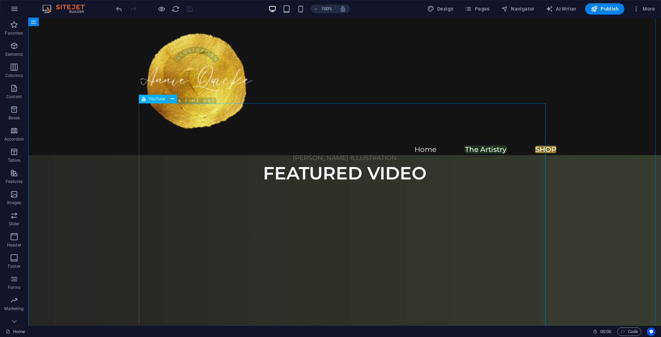
scroll to position [1145, 0]
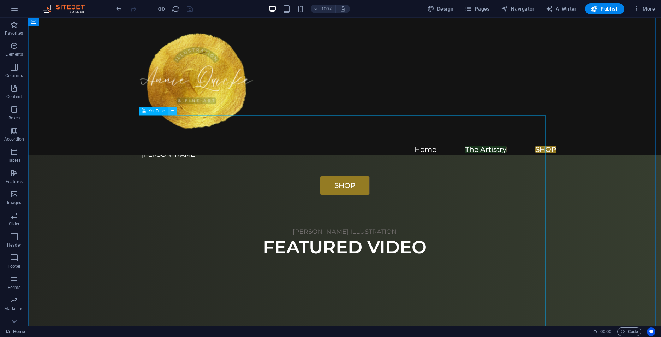
click at [172, 112] on icon at bounding box center [172, 110] width 4 height 7
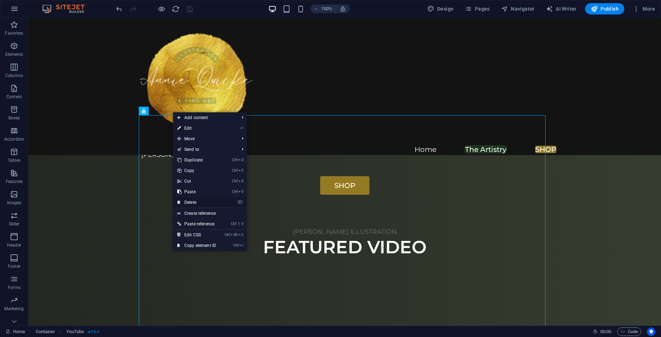
click at [197, 203] on link "⌦ Delete" at bounding box center [196, 202] width 47 height 11
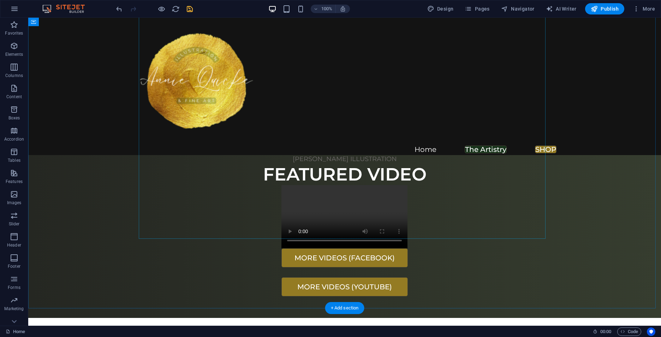
scroll to position [1251, 0]
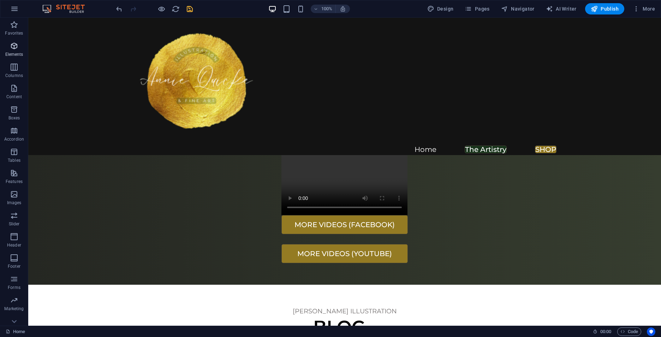
click at [13, 44] on icon "button" at bounding box center [14, 46] width 8 height 8
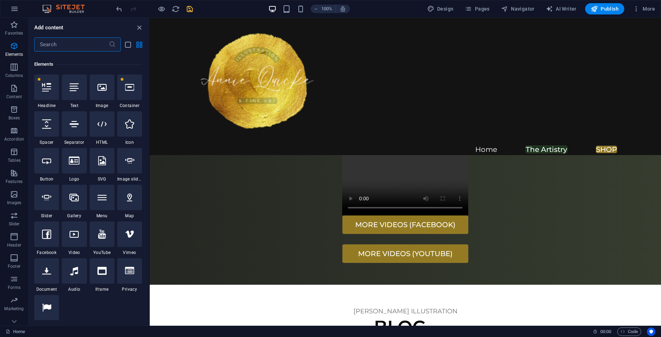
scroll to position [75, 0]
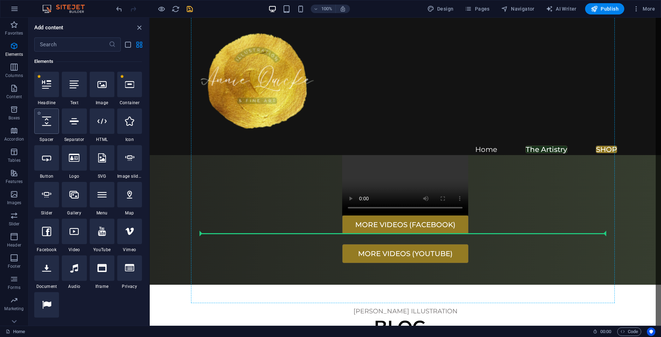
select select "px"
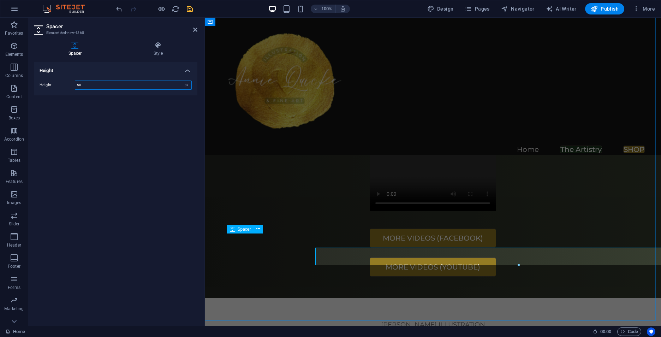
scroll to position [1237, 0]
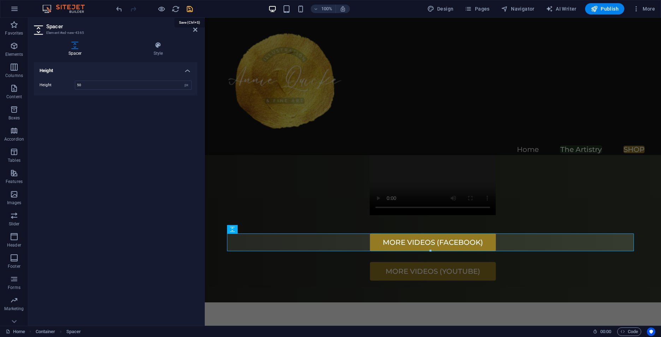
click at [189, 9] on icon "save" at bounding box center [190, 9] width 8 height 8
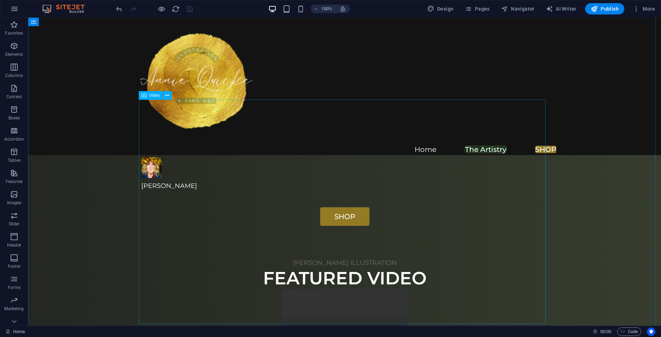
scroll to position [1109, 0]
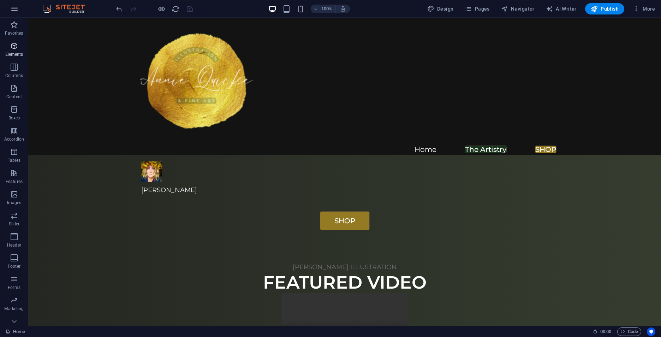
click at [7, 45] on span "Elements" at bounding box center [14, 50] width 28 height 17
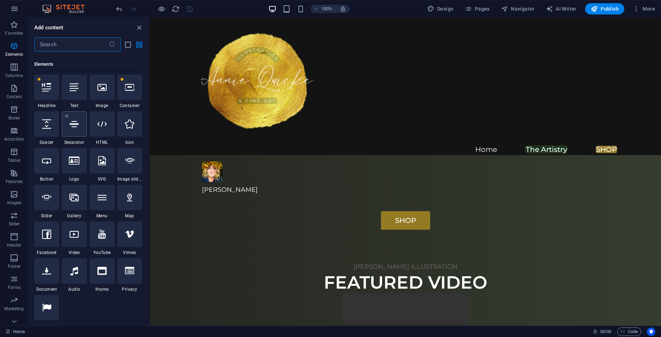
scroll to position [75, 0]
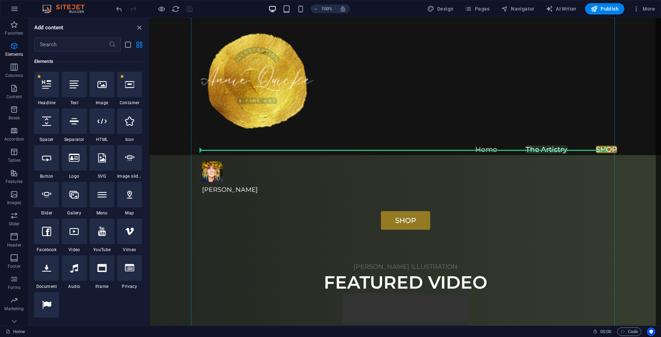
select select "px"
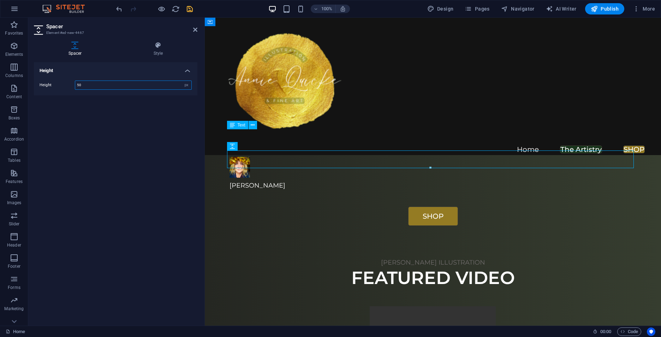
scroll to position [1095, 0]
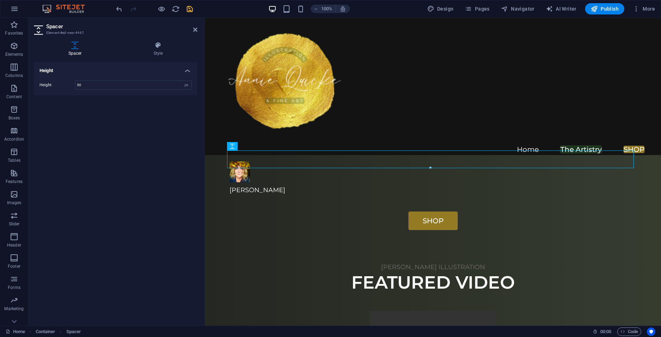
click at [187, 8] on icon "save" at bounding box center [190, 9] width 8 height 8
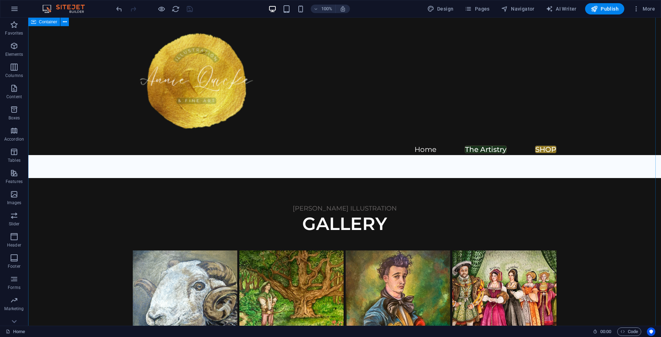
scroll to position [227, 0]
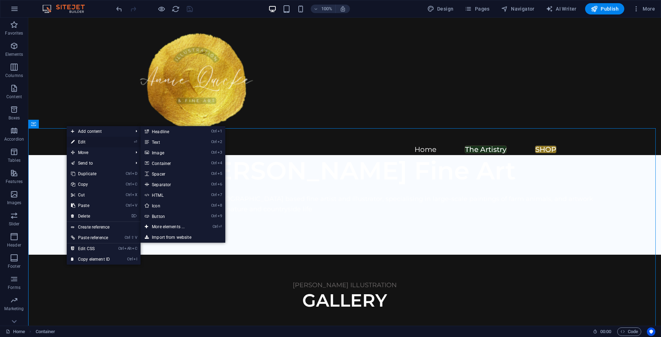
click at [74, 142] on icon at bounding box center [73, 142] width 4 height 11
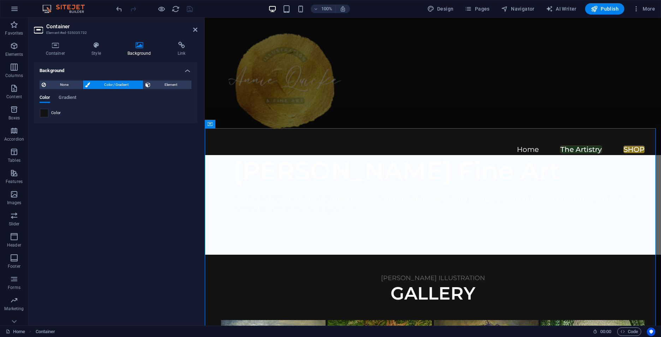
click at [41, 114] on span at bounding box center [44, 113] width 8 height 8
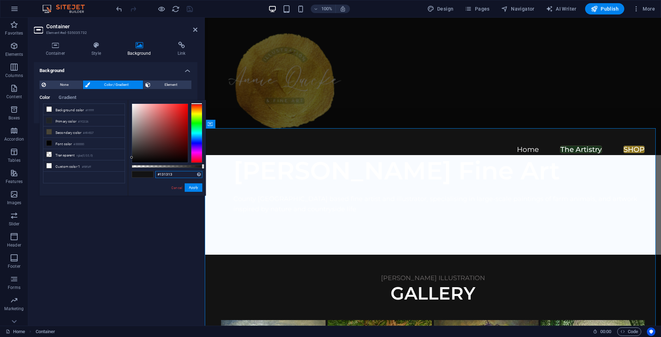
drag, startPoint x: 175, startPoint y: 175, endPoint x: 143, endPoint y: 179, distance: 32.0
click at [145, 175] on div "#131313 Supported formats #0852ed rgb(8, 82, 237) rgba(8, 82, 237, 90%) hsv(221…" at bounding box center [167, 199] width 78 height 198
click at [175, 186] on link "Cancel" at bounding box center [176, 187] width 12 height 5
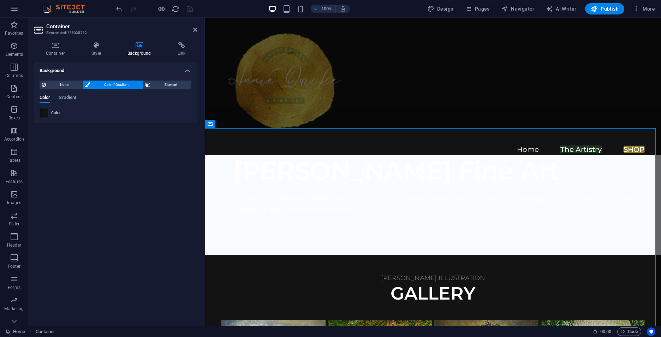
click at [197, 26] on h2 "Container" at bounding box center [121, 26] width 151 height 6
click at [194, 29] on icon at bounding box center [195, 30] width 4 height 6
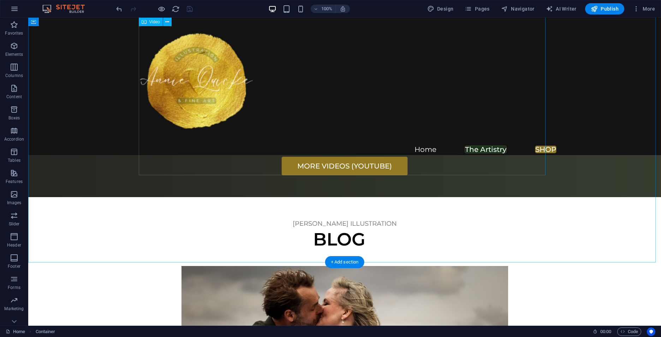
scroll to position [1462, 0]
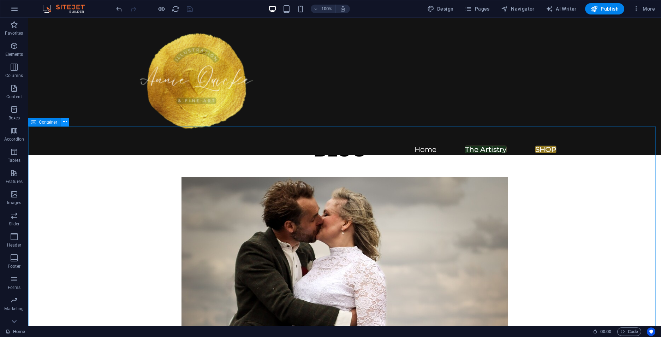
click at [65, 123] on icon at bounding box center [65, 121] width 4 height 7
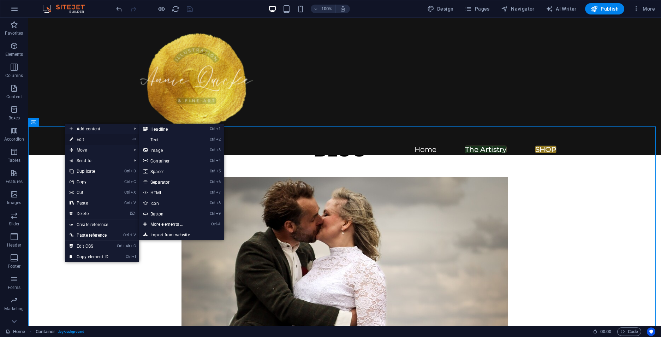
click at [74, 136] on link "⏎ Edit" at bounding box center [88, 139] width 47 height 11
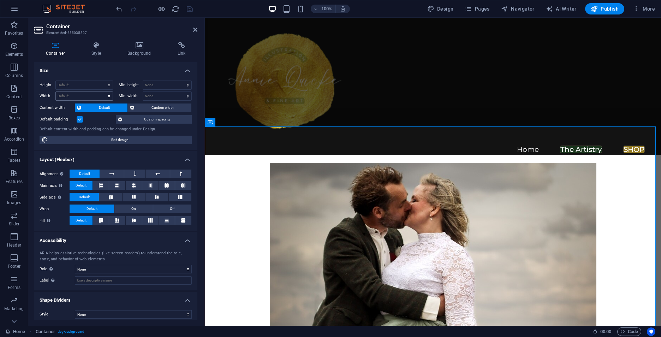
scroll to position [1448, 0]
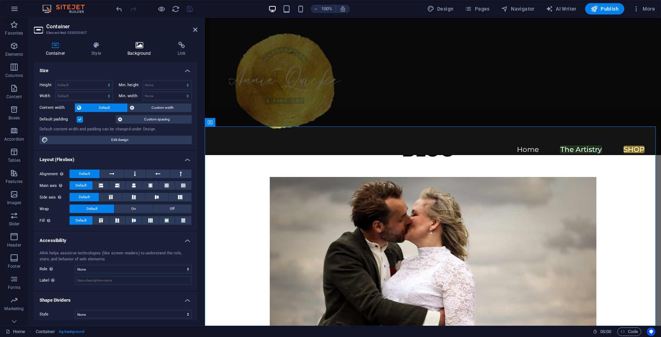
click at [131, 46] on icon at bounding box center [139, 45] width 47 height 7
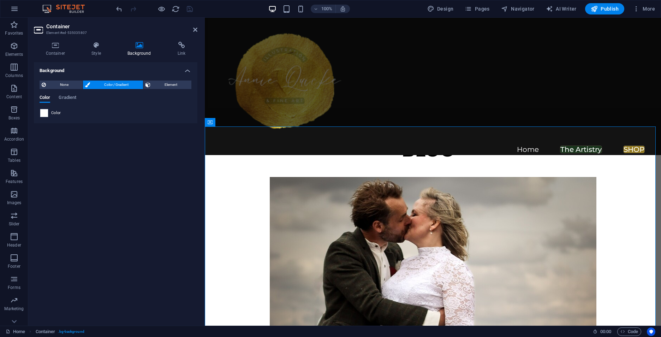
click at [43, 112] on span at bounding box center [44, 113] width 8 height 8
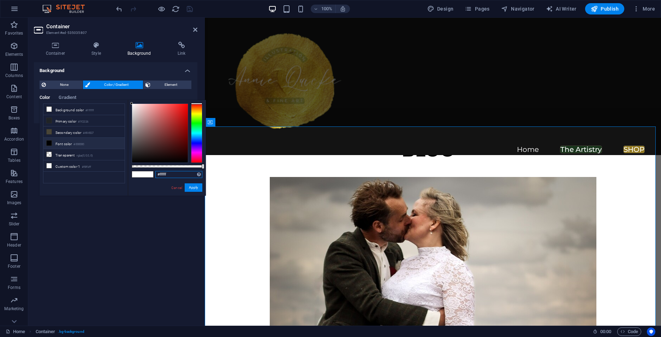
click at [172, 174] on input "#ffffff" at bounding box center [178, 174] width 47 height 7
drag, startPoint x: 148, startPoint y: 174, endPoint x: 141, endPoint y: 175, distance: 6.4
click at [141, 175] on div "#ffffff Supported formats #0852ed rgb(8, 82, 237) rgba(8, 82, 237, 90%) hsv(221…" at bounding box center [167, 199] width 78 height 198
paste input "131313"
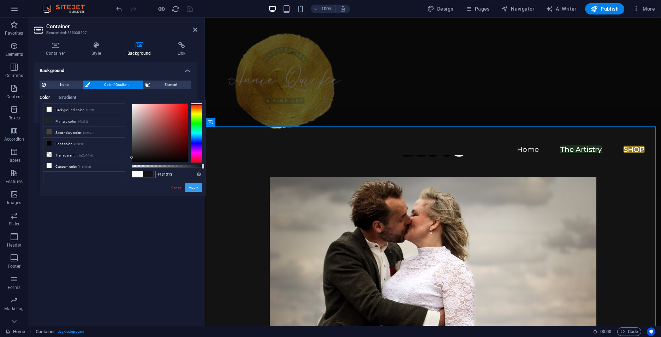
type input "#131313"
click at [194, 186] on button "Apply" at bounding box center [194, 187] width 18 height 8
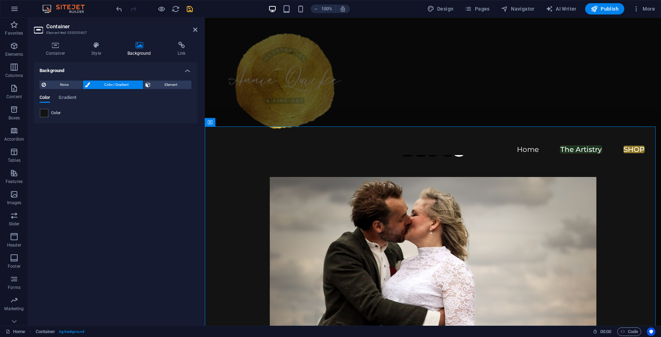
click at [189, 7] on icon "save" at bounding box center [190, 9] width 8 height 8
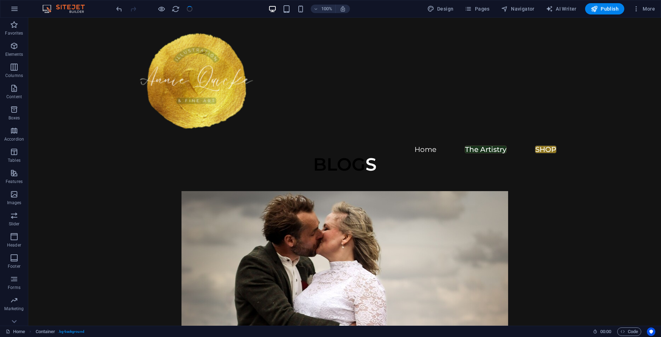
scroll to position [1462, 0]
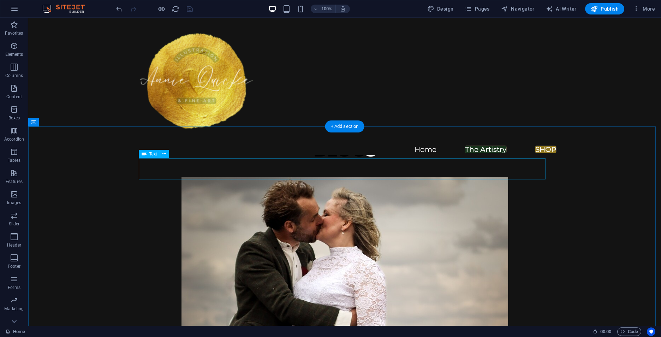
click at [375, 161] on div "BLOG S" at bounding box center [344, 150] width 407 height 21
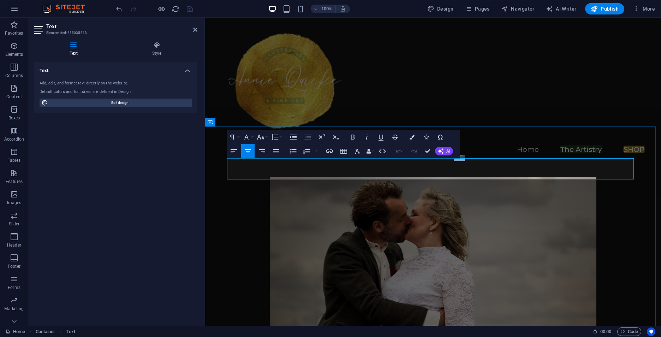
drag, startPoint x: 463, startPoint y: 167, endPoint x: 454, endPoint y: 168, distance: 9.6
click at [454, 161] on h3 "BLOG S" at bounding box center [432, 150] width 407 height 21
click at [464, 161] on h3 "BLOG S" at bounding box center [432, 150] width 407 height 21
drag, startPoint x: 468, startPoint y: 167, endPoint x: 581, endPoint y: 175, distance: 112.5
click at [381, 161] on h3 "BLOG S" at bounding box center [432, 150] width 407 height 21
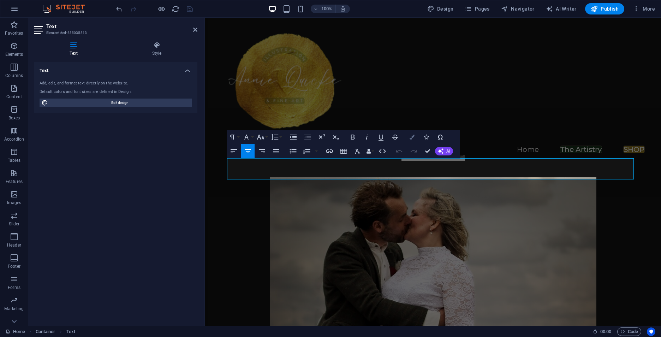
click at [411, 136] on icon "button" at bounding box center [411, 136] width 5 height 5
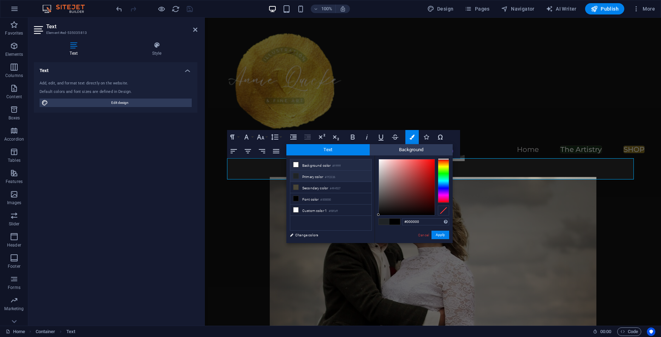
click at [316, 163] on li "Background color #ffffff" at bounding box center [330, 164] width 81 height 11
type input "#ffffff"
click at [444, 234] on button "Apply" at bounding box center [440, 235] width 18 height 8
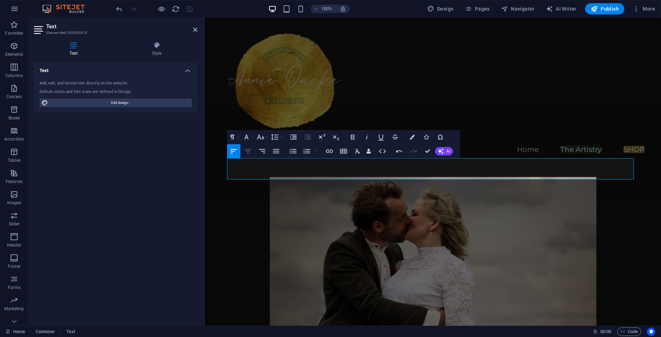
click at [251, 151] on icon "button" at bounding box center [248, 151] width 8 height 8
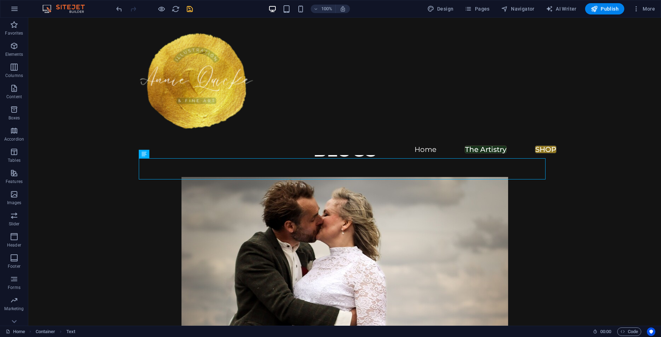
click at [187, 8] on icon "save" at bounding box center [190, 9] width 8 height 8
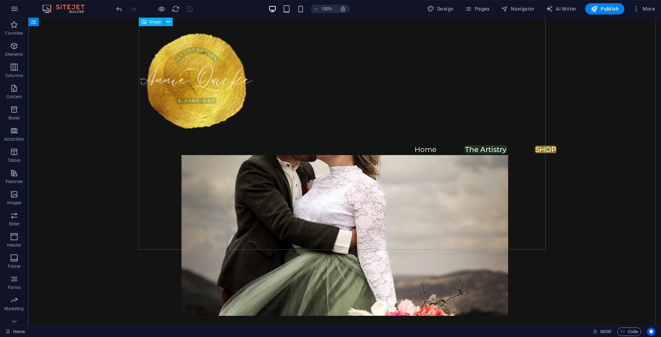
scroll to position [1533, 0]
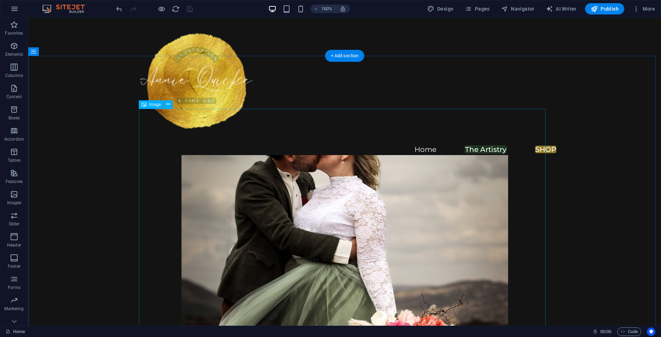
click at [208, 167] on figure at bounding box center [344, 207] width 407 height 235
click at [486, 5] on span "Pages" at bounding box center [477, 8] width 25 height 7
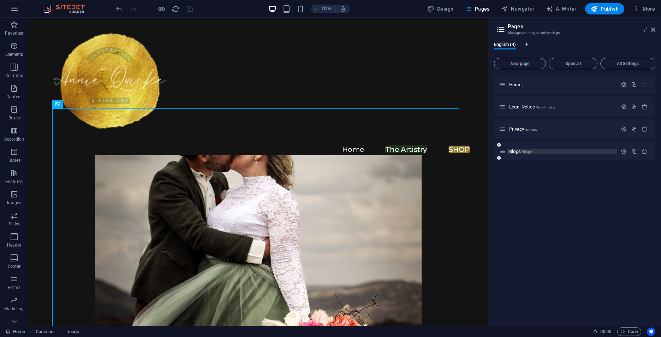
click at [516, 152] on span "Blogs /blogs" at bounding box center [520, 151] width 23 height 5
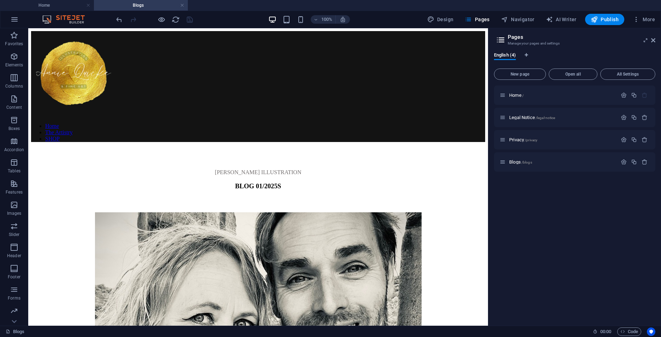
scroll to position [0, 0]
click at [654, 41] on icon at bounding box center [653, 40] width 4 height 6
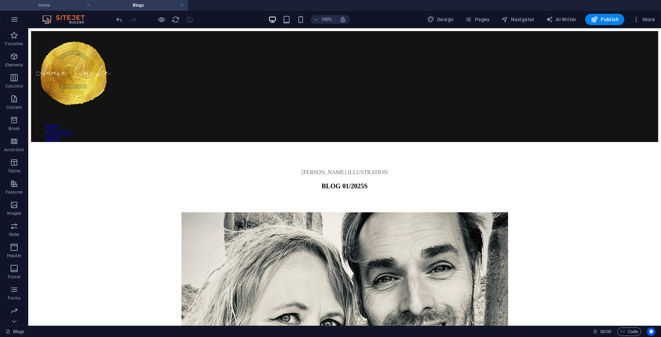
click at [58, 3] on h4 "Home" at bounding box center [47, 5] width 94 height 8
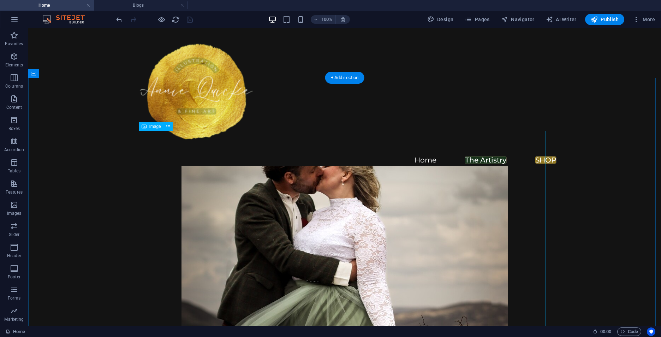
click at [360, 205] on figure at bounding box center [344, 229] width 407 height 235
click at [168, 126] on icon at bounding box center [168, 125] width 4 height 7
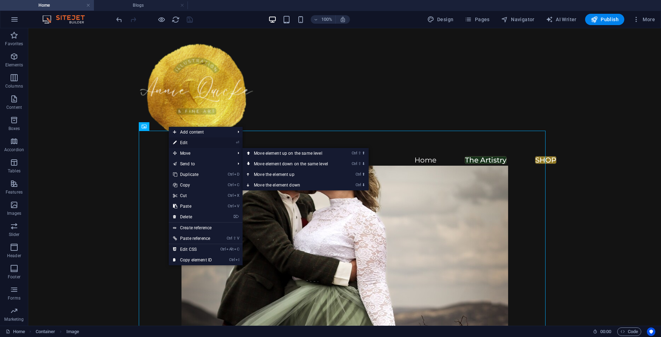
click at [191, 141] on link "⏎ Edit" at bounding box center [192, 142] width 47 height 11
select select "px"
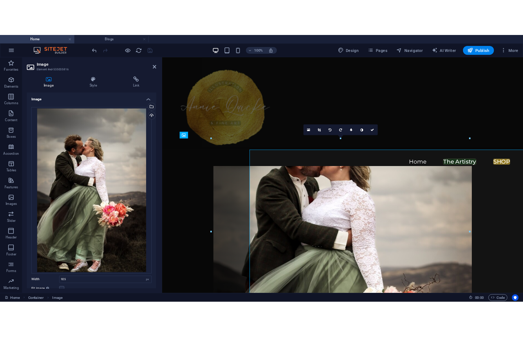
scroll to position [1508, 0]
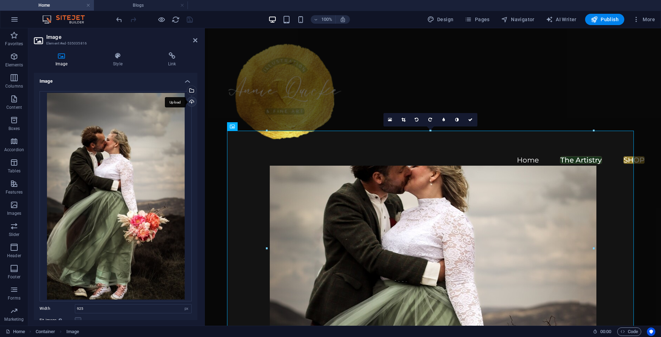
click at [191, 101] on div "Upload" at bounding box center [191, 102] width 11 height 11
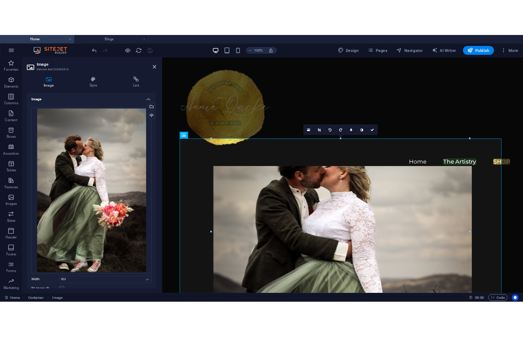
scroll to position [1368, 0]
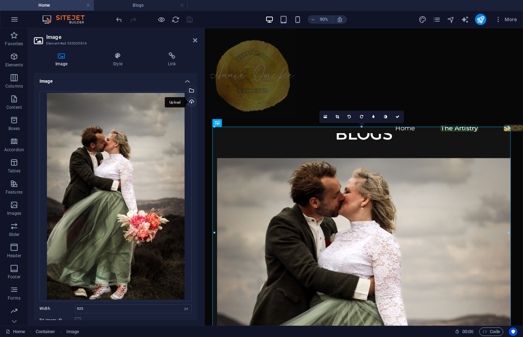
click at [190, 102] on div "Upload" at bounding box center [191, 102] width 11 height 11
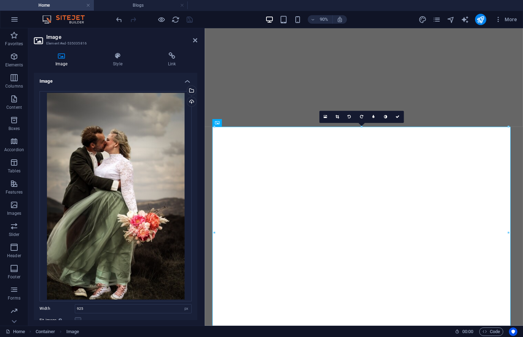
select select "px"
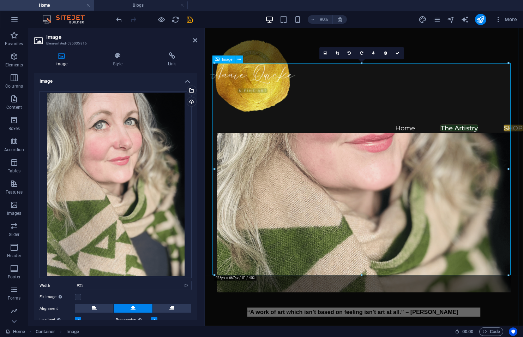
scroll to position [1403, 0]
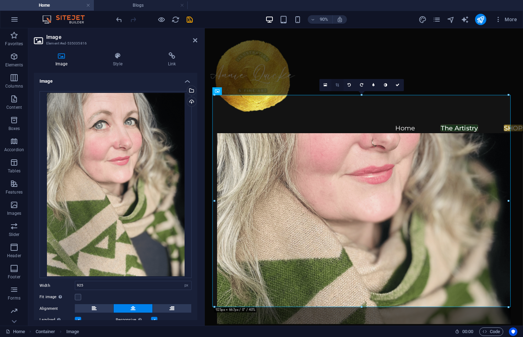
click at [337, 85] on icon at bounding box center [338, 85] width 4 height 4
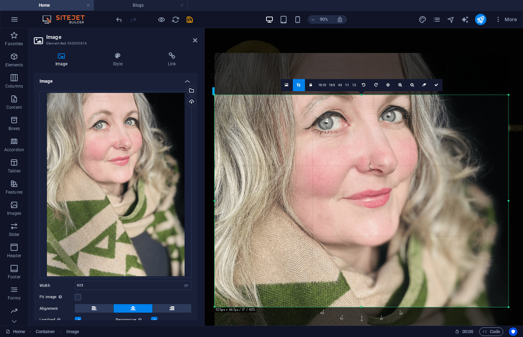
drag, startPoint x: 382, startPoint y: 146, endPoint x: 382, endPoint y: 195, distance: 48.7
click at [382, 195] on div at bounding box center [362, 249] width 294 height 392
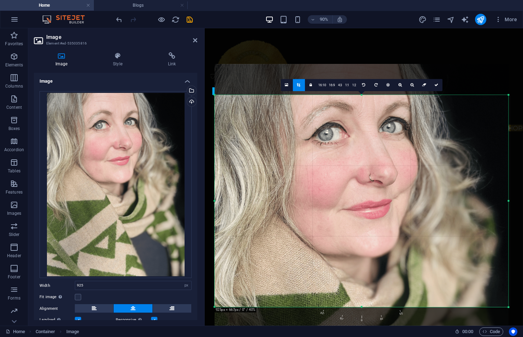
drag, startPoint x: 379, startPoint y: 180, endPoint x: 381, endPoint y: 189, distance: 8.5
click at [381, 189] on div at bounding box center [362, 260] width 294 height 392
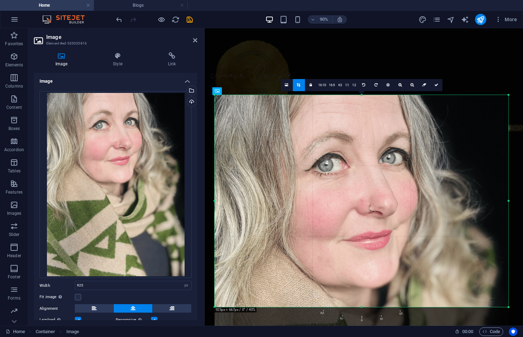
drag, startPoint x: 381, startPoint y: 166, endPoint x: 381, endPoint y: 196, distance: 30.4
click at [381, 196] on div at bounding box center [362, 291] width 294 height 392
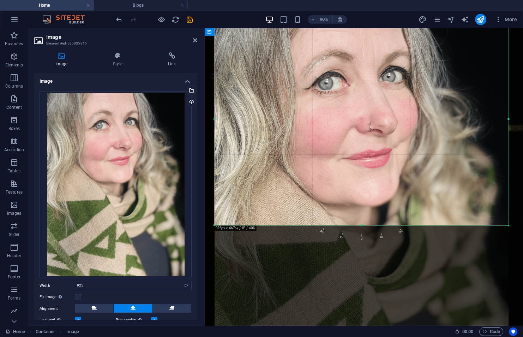
scroll to position [1580, 0]
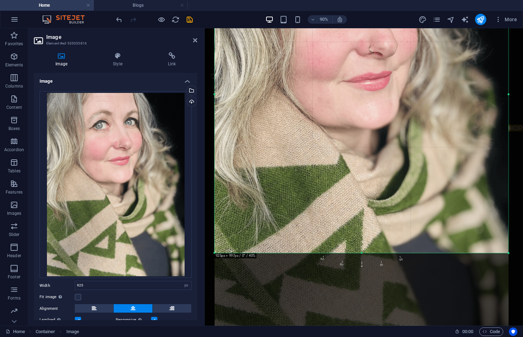
drag, startPoint x: 361, startPoint y: 148, endPoint x: 351, endPoint y: 264, distance: 116.9
click at [351, 253] on div "180 170 160 150 140 130 120 110 100 90 80 70 60 50 40 30 20 10 0 -10 -20 -30 -4…" at bounding box center [362, 94] width 294 height 317
click at [190, 17] on icon "save" at bounding box center [190, 20] width 8 height 8
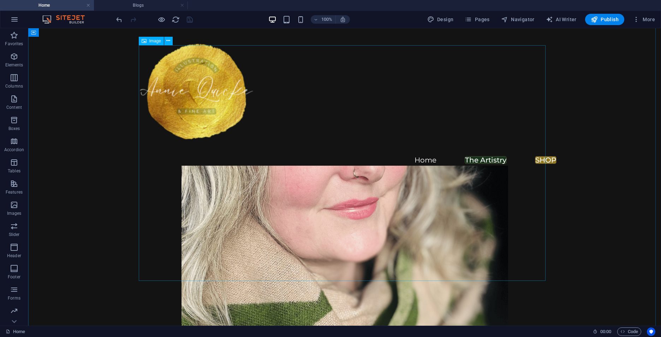
scroll to position [1585, 0]
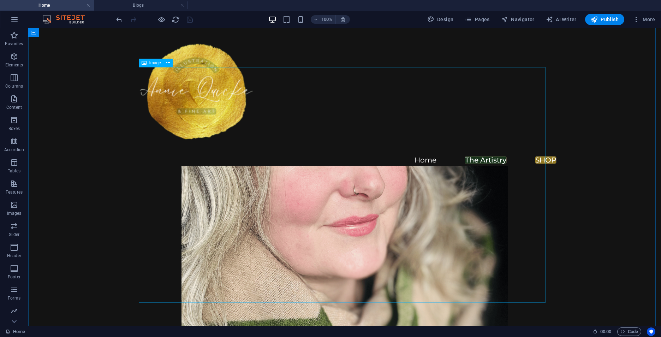
click at [324, 147] on figure at bounding box center [344, 233] width 407 height 368
click at [167, 63] on icon at bounding box center [168, 62] width 4 height 7
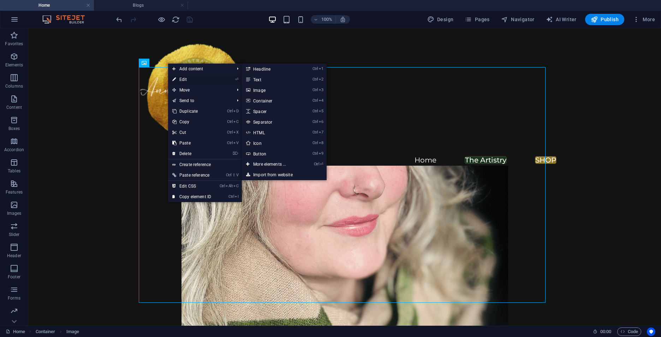
click at [180, 80] on link "⏎ Edit" at bounding box center [191, 79] width 47 height 11
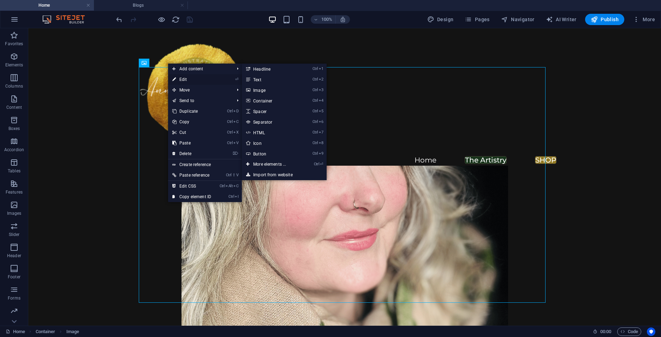
select select "px"
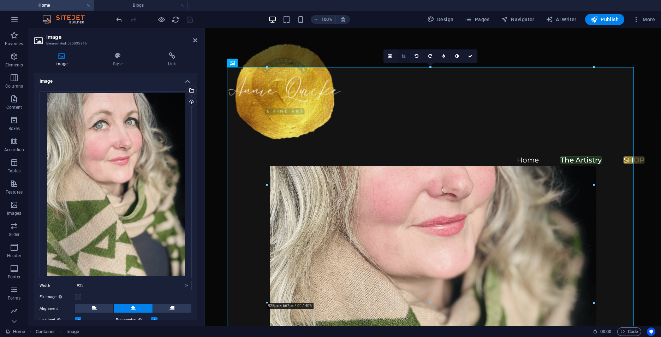
click at [403, 55] on icon at bounding box center [403, 56] width 4 height 4
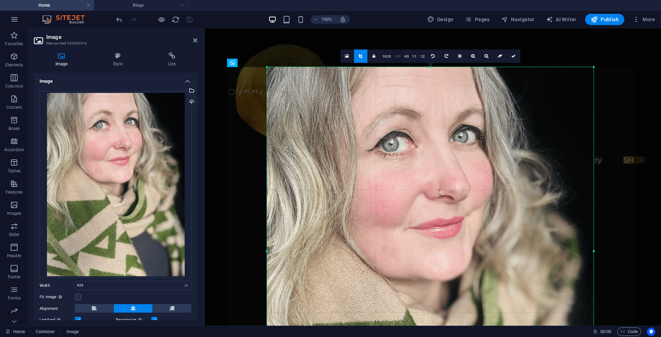
click at [397, 57] on link "16:9" at bounding box center [398, 56] width 10 height 13
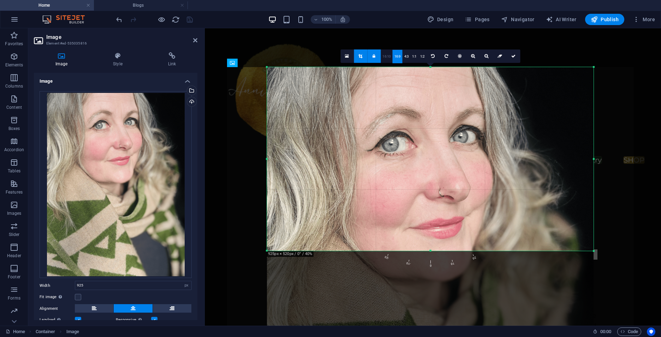
click at [389, 58] on link "16:10" at bounding box center [387, 56] width 12 height 13
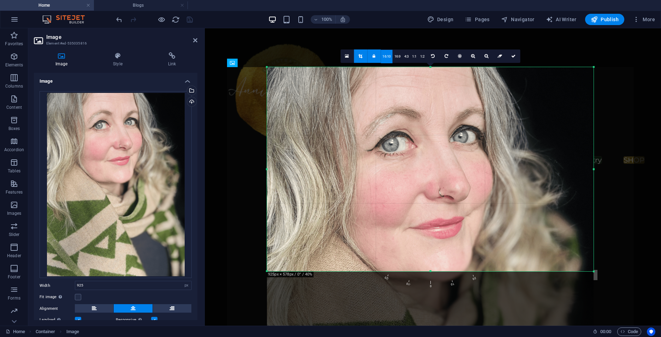
click at [113, 19] on div "100% Design Pages Navigator AI Writer Publish More" at bounding box center [330, 19] width 660 height 17
click at [117, 19] on icon "undo" at bounding box center [119, 20] width 8 height 8
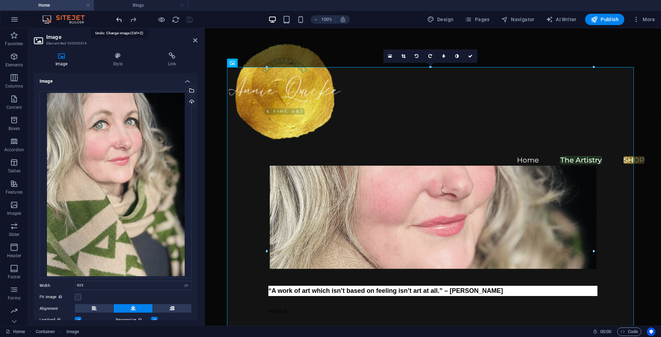
click at [117, 19] on icon "undo" at bounding box center [119, 20] width 8 height 8
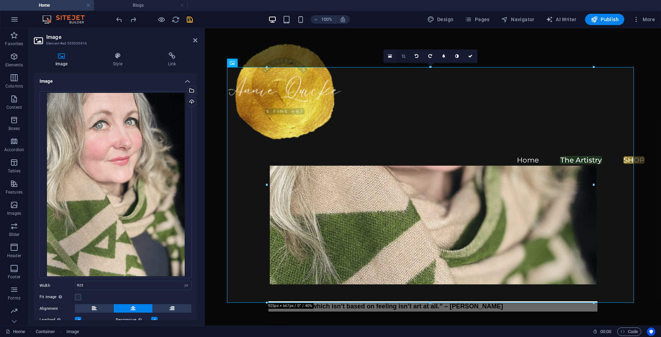
click at [405, 57] on icon at bounding box center [403, 56] width 4 height 4
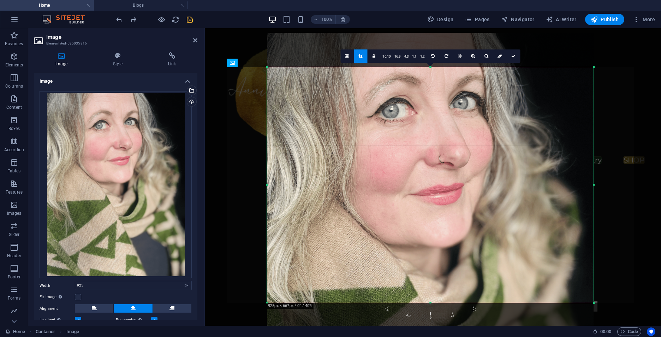
drag, startPoint x: 445, startPoint y: 118, endPoint x: 443, endPoint y: 187, distance: 69.2
click at [443, 187] on div at bounding box center [430, 250] width 327 height 435
click at [516, 55] on link at bounding box center [513, 55] width 13 height 13
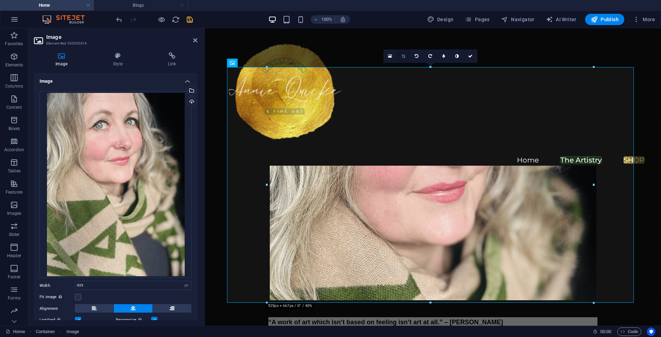
click at [403, 57] on icon at bounding box center [403, 56] width 4 height 4
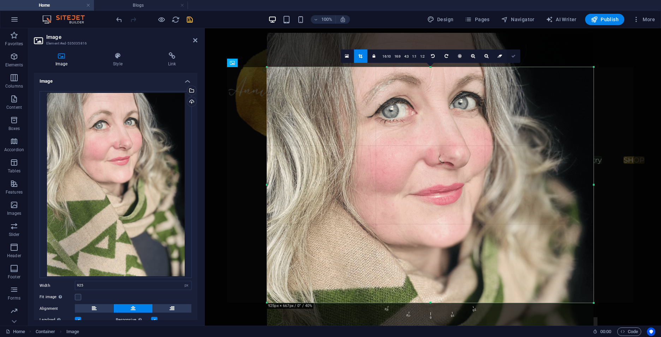
click at [515, 55] on link at bounding box center [513, 55] width 13 height 13
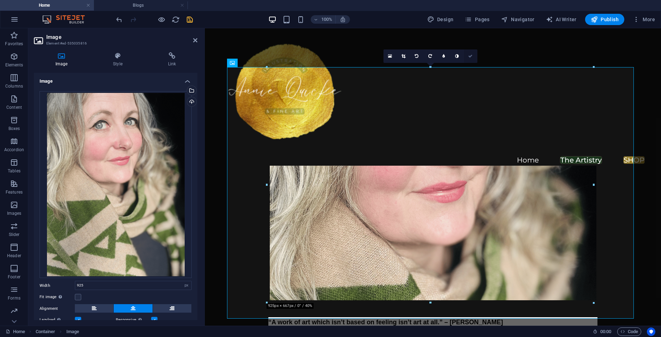
click at [469, 58] on link at bounding box center [470, 55] width 13 height 13
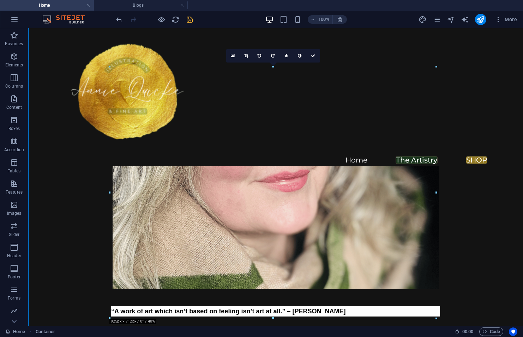
scroll to position [1574, 0]
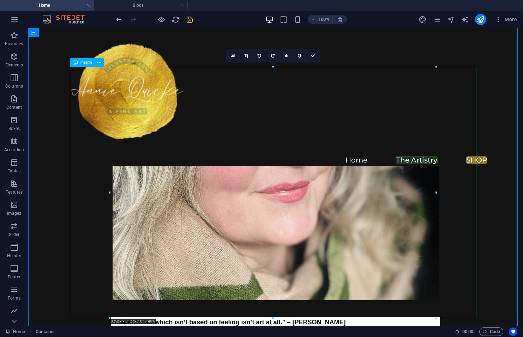
click at [243, 160] on figure at bounding box center [275, 174] width 407 height 251
click at [97, 60] on button at bounding box center [99, 62] width 8 height 8
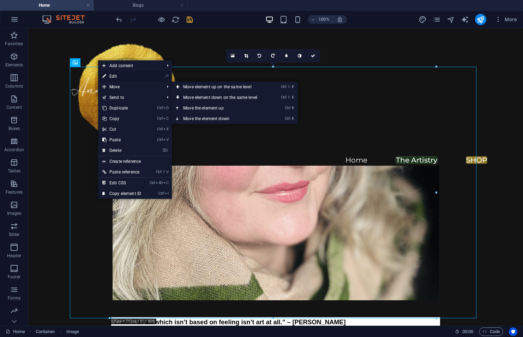
click at [111, 76] on link "⏎ Edit" at bounding box center [121, 76] width 47 height 11
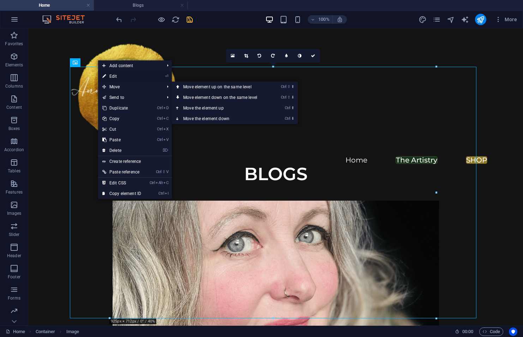
select select "px"
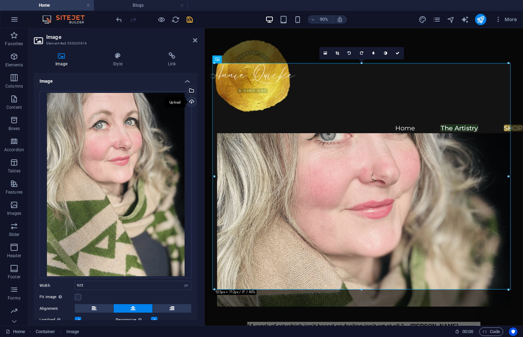
click at [191, 101] on div "Upload" at bounding box center [191, 102] width 11 height 11
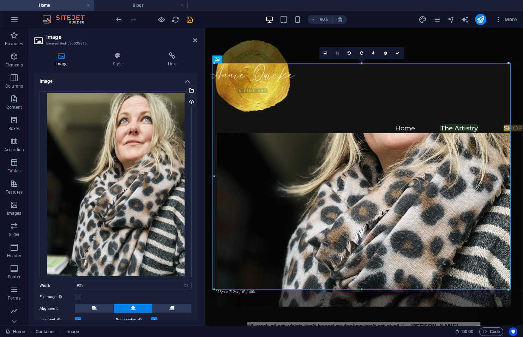
click at [337, 55] on link at bounding box center [337, 53] width 12 height 12
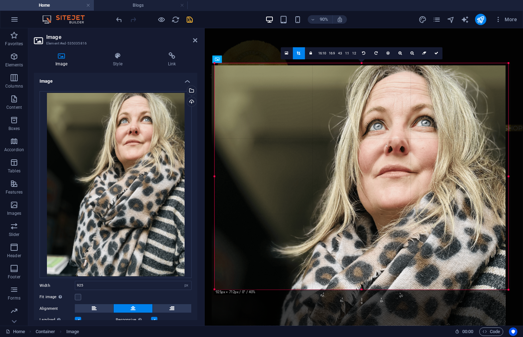
drag, startPoint x: 380, startPoint y: 118, endPoint x: 377, endPoint y: 211, distance: 92.5
click at [377, 211] on div at bounding box center [359, 261] width 294 height 392
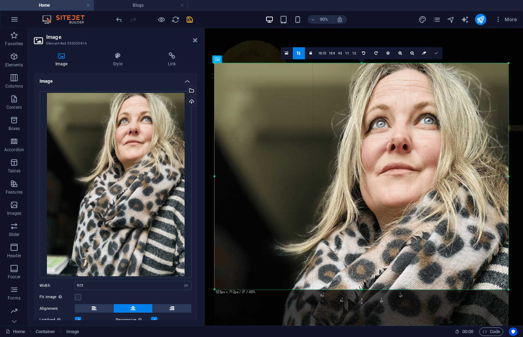
click at [436, 55] on link at bounding box center [436, 53] width 12 height 12
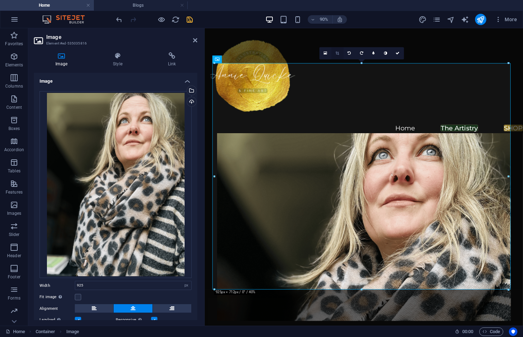
click at [336, 52] on icon at bounding box center [338, 53] width 4 height 4
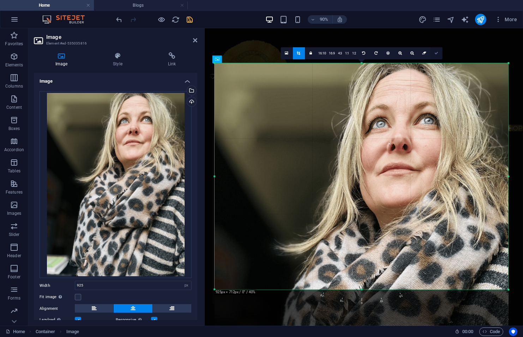
click at [436, 55] on icon at bounding box center [437, 53] width 4 height 4
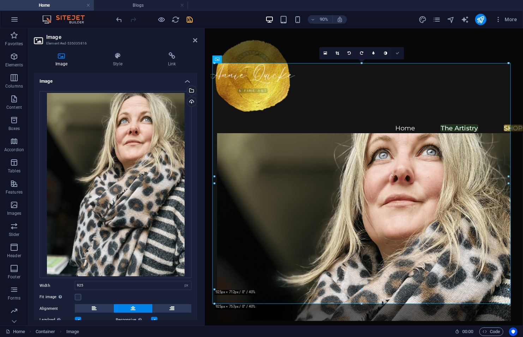
click at [397, 54] on icon at bounding box center [398, 53] width 4 height 4
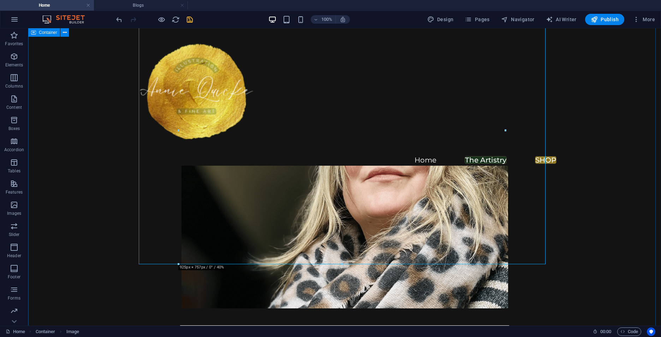
scroll to position [1586, 0]
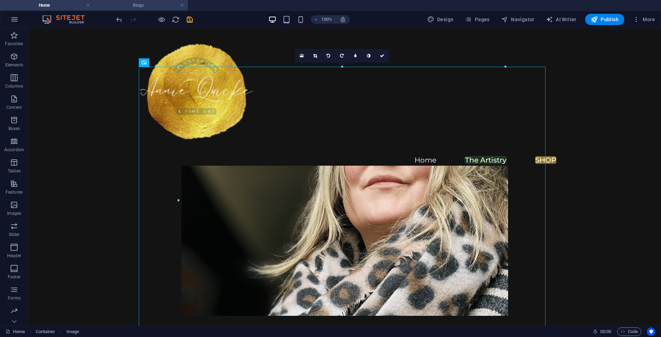
click at [143, 9] on h4 "Blogs" at bounding box center [141, 5] width 94 height 8
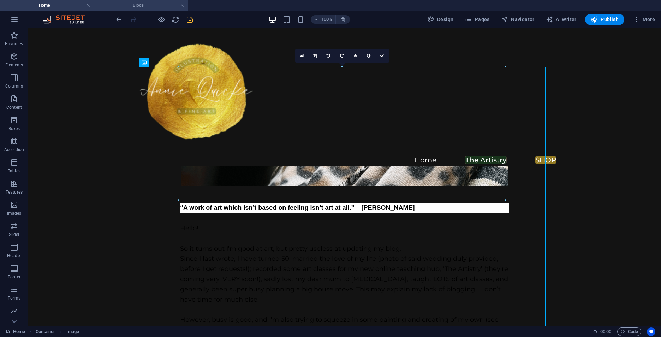
scroll to position [0, 0]
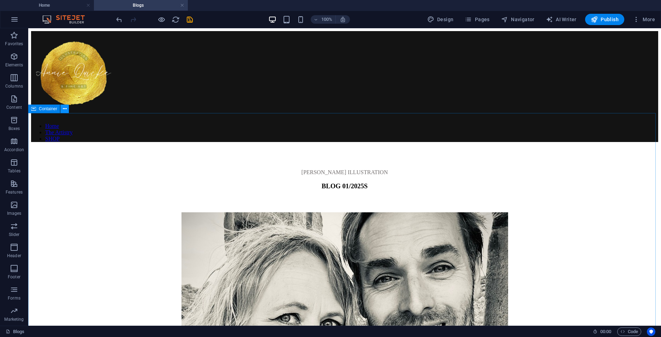
click at [64, 108] on icon at bounding box center [65, 108] width 4 height 7
click at [64, 110] on icon at bounding box center [65, 108] width 4 height 7
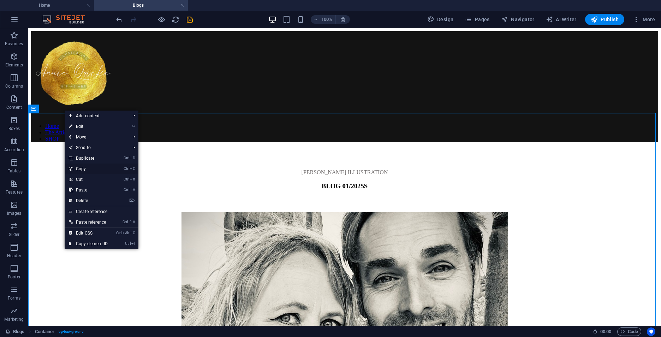
click at [86, 168] on link "Ctrl C Copy" at bounding box center [88, 168] width 47 height 11
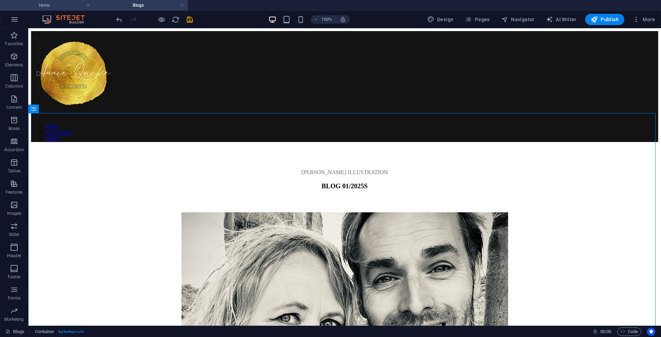
click at [48, 5] on h4 "Home" at bounding box center [47, 5] width 94 height 8
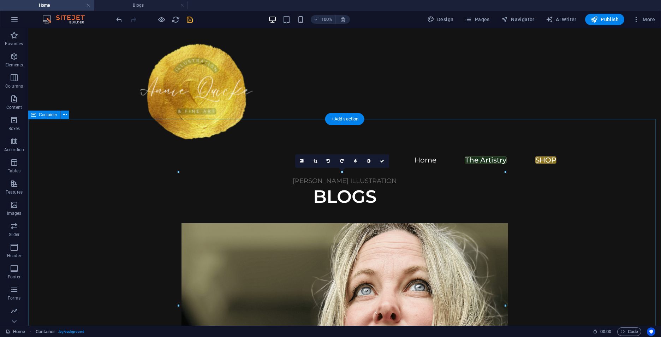
scroll to position [1410, 0]
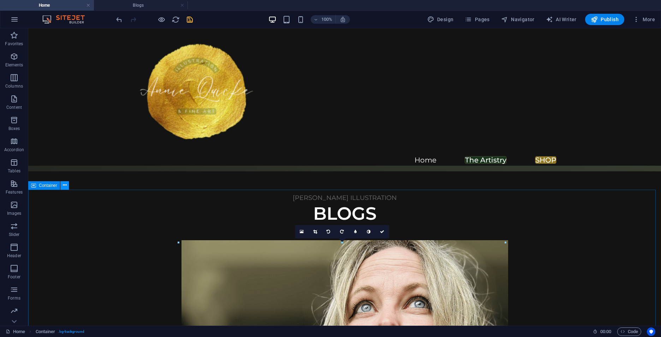
click at [65, 185] on icon at bounding box center [65, 184] width 4 height 7
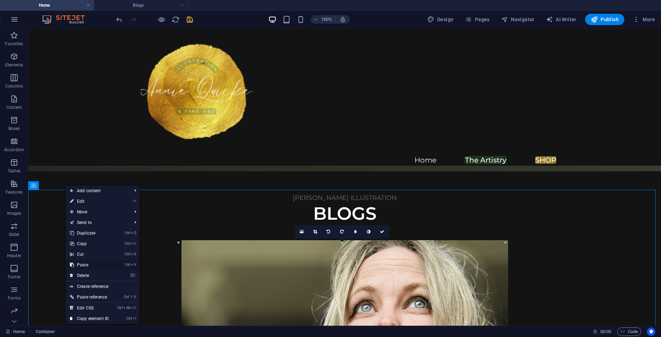
click at [86, 267] on link "Ctrl V Paste" at bounding box center [89, 264] width 47 height 11
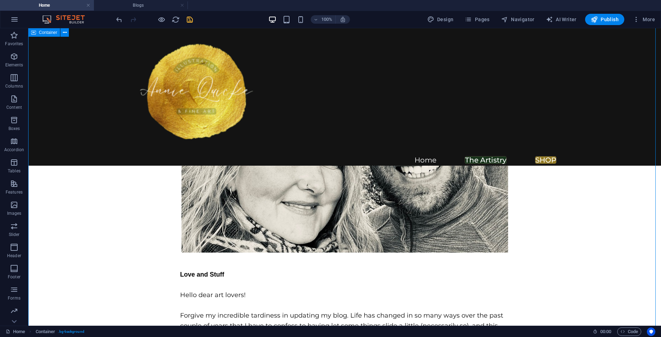
scroll to position [2204, 0]
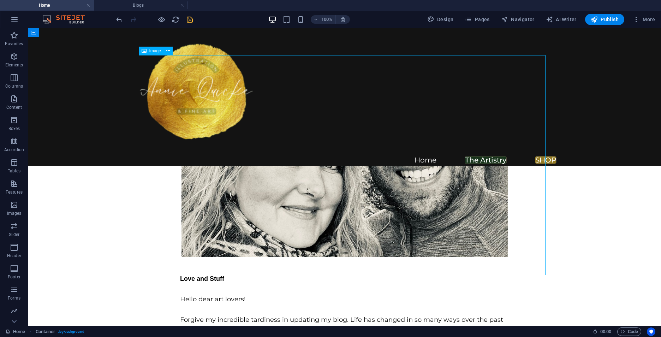
click at [284, 193] on figure at bounding box center [344, 147] width 407 height 220
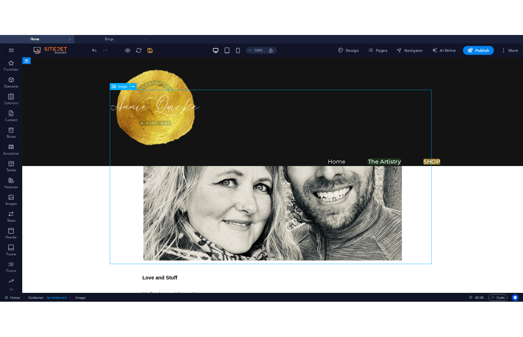
scroll to position [2134, 0]
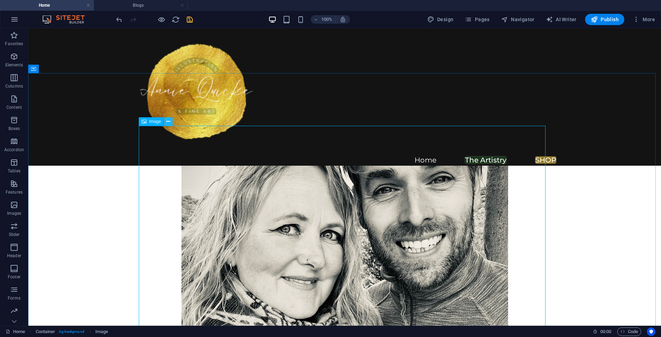
click at [168, 121] on icon at bounding box center [168, 121] width 4 height 7
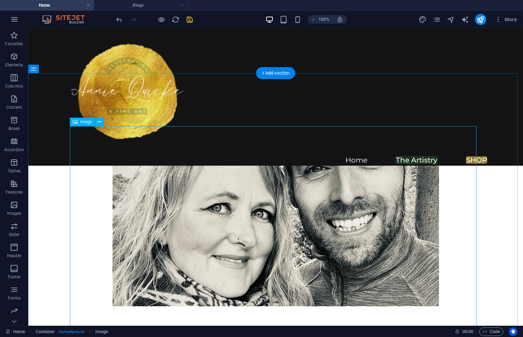
scroll to position [2158, 0]
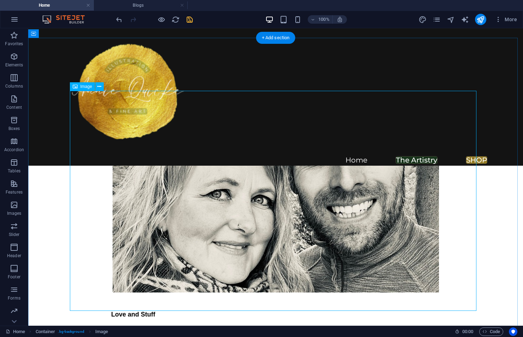
click at [206, 173] on figure at bounding box center [275, 182] width 407 height 220
click at [98, 86] on icon at bounding box center [99, 86] width 4 height 7
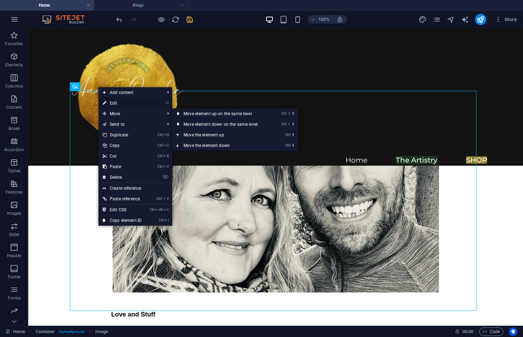
click at [121, 101] on link "⏎ Edit" at bounding box center [121, 103] width 47 height 11
select select "px"
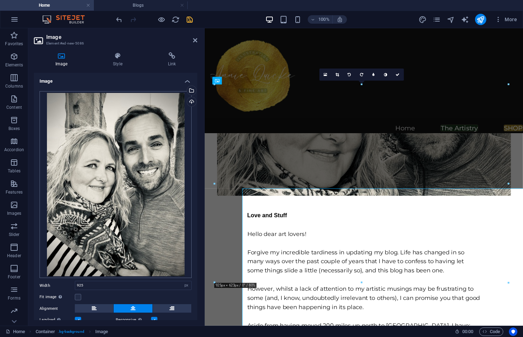
scroll to position [2042, 0]
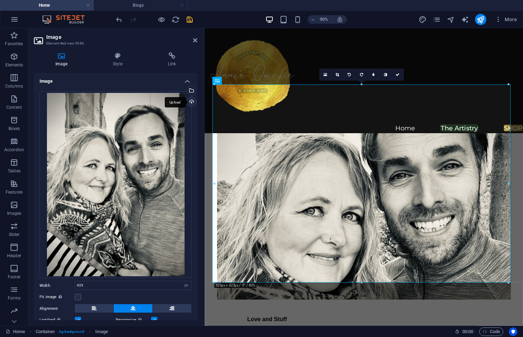
click at [187, 98] on div "Upload" at bounding box center [191, 102] width 11 height 11
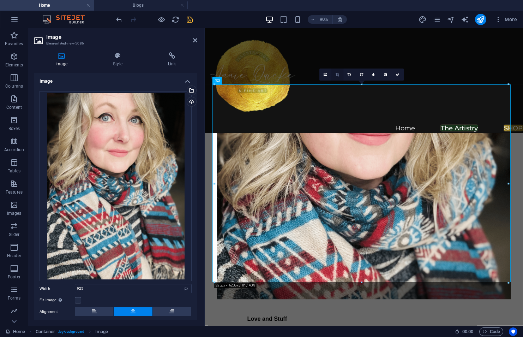
click at [337, 74] on icon at bounding box center [338, 75] width 4 height 4
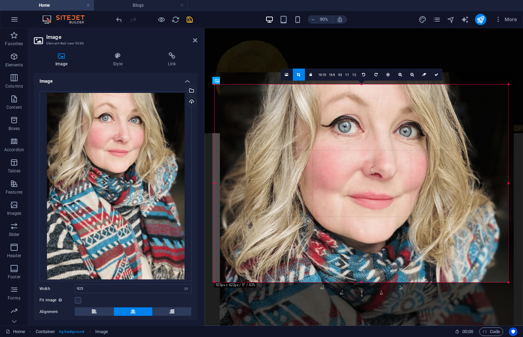
drag, startPoint x: 399, startPoint y: 123, endPoint x: 405, endPoint y: 213, distance: 90.5
click at [405, 213] on div at bounding box center [367, 271] width 294 height 398
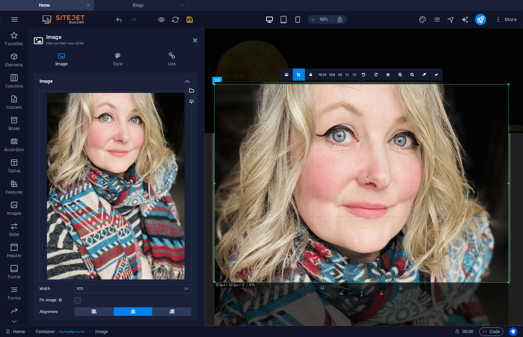
drag, startPoint x: 400, startPoint y: 176, endPoint x: 400, endPoint y: 187, distance: 11.3
click at [400, 187] on div at bounding box center [362, 281] width 294 height 398
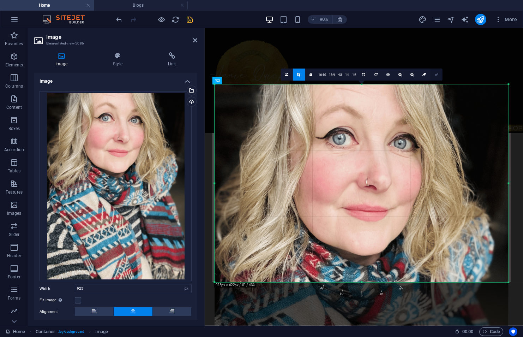
click at [435, 74] on icon at bounding box center [437, 75] width 4 height 4
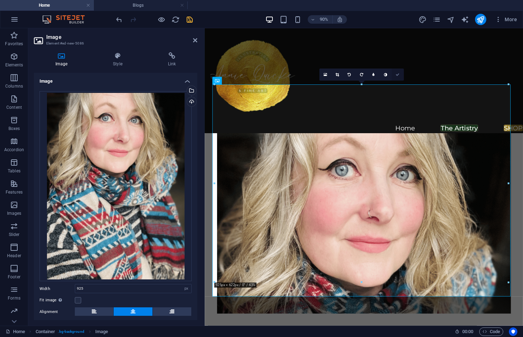
click at [398, 76] on icon at bounding box center [398, 75] width 4 height 4
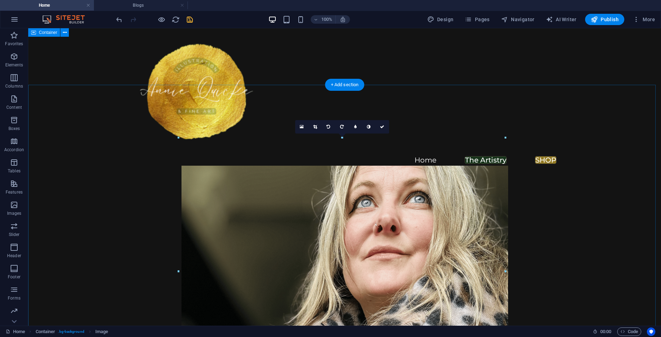
scroll to position [1498, 0]
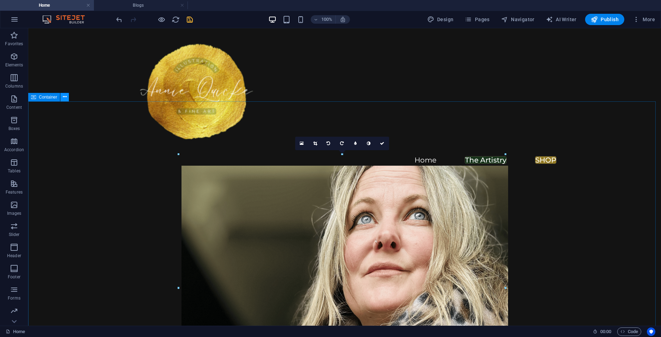
click at [63, 98] on icon at bounding box center [65, 96] width 4 height 7
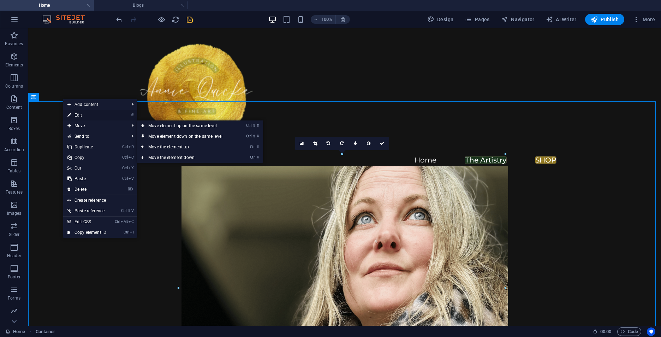
click at [76, 116] on link "⏎ Edit" at bounding box center [86, 115] width 47 height 11
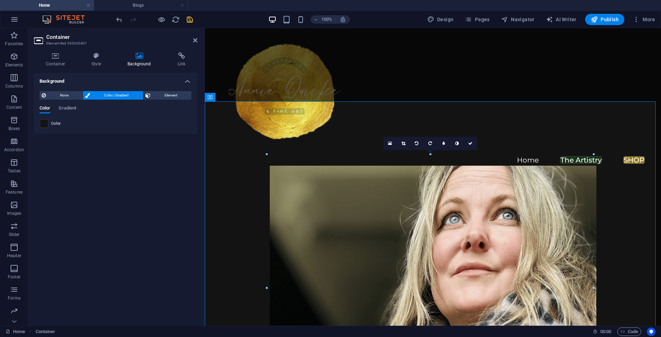
click at [45, 122] on span at bounding box center [44, 124] width 8 height 8
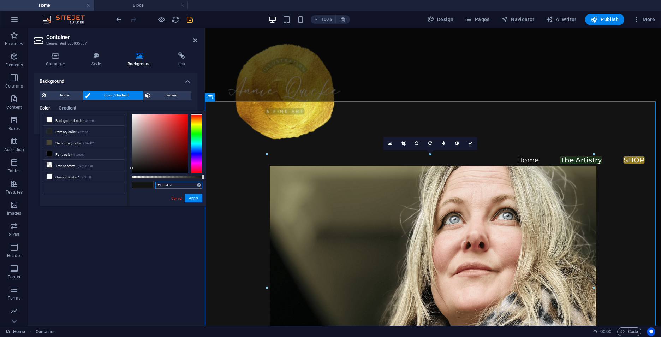
drag, startPoint x: 177, startPoint y: 184, endPoint x: 157, endPoint y: 187, distance: 20.4
click at [157, 187] on input "#131313" at bounding box center [178, 184] width 47 height 7
click at [180, 198] on link "Cancel" at bounding box center [176, 198] width 12 height 5
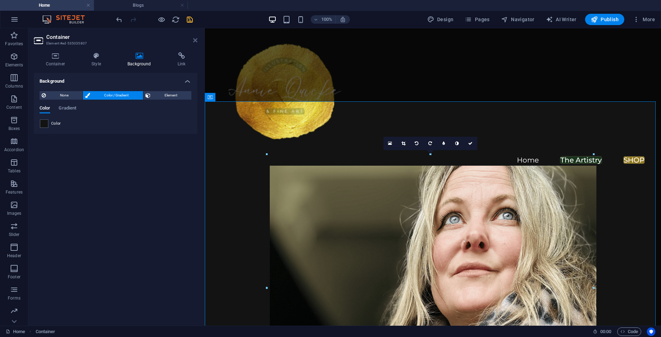
click at [194, 39] on icon at bounding box center [195, 40] width 4 height 6
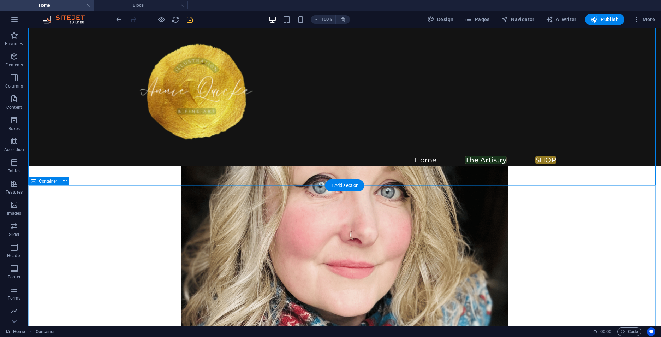
scroll to position [2134, 0]
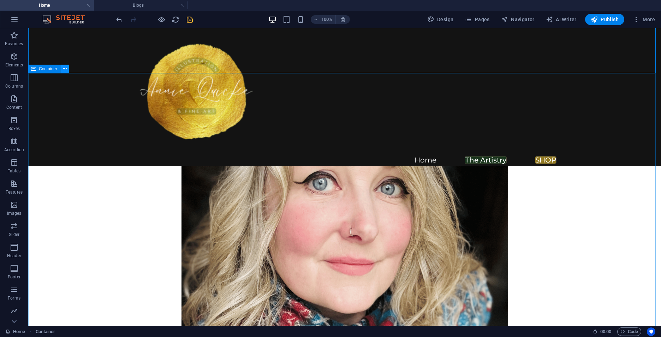
click at [66, 68] on icon at bounding box center [65, 68] width 4 height 7
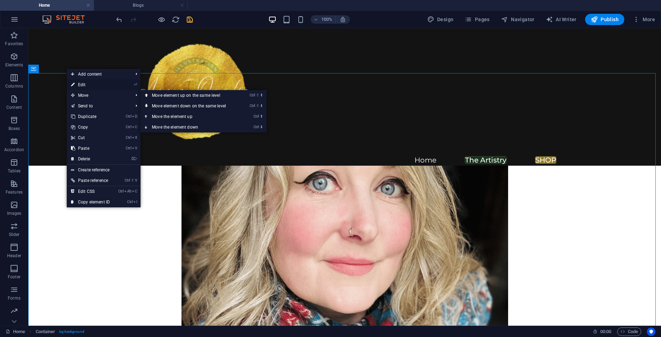
click at [82, 85] on link "⏎ Edit" at bounding box center [90, 84] width 47 height 11
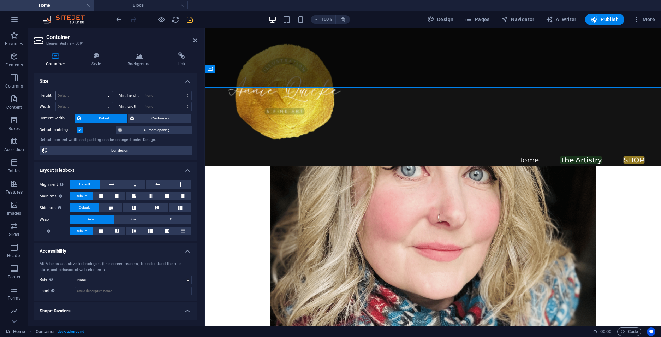
scroll to position [2119, 0]
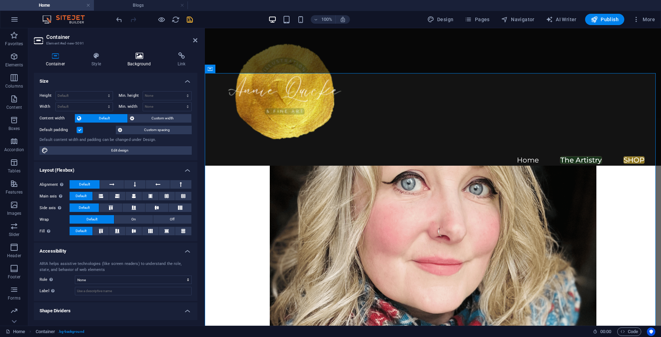
drag, startPoint x: 148, startPoint y: 56, endPoint x: 145, endPoint y: 62, distance: 6.0
click at [148, 56] on icon at bounding box center [139, 55] width 47 height 7
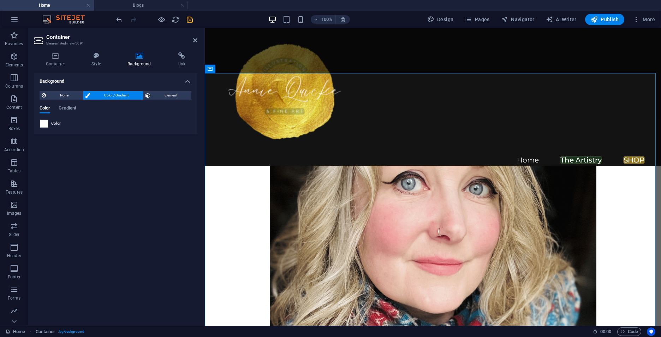
click at [45, 123] on span at bounding box center [44, 124] width 8 height 8
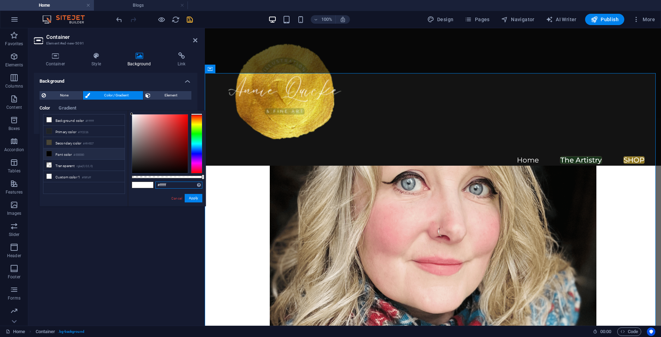
drag, startPoint x: 170, startPoint y: 184, endPoint x: 141, endPoint y: 185, distance: 29.0
click at [141, 185] on div "#ffffff Supported formats #0852ed rgb(8, 82, 237) rgba(8, 82, 237, 90%) hsv(221…" at bounding box center [167, 209] width 78 height 198
paste input "131313"
type input "#131313"
click at [196, 198] on button "Apply" at bounding box center [194, 198] width 18 height 8
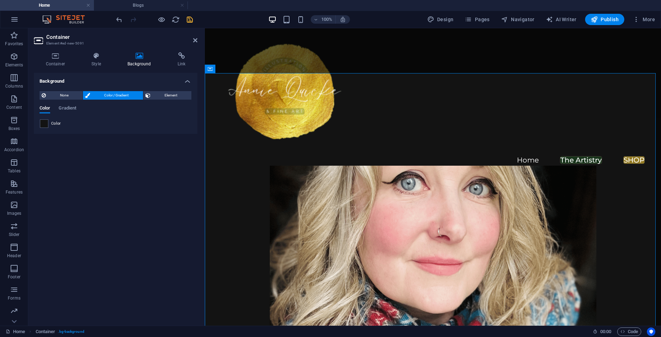
click at [190, 18] on icon "save" at bounding box center [190, 20] width 8 height 8
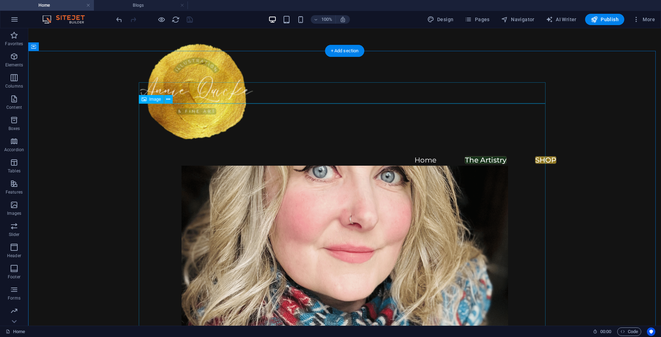
scroll to position [2134, 0]
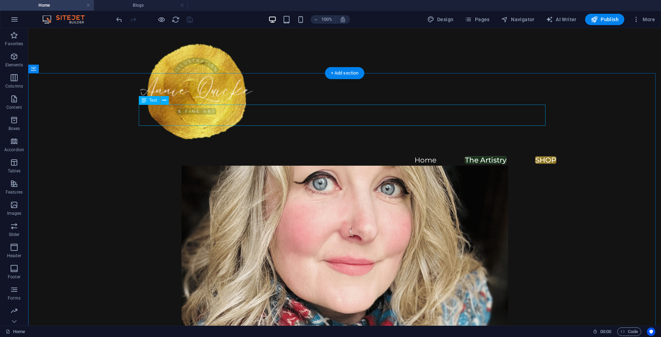
click at [416, 107] on div "BLOG 01/2025 S" at bounding box center [344, 96] width 407 height 21
click at [406, 107] on div "BLOG 01/2025 S" at bounding box center [344, 96] width 407 height 21
click at [408, 107] on div "BLOG 01/2025 S" at bounding box center [344, 96] width 407 height 21
click at [409, 107] on div "BLOG 01/2025 S" at bounding box center [344, 96] width 407 height 21
click at [410, 107] on div "BLOG 01/2025 S" at bounding box center [344, 96] width 407 height 21
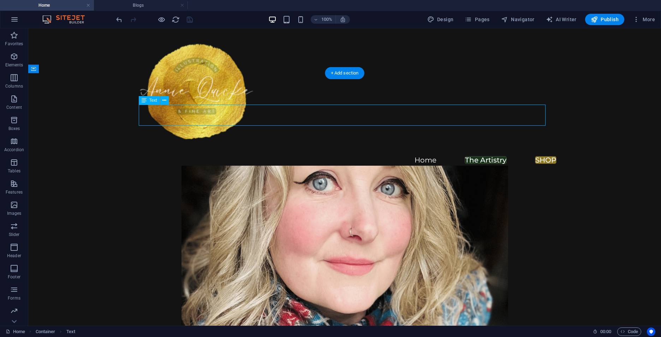
click at [410, 107] on div "BLOG 01/2025 S" at bounding box center [344, 96] width 407 height 21
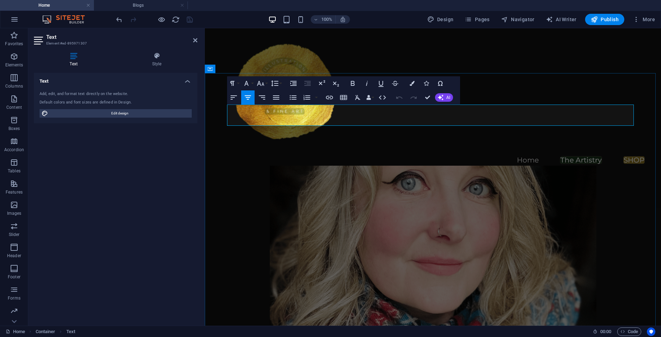
drag, startPoint x: 496, startPoint y: 114, endPoint x: 363, endPoint y: 113, distance: 133.1
click at [363, 107] on h3 "BLOG 01/2025 S" at bounding box center [432, 96] width 407 height 21
click at [412, 82] on icon "button" at bounding box center [411, 83] width 5 height 5
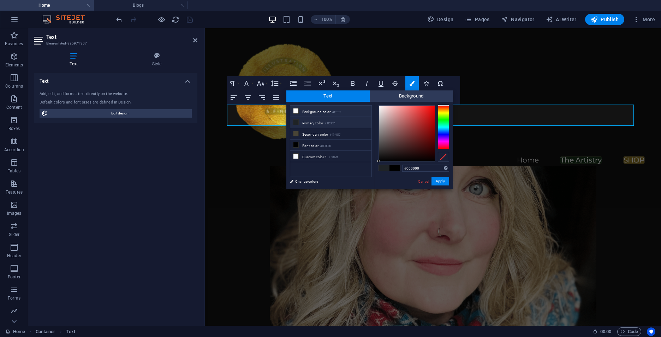
click at [330, 109] on li "Background color #ffffff" at bounding box center [330, 111] width 81 height 11
type input "#ffffff"
click at [441, 180] on button "Apply" at bounding box center [440, 181] width 18 height 8
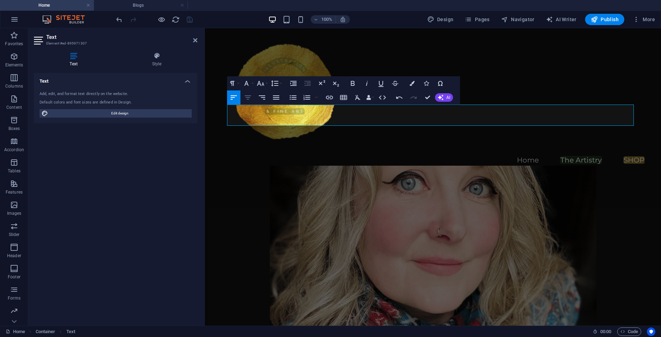
click at [250, 97] on icon "button" at bounding box center [248, 97] width 8 height 8
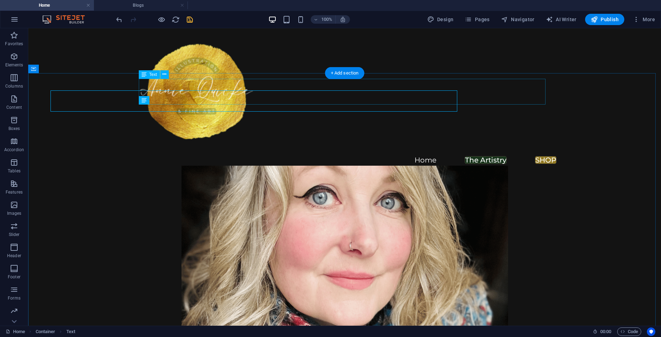
scroll to position [2134, 0]
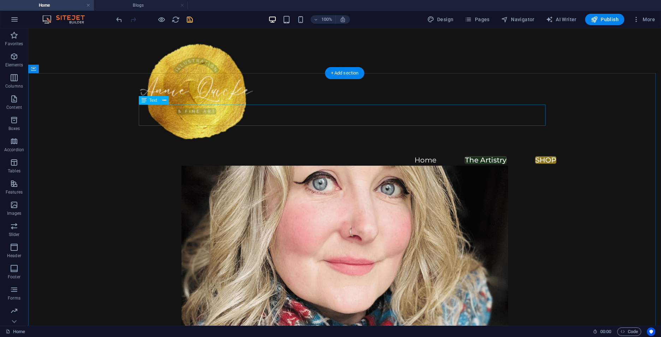
click at [411, 107] on div "BLOG 01/2025S" at bounding box center [344, 96] width 407 height 21
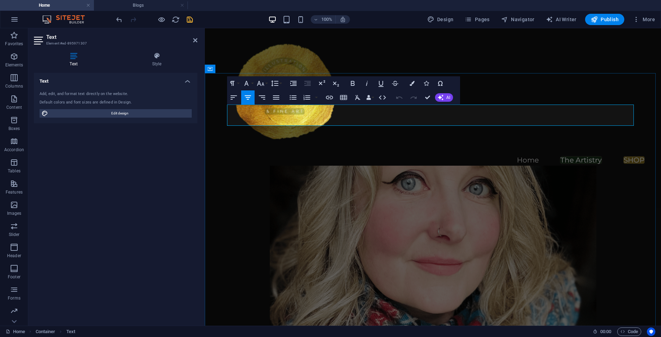
drag, startPoint x: 498, startPoint y: 112, endPoint x: 414, endPoint y: 114, distance: 84.0
click at [414, 107] on h3 "BLOG 01/2025S" at bounding box center [432, 96] width 407 height 21
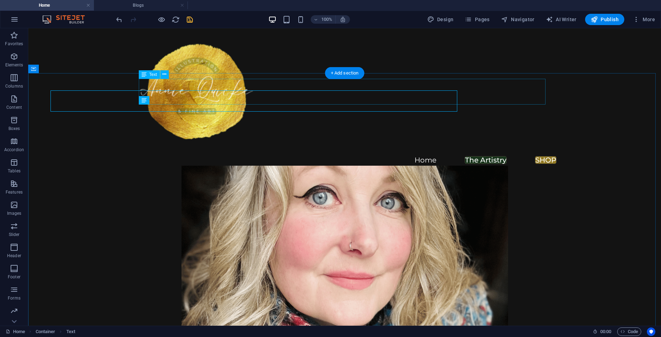
scroll to position [2134, 0]
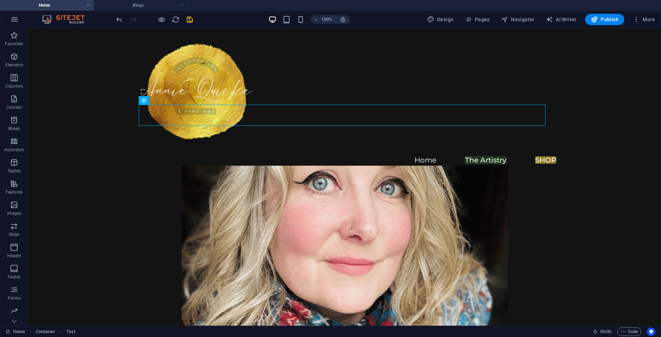
click at [188, 18] on icon "save" at bounding box center [190, 20] width 8 height 8
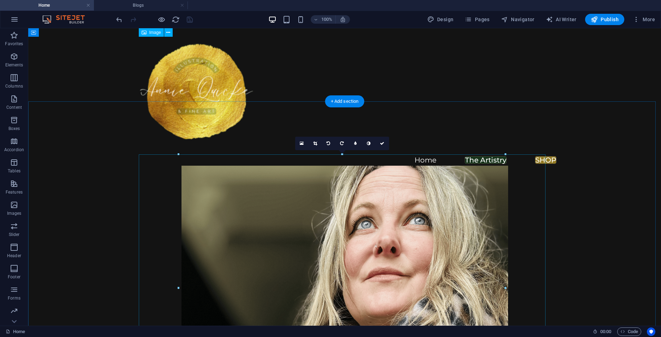
scroll to position [1428, 0]
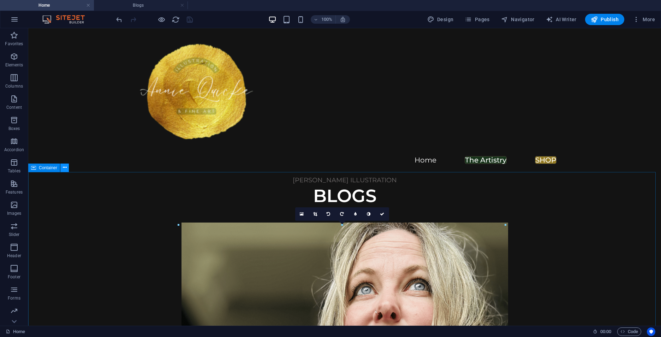
click at [63, 168] on icon at bounding box center [65, 167] width 4 height 7
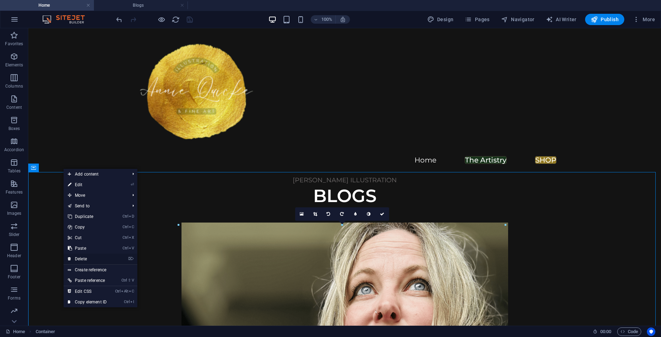
click at [93, 257] on link "⌦ Delete" at bounding box center [87, 258] width 47 height 11
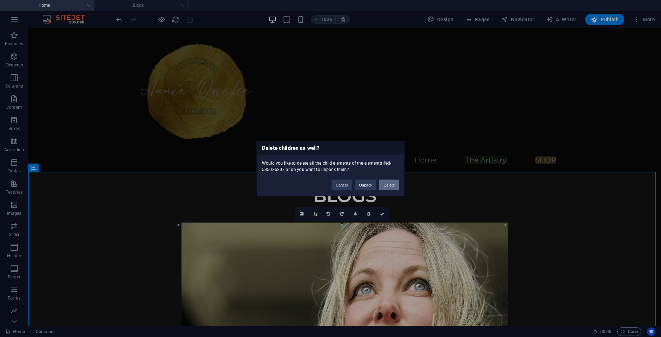
click at [388, 185] on button "Delete" at bounding box center [389, 185] width 20 height 11
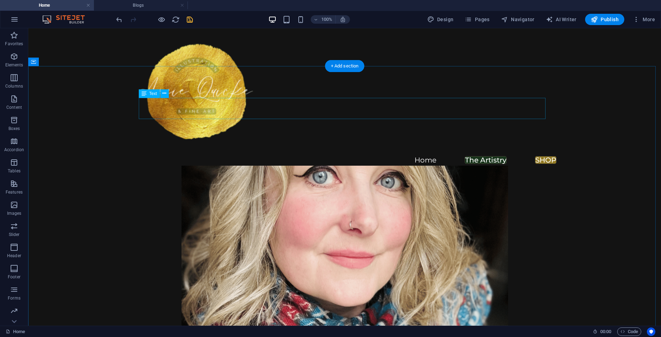
click at [374, 101] on div "BLOGS" at bounding box center [344, 89] width 407 height 21
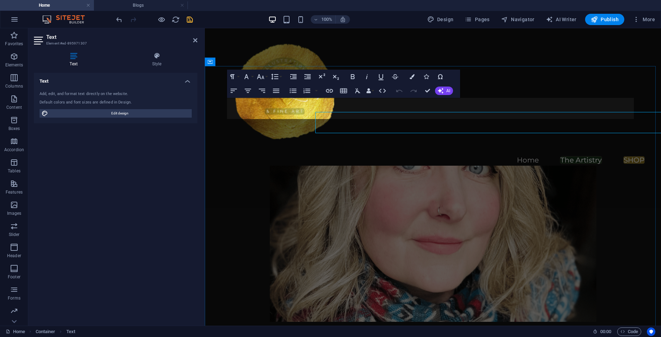
scroll to position [1519, 0]
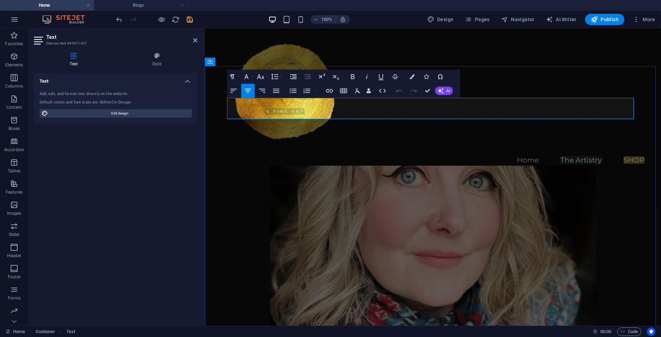
click at [470, 101] on h3 "BLOGS" at bounding box center [432, 89] width 407 height 21
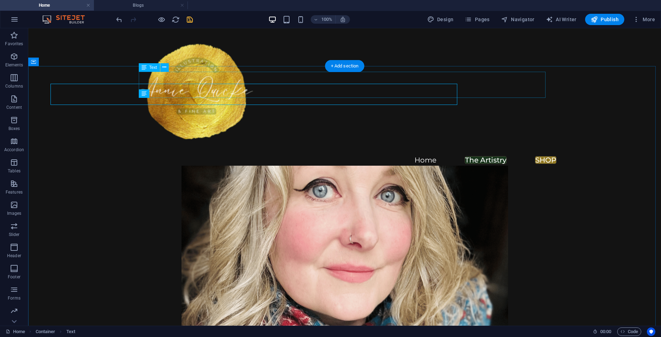
scroll to position [1533, 0]
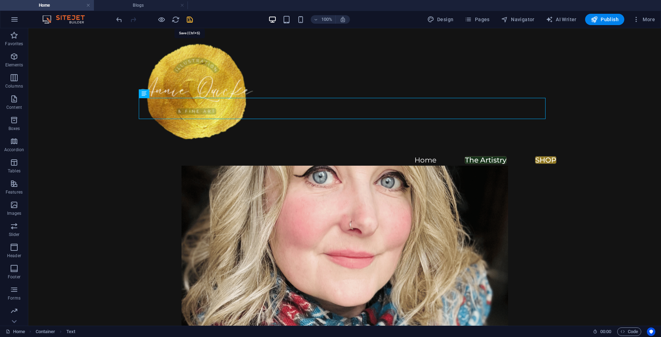
click at [189, 18] on icon "save" at bounding box center [190, 20] width 8 height 8
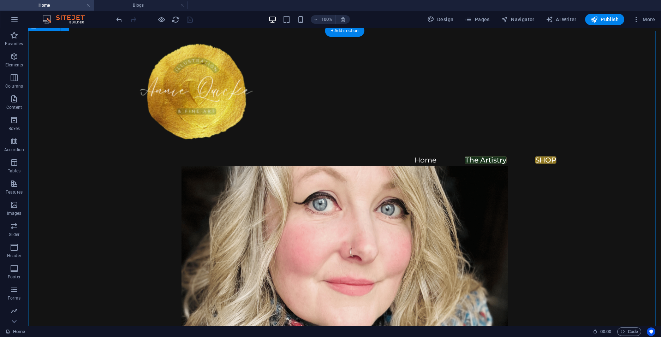
scroll to position [1463, 0]
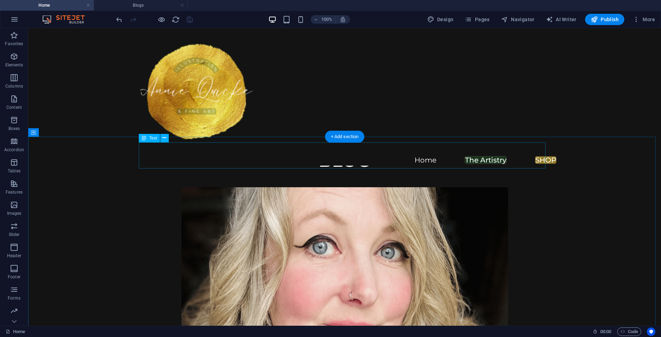
click at [393, 150] on div "[PERSON_NAME] ILLUSTRATION" at bounding box center [344, 137] width 407 height 26
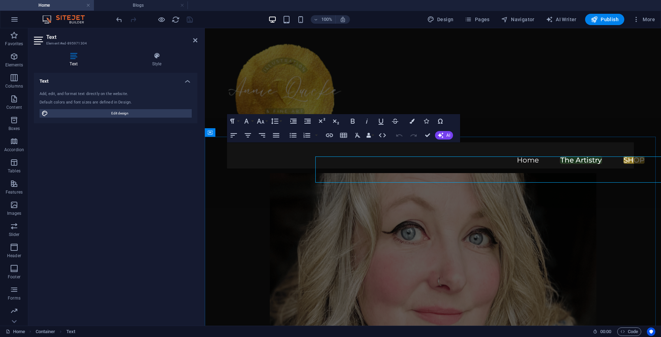
scroll to position [1449, 0]
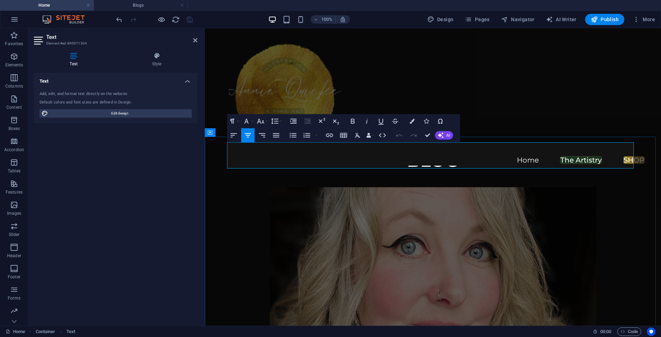
drag, startPoint x: 482, startPoint y: 163, endPoint x: 432, endPoint y: 166, distance: 49.9
click at [432, 150] on p "[PERSON_NAME] ILLUSTRATION" at bounding box center [432, 145] width 407 height 10
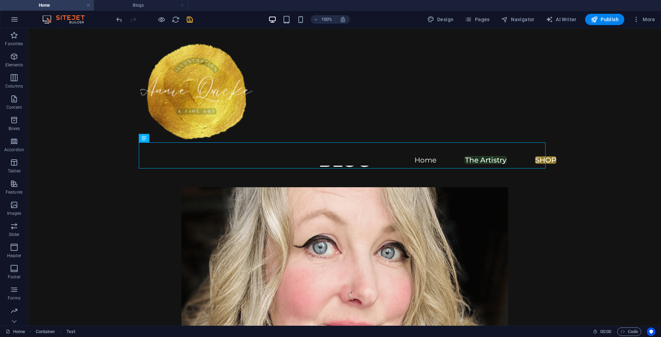
click at [187, 17] on icon "save" at bounding box center [190, 20] width 8 height 8
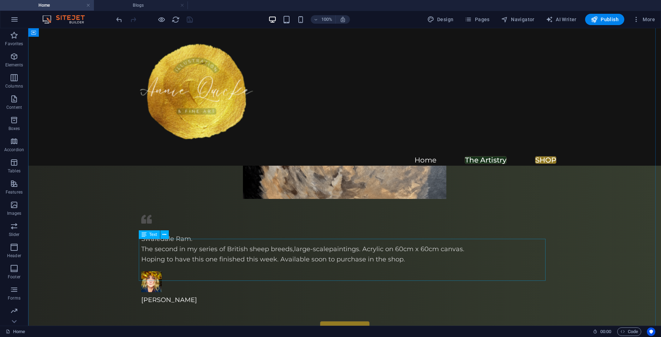
scroll to position [1039, 0]
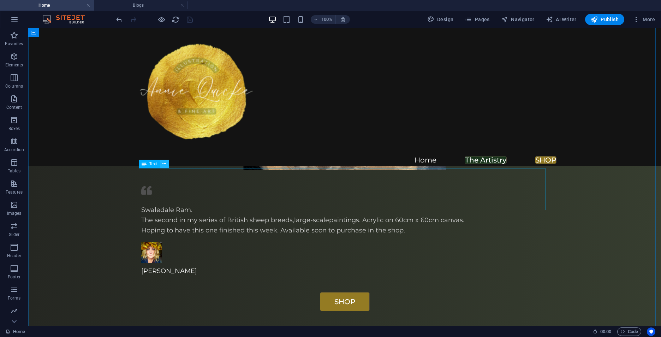
click at [163, 165] on icon at bounding box center [164, 163] width 4 height 7
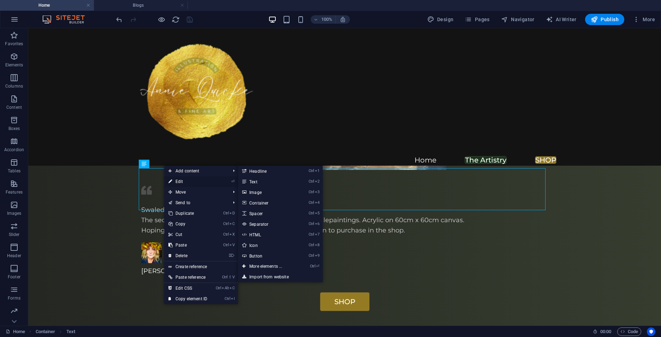
click at [177, 179] on link "⏎ Edit" at bounding box center [187, 181] width 47 height 11
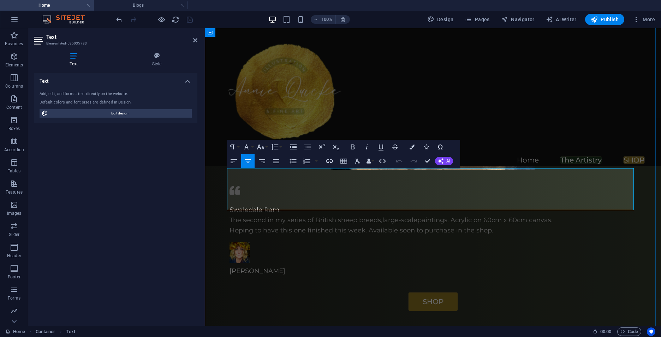
drag, startPoint x: 482, startPoint y: 204, endPoint x: 432, endPoint y: 205, distance: 50.5
drag, startPoint x: 429, startPoint y: 159, endPoint x: 401, endPoint y: 131, distance: 39.4
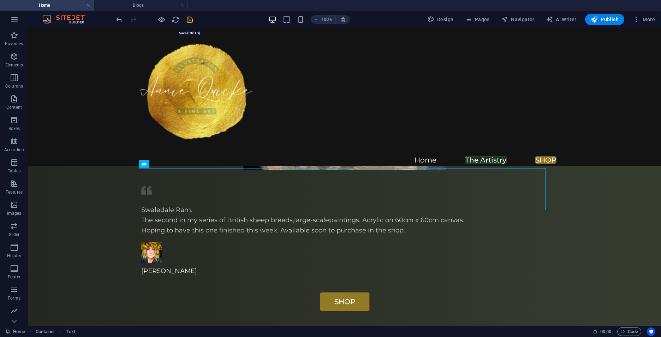
click at [188, 16] on icon "save" at bounding box center [190, 20] width 8 height 8
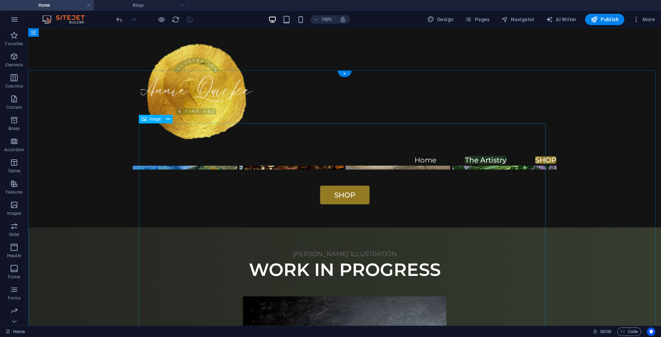
scroll to position [686, 0]
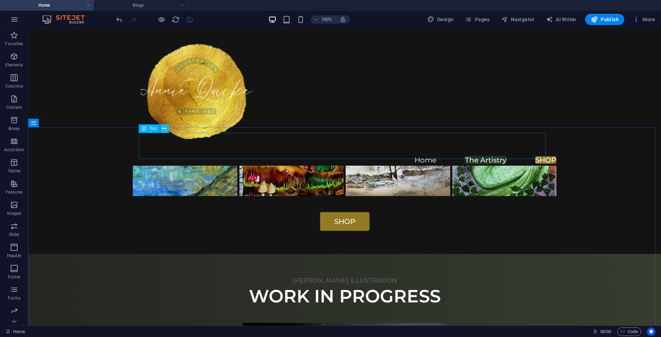
click at [163, 128] on icon at bounding box center [164, 128] width 4 height 7
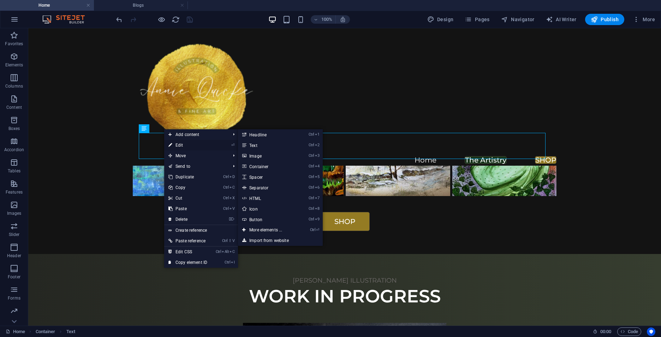
click at [173, 144] on link "⏎ Edit" at bounding box center [187, 145] width 47 height 11
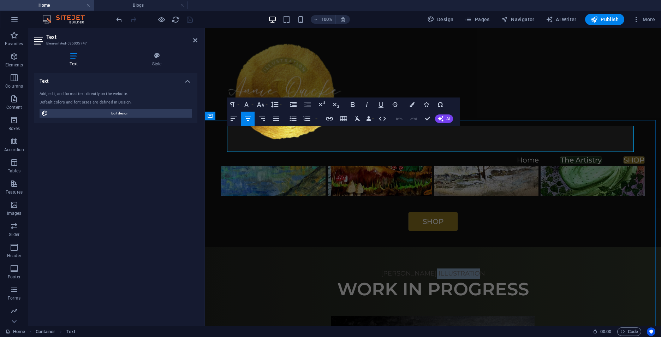
drag, startPoint x: 489, startPoint y: 146, endPoint x: 431, endPoint y: 147, distance: 57.9
click at [431, 268] on p "[PERSON_NAME] ILLUSTRATION" at bounding box center [432, 273] width 407 height 10
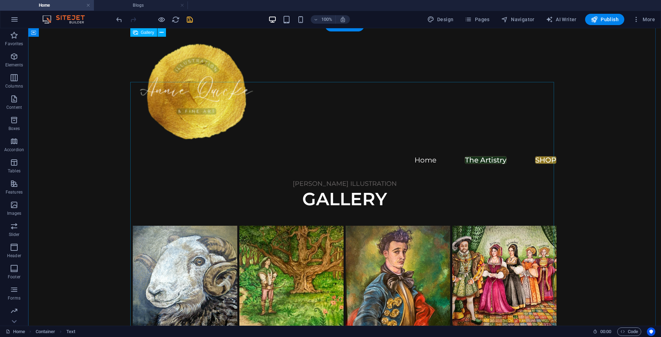
scroll to position [199, 0]
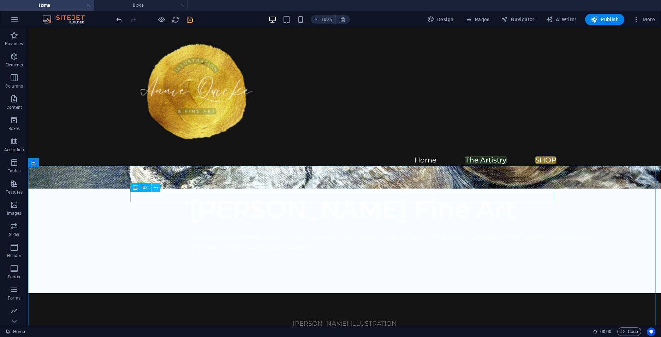
click at [157, 187] on icon at bounding box center [156, 187] width 4 height 7
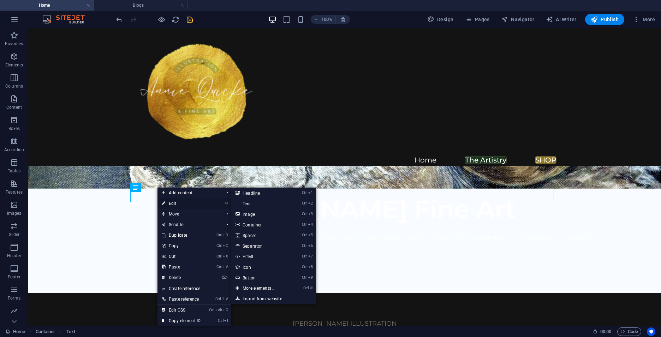
click at [169, 201] on link "⏎ Edit" at bounding box center [180, 203] width 47 height 11
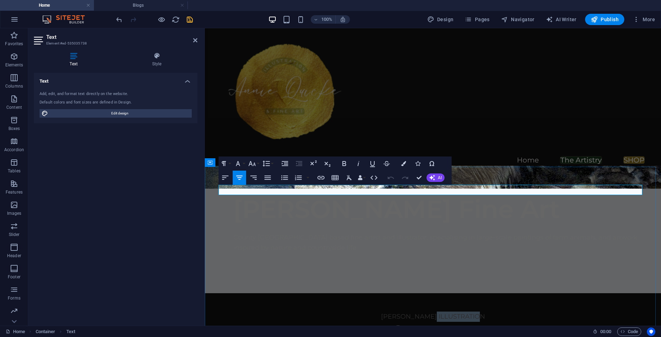
drag, startPoint x: 489, startPoint y: 188, endPoint x: 431, endPoint y: 192, distance: 57.3
click at [431, 311] on p "[PERSON_NAME] ILLUSTRATION" at bounding box center [433, 316] width 424 height 10
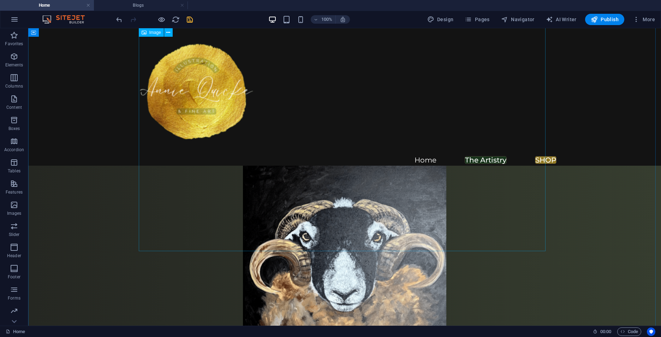
scroll to position [1059, 0]
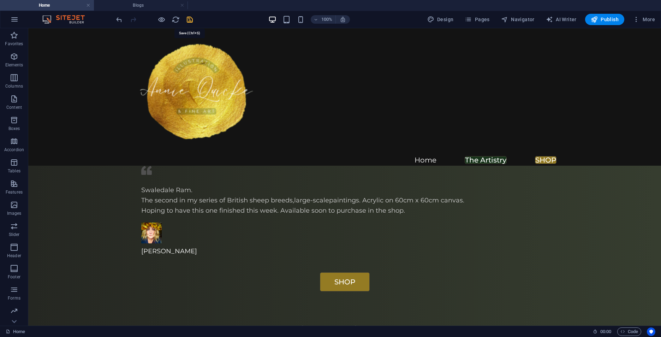
click at [191, 18] on icon "save" at bounding box center [190, 20] width 8 height 8
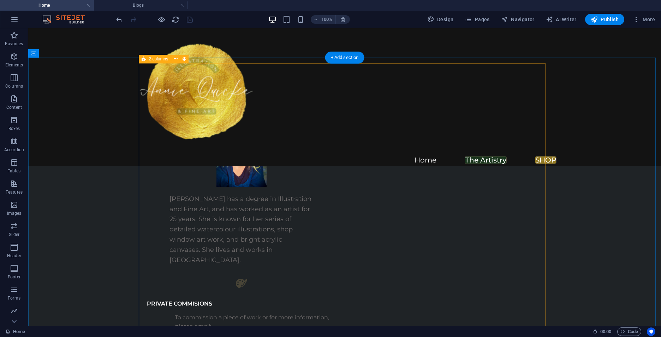
scroll to position [2259, 0]
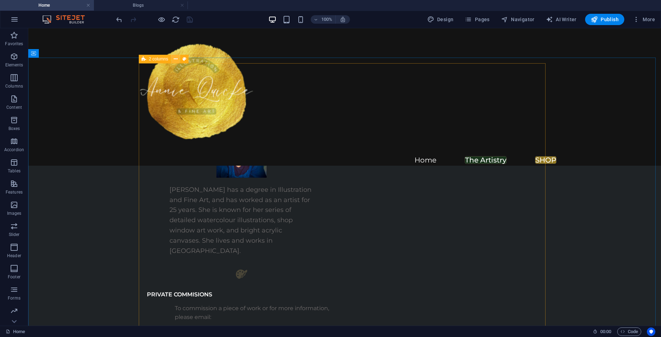
click at [175, 59] on icon at bounding box center [176, 58] width 4 height 7
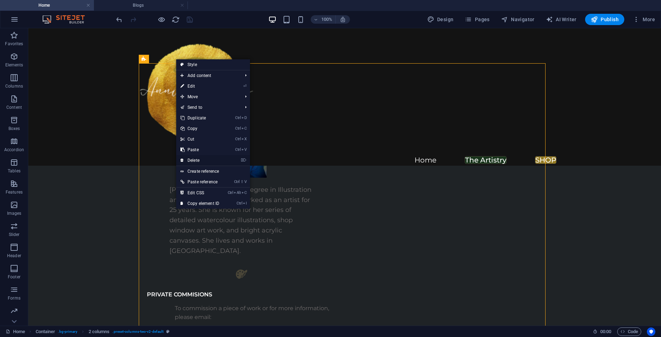
click at [207, 163] on link "⌦ Delete" at bounding box center [199, 160] width 47 height 11
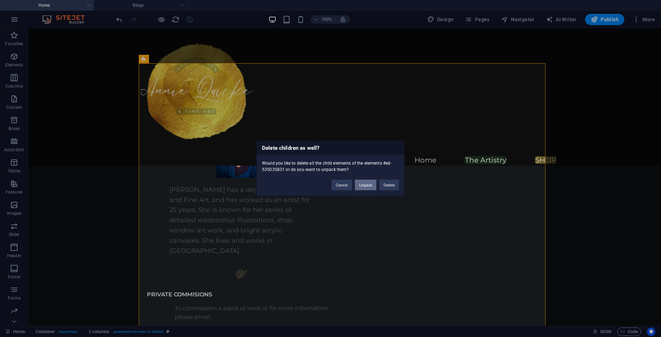
click at [366, 184] on button "Unpack" at bounding box center [366, 185] width 22 height 11
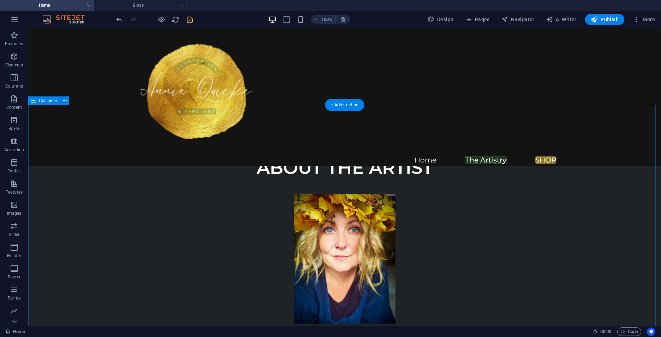
scroll to position [2047, 0]
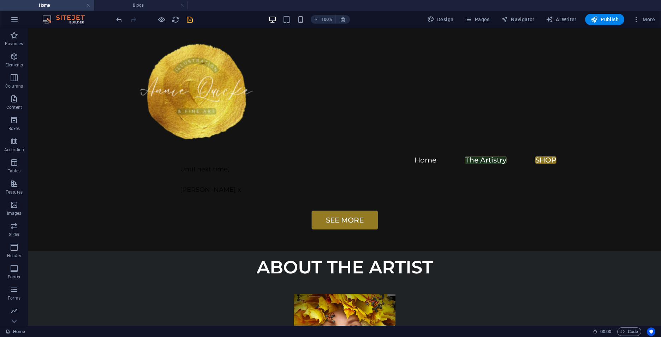
click at [192, 16] on icon "save" at bounding box center [190, 20] width 8 height 8
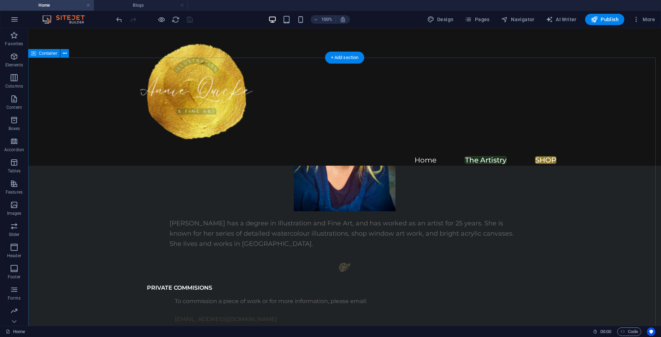
scroll to position [2294, 0]
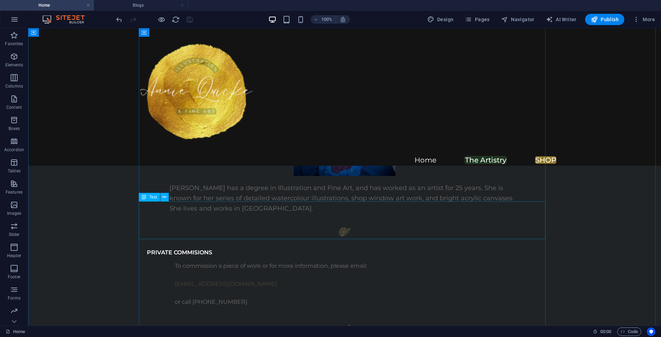
click at [329, 220] on div "[PERSON_NAME] has a degree in Illustration and Fine Art, and has worked as an a…" at bounding box center [344, 201] width 407 height 37
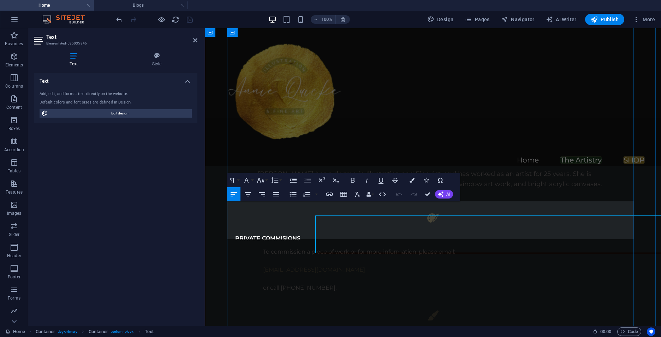
scroll to position [2280, 0]
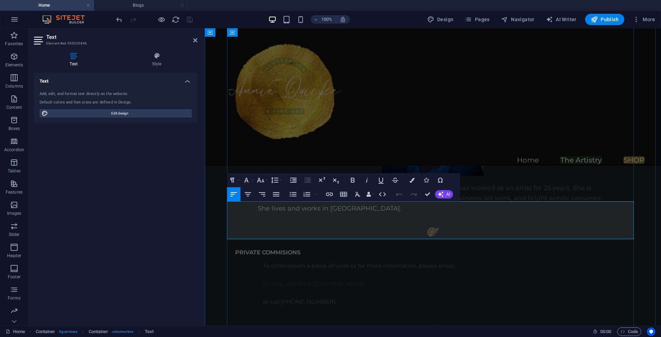
click at [345, 213] on p "[PERSON_NAME] has a degree in Illustration and Fine Art, and has worked as an a…" at bounding box center [433, 198] width 350 height 30
click at [409, 212] on span "[PERSON_NAME] has a degree in Illustration and Fine Art, and has worked as an a…" at bounding box center [430, 198] width 344 height 28
click at [351, 210] on span "[PERSON_NAME] has a degree in Illustration and Fine Art, and has worked as an a…" at bounding box center [430, 198] width 344 height 28
click at [391, 204] on span "[PERSON_NAME] has a degree in Illustration and Fine Art, and has worked as an a…" at bounding box center [430, 198] width 344 height 28
click at [423, 204] on span "[PERSON_NAME] has a degree in Illustration and Fine Art, and has worked as an a…" at bounding box center [430, 198] width 344 height 28
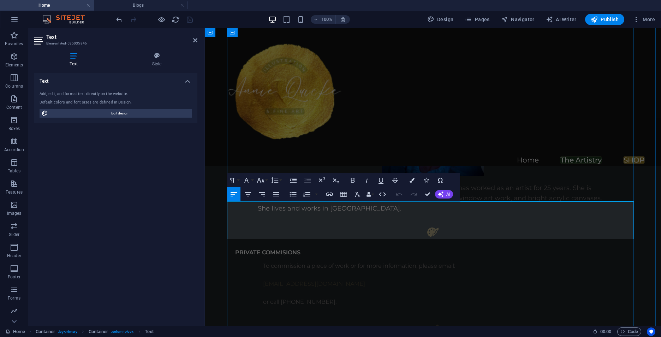
click at [464, 205] on span "[PERSON_NAME] has a degree in Illustration and Fine Art, and has worked as an a…" at bounding box center [430, 198] width 344 height 28
click at [523, 206] on span "[PERSON_NAME] has a degree in Illustration and Fine Art, and has worked as an a…" at bounding box center [430, 198] width 344 height 28
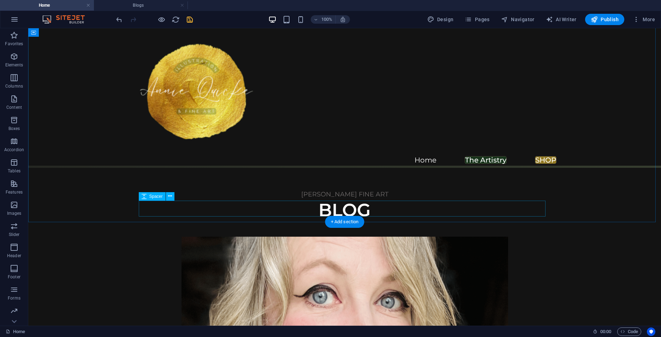
scroll to position [1377, 0]
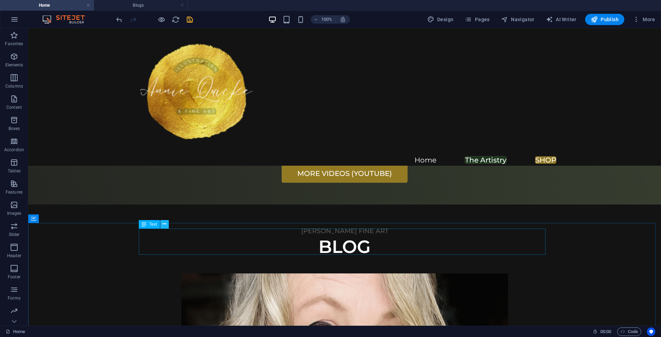
click at [162, 223] on icon at bounding box center [164, 223] width 4 height 7
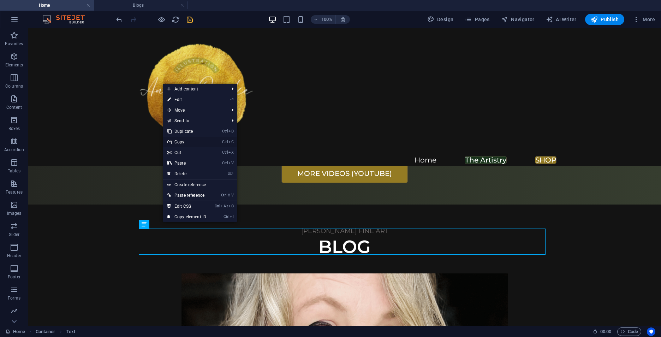
click at [182, 141] on link "Ctrl C Copy" at bounding box center [186, 142] width 47 height 11
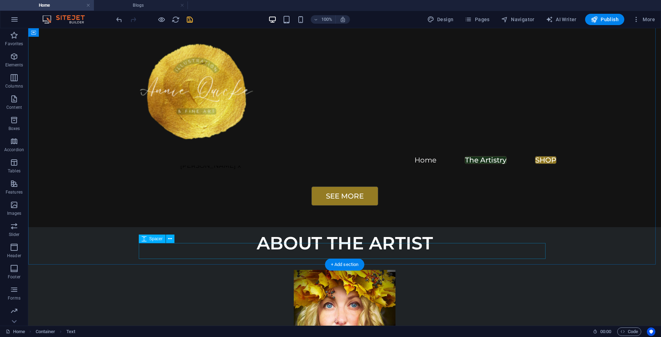
scroll to position [2118, 0]
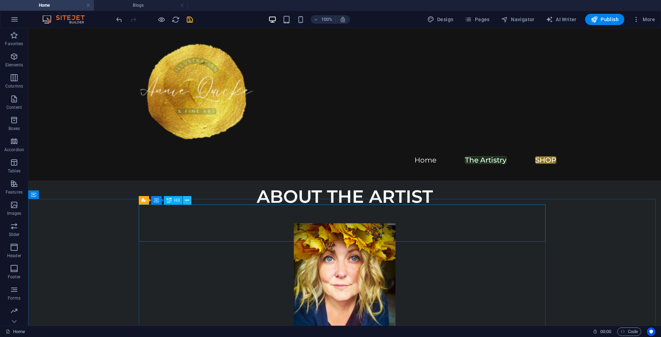
click at [187, 200] on icon at bounding box center [187, 200] width 4 height 7
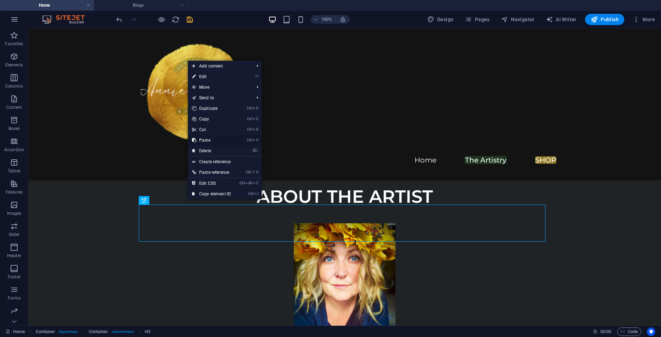
click at [210, 140] on link "Ctrl V Paste" at bounding box center [211, 140] width 47 height 11
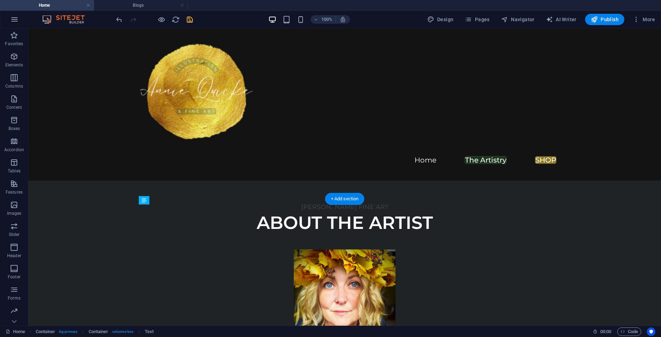
drag, startPoint x: 179, startPoint y: 266, endPoint x: 156, endPoint y: 211, distance: 59.0
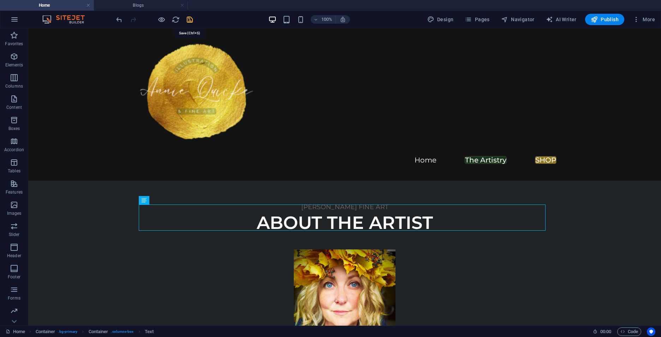
click at [188, 20] on icon "save" at bounding box center [190, 20] width 8 height 8
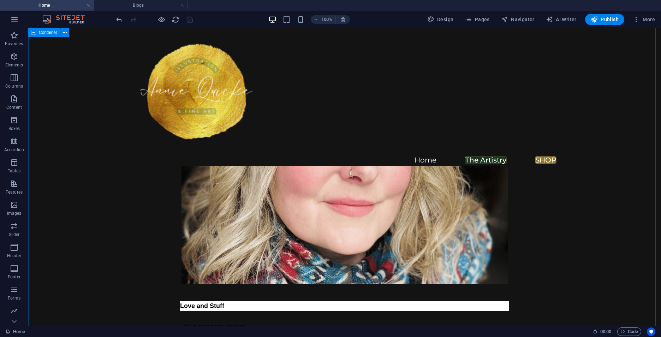
scroll to position [1518, 0]
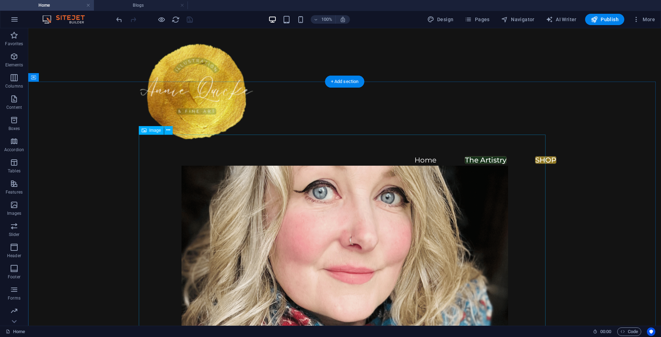
click at [301, 194] on figure at bounding box center [344, 233] width 407 height 235
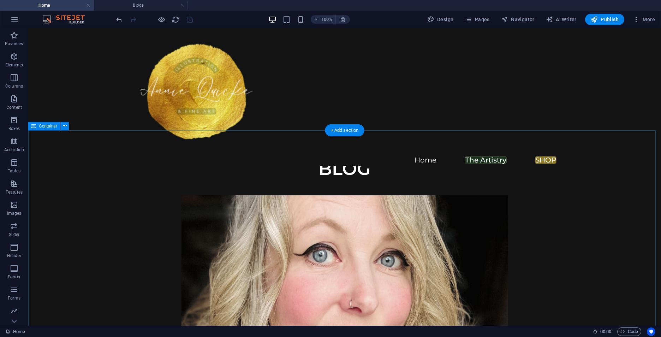
scroll to position [1412, 0]
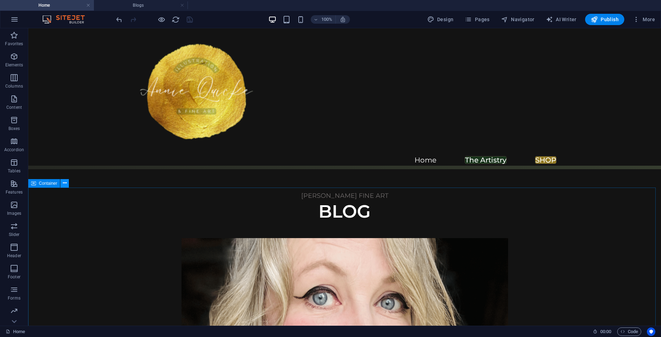
click at [63, 185] on icon at bounding box center [65, 182] width 4 height 7
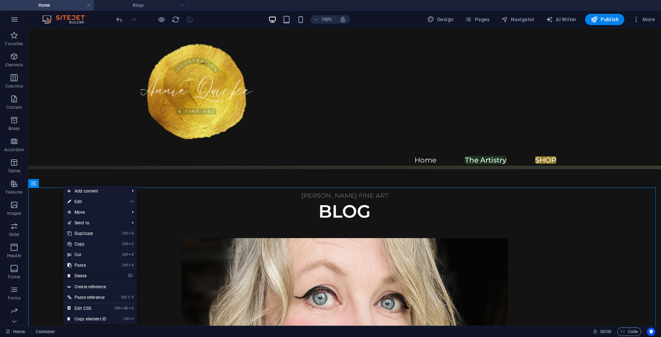
click at [82, 276] on link "⌦ Delete" at bounding box center [86, 275] width 47 height 11
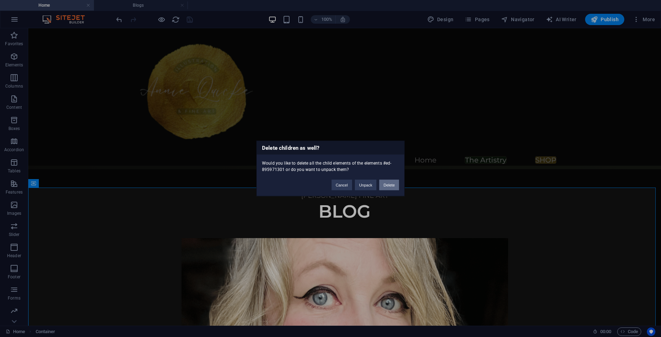
click at [388, 185] on button "Delete" at bounding box center [389, 185] width 20 height 11
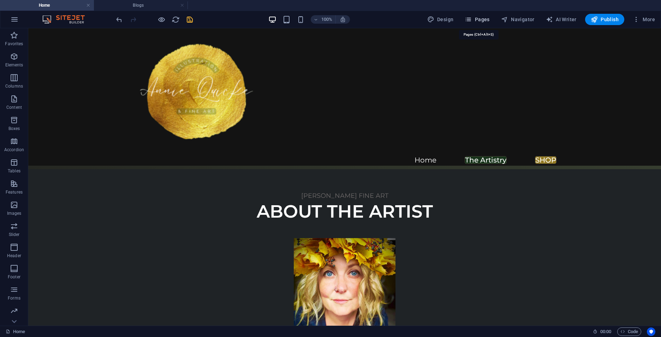
click at [488, 15] on button "Pages" at bounding box center [477, 19] width 30 height 11
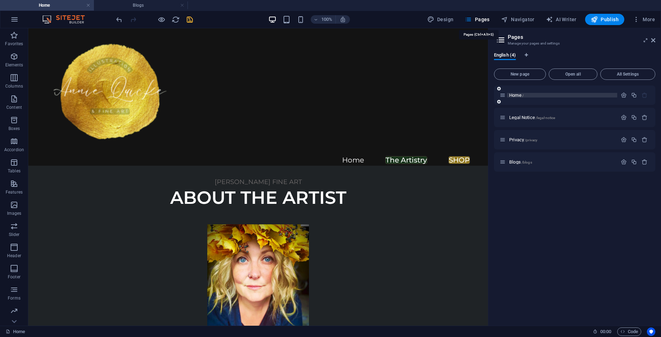
scroll to position [1398, 0]
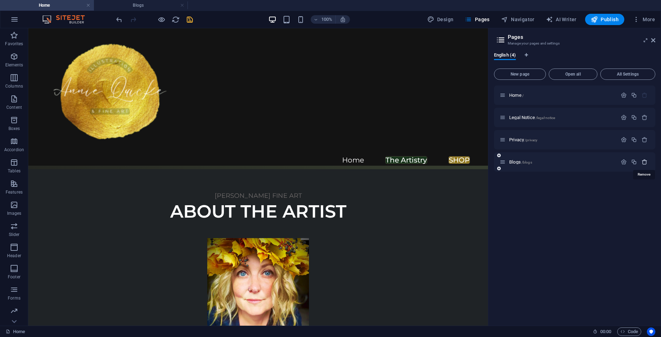
click at [523, 162] on icon "button" at bounding box center [644, 162] width 6 height 6
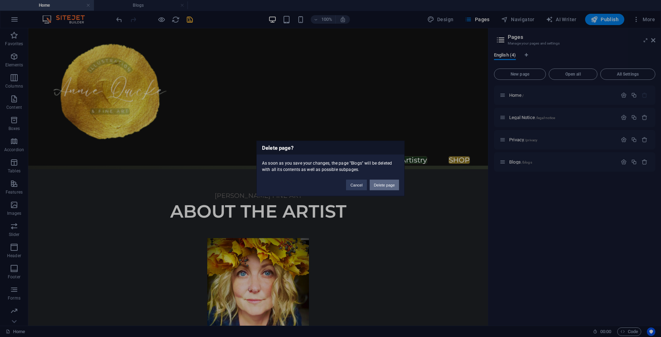
click at [382, 183] on button "Delete page" at bounding box center [384, 185] width 29 height 11
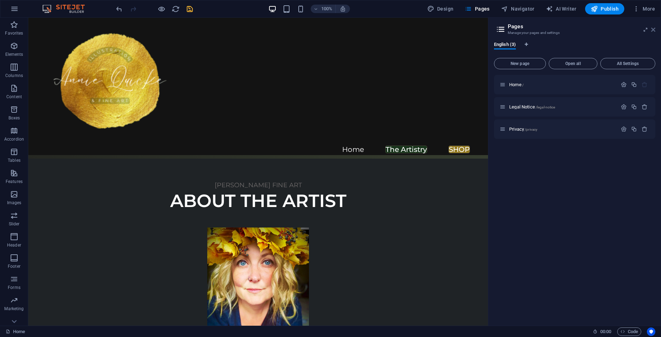
click at [523, 29] on icon at bounding box center [653, 30] width 4 height 6
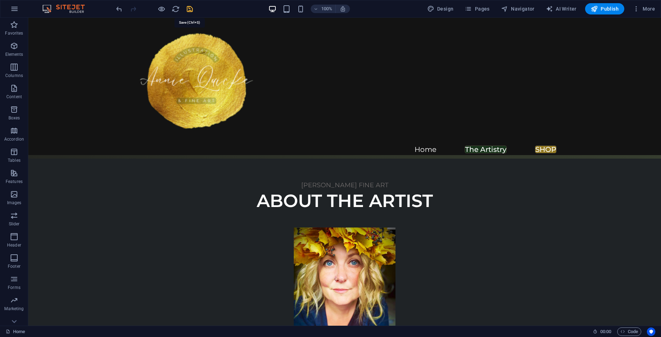
click at [190, 9] on icon "save" at bounding box center [190, 9] width 8 height 8
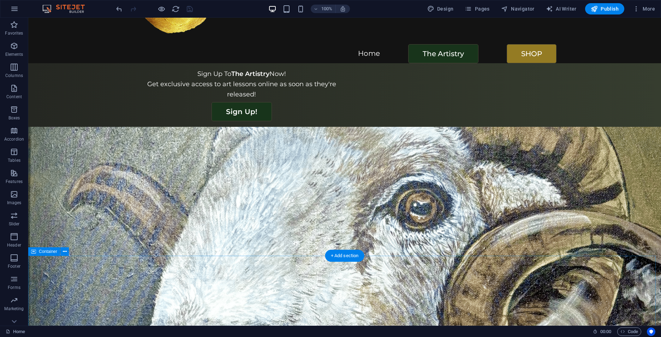
scroll to position [0, 0]
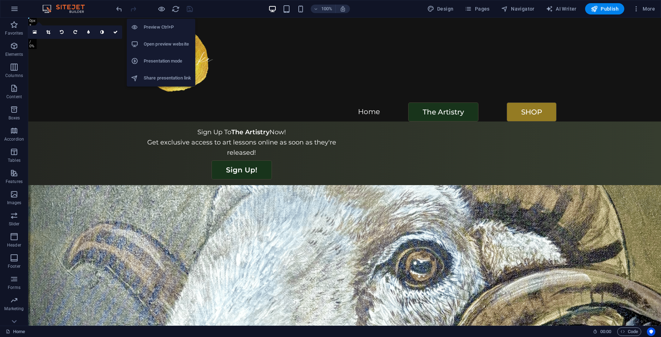
click at [169, 44] on h6 "Open preview website" at bounding box center [167, 44] width 47 height 8
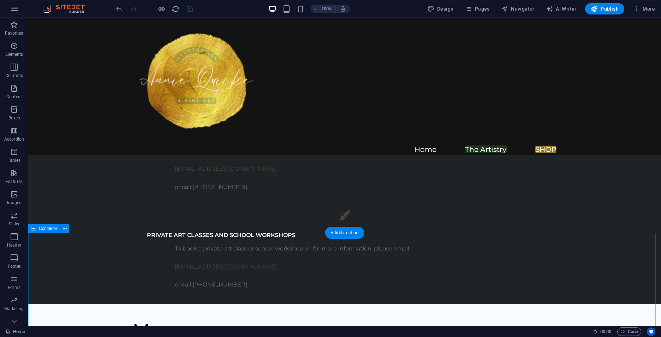
scroll to position [1694, 0]
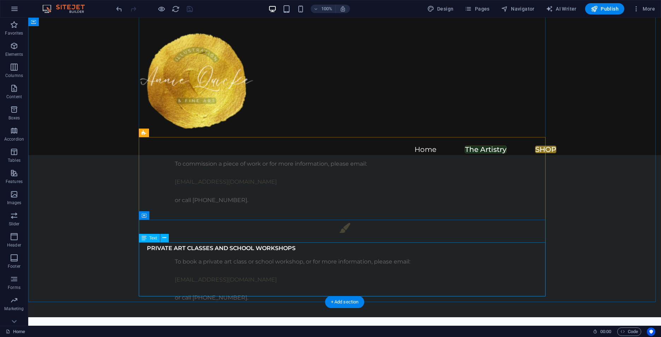
click at [271, 257] on div "To book a private art class or school workshop, or for more information, please…" at bounding box center [344, 284] width 407 height 54
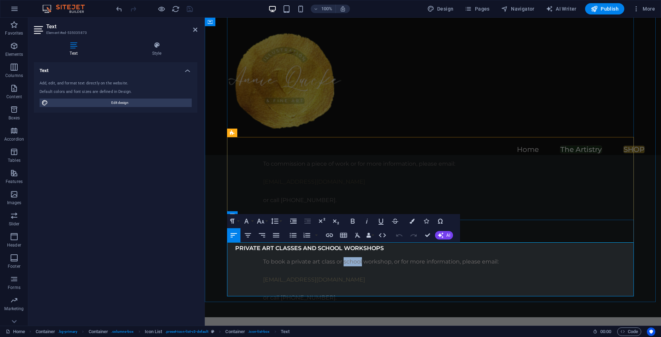
drag, startPoint x: 360, startPoint y: 247, endPoint x: 342, endPoint y: 249, distance: 18.7
click at [342, 258] on span "To book a private art class or school workshop, or for more information, please…" at bounding box center [380, 261] width 235 height 7
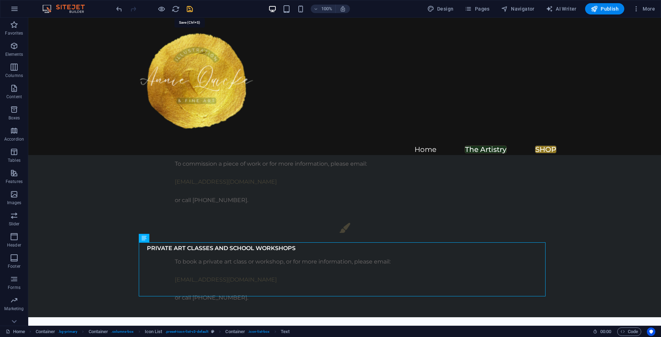
click at [190, 8] on icon "save" at bounding box center [190, 9] width 8 height 8
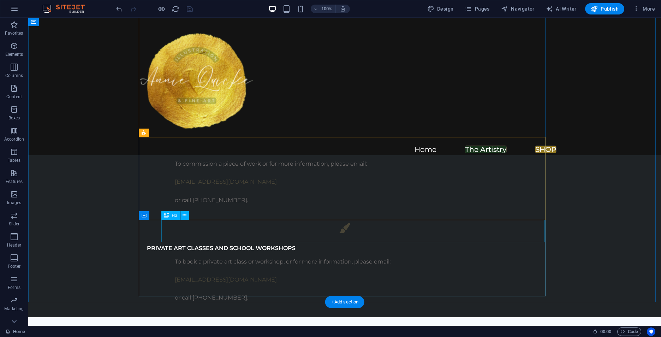
click at [256, 239] on div "PRIVATE ART CLASSES AND SCHOOL WORKSHOPS" at bounding box center [332, 248] width 383 height 18
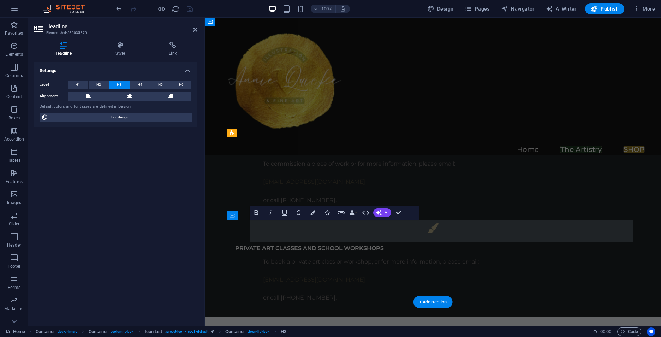
click at [364, 245] on span "PRIVATE ART CLASSES AND SCHOOL WORKSHOPS" at bounding box center [309, 248] width 149 height 7
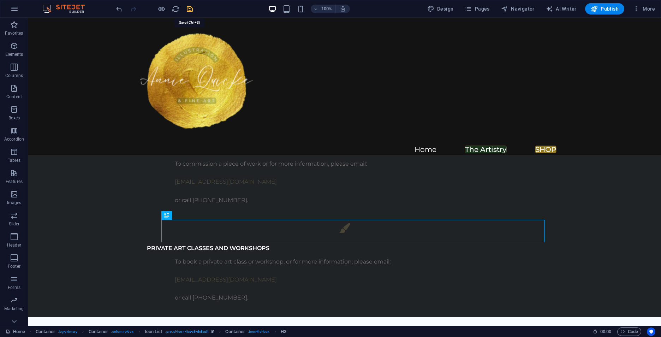
click at [189, 6] on icon "save" at bounding box center [190, 9] width 8 height 8
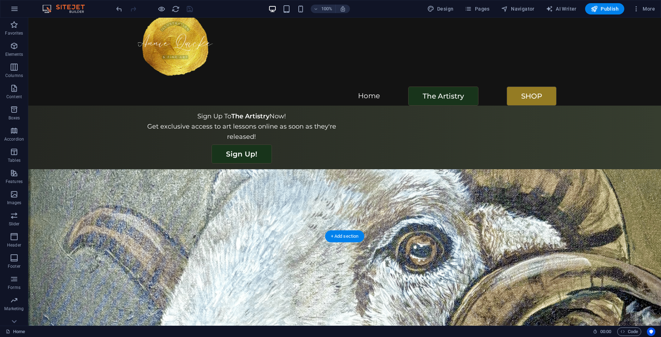
scroll to position [0, 0]
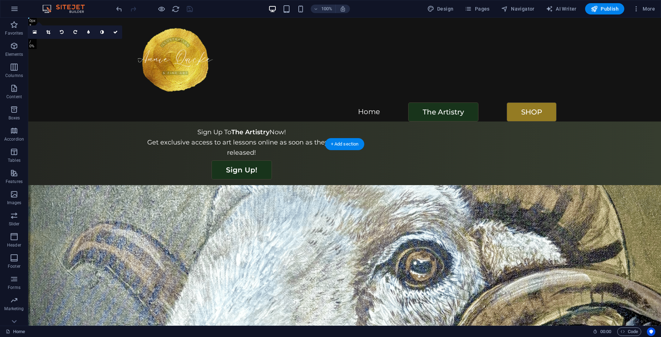
click at [65, 185] on figure at bounding box center [344, 320] width 633 height 270
click at [79, 185] on figure at bounding box center [344, 320] width 633 height 270
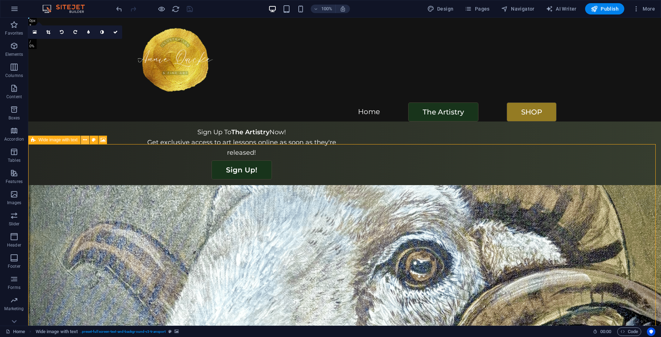
click at [85, 139] on icon at bounding box center [85, 139] width 4 height 7
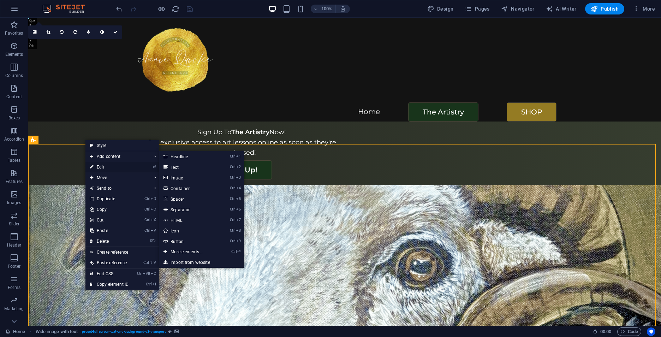
click at [105, 165] on link "⏎ Edit" at bounding box center [108, 167] width 47 height 11
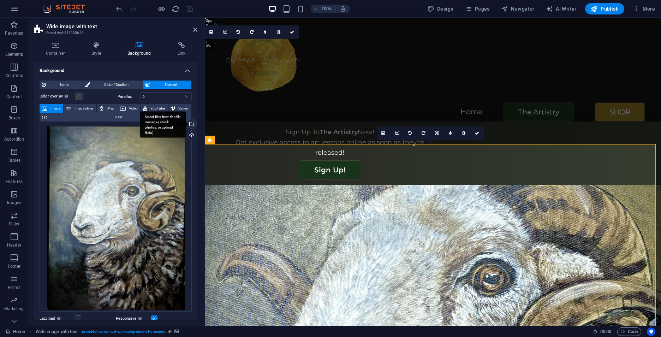
click at [186, 125] on div "Select files from the file manager, stock photos, or upload file(s)" at bounding box center [163, 124] width 46 height 26
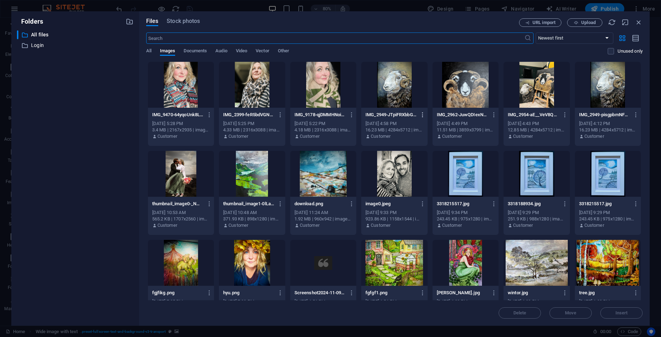
click at [421, 113] on icon "button" at bounding box center [422, 115] width 7 height 6
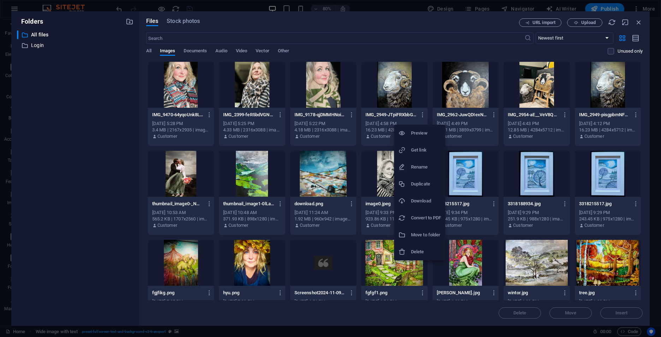
click at [423, 150] on h6 "Get link" at bounding box center [426, 150] width 30 height 8
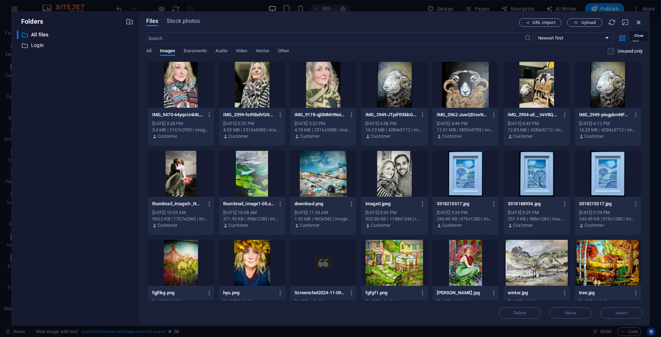
click at [523, 21] on icon "button" at bounding box center [639, 22] width 8 height 8
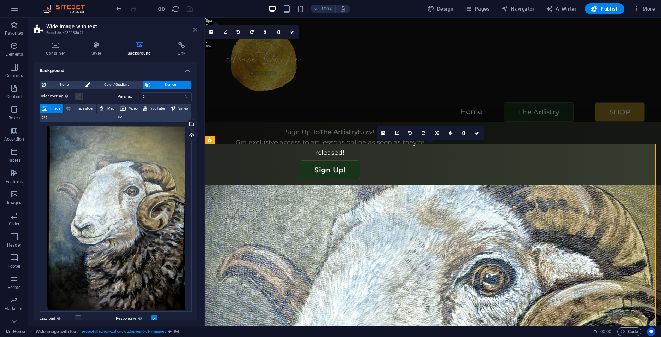
drag, startPoint x: 195, startPoint y: 30, endPoint x: 179, endPoint y: 17, distance: 20.4
click at [195, 29] on icon at bounding box center [195, 30] width 4 height 6
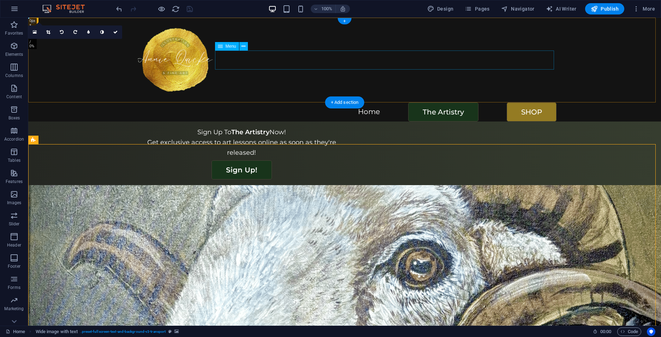
click at [414, 102] on nav "Home The Artistry SHOP" at bounding box center [345, 111] width 424 height 19
click at [245, 46] on icon at bounding box center [243, 46] width 4 height 7
click at [451, 9] on span "Design" at bounding box center [440, 8] width 26 height 7
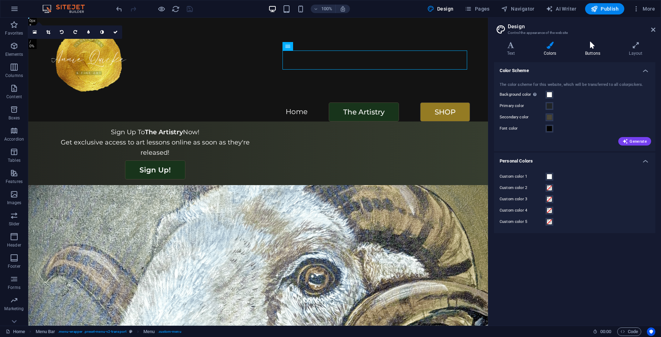
click at [523, 47] on icon at bounding box center [592, 45] width 41 height 7
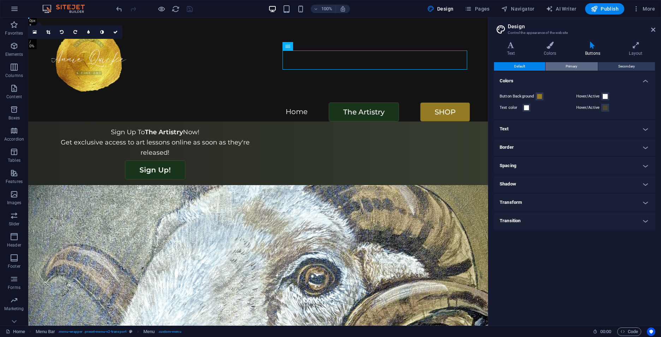
click at [523, 66] on button "Primary" at bounding box center [571, 66] width 52 height 8
click at [523, 63] on button "Secondary" at bounding box center [626, 66] width 57 height 8
click at [523, 95] on span at bounding box center [540, 97] width 6 height 6
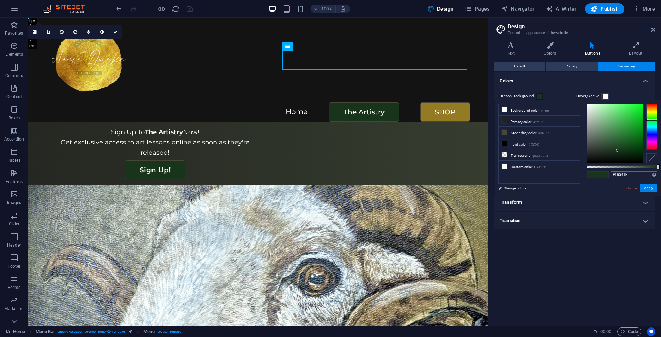
drag, startPoint x: 638, startPoint y: 175, endPoint x: 608, endPoint y: 174, distance: 30.0
click at [523, 174] on div "#18341b Supported formats #0852ed rgb(8, 82, 237) rgba(8, 82, 237, 90%) hsv(221…" at bounding box center [622, 199] width 78 height 198
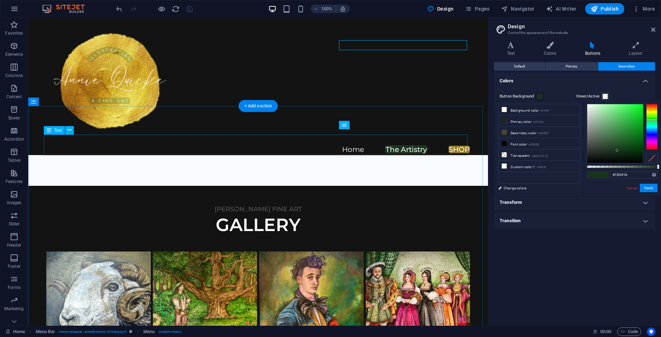
scroll to position [247, 0]
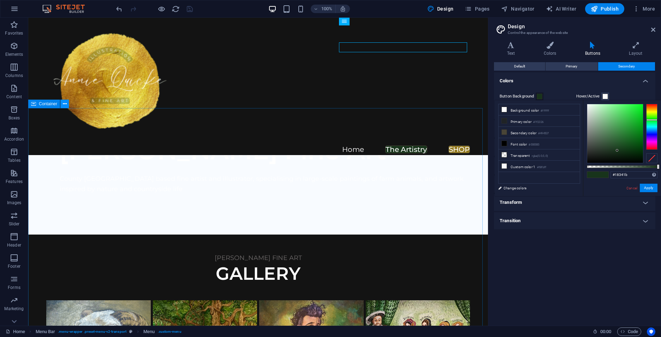
click at [65, 104] on icon at bounding box center [65, 103] width 4 height 7
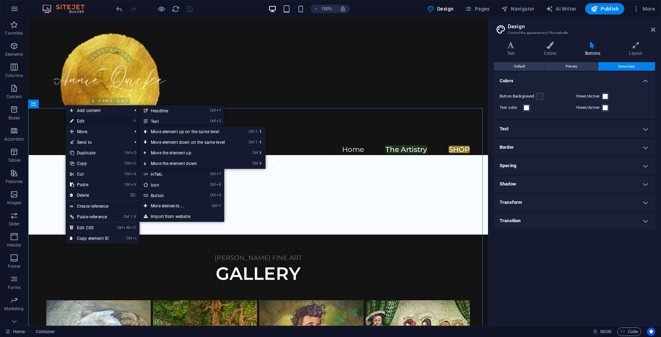
click at [80, 120] on link "⏎ Edit" at bounding box center [89, 121] width 47 height 11
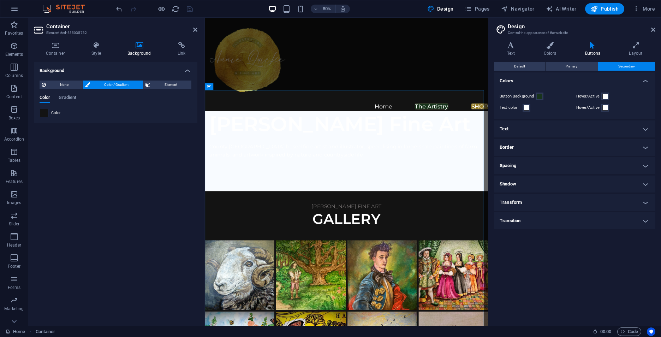
click at [45, 112] on span at bounding box center [44, 113] width 8 height 8
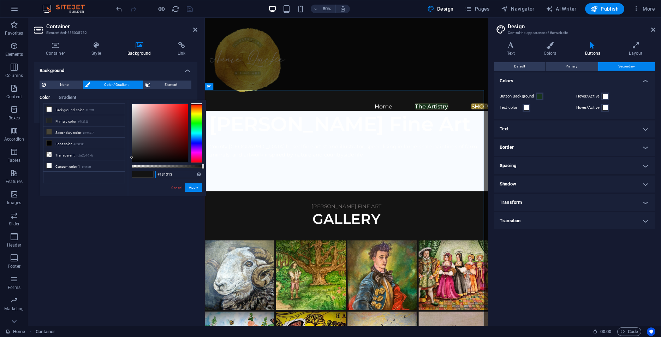
drag, startPoint x: 180, startPoint y: 173, endPoint x: 151, endPoint y: 173, distance: 28.2
click at [151, 173] on div "#131313 Supported formats #0852ed rgb(8, 82, 237) rgba(8, 82, 237, 90%) hsv(221…" at bounding box center [167, 199] width 78 height 198
